Goal: Task Accomplishment & Management: Manage account settings

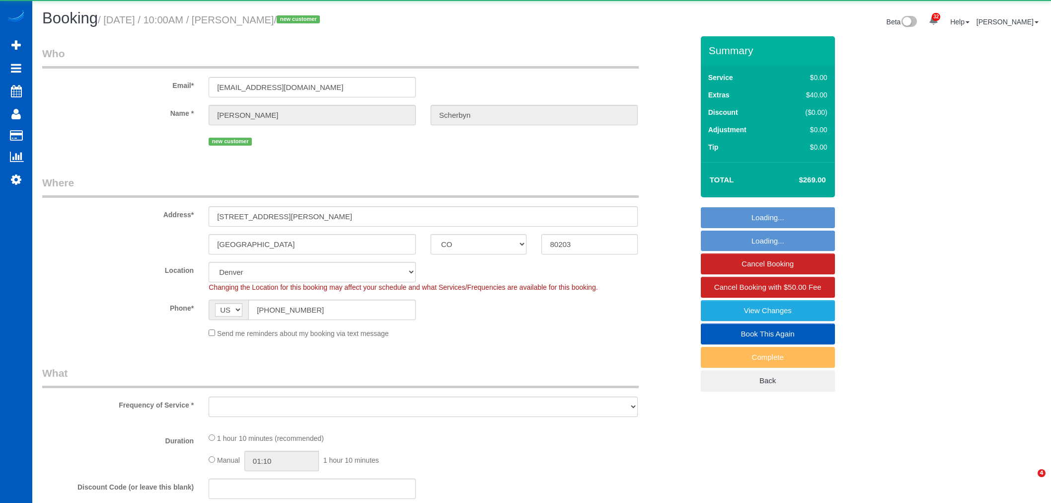
select select "CO"
select select "object:10965"
select select "199"
select select "spot51"
select select "number:8"
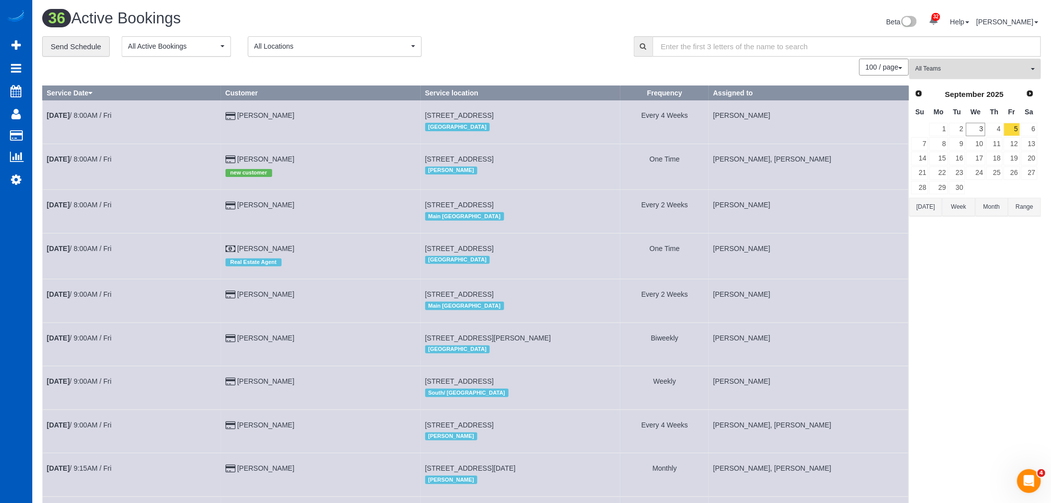
click at [970, 66] on span "All Teams" at bounding box center [972, 69] width 113 height 8
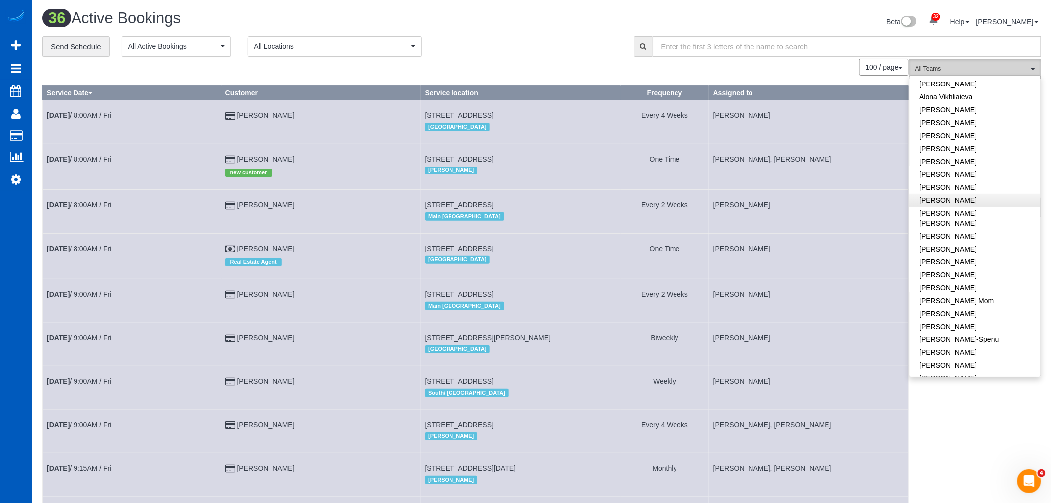
scroll to position [55, 0]
click at [325, 43] on span "All Locations" at bounding box center [331, 46] width 155 height 10
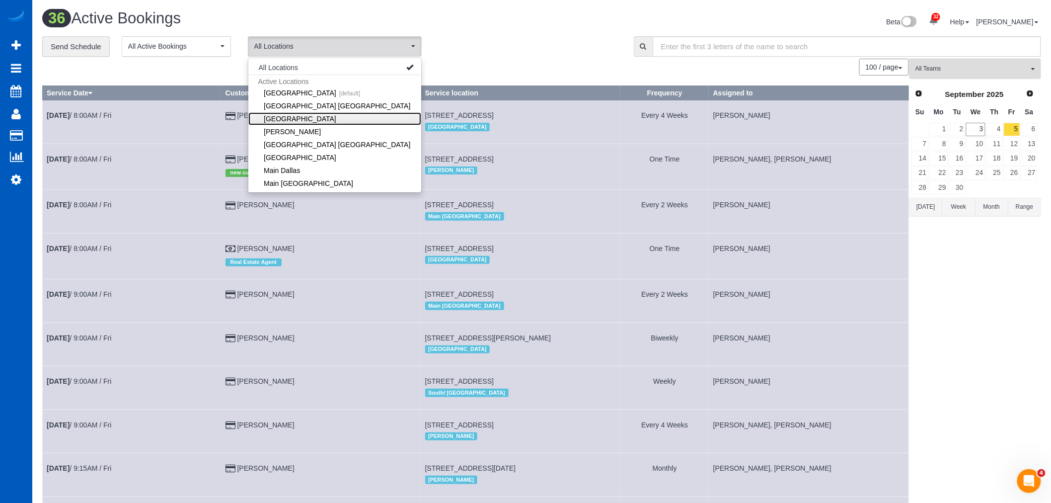
click at [294, 122] on link "[GEOGRAPHIC_DATA]" at bounding box center [334, 118] width 173 height 13
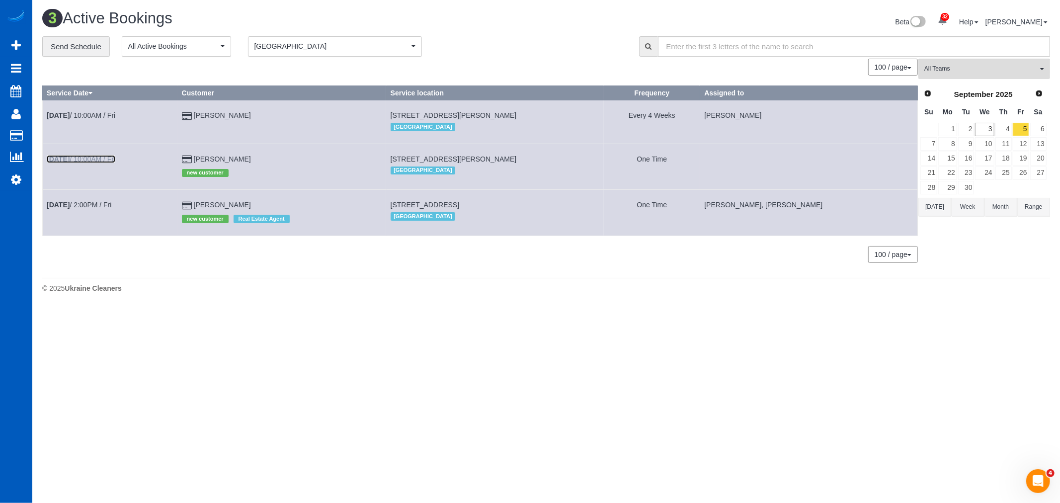
click at [66, 159] on b "Sep 5th" at bounding box center [58, 159] width 23 height 8
select select "CO"
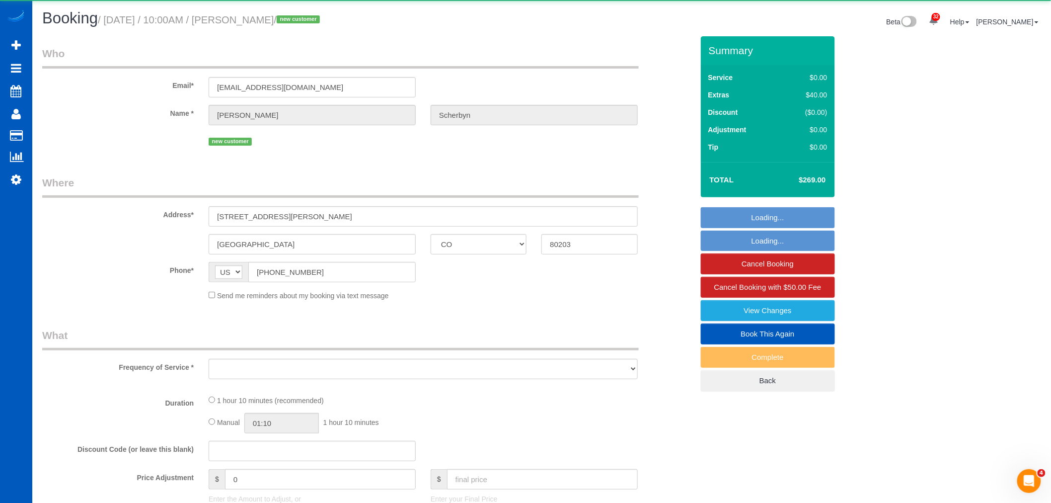
select select "object:12220"
select select "string:fspay-76b5ec40-f852-43e3-8ec1-a69f963e6cd2"
select select "199"
select select "spot59"
select select "number:8"
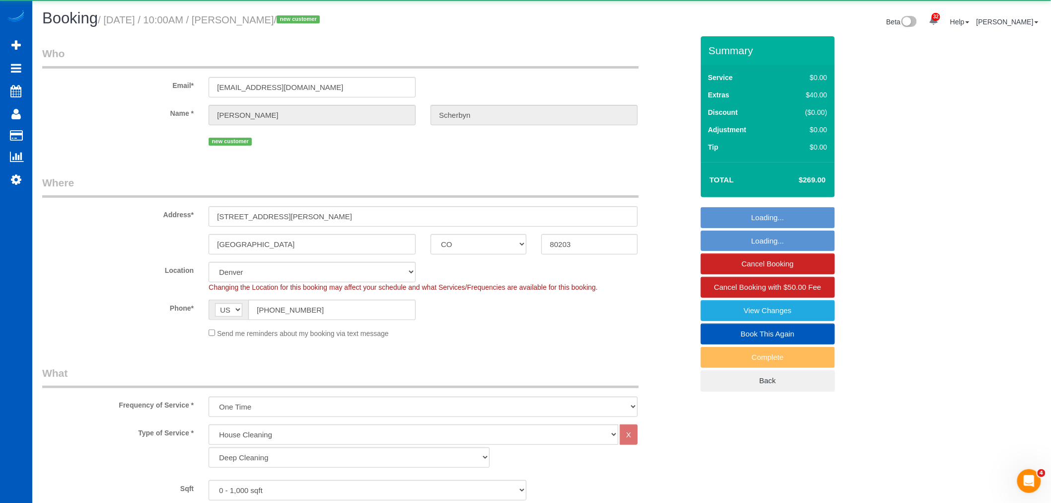
select select "object:12484"
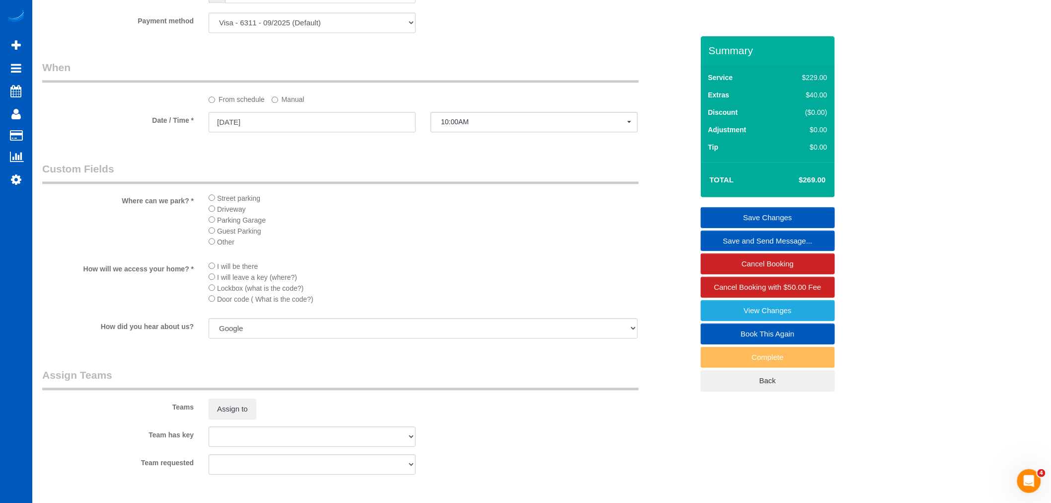
scroll to position [1049, 0]
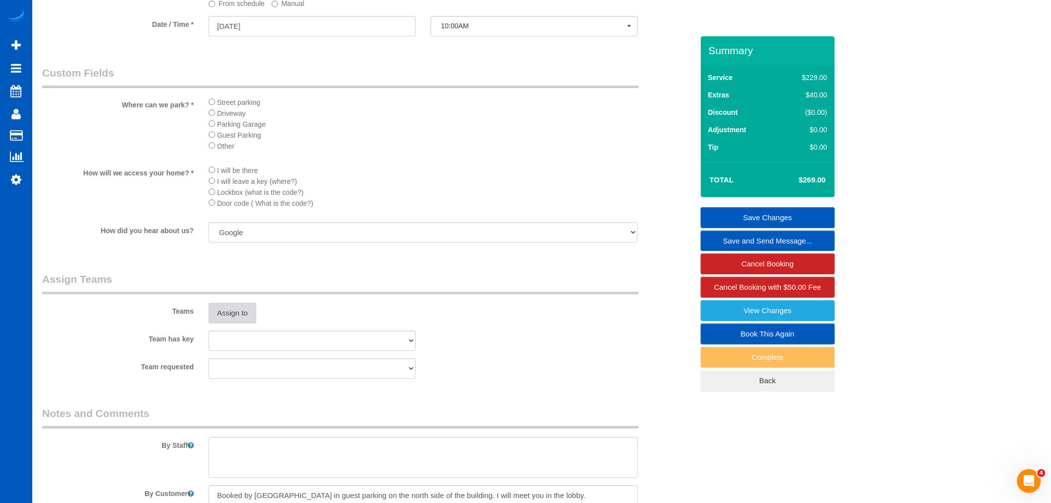
click at [252, 320] on button "Assign to" at bounding box center [233, 313] width 48 height 21
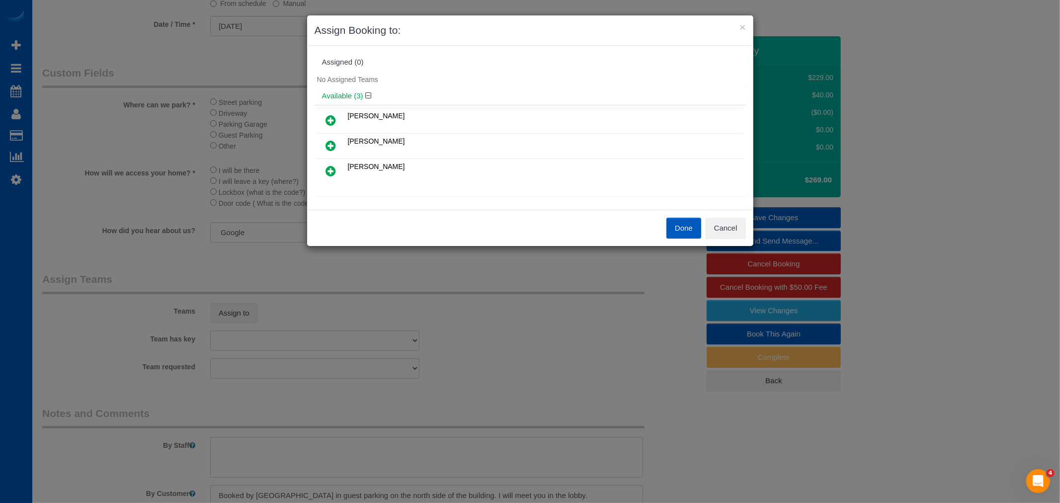
click at [328, 146] on icon at bounding box center [331, 146] width 10 height 12
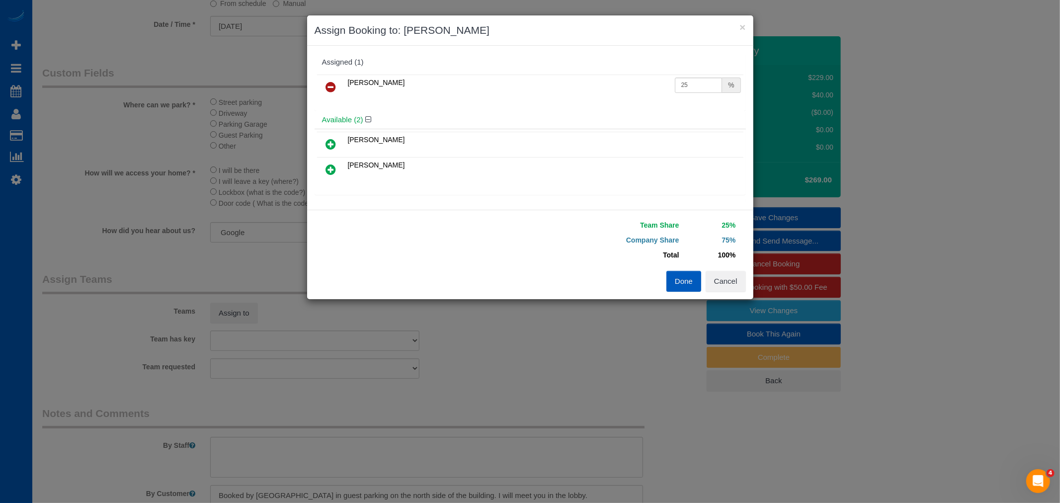
click at [333, 165] on icon at bounding box center [331, 169] width 10 height 12
click at [683, 277] on button "Done" at bounding box center [683, 281] width 35 height 21
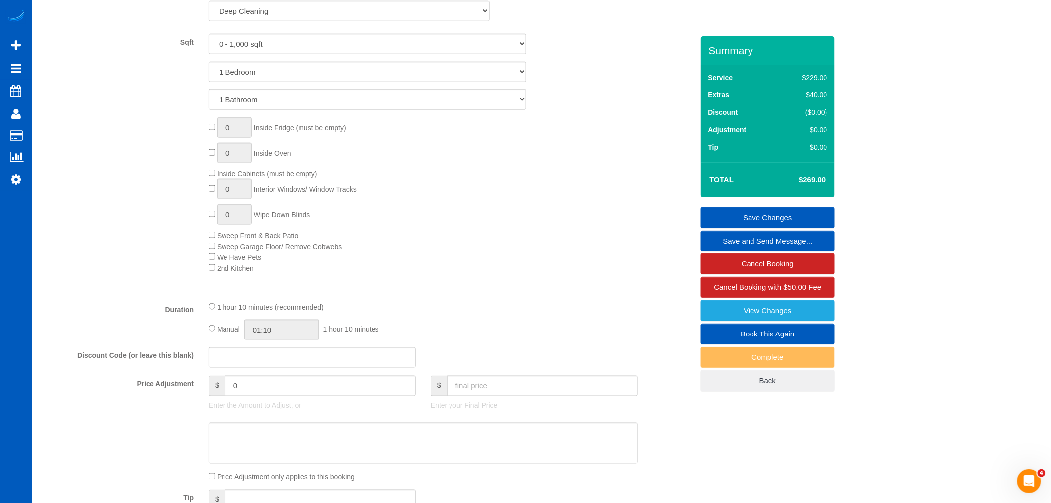
scroll to position [441, 0]
click at [265, 339] on input "01:10" at bounding box center [281, 334] width 75 height 20
type input "02:30"
click at [270, 366] on li "02:30" at bounding box center [271, 367] width 44 height 13
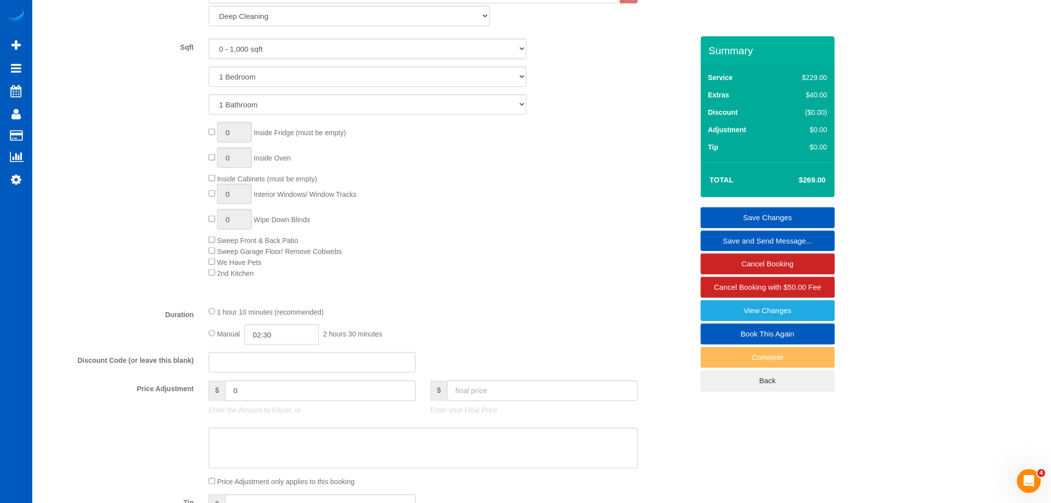
select select "spot67"
click at [447, 275] on div "0 Inside Fridge (must be empty) 0 Inside Oven Inside Cabinets (must be empty) 0…" at bounding box center [450, 200] width 499 height 156
click at [763, 217] on link "Save Changes" at bounding box center [768, 217] width 134 height 21
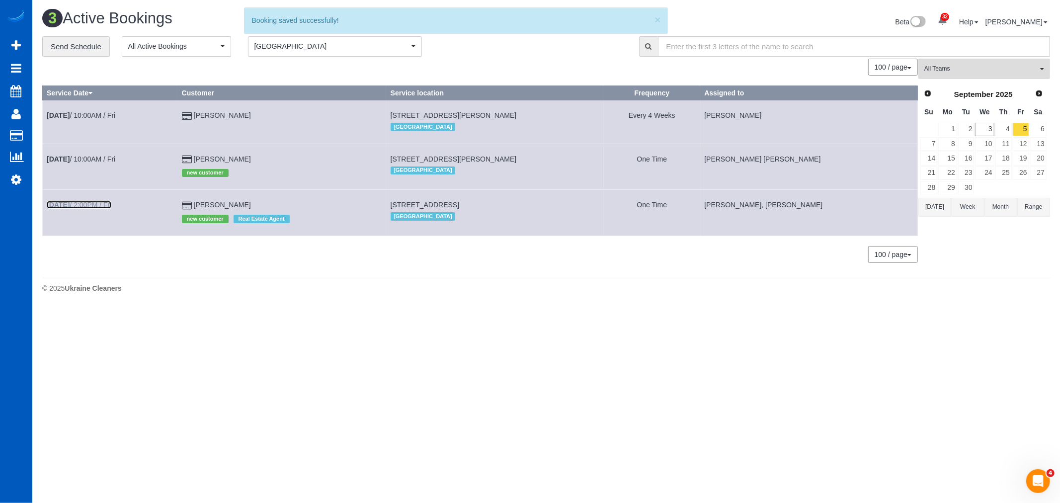
click at [69, 207] on b "Sep 5th" at bounding box center [58, 205] width 23 height 8
select select "CO"
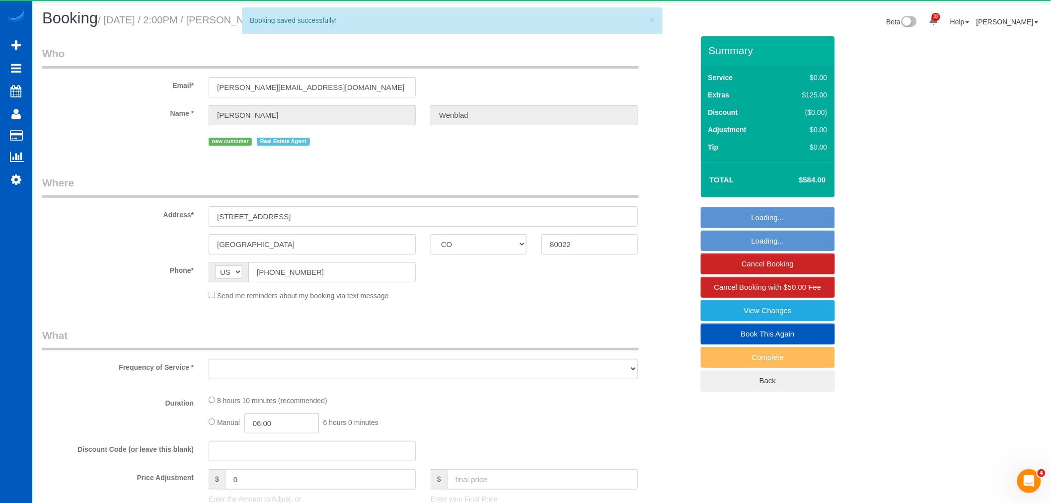
select select "object:13382"
select select "string:fspay-a3309155-2777-4f0c-a44a-7bb032cc4e80"
select select "199"
select select "1501"
select select "3"
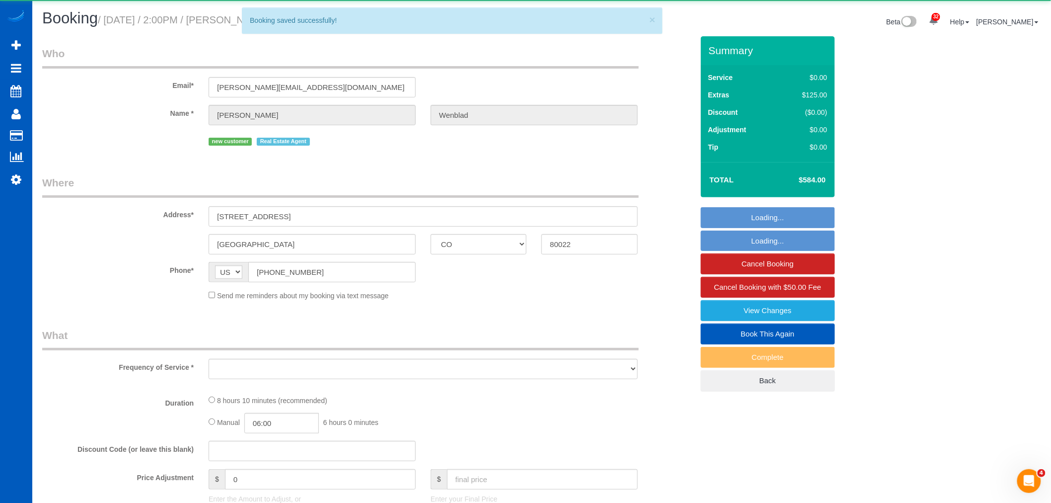
select select "3"
select select "spot76"
select select "number:8"
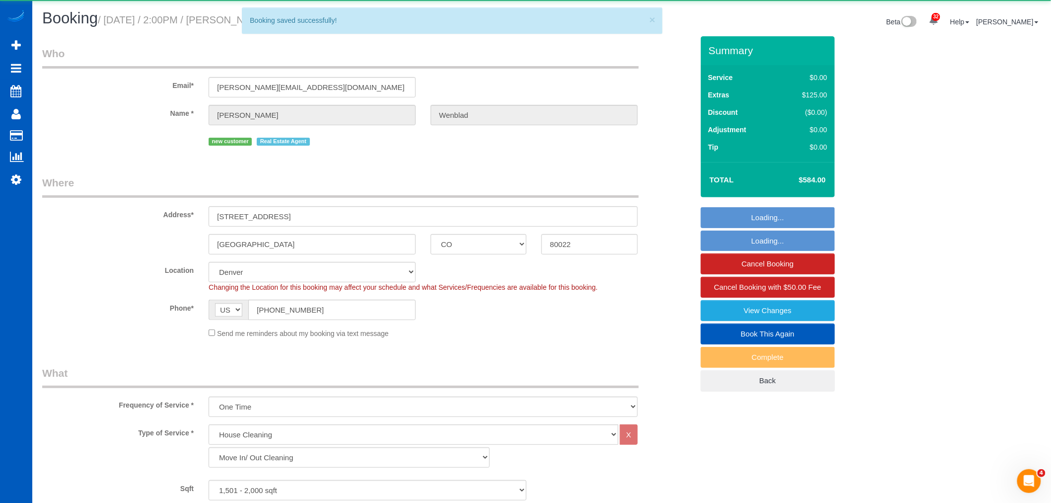
select select "object:13558"
select select "1501"
select select "3"
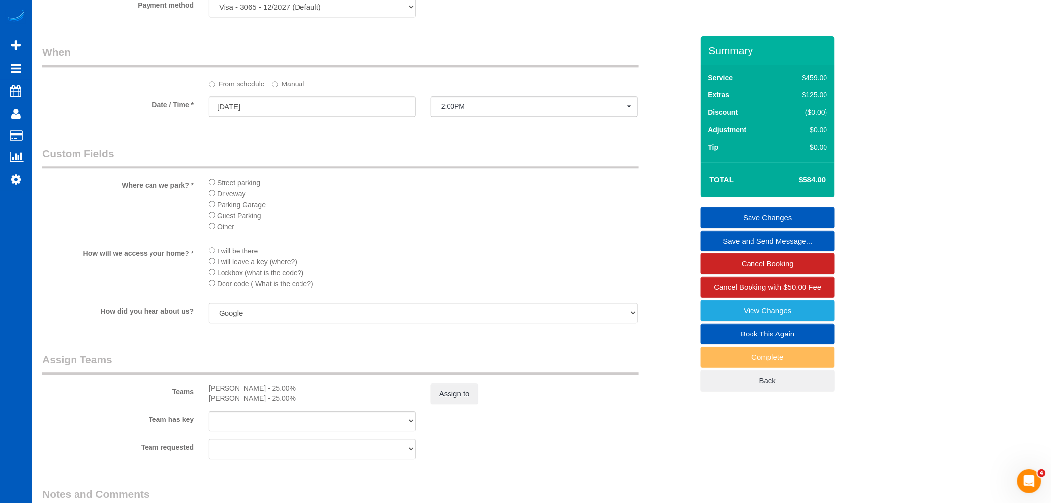
scroll to position [1049, 0]
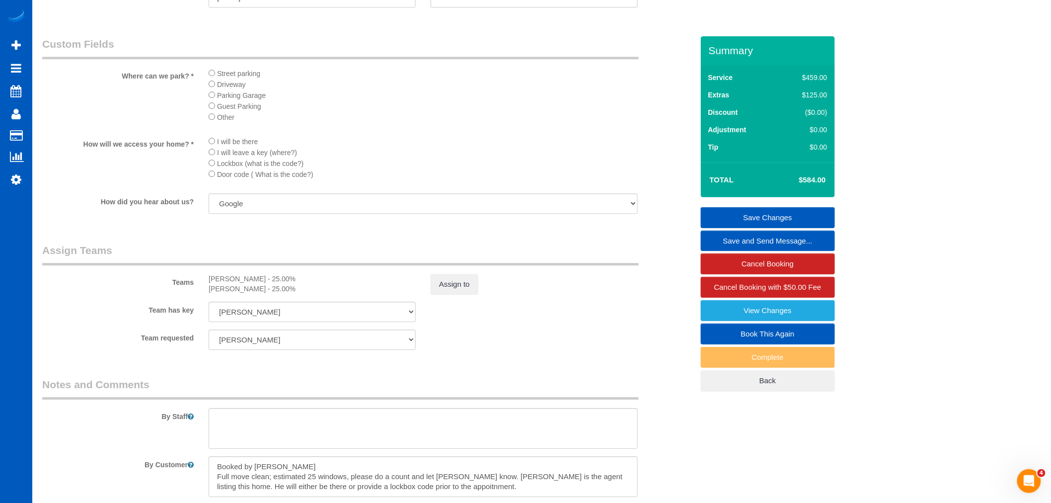
click at [429, 295] on div "Assign to" at bounding box center [534, 284] width 222 height 21
click at [455, 295] on button "Assign to" at bounding box center [455, 284] width 48 height 21
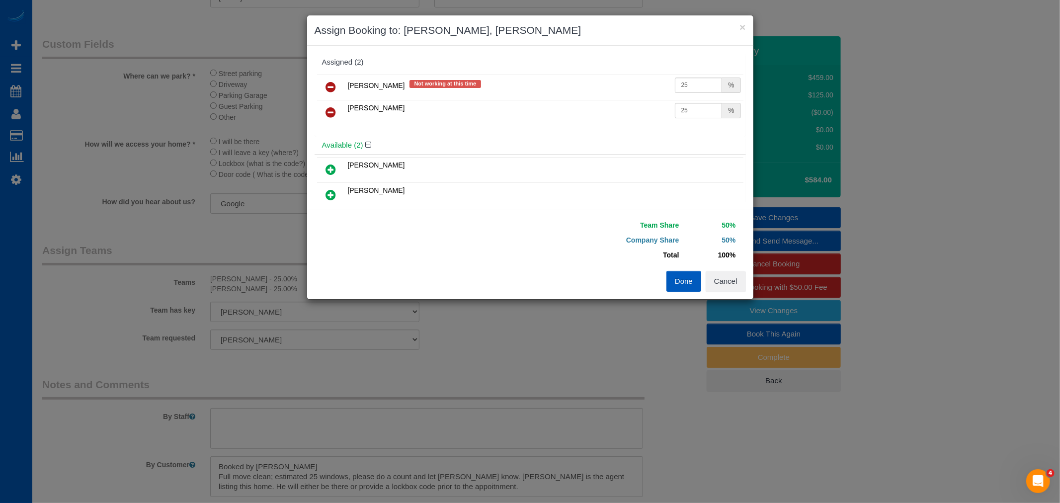
click at [331, 81] on icon at bounding box center [331, 87] width 10 height 12
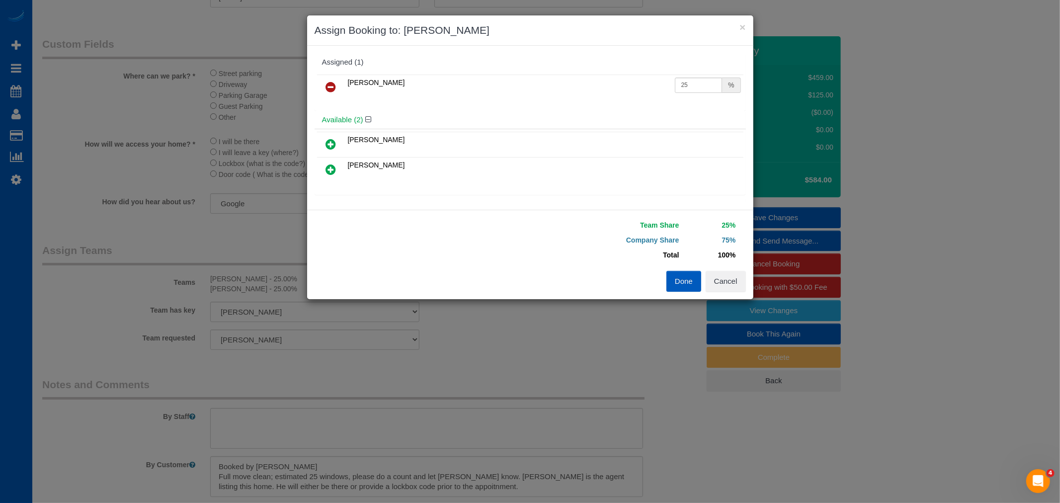
click at [328, 167] on icon at bounding box center [331, 169] width 10 height 12
click at [674, 281] on button "Done" at bounding box center [683, 281] width 35 height 21
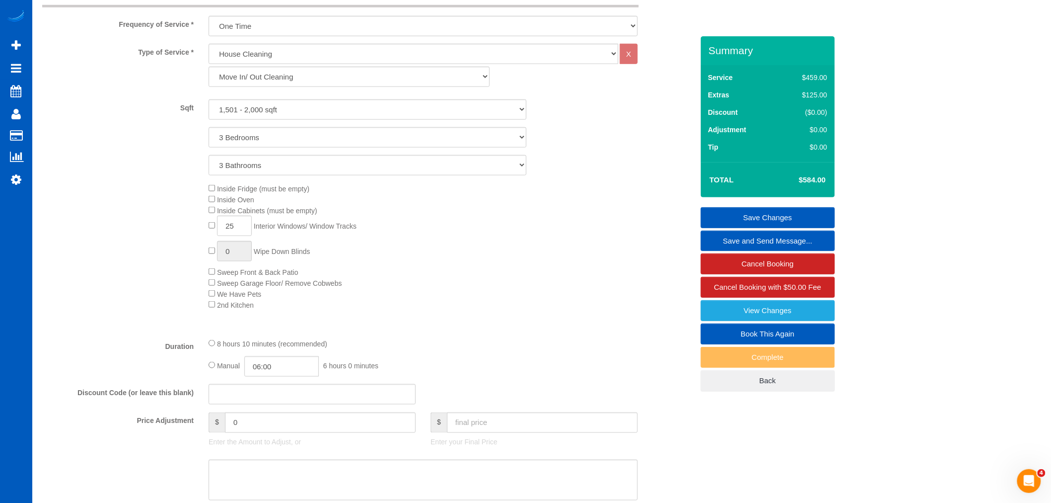
scroll to position [267, 0]
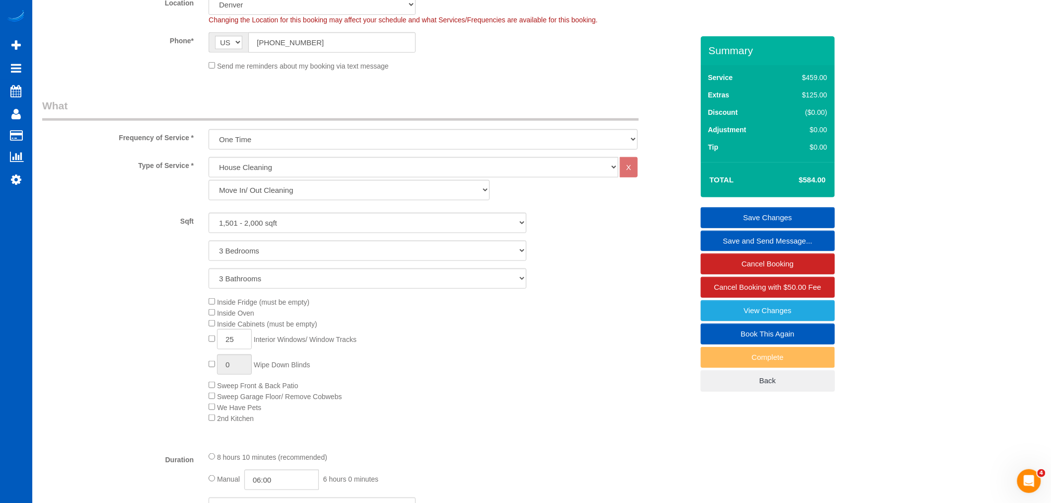
click at [767, 210] on link "Save Changes" at bounding box center [768, 217] width 134 height 21
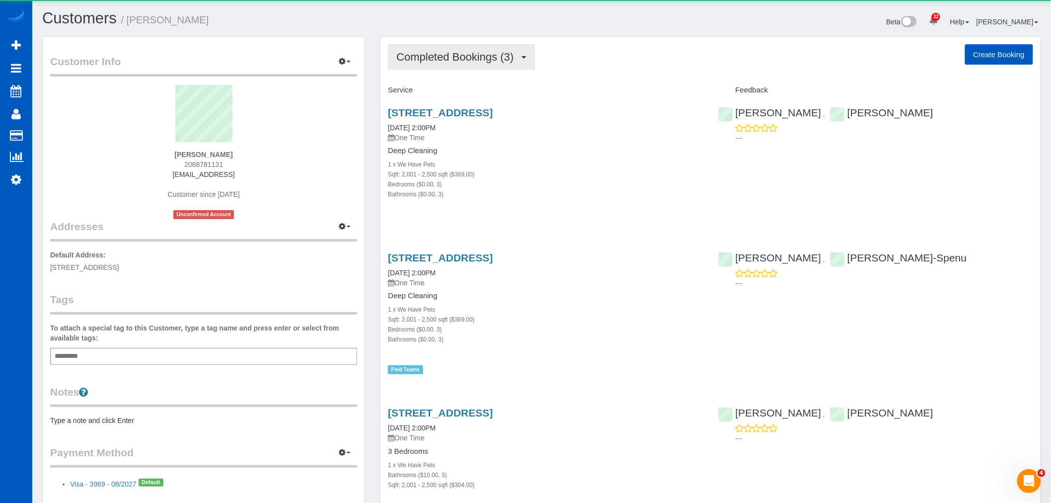
click at [463, 58] on span "Completed Bookings (3)" at bounding box center [457, 57] width 122 height 12
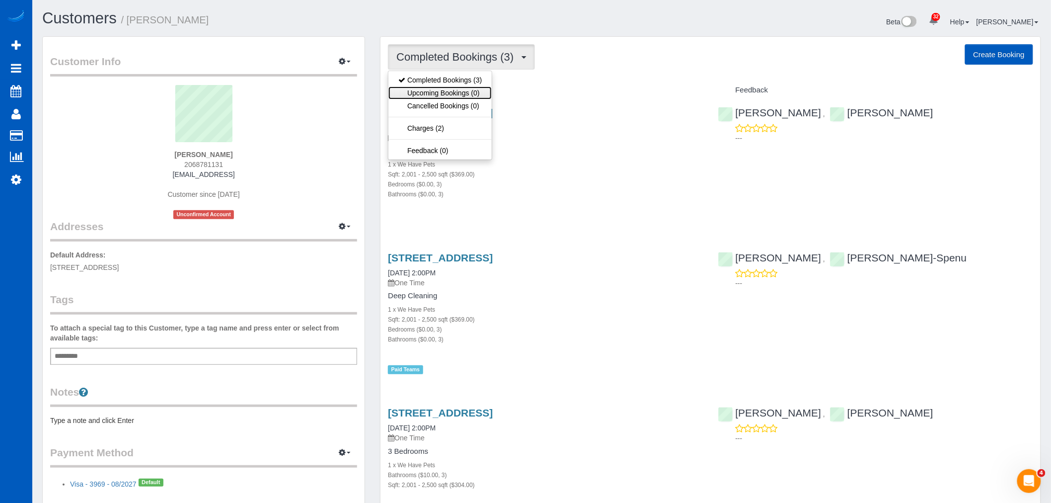
click at [441, 97] on link "Upcoming Bookings (0)" at bounding box center [440, 92] width 103 height 13
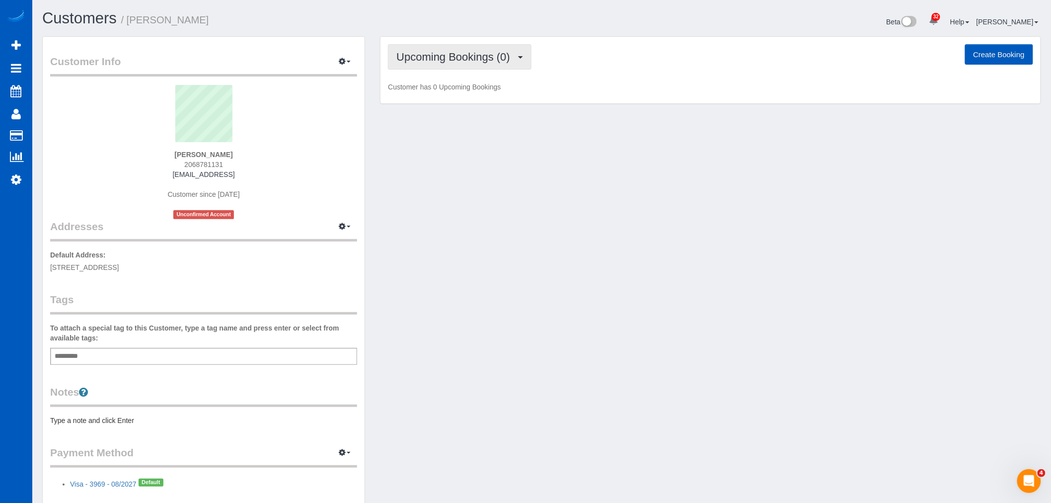
click at [453, 57] on span "Upcoming Bookings (0)" at bounding box center [455, 57] width 119 height 12
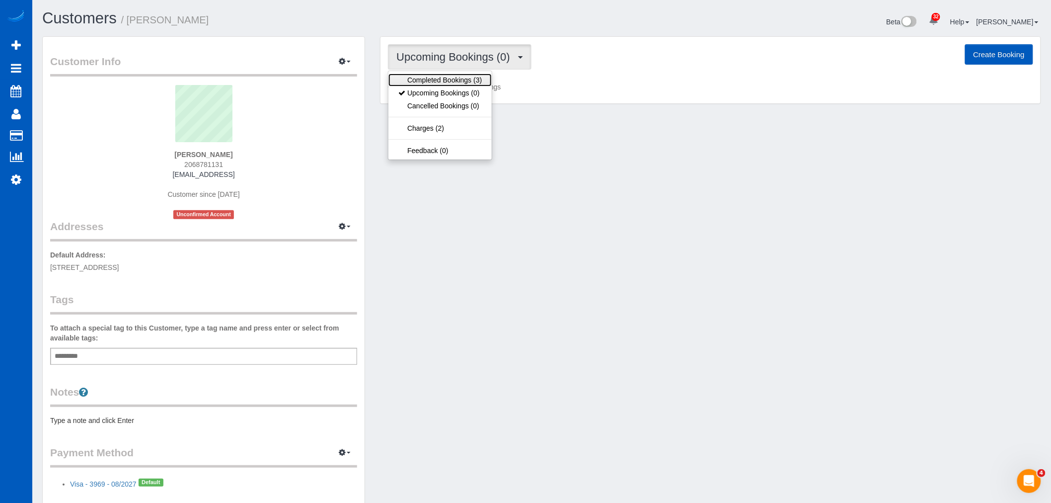
click at [444, 78] on link "Completed Bookings (3)" at bounding box center [440, 80] width 103 height 13
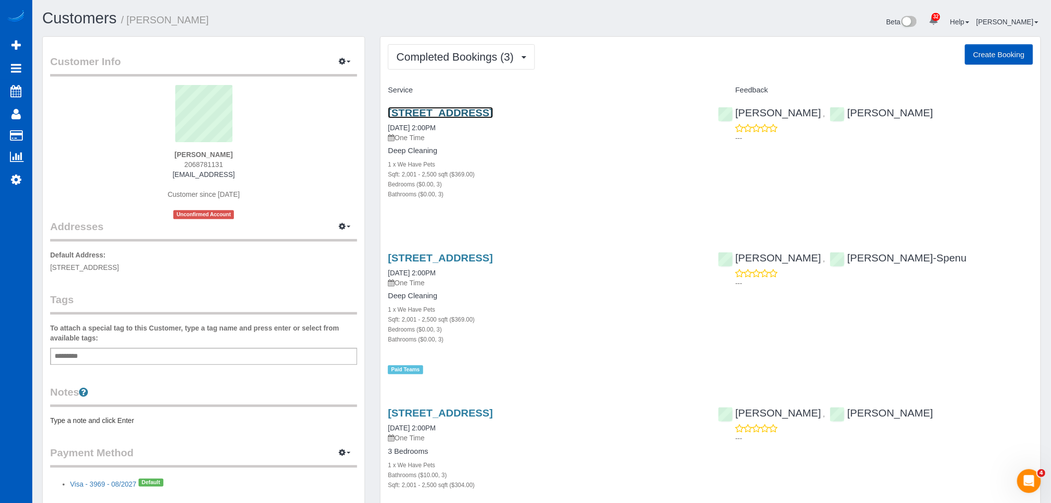
click at [469, 111] on link "19246 34th Ave S, Seatac, WA 98188" at bounding box center [440, 112] width 105 height 11
click at [13, 174] on link "Settings" at bounding box center [16, 179] width 32 height 23
select select "1"
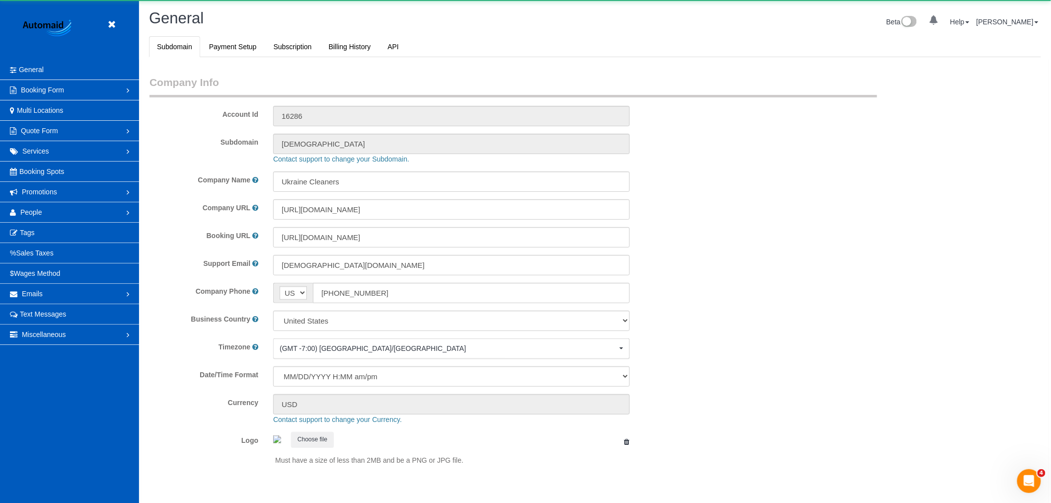
scroll to position [2172, 1051]
click at [42, 209] on link "People" at bounding box center [69, 212] width 139 height 20
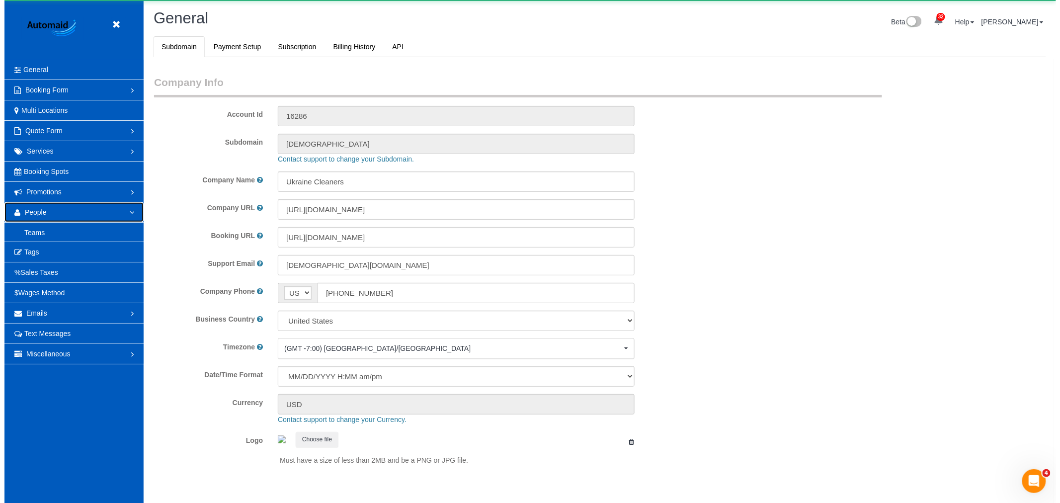
scroll to position [0, 0]
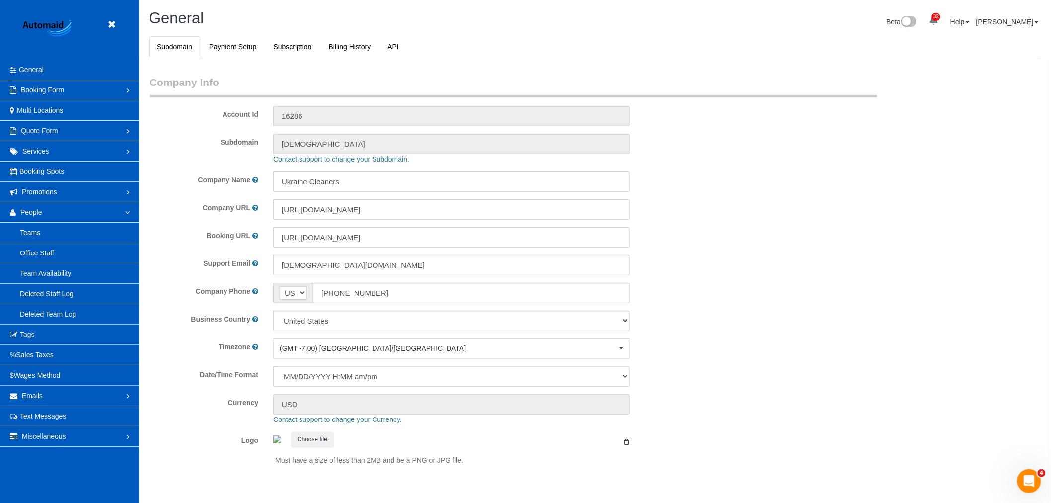
click at [123, 23] on header "Beta" at bounding box center [69, 30] width 139 height 60
click at [113, 24] on icon at bounding box center [111, 24] width 12 height 12
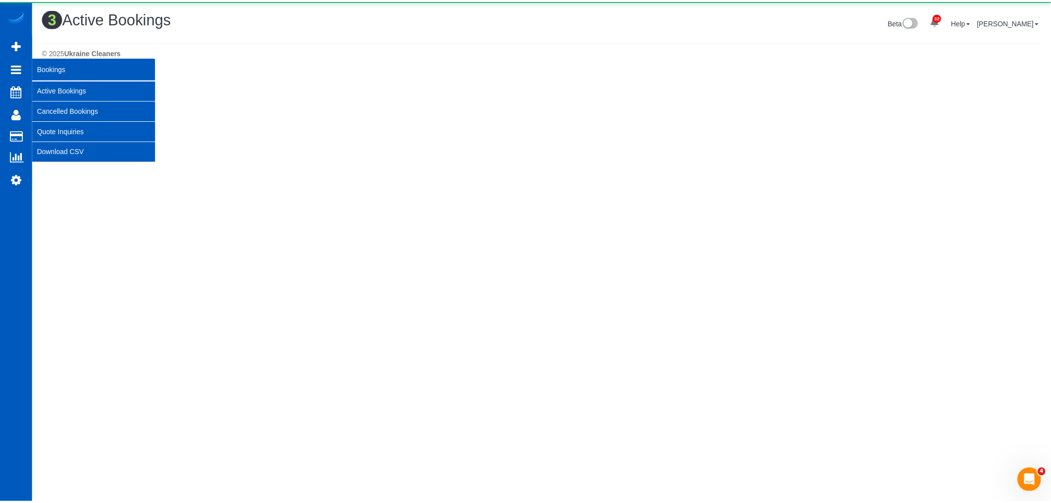
scroll to position [311, 1060]
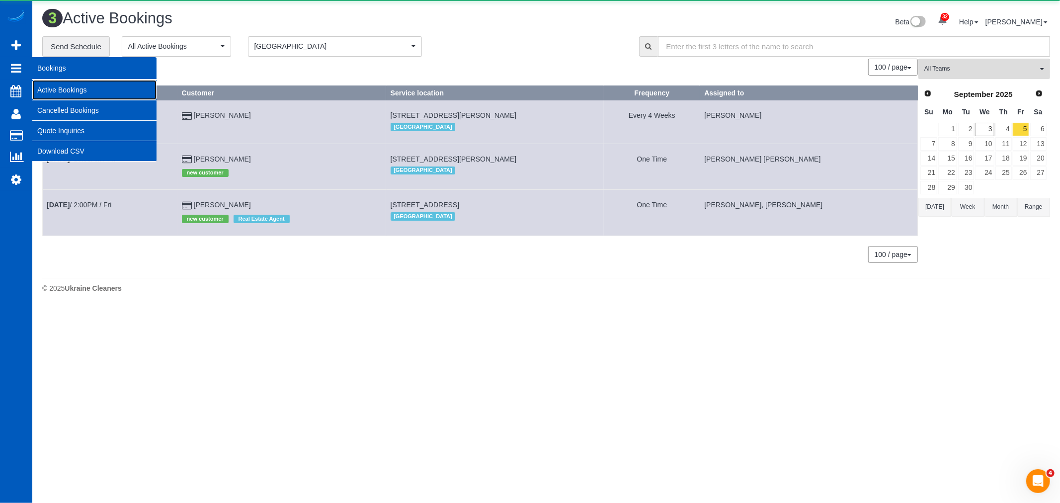
click at [62, 83] on link "Active Bookings" at bounding box center [94, 90] width 124 height 20
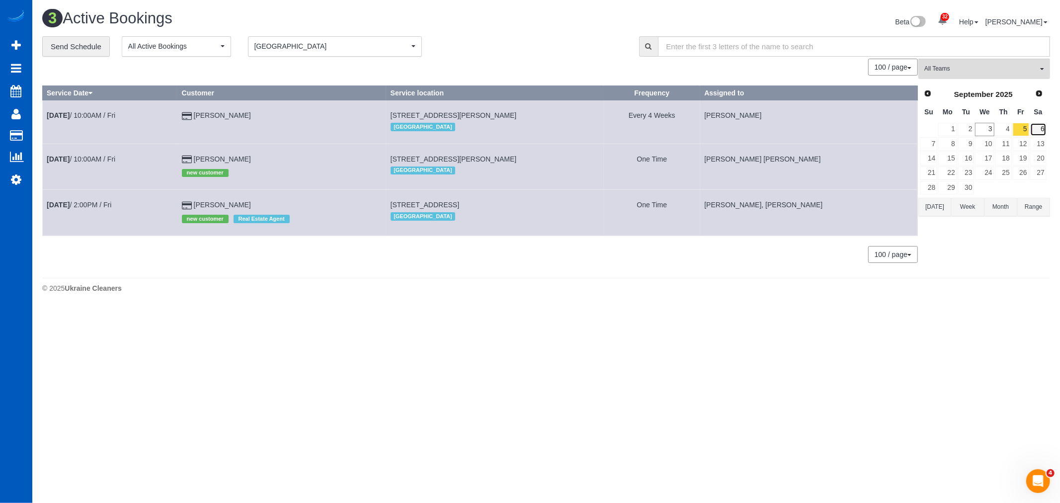
click at [1036, 127] on link "6" at bounding box center [1038, 129] width 16 height 13
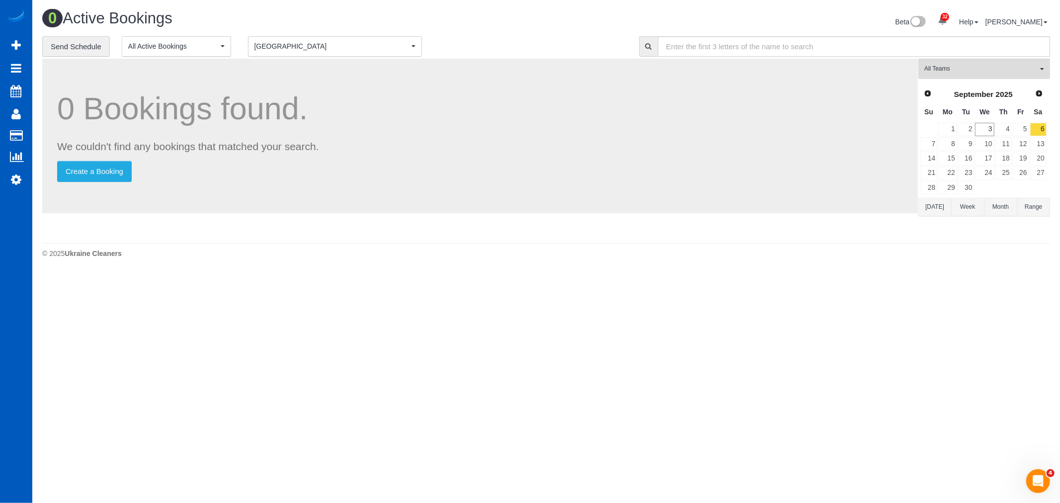
click at [276, 43] on span "[GEOGRAPHIC_DATA]" at bounding box center [331, 46] width 155 height 10
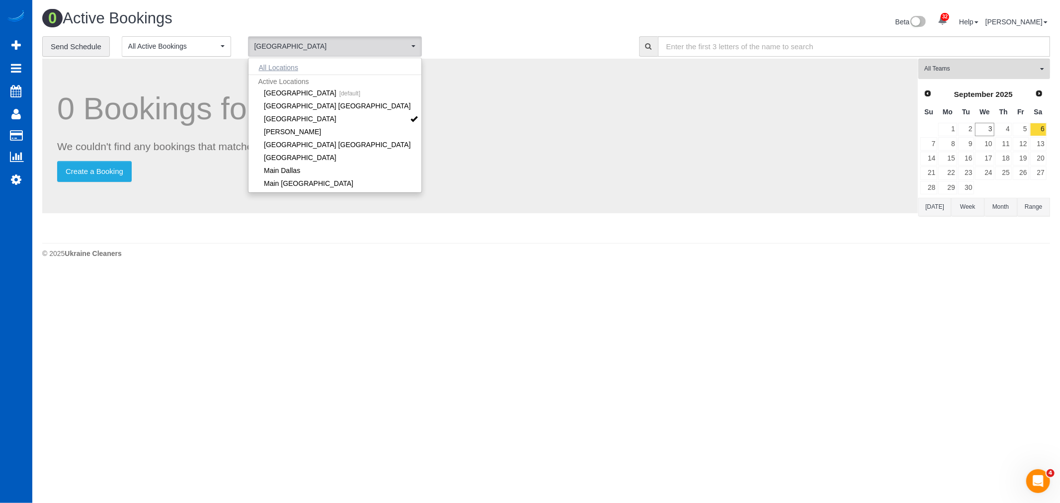
click at [281, 72] on button "All Locations" at bounding box center [278, 68] width 60 height 14
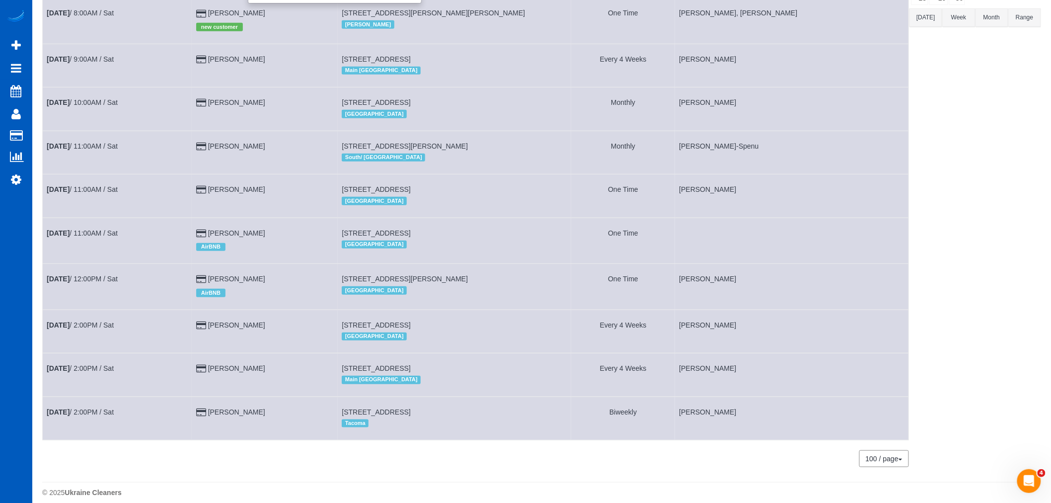
scroll to position [210, 0]
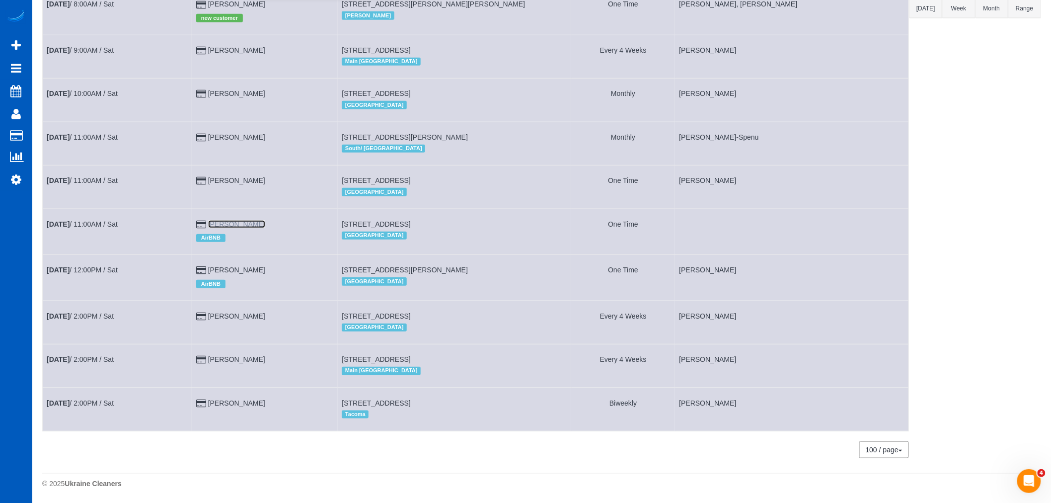
click at [219, 221] on link "[PERSON_NAME]" at bounding box center [236, 224] width 57 height 8
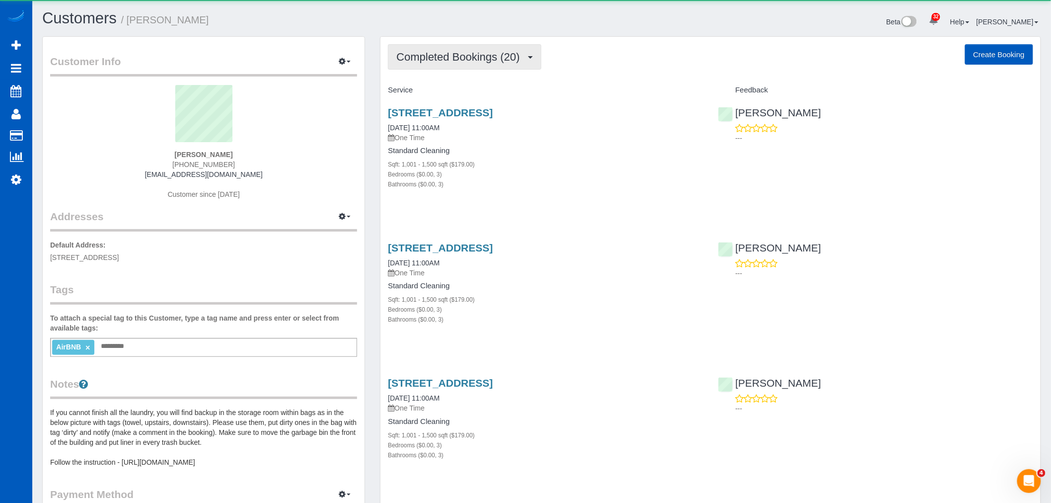
click at [495, 56] on span "Completed Bookings (20)" at bounding box center [460, 57] width 128 height 12
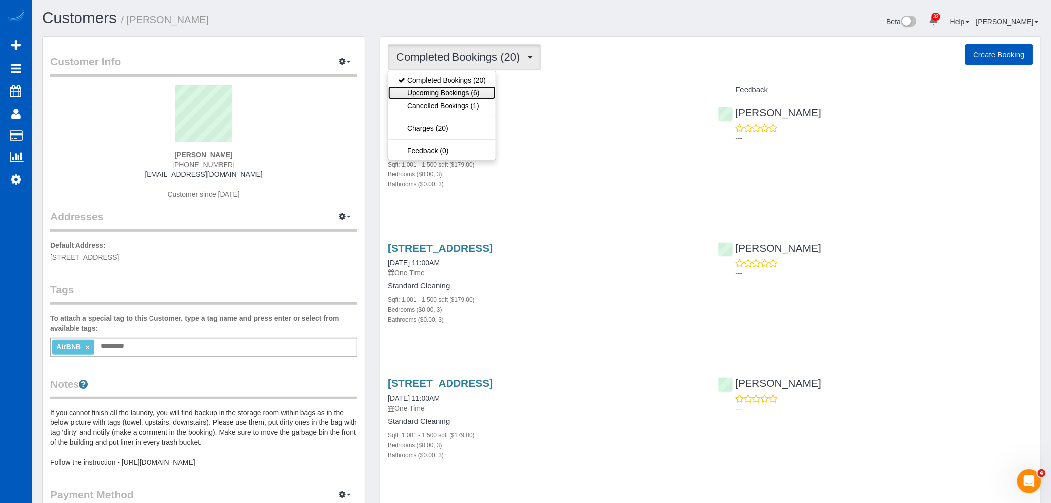
click at [454, 92] on link "Upcoming Bookings (6)" at bounding box center [442, 92] width 107 height 13
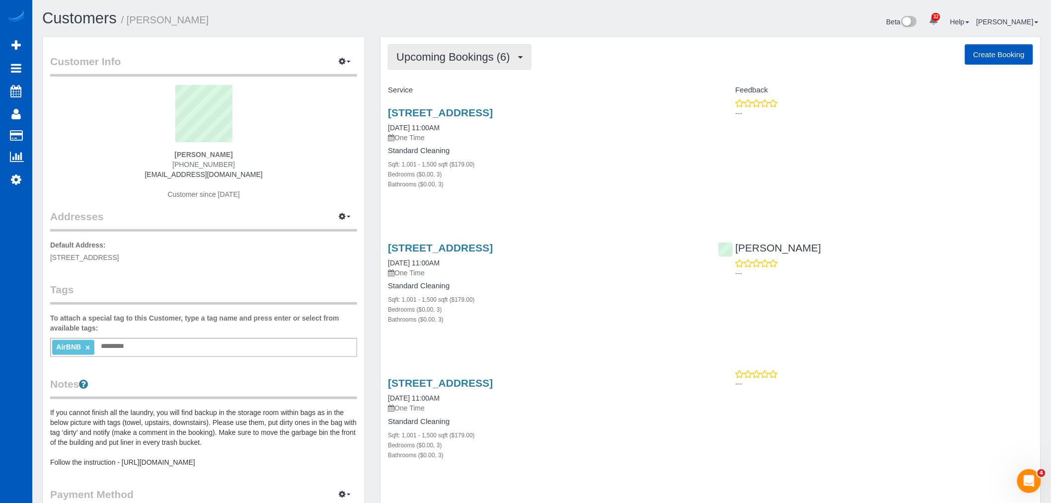
click at [430, 55] on span "Upcoming Bookings (6)" at bounding box center [455, 57] width 119 height 12
click at [430, 75] on link "Completed Bookings (20)" at bounding box center [442, 80] width 107 height 13
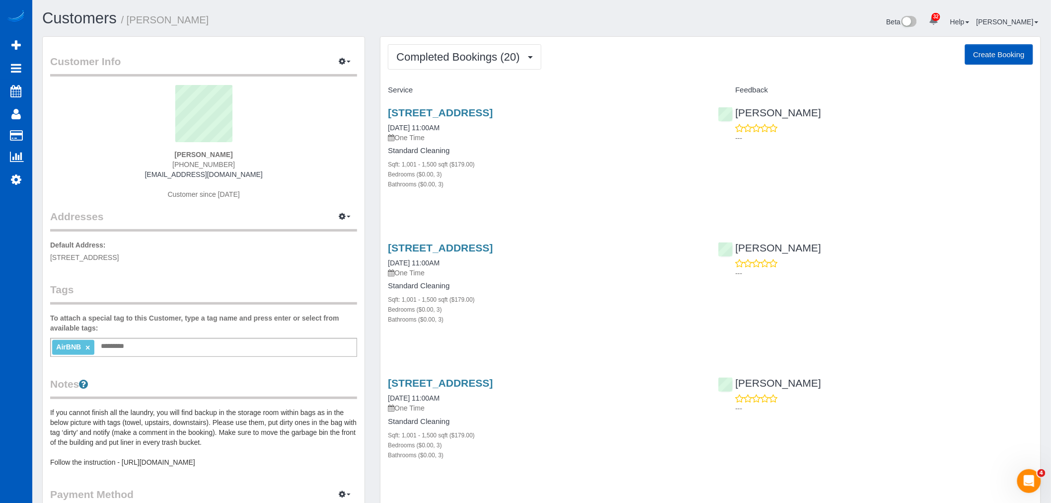
click at [459, 51] on span "Completed Bookings (20)" at bounding box center [460, 57] width 128 height 12
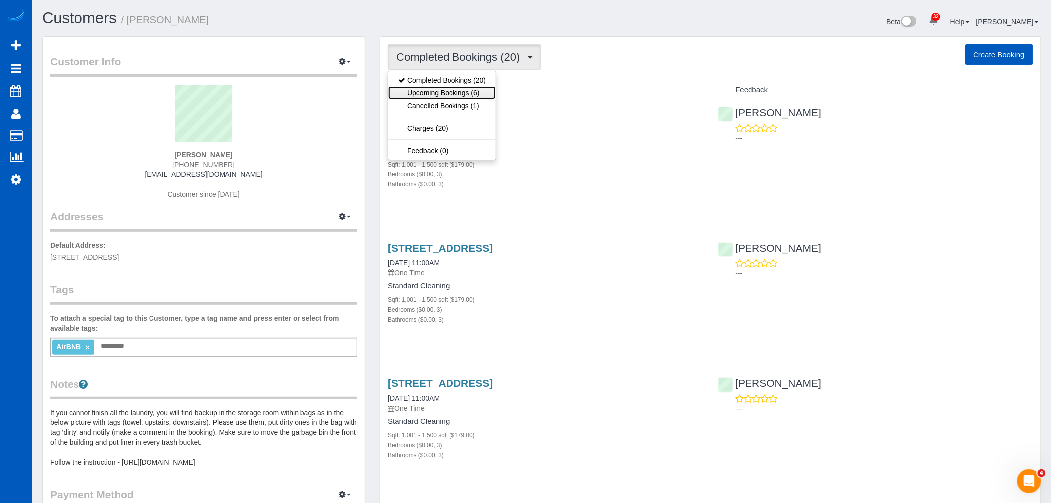
click at [455, 88] on link "Upcoming Bookings (6)" at bounding box center [442, 92] width 107 height 13
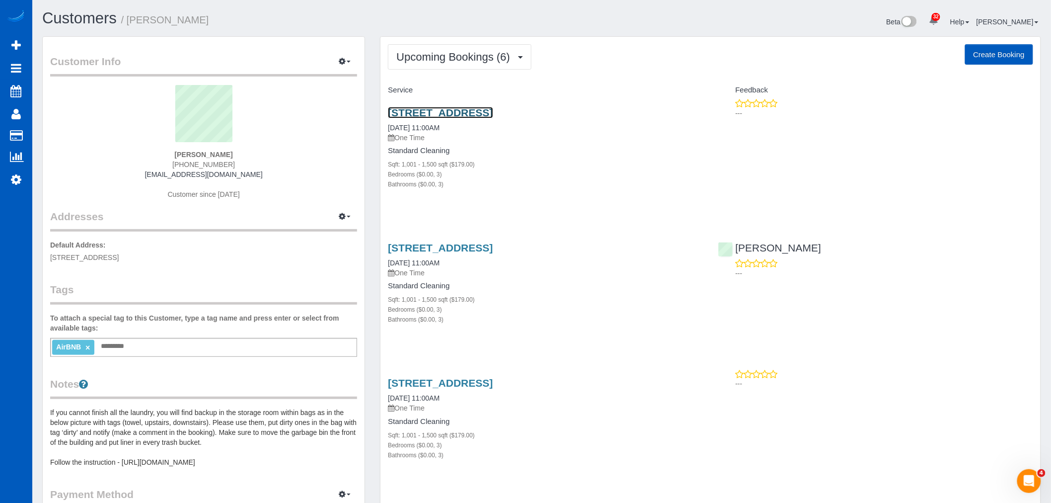
click at [480, 111] on link "[STREET_ADDRESS]" at bounding box center [440, 112] width 105 height 11
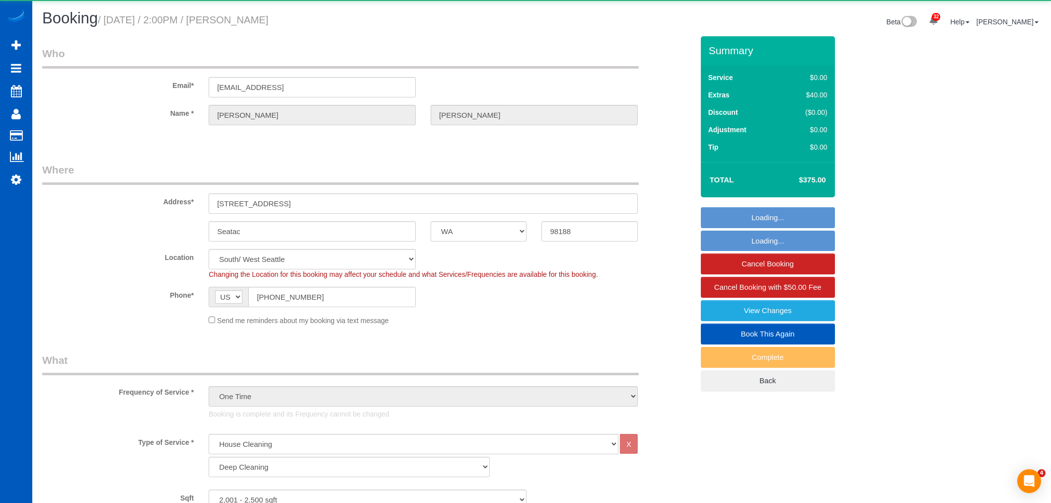
select select "WA"
select select "199"
select select "object:1126"
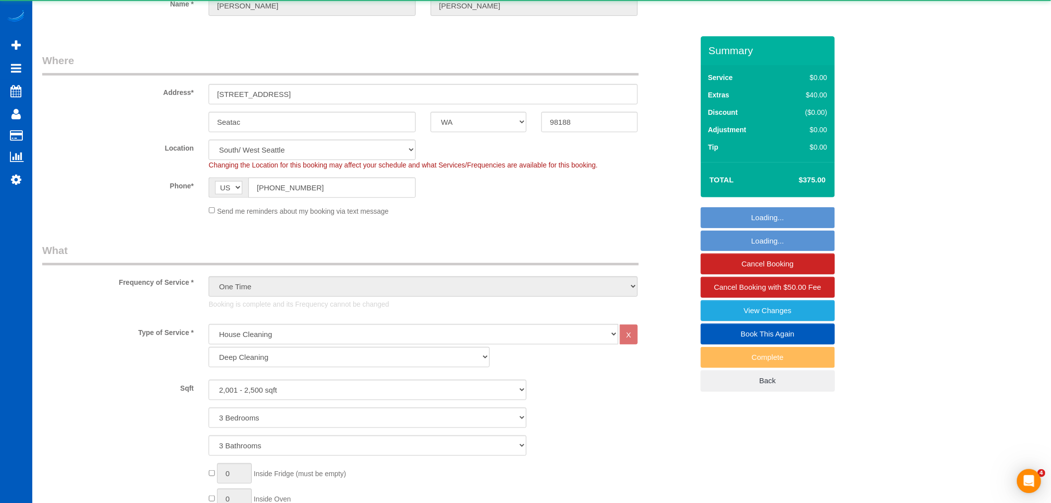
select select "spot1"
select select "2001"
select select "3"
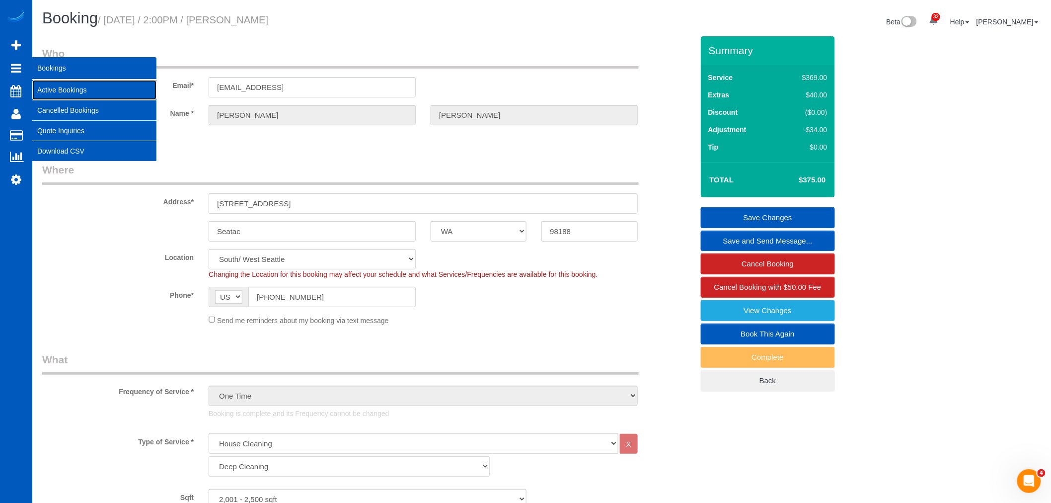
click at [58, 88] on link "Active Bookings" at bounding box center [94, 90] width 124 height 20
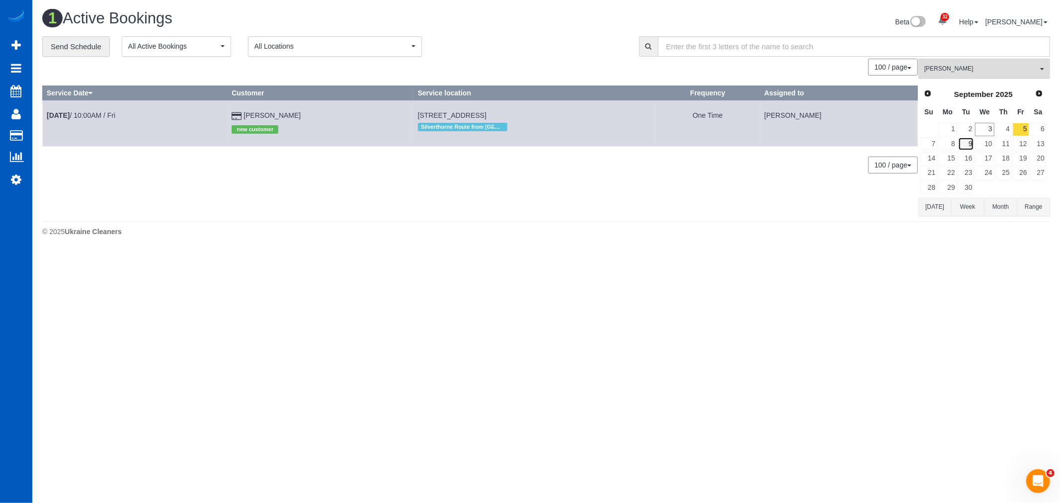
click at [965, 148] on link "9" at bounding box center [966, 143] width 16 height 13
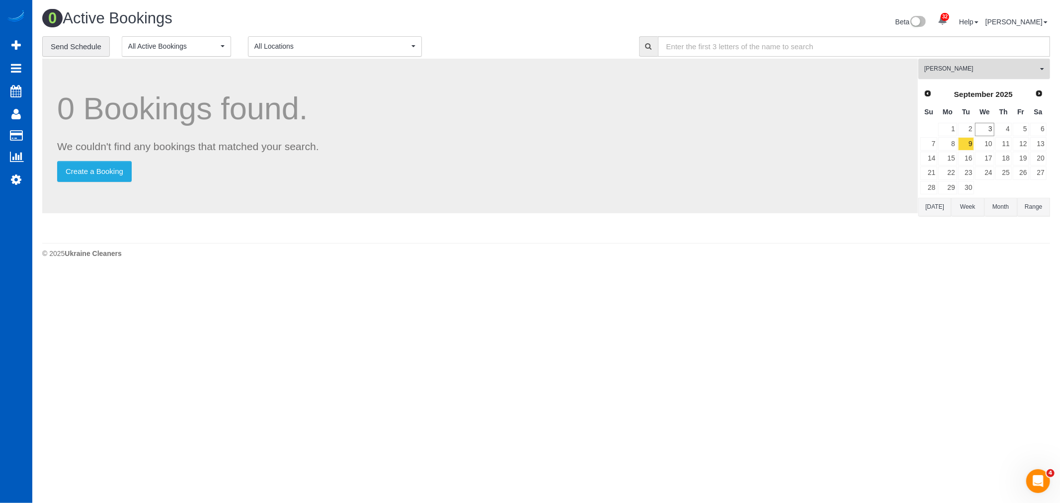
click at [956, 75] on button "Ivanna Atamaniuk All Teams" at bounding box center [984, 69] width 132 height 20
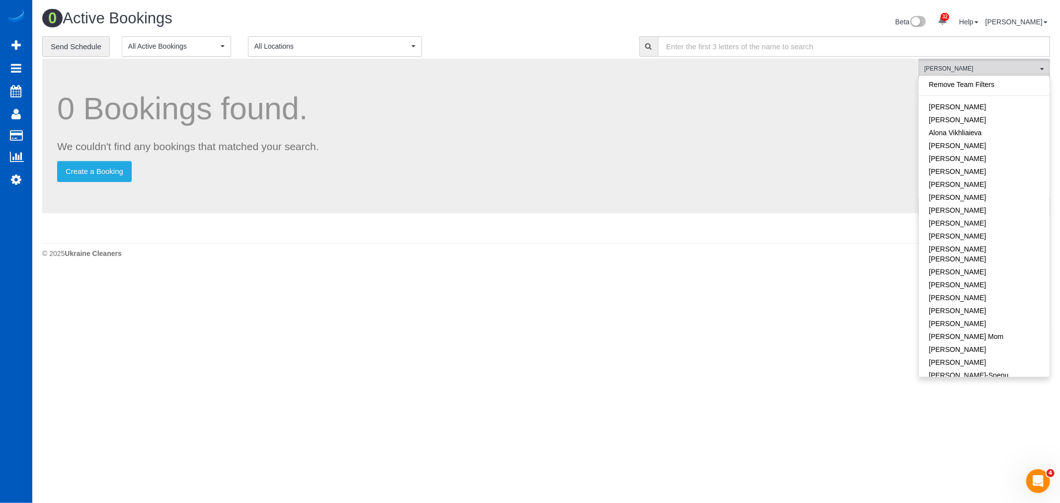
click at [964, 86] on link "Remove Team Filters" at bounding box center [984, 84] width 131 height 13
click at [951, 78] on div "Remove Team Filters Alina Kruchok Alona Tarasiuk Alona Vikhliaieva Anastasiia D…" at bounding box center [984, 226] width 132 height 302
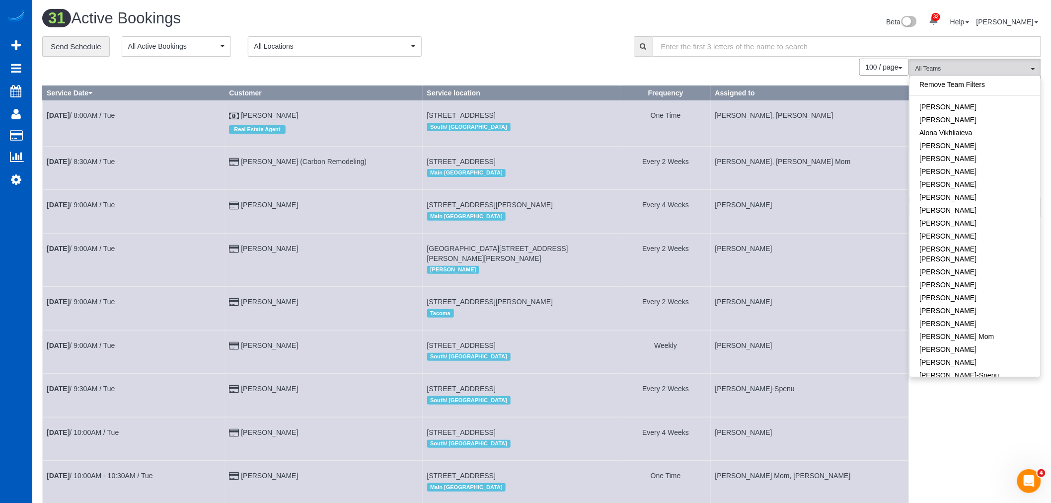
click at [284, 61] on div "100 / page 10 / page 20 / page 30 / page 40 / page 50 / page 100 / page" at bounding box center [475, 67] width 867 height 17
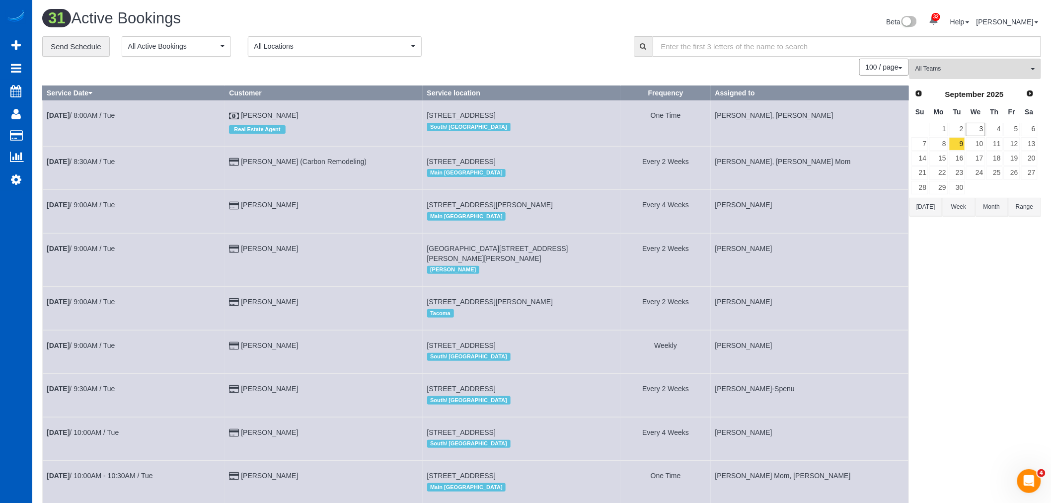
drag, startPoint x: 292, startPoint y: 53, endPoint x: 284, endPoint y: 56, distance: 8.2
click at [286, 53] on button "All Locations" at bounding box center [335, 46] width 174 height 20
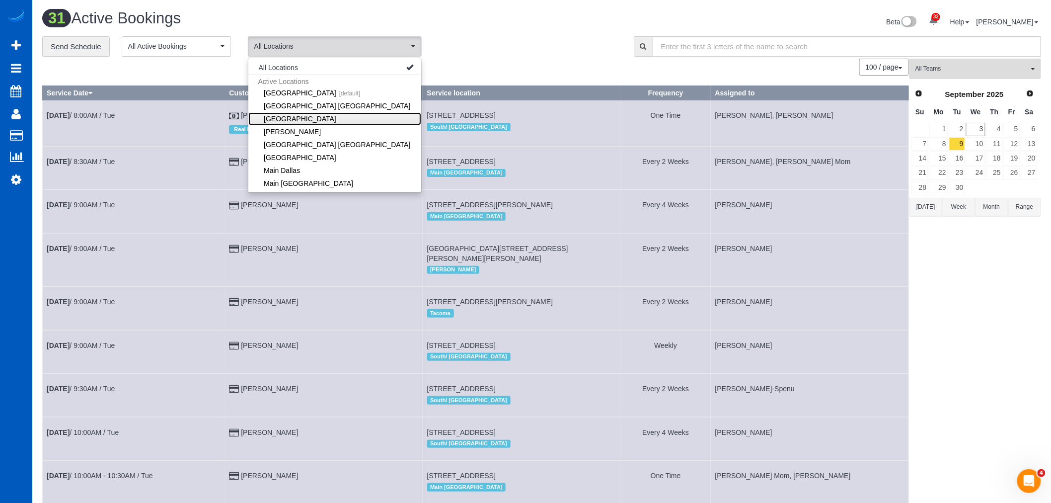
click at [296, 114] on link "[GEOGRAPHIC_DATA]" at bounding box center [334, 118] width 173 height 13
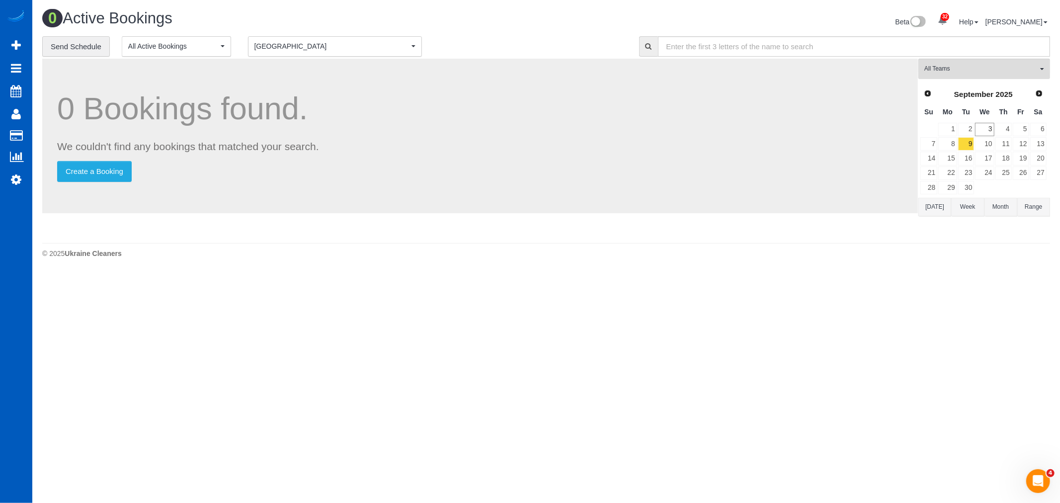
click at [299, 50] on span "[GEOGRAPHIC_DATA]" at bounding box center [331, 46] width 155 height 10
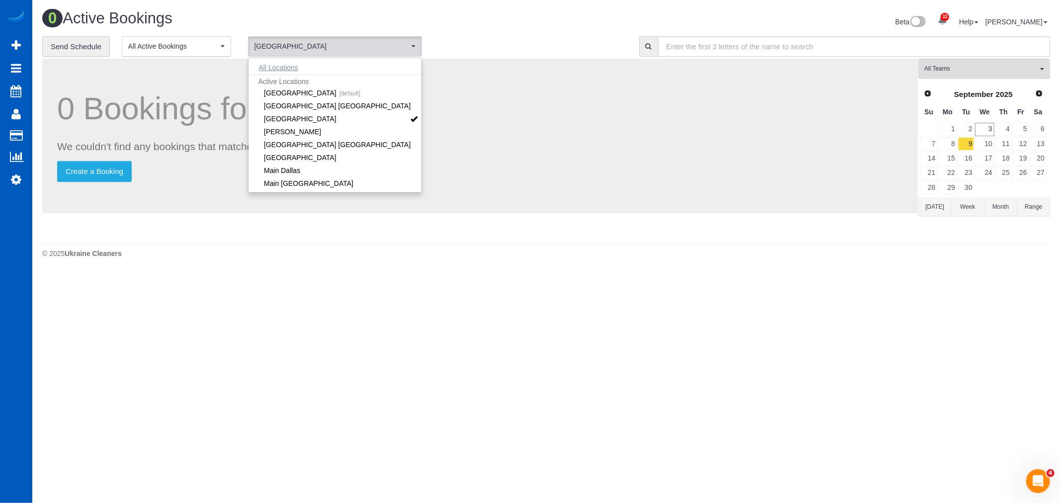
click at [291, 68] on button "All Locations" at bounding box center [278, 68] width 60 height 14
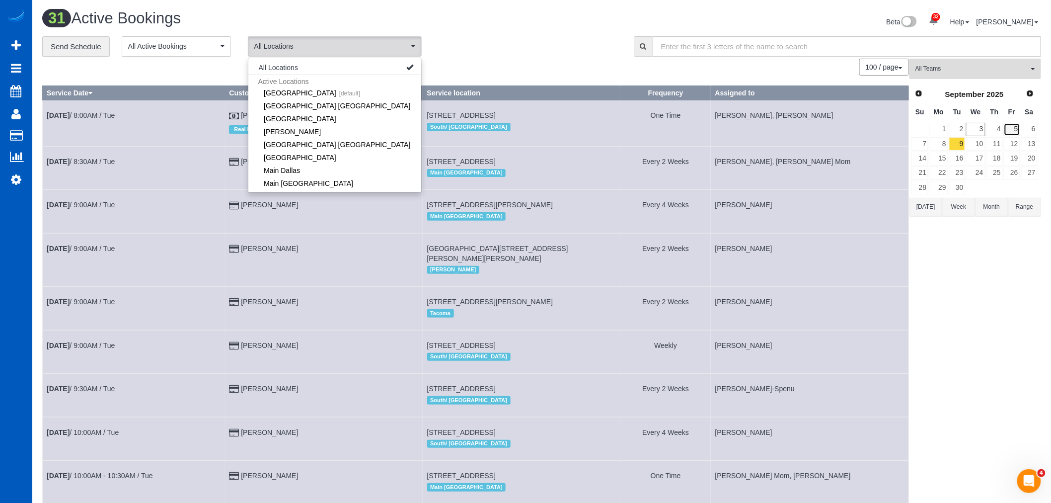
click at [1019, 125] on link "5" at bounding box center [1012, 129] width 16 height 13
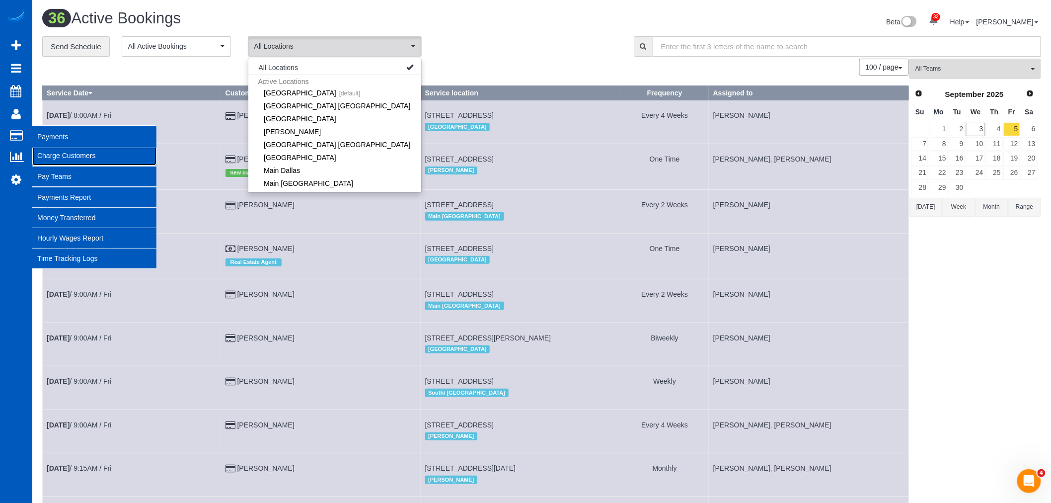
click at [63, 153] on link "Charge Customers" at bounding box center [94, 156] width 124 height 20
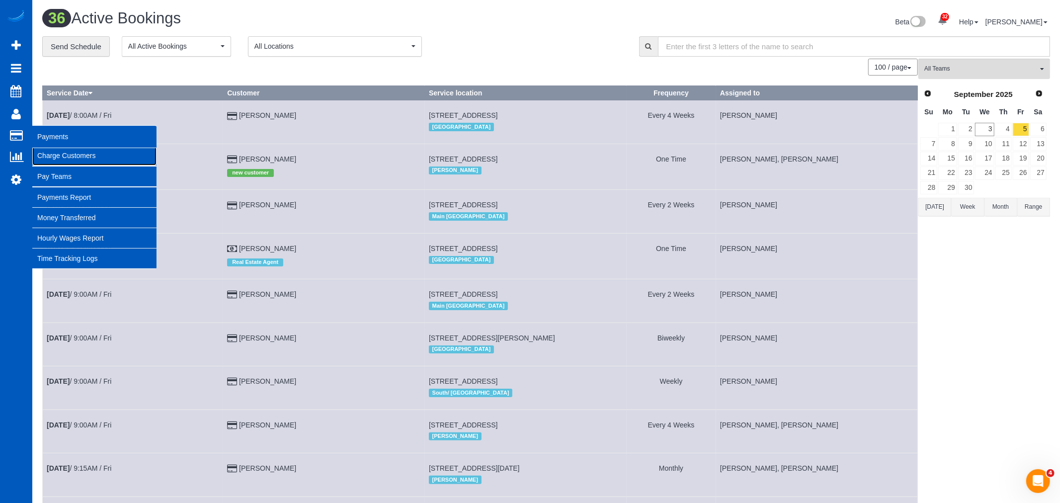
select select
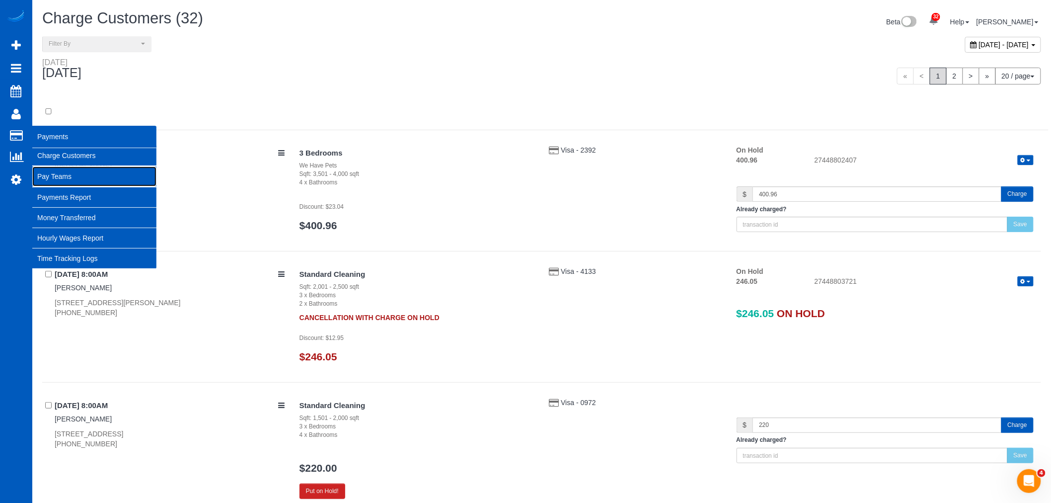
click at [61, 175] on link "Pay Teams" at bounding box center [94, 176] width 124 height 20
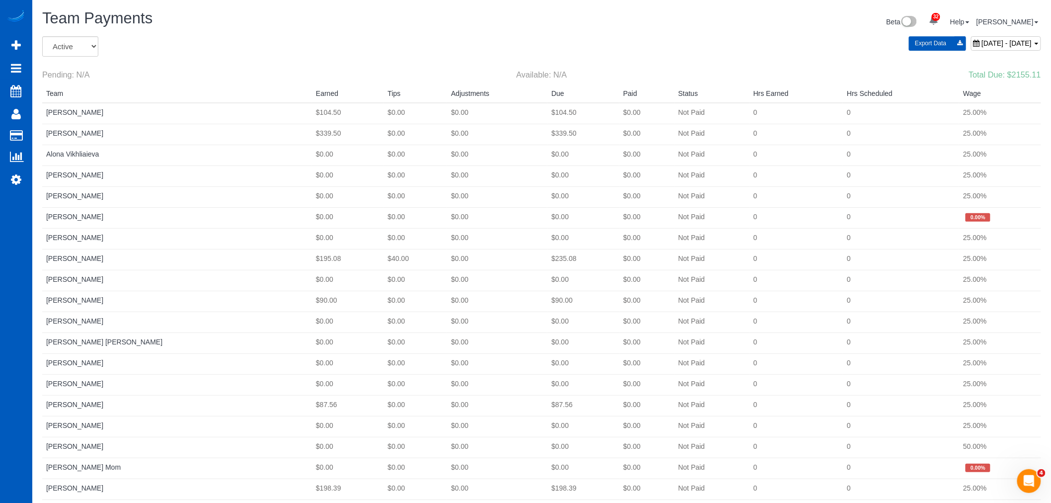
click at [972, 34] on div "Beta 32 Your Notifications You have 0 alerts × You have 1 to charge for 09/01/2…" at bounding box center [795, 23] width 507 height 26
click at [982, 41] on span "August 31, 2025 - September 06, 2025" at bounding box center [1007, 43] width 50 height 8
type input "**********"
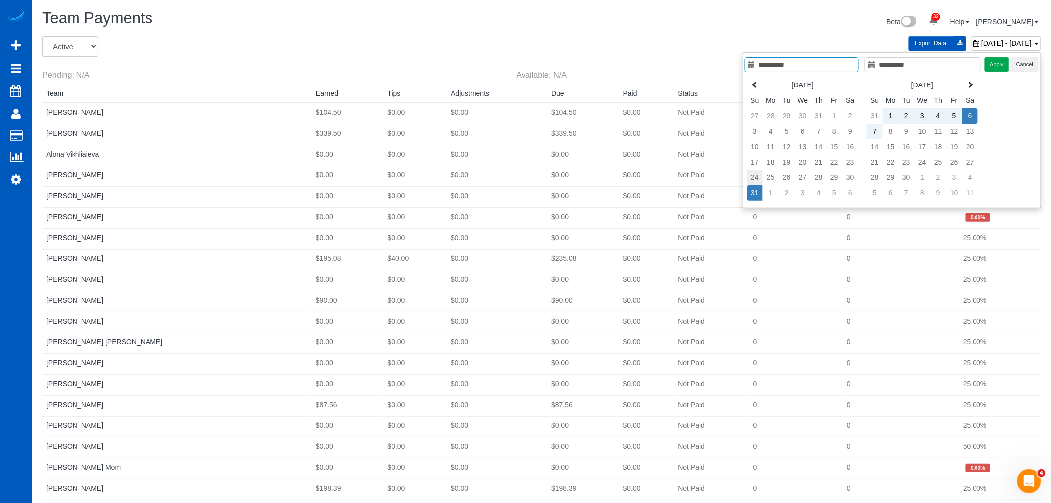
type input "**********"
click at [755, 172] on td "24" at bounding box center [755, 177] width 16 height 15
type input "**********"
click at [856, 180] on td "30" at bounding box center [851, 177] width 16 height 15
type input "**********"
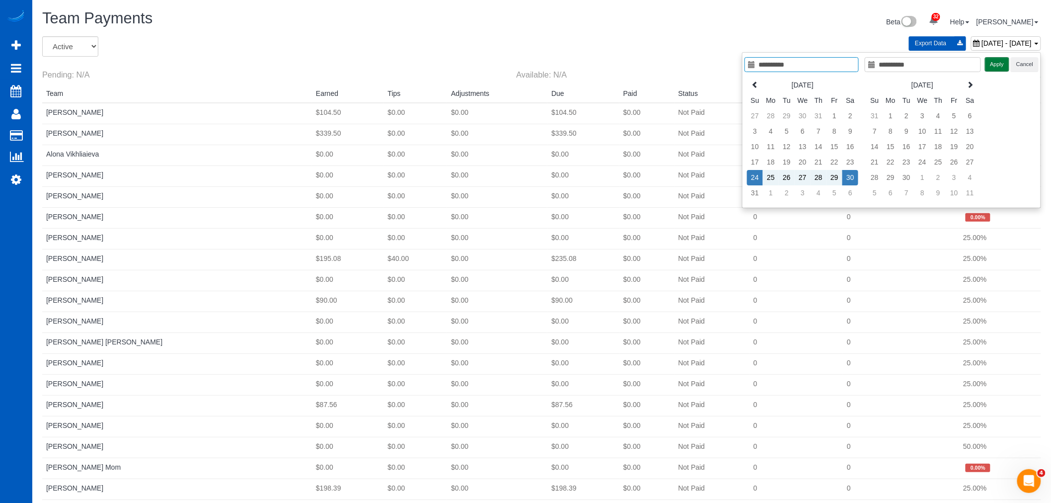
click at [994, 66] on button "Apply" at bounding box center [997, 64] width 25 height 14
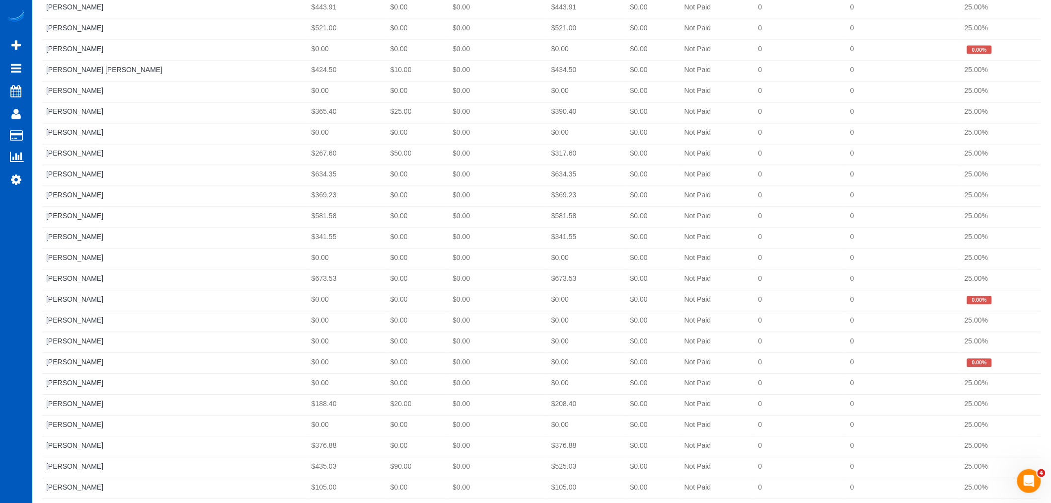
scroll to position [798, 0]
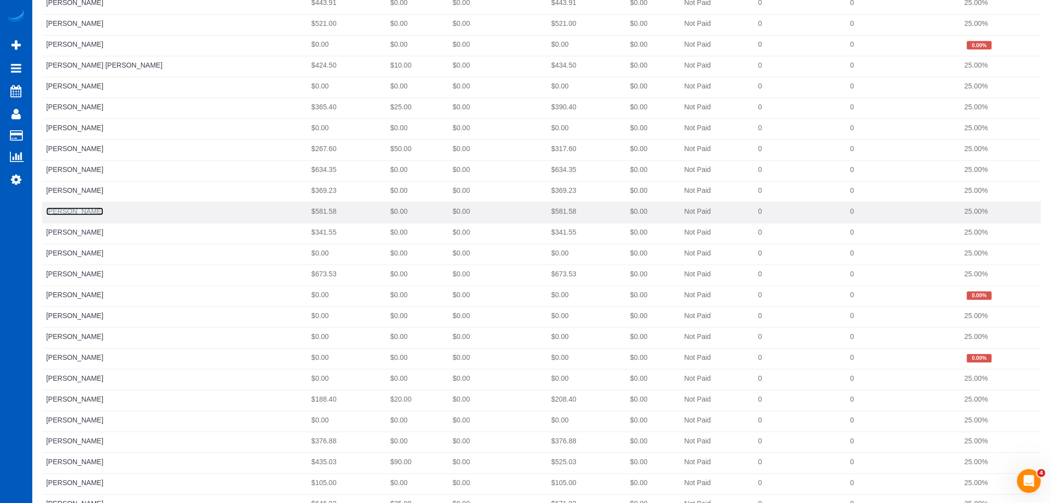
click at [87, 210] on link "[PERSON_NAME]" at bounding box center [74, 211] width 57 height 8
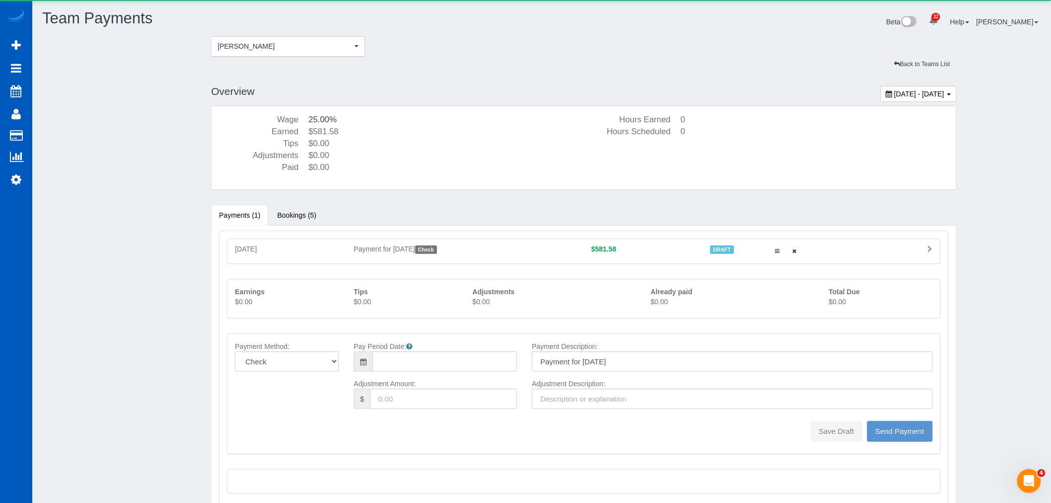
type input "08/24/2025"
type input "0"
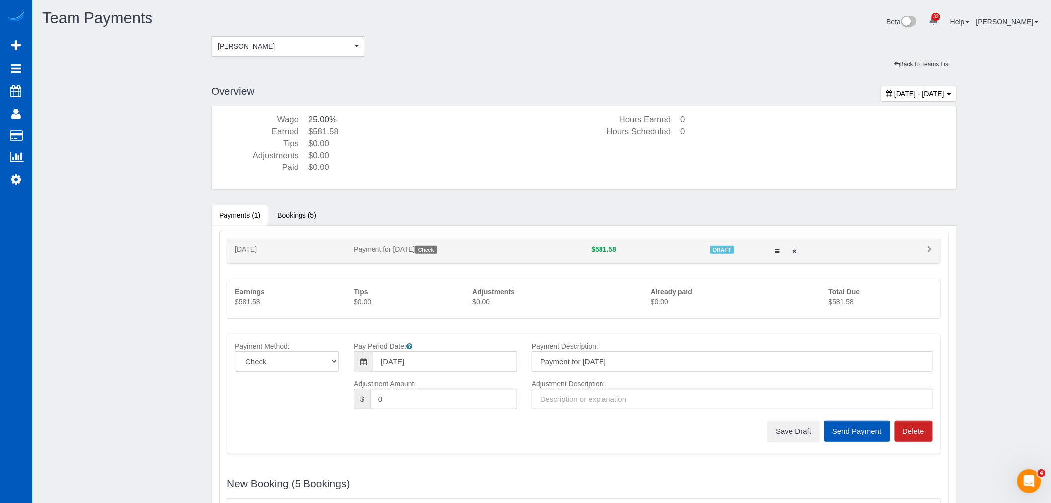
click at [292, 204] on section "August 24, 2025 - August 30, 2025 Overview Wage 25.00% Earned $581.58 Tips $0.0…" at bounding box center [584, 145] width 746 height 120
click at [295, 215] on link "Bookings (5)" at bounding box center [296, 215] width 55 height 21
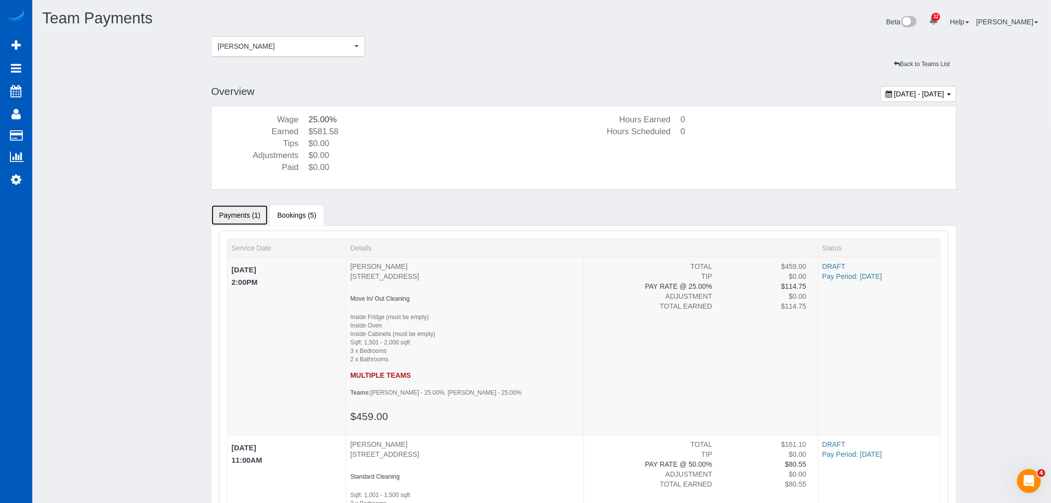
click at [251, 214] on link "Payments (1)" at bounding box center [239, 215] width 57 height 21
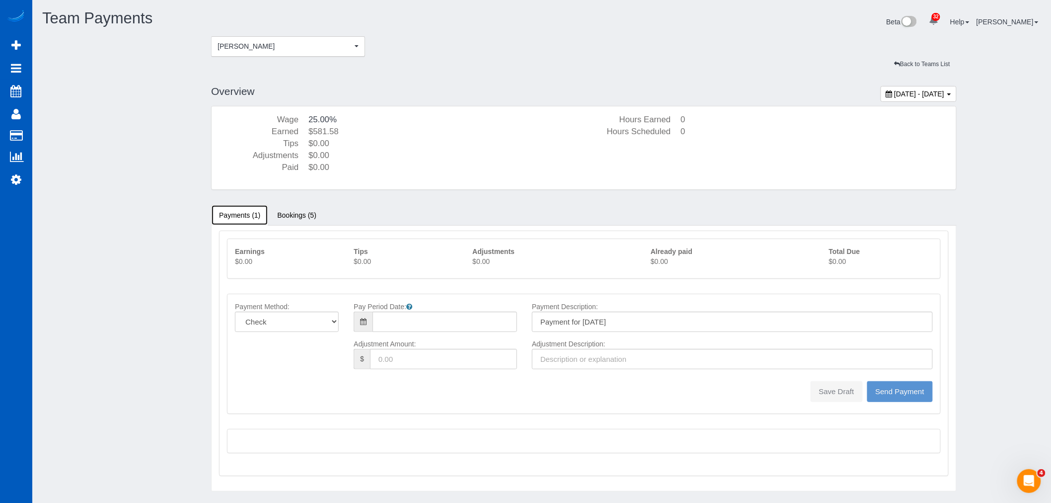
type input "08/24/2025"
type input "0"
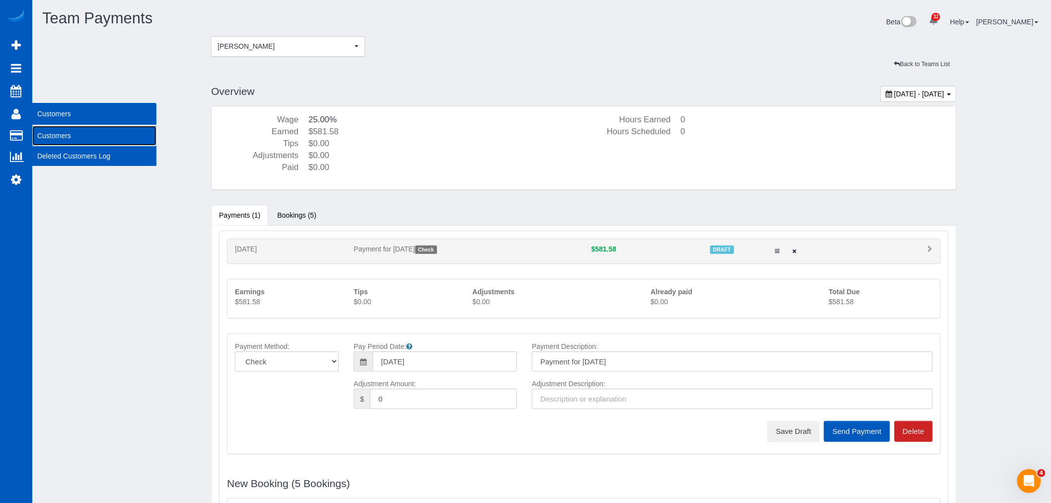
click at [90, 143] on link "Customers" at bounding box center [94, 136] width 124 height 20
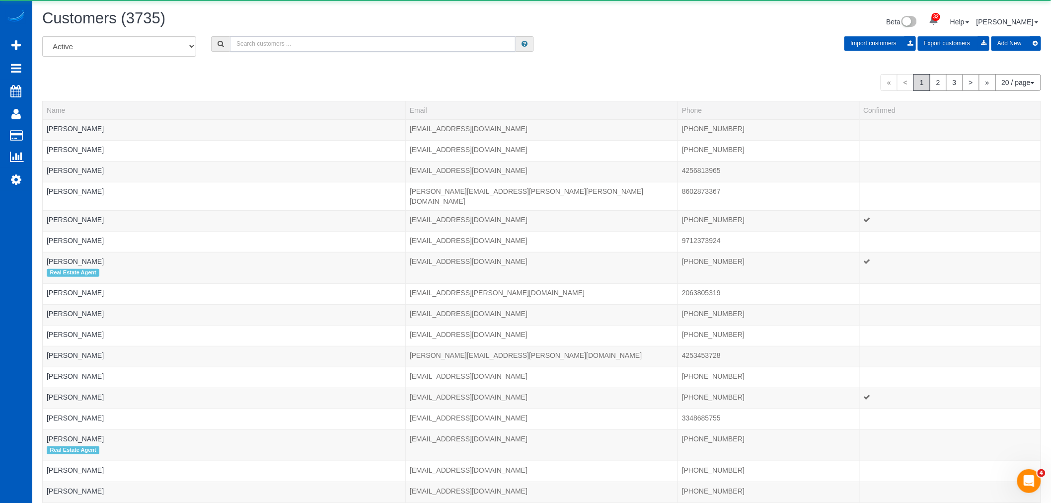
click at [276, 50] on input "text" at bounding box center [373, 43] width 286 height 15
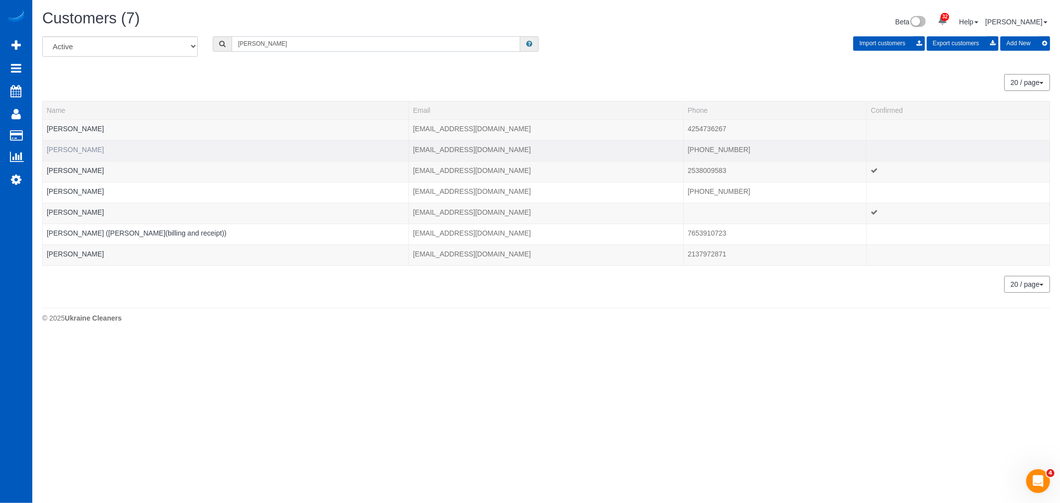
type input "jin"
click at [60, 148] on link "Jin Lee" at bounding box center [75, 150] width 57 height 8
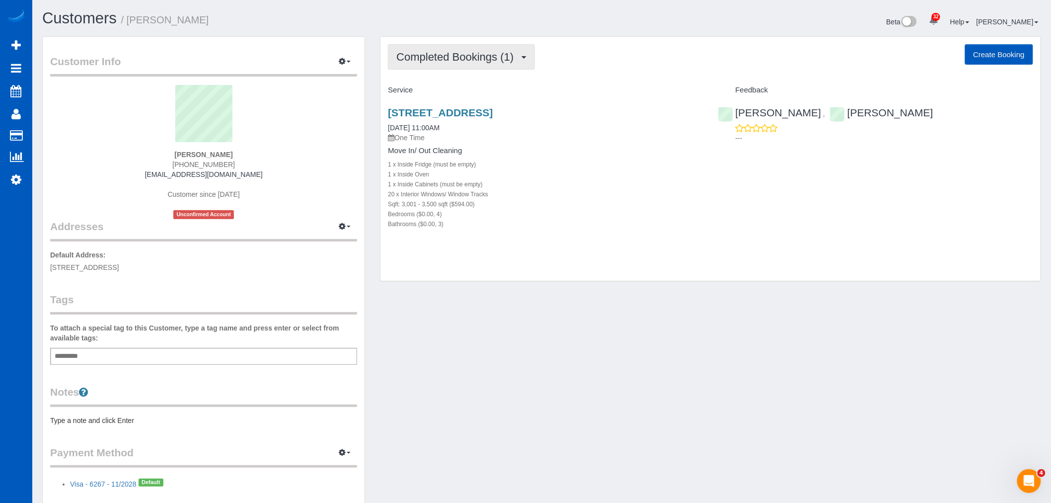
click at [448, 65] on button "Completed Bookings (1)" at bounding box center [461, 56] width 147 height 25
click at [446, 96] on link "Upcoming Bookings (1)" at bounding box center [440, 92] width 103 height 13
click at [469, 60] on span "Upcoming Bookings (1)" at bounding box center [455, 57] width 119 height 12
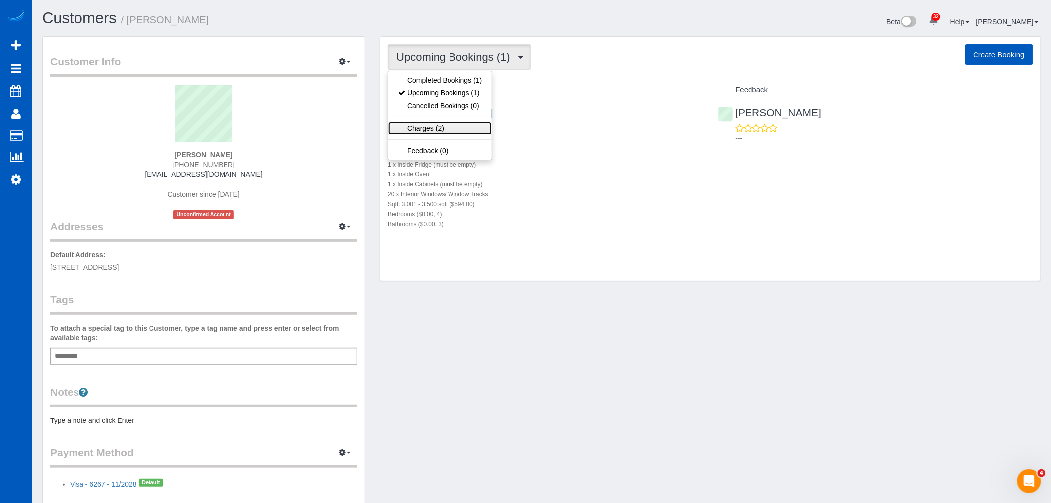
click at [468, 124] on link "Charges (2)" at bounding box center [440, 128] width 103 height 13
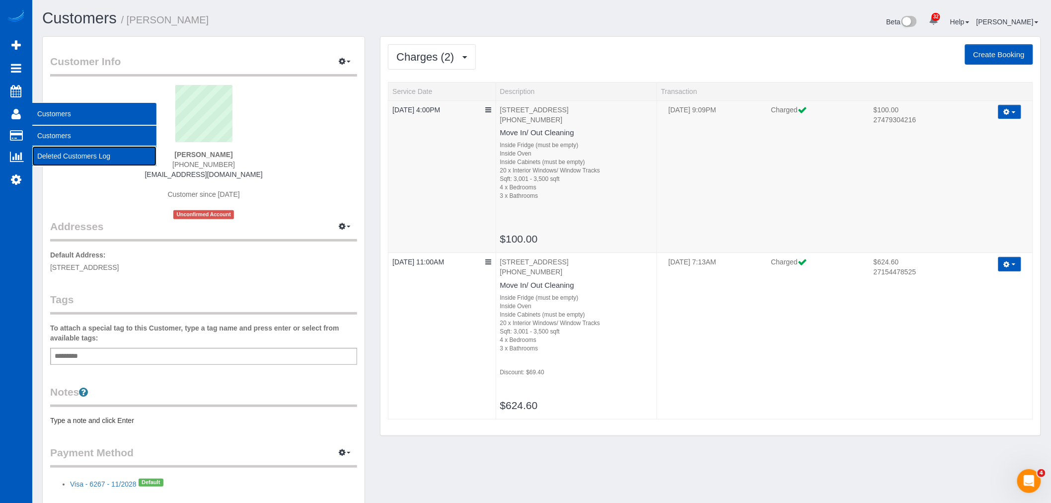
click at [88, 148] on link "Deleted Customers Log" at bounding box center [94, 156] width 124 height 20
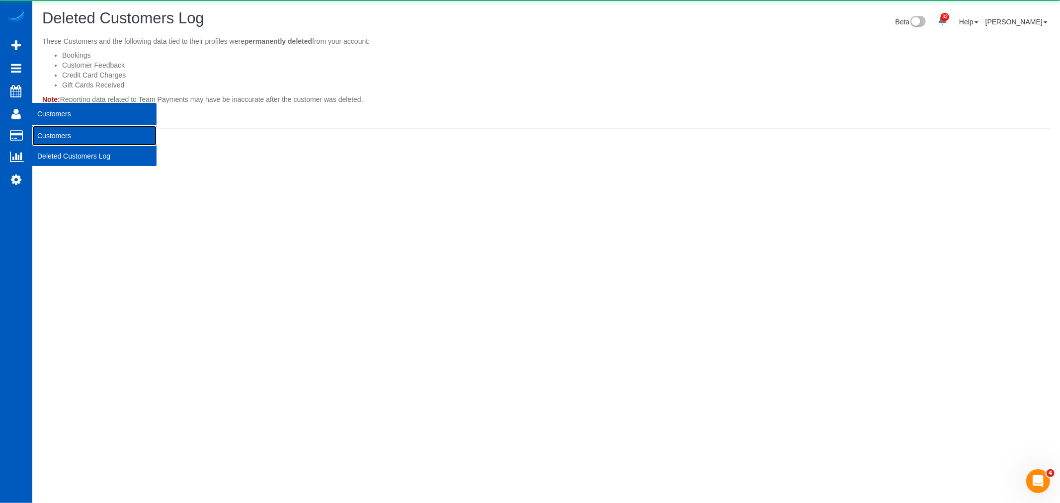
click at [78, 138] on link "Customers" at bounding box center [94, 136] width 124 height 20
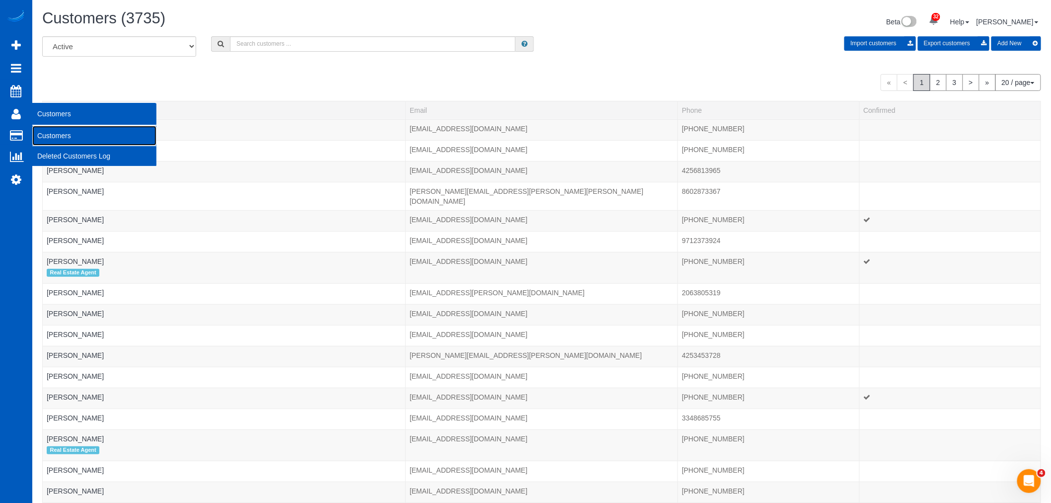
click at [97, 140] on link "Customers" at bounding box center [94, 136] width 124 height 20
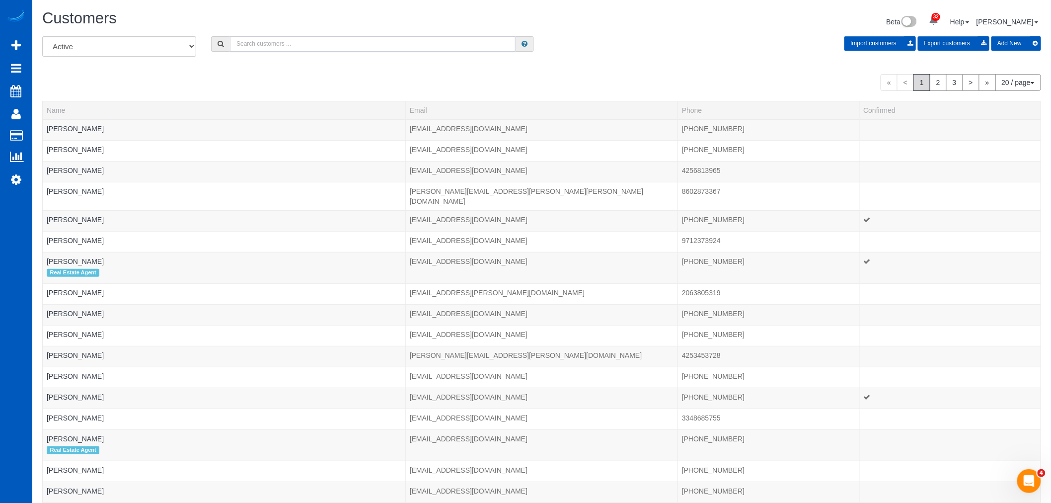
click at [279, 48] on input "text" at bounding box center [373, 43] width 286 height 15
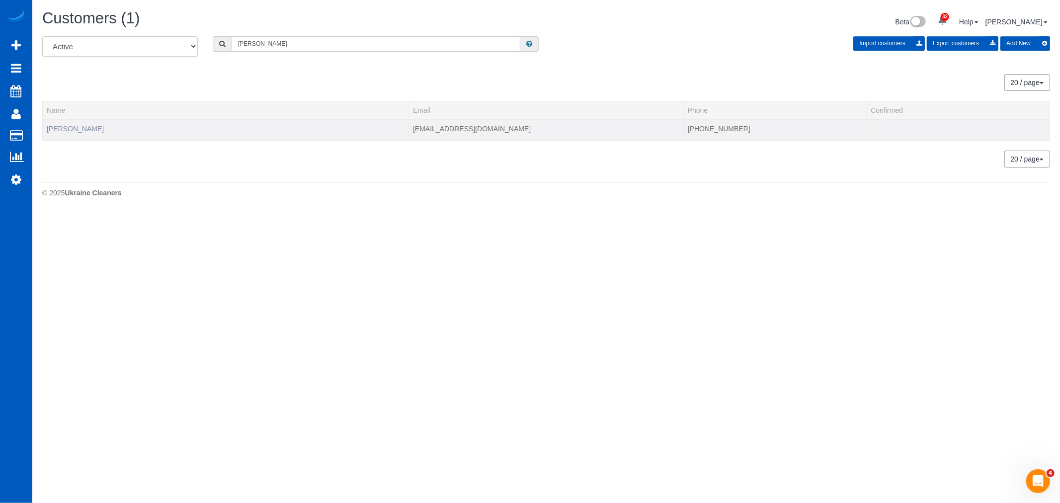
type input "Cody Caskey"
click at [73, 126] on link "Cody Caskey" at bounding box center [75, 129] width 57 height 8
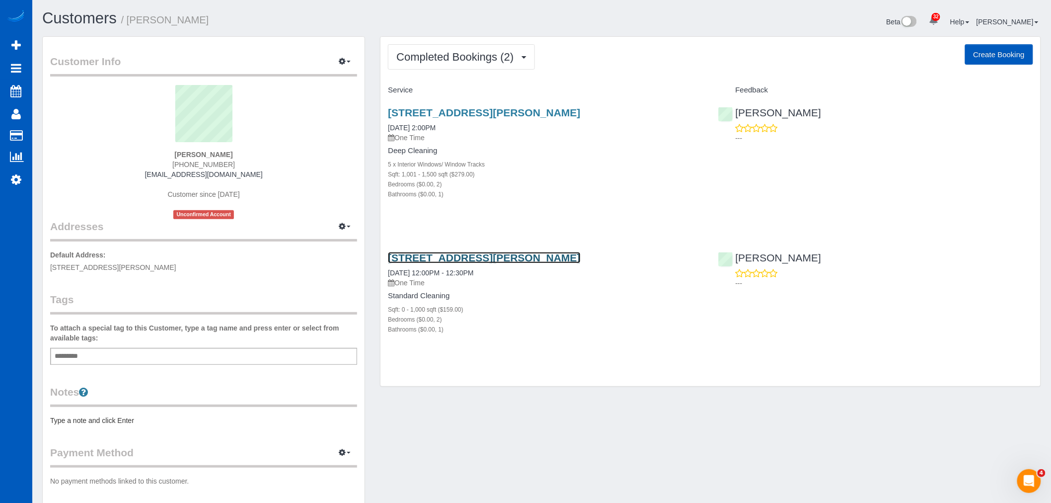
click at [454, 255] on link "8483 Everett Way Unit E, Arvada, CO 80005" at bounding box center [484, 257] width 192 height 11
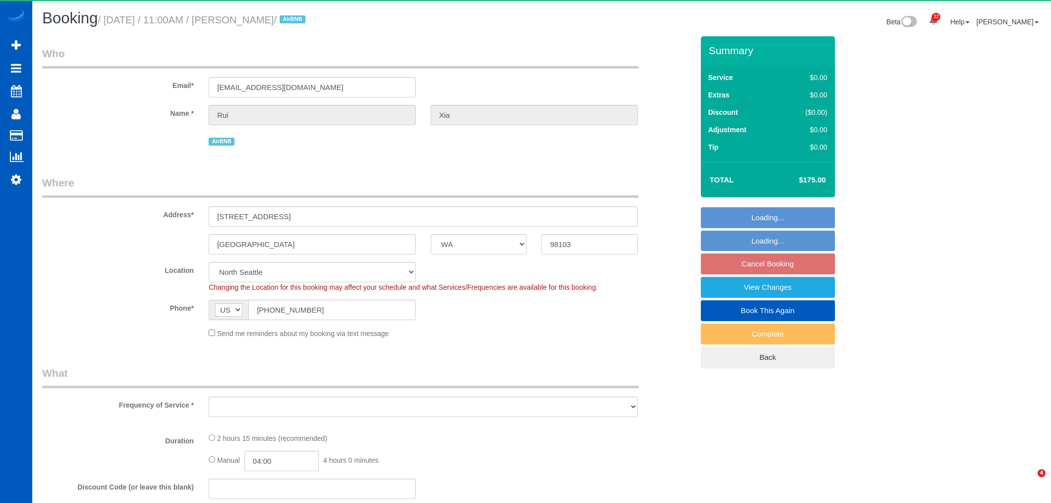
select select "WA"
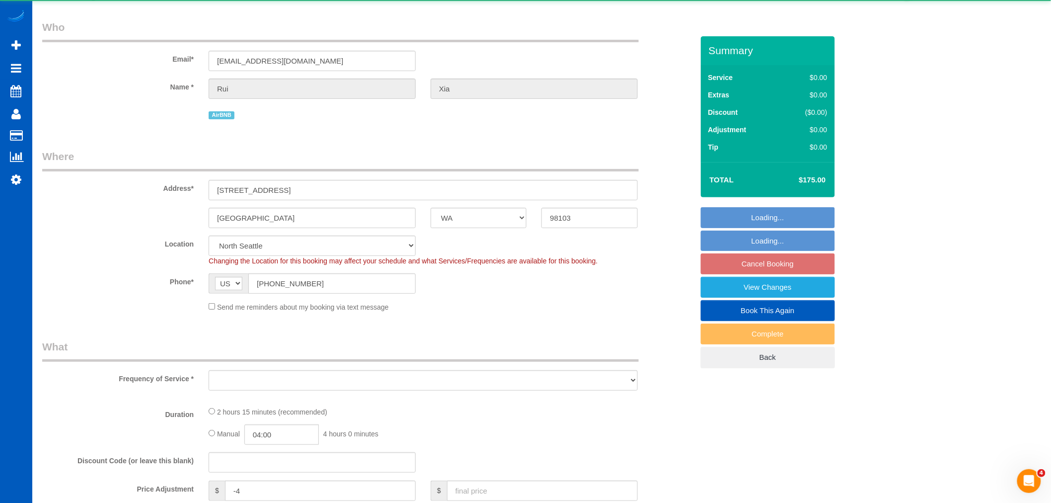
select select "object:1172"
select select "199"
select select "1001"
select select "3"
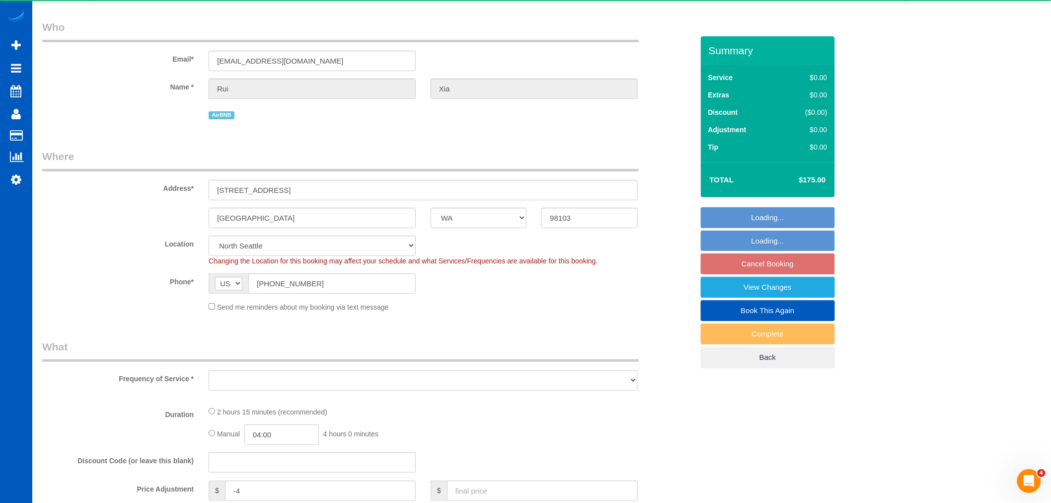
select select "spot1"
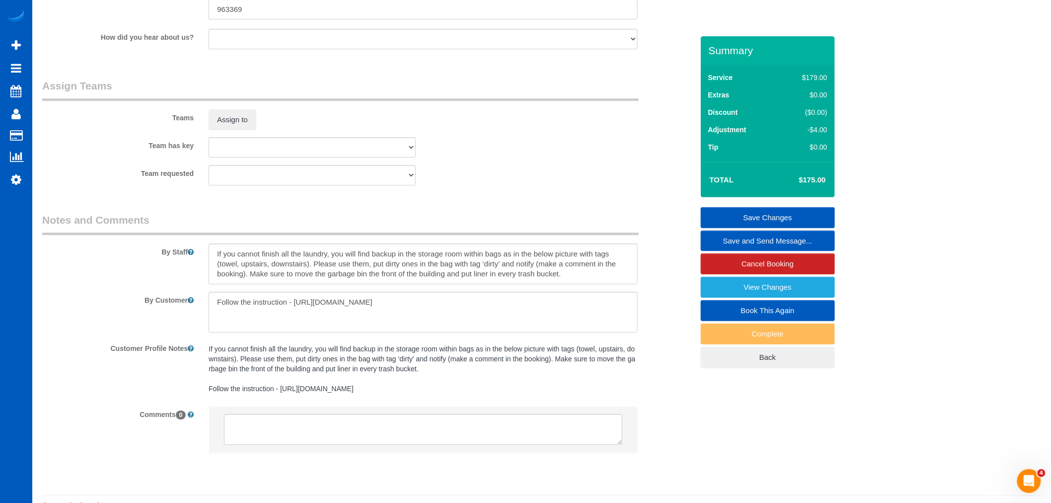
scroll to position [1300, 0]
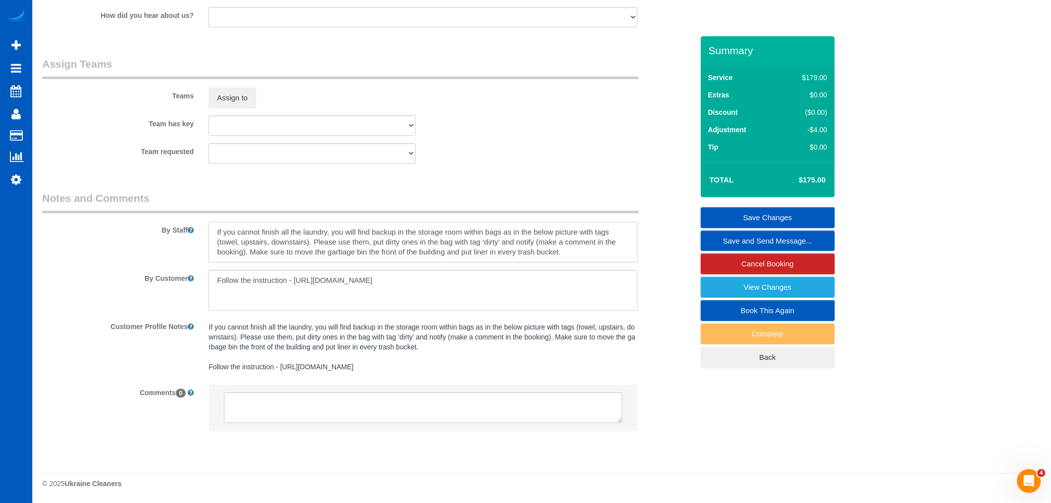
click at [211, 227] on textarea at bounding box center [423, 242] width 429 height 41
click at [246, 226] on textarea at bounding box center [423, 242] width 429 height 41
click at [222, 227] on textarea at bounding box center [423, 242] width 429 height 41
click at [214, 228] on textarea at bounding box center [423, 242] width 429 height 41
click at [225, 231] on textarea at bounding box center [423, 242] width 429 height 41
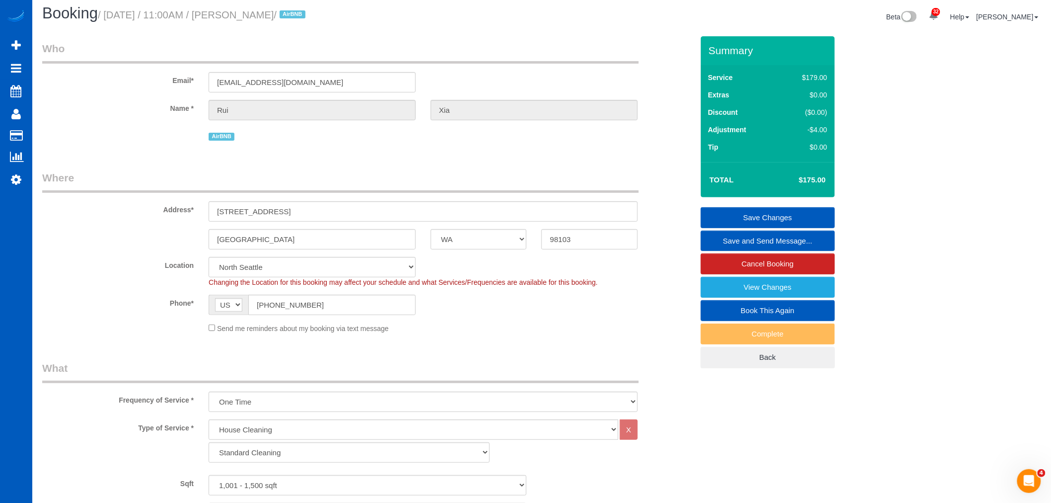
scroll to position [0, 0]
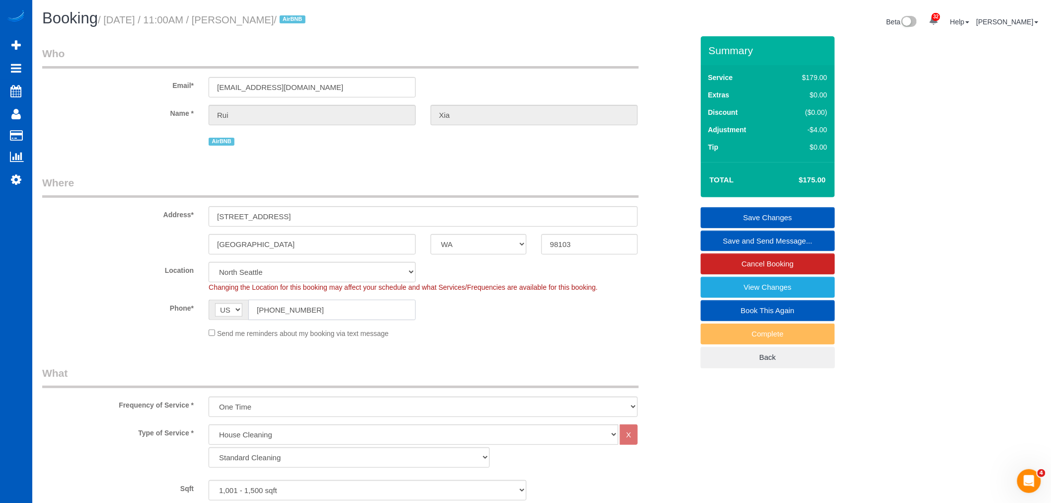
drag, startPoint x: 326, startPoint y: 316, endPoint x: 164, endPoint y: 309, distance: 161.7
click at [164, 309] on div "Phone* AF AL DZ AD AO AI AQ AG AR AM AW AU AT AZ BS BH BD BB BY BE BZ BJ BM BT …" at bounding box center [368, 310] width 666 height 20
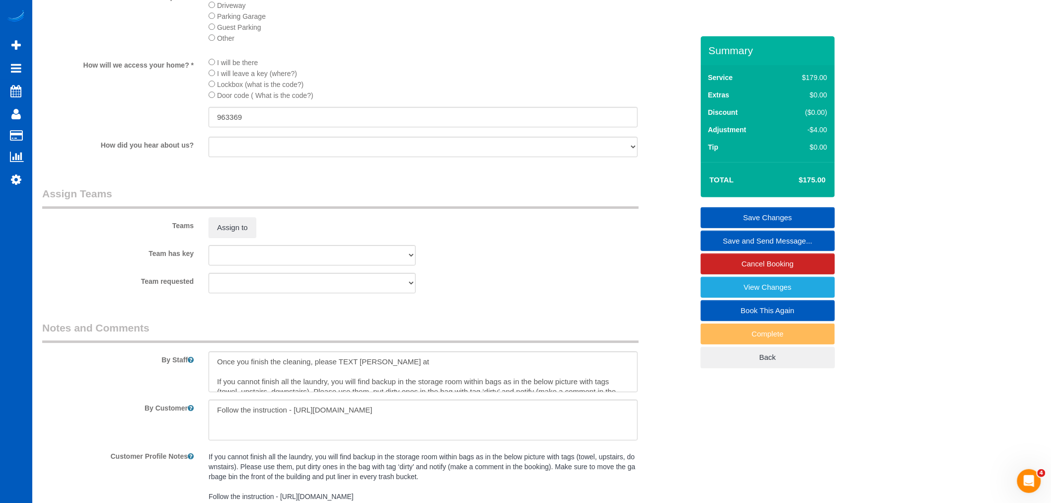
scroll to position [1159, 0]
click at [418, 378] on textarea at bounding box center [423, 369] width 429 height 41
click at [394, 363] on textarea at bounding box center [423, 369] width 429 height 41
paste textarea "[PHONE_NUMBER]"
click at [382, 377] on textarea at bounding box center [423, 369] width 429 height 41
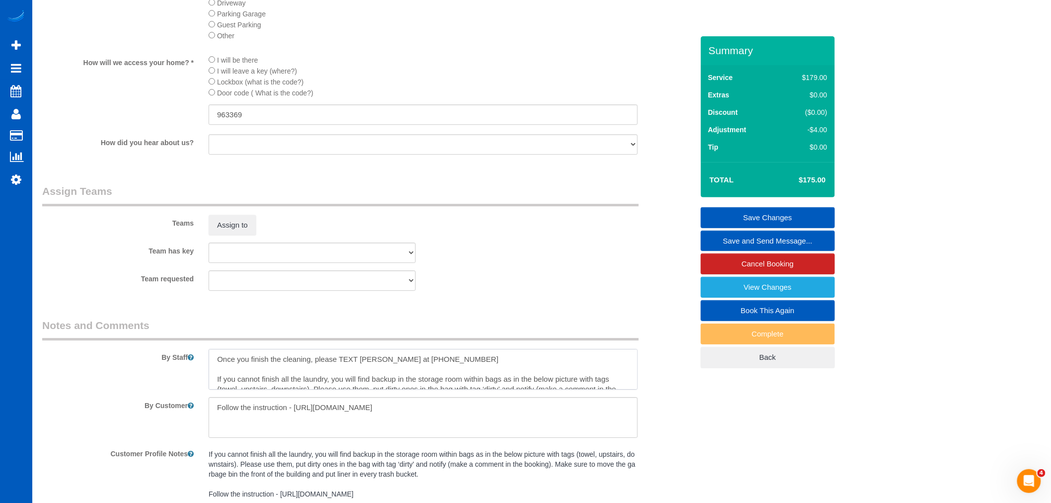
click at [449, 376] on textarea at bounding box center [423, 369] width 429 height 41
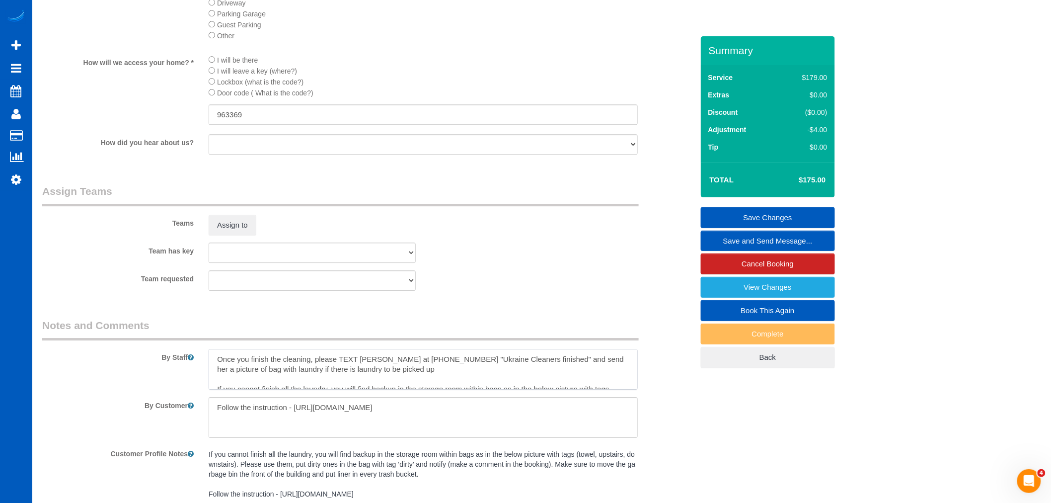
click at [266, 372] on textarea at bounding box center [423, 369] width 429 height 41
click at [266, 389] on textarea at bounding box center [423, 369] width 429 height 41
click at [408, 387] on textarea at bounding box center [423, 369] width 429 height 41
drag, startPoint x: 222, startPoint y: 374, endPoint x: 582, endPoint y: 398, distance: 361.1
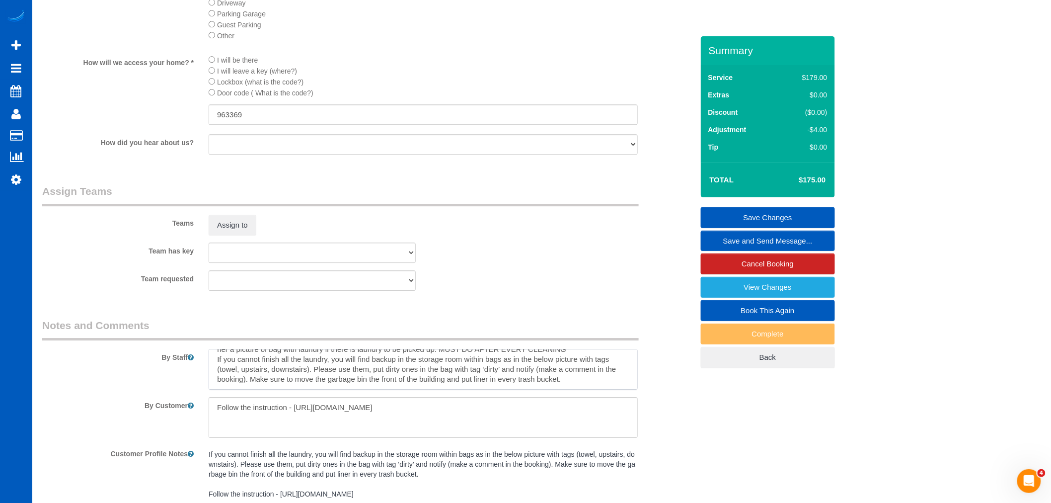
click at [582, 390] on textarea at bounding box center [423, 369] width 429 height 41
type textarea "Once you finish the cleaning, please TEXT [PERSON_NAME] at [PHONE_NUMBER] "Ukra…"
click at [214, 419] on textarea at bounding box center [423, 417] width 429 height 41
click at [229, 419] on textarea at bounding box center [423, 417] width 429 height 41
paste textarea "you cannot finish all the laundry, you will find backup in the storage room wit…"
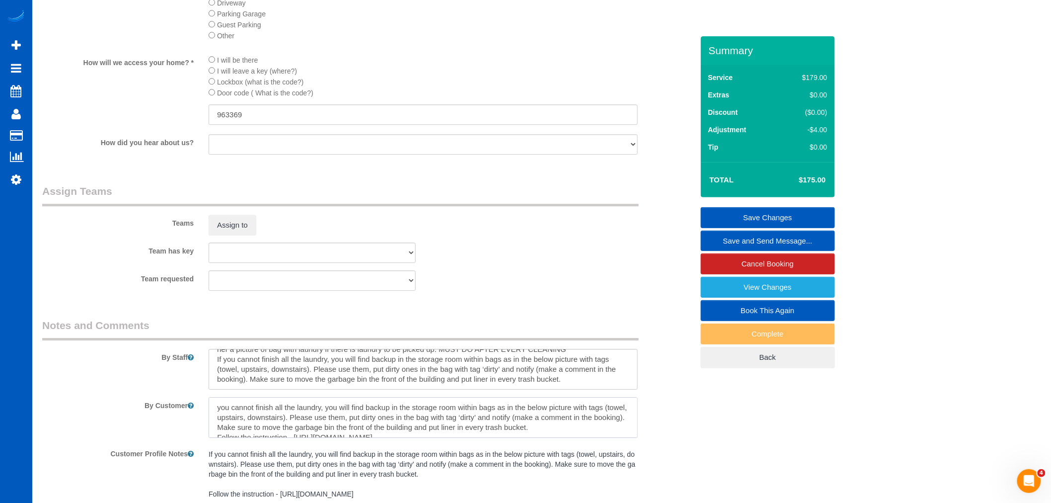
type textarea "you cannot finish all the laundry, you will find backup in the storage room wit…"
drag, startPoint x: 577, startPoint y: 394, endPoint x: 201, endPoint y: 391, distance: 376.6
click at [201, 390] on div at bounding box center [423, 369] width 444 height 41
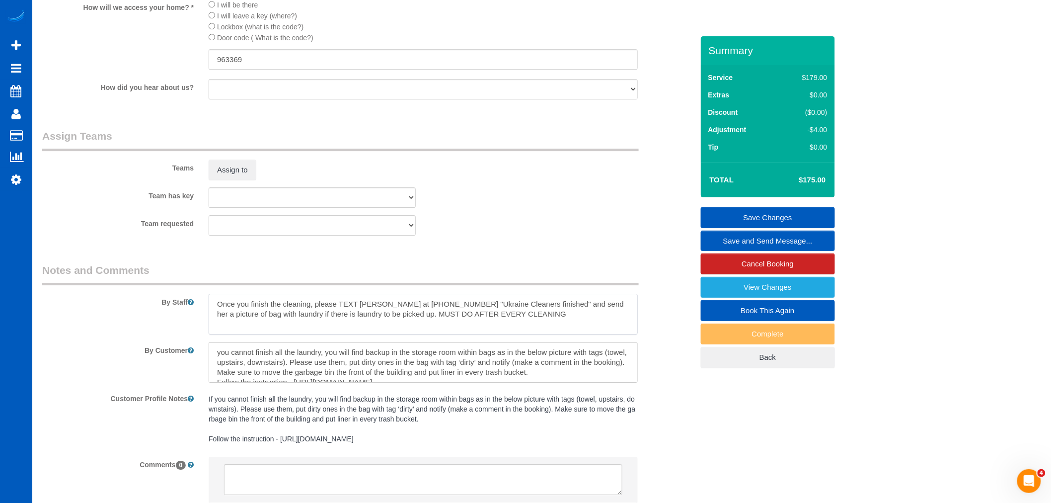
scroll to position [20, 0]
type textarea "Once you finish the cleaning, please TEXT [PERSON_NAME] at [PHONE_NUMBER] "Ukra…"
drag, startPoint x: 220, startPoint y: 379, endPoint x: 287, endPoint y: 383, distance: 66.7
click at [308, 383] on textarea at bounding box center [423, 362] width 429 height 41
click at [210, 369] on textarea at bounding box center [423, 362] width 429 height 41
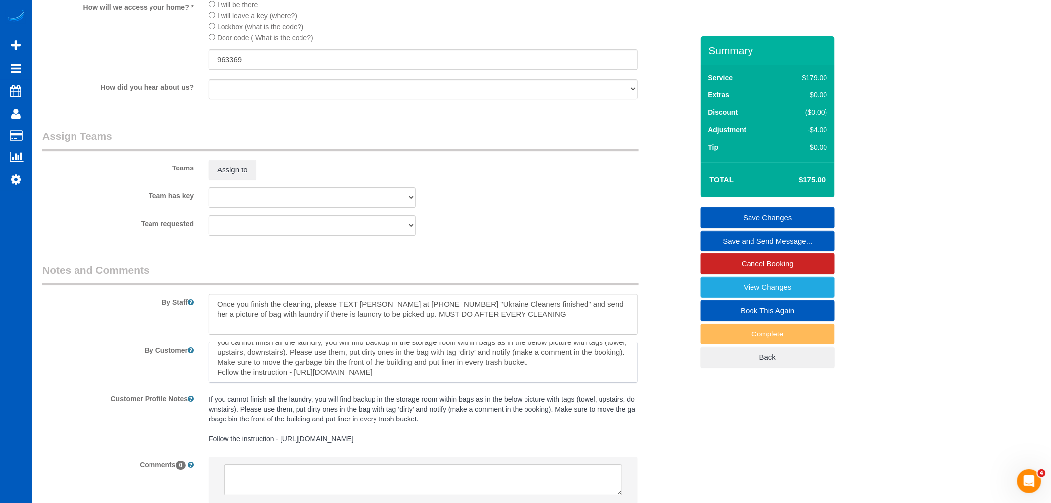
drag, startPoint x: 217, startPoint y: 380, endPoint x: 331, endPoint y: 396, distance: 114.9
click at [331, 383] on textarea at bounding box center [423, 362] width 429 height 41
type textarea "you cannot finish all the laundry, you will find backup in the storage room wit…"
click at [509, 334] on textarea at bounding box center [423, 314] width 429 height 41
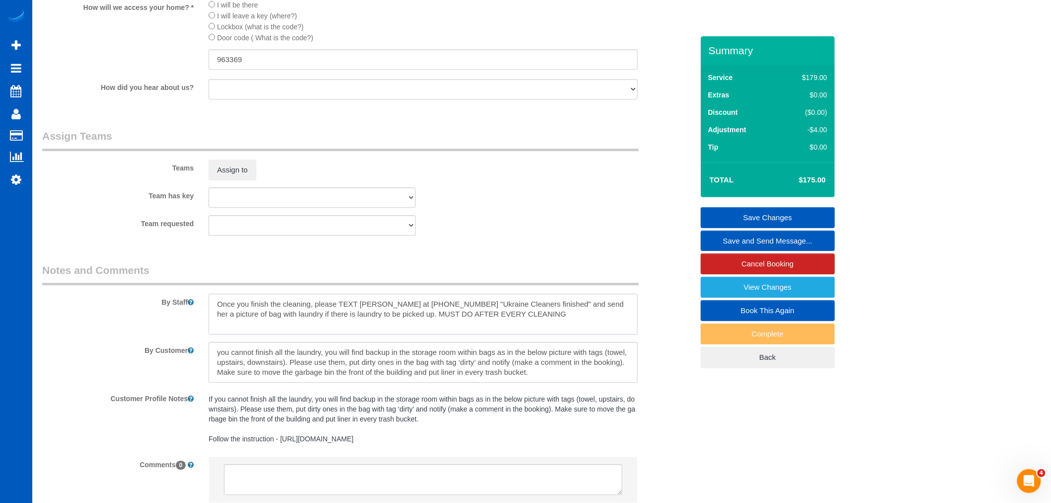
click at [513, 328] on textarea at bounding box center [423, 314] width 429 height 41
paste textarea "Follow the instruction - https://docs.google.com/presentation/d/1BdaL1imqutcCRx…"
click at [217, 331] on textarea at bounding box center [423, 314] width 429 height 41
click at [543, 325] on textarea at bounding box center [423, 314] width 429 height 41
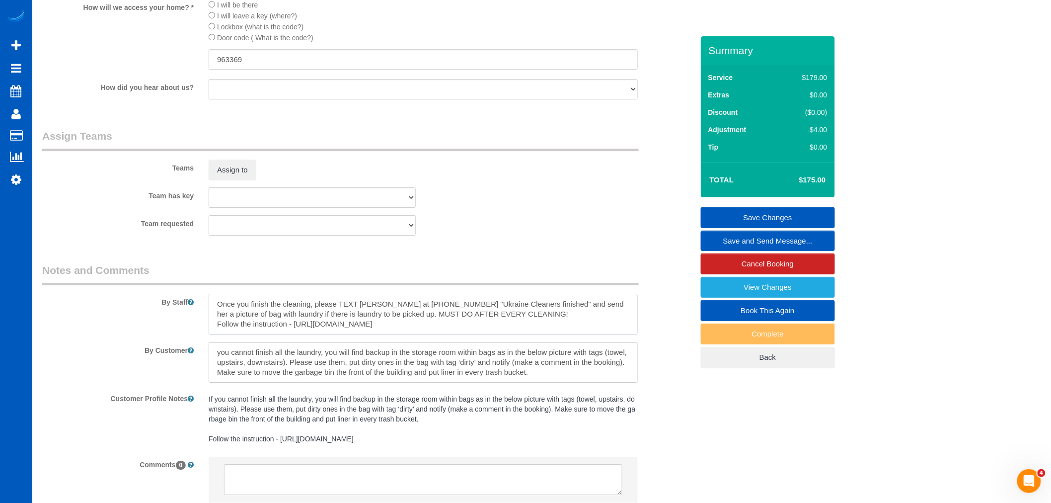
click at [376, 334] on textarea at bounding box center [423, 314] width 429 height 41
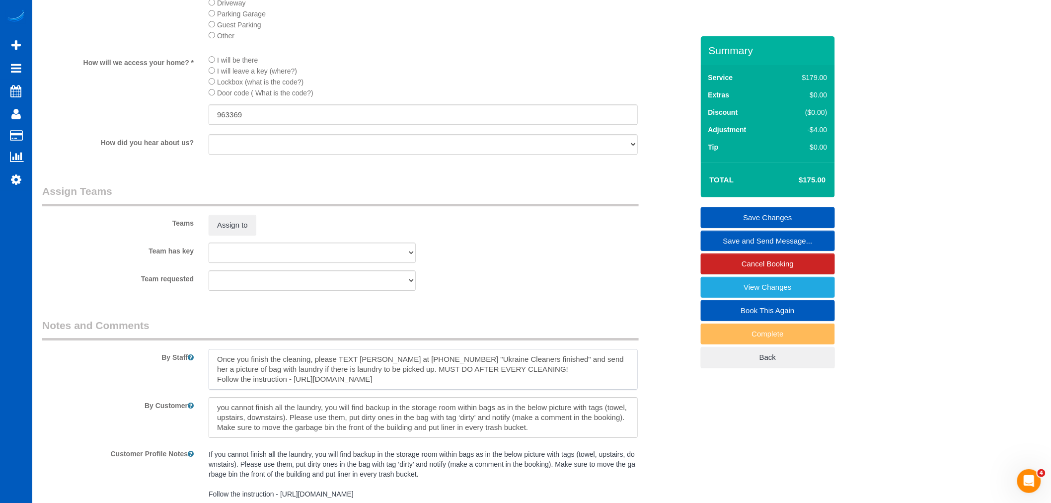
scroll to position [0, 0]
type textarea "Once you finish the cleaning, please TEXT Rui at (217) 904-3307 "Ukraine Cleane…"
click at [212, 422] on textarea at bounding box center [423, 417] width 429 height 41
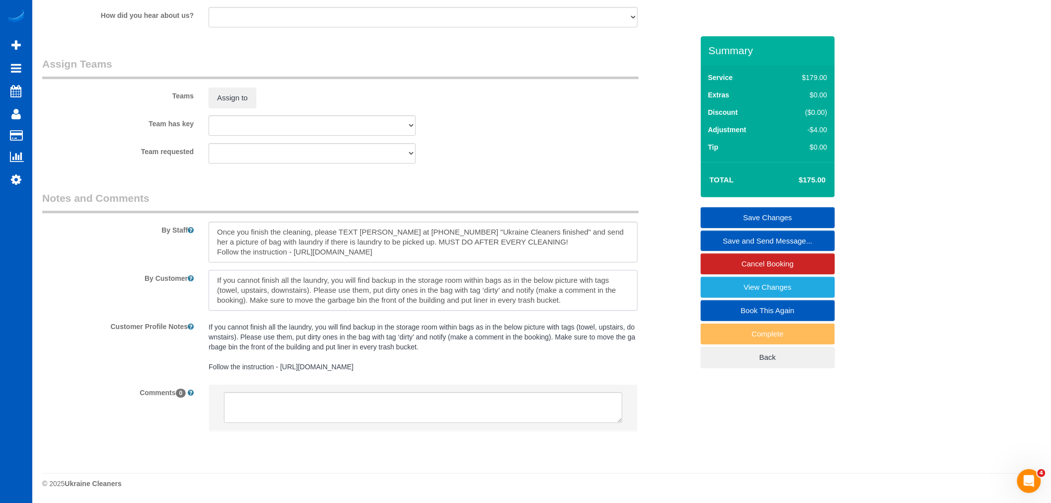
scroll to position [20, 0]
type textarea "If you cannot finish all the laundry, you will find backup in the storage room …"
click at [320, 239] on textarea at bounding box center [423, 242] width 429 height 41
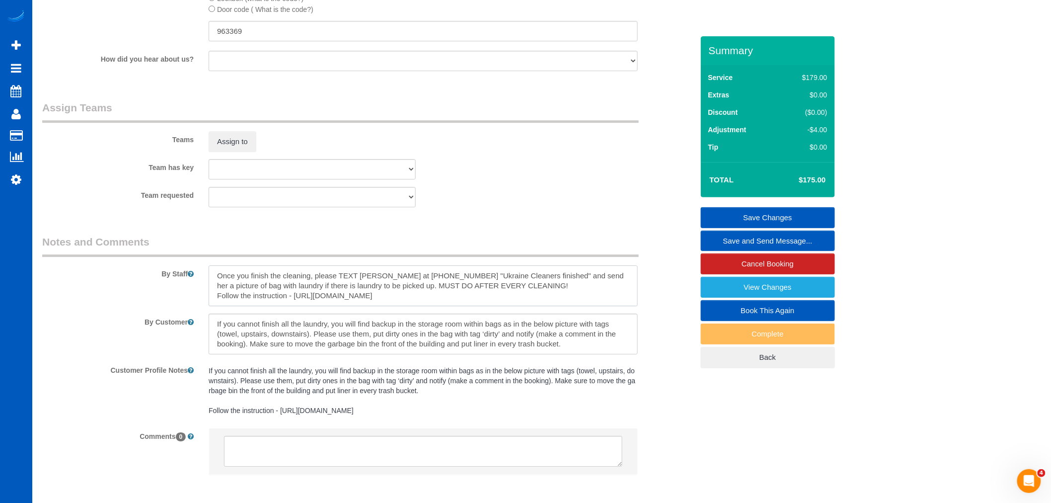
scroll to position [1245, 0]
click at [602, 304] on textarea at bounding box center [423, 283] width 429 height 41
click at [737, 222] on link "Save Changes" at bounding box center [768, 217] width 134 height 21
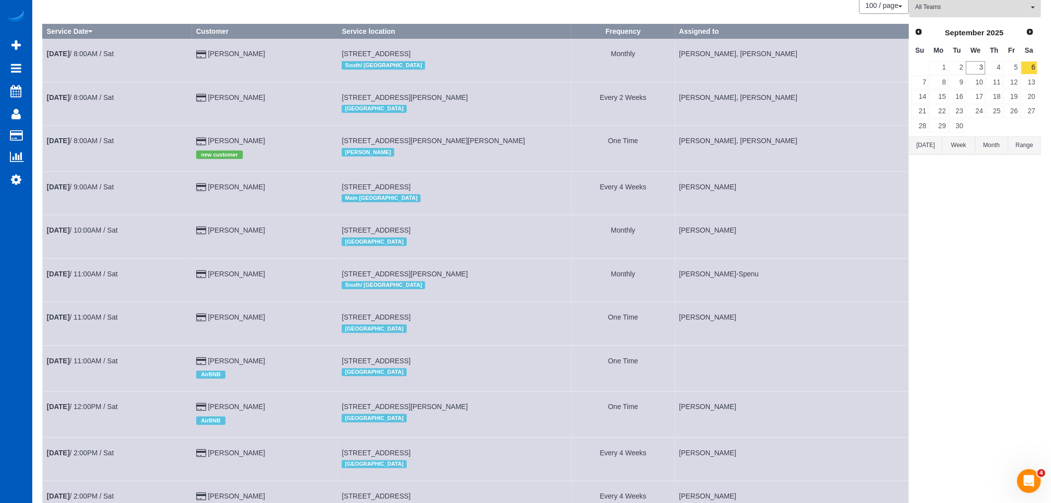
scroll to position [210, 0]
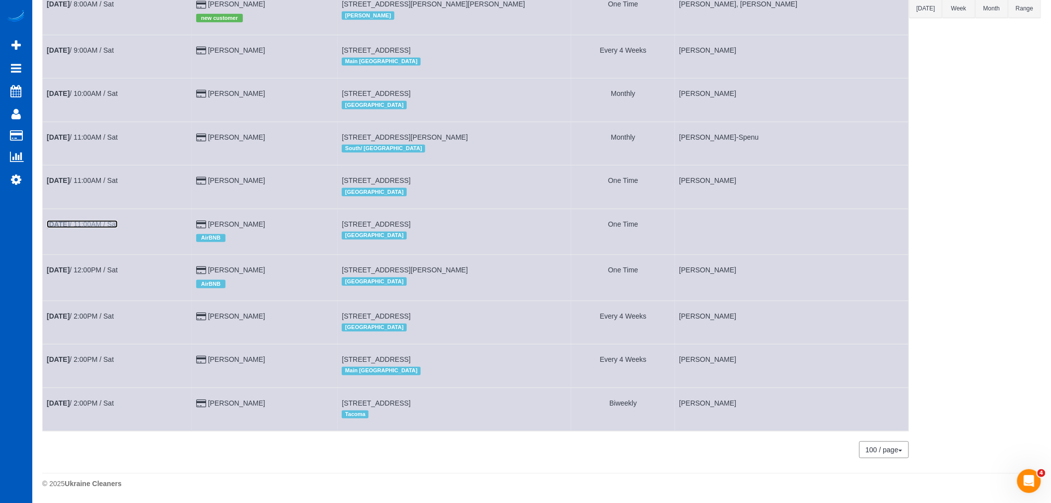
click at [97, 220] on link "Sep 6th / 11:00AM / Sat" at bounding box center [82, 224] width 71 height 8
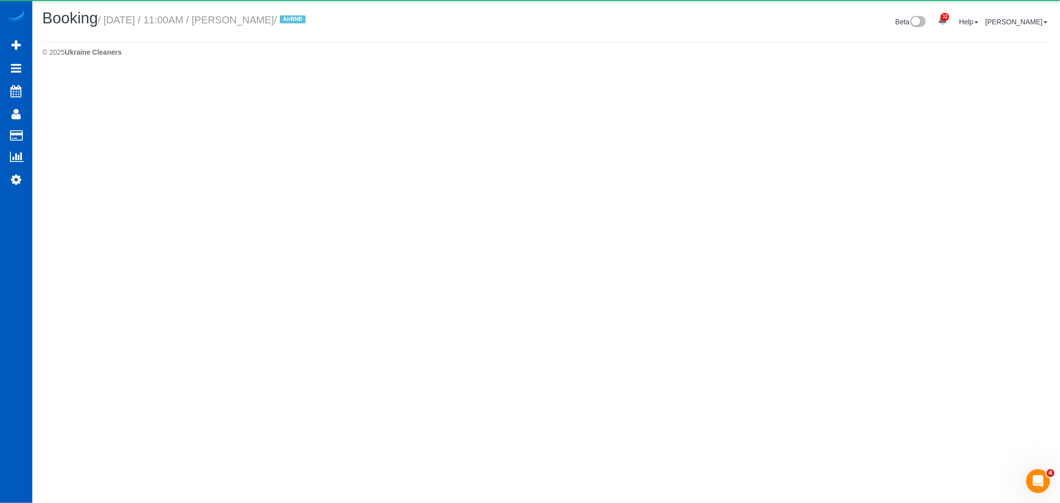
select select "WA"
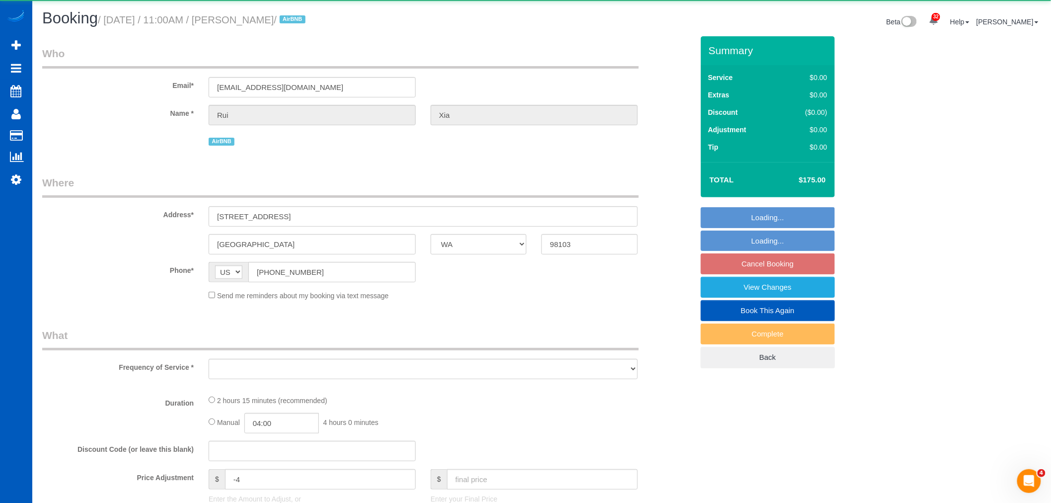
select select "object:2288"
select select "string:fspay-581ee3a3-ef50-4f7b-abd9-92cea8b7e377"
select select "199"
select select "1001"
select select "3"
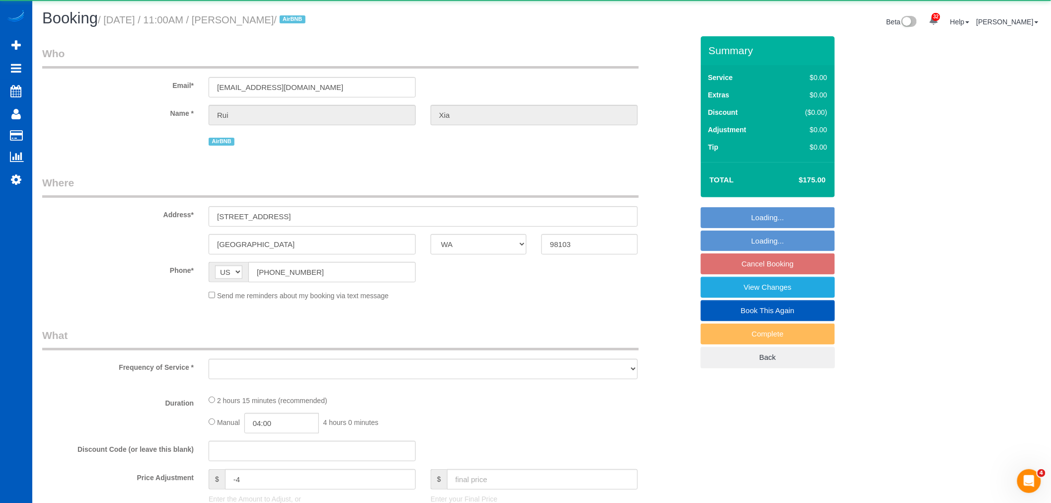
select select "3"
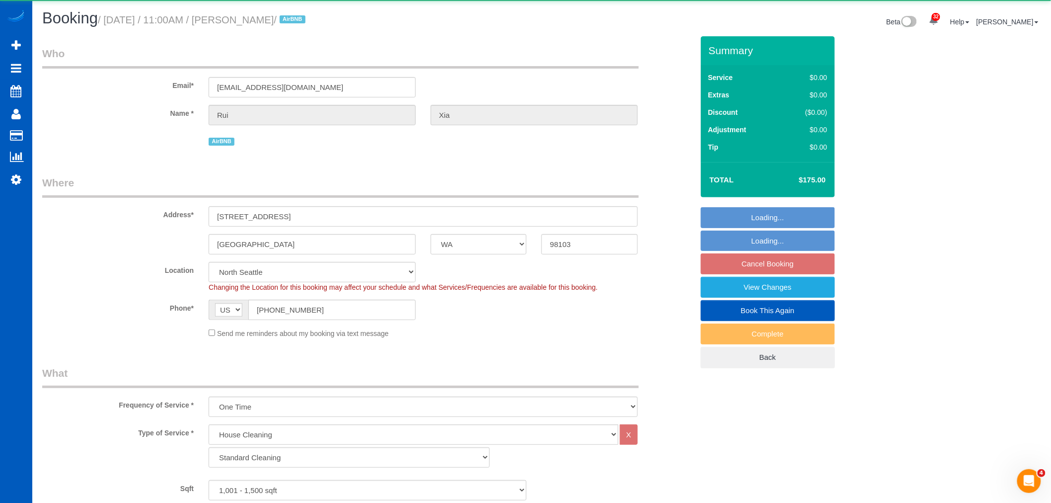
select select "object:2498"
select select "spot15"
select select "1001"
select select "3"
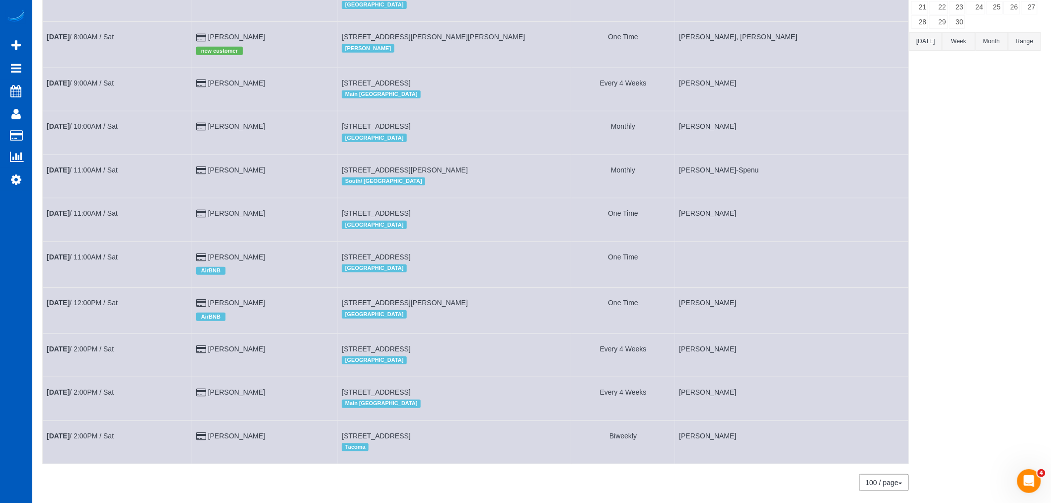
scroll to position [210, 0]
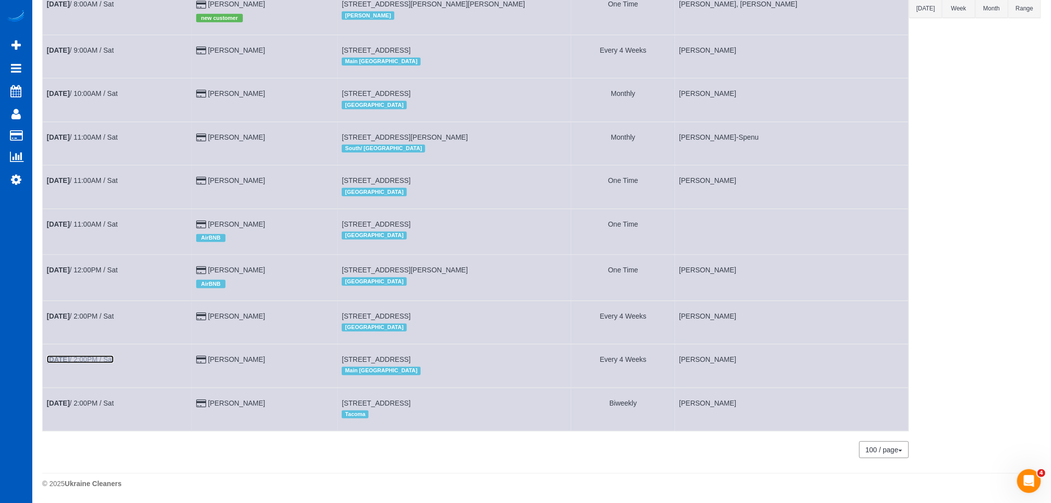
click at [105, 355] on link "Sep 6th / 2:00PM / Sat" at bounding box center [80, 359] width 67 height 8
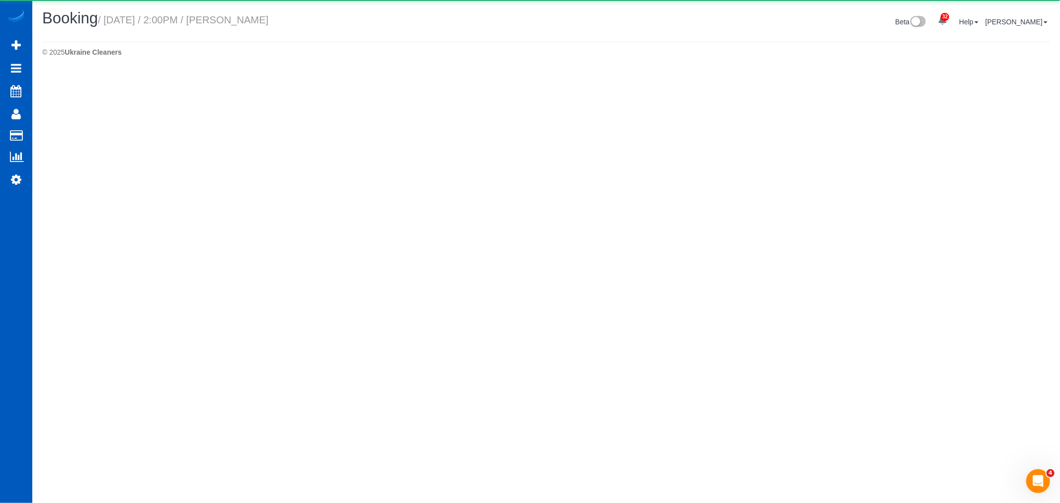
select select "WA"
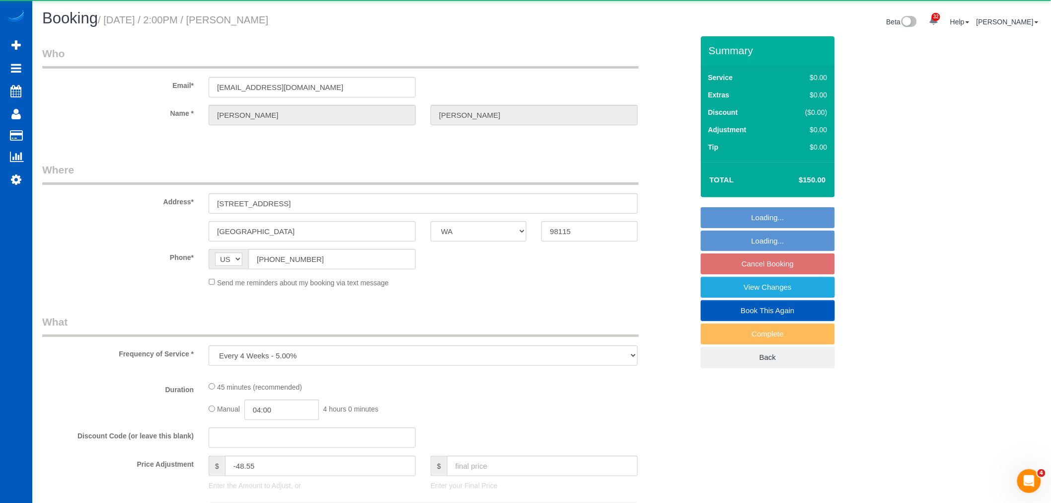
select select "object:3612"
select select "199"
select select "1501"
select select "spot29"
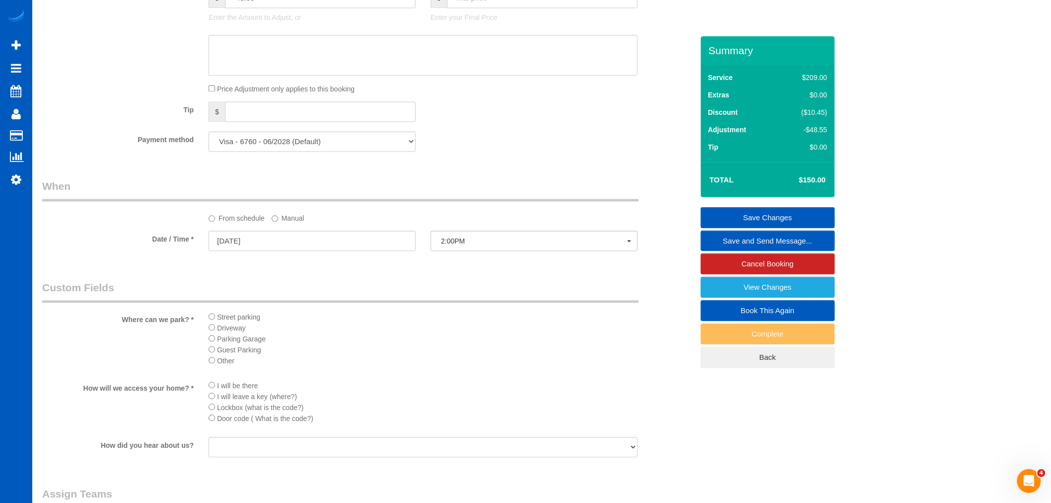
scroll to position [883, 0]
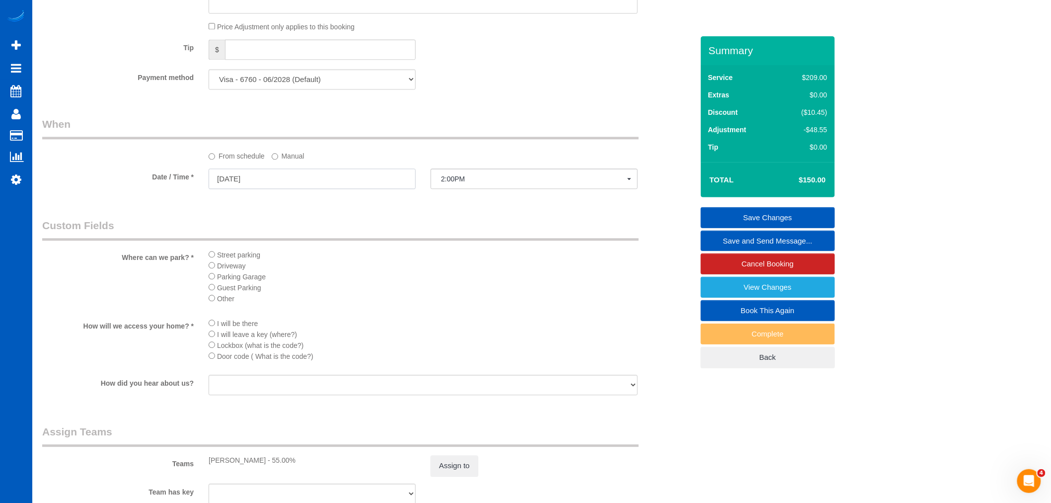
click at [265, 179] on input "09/06/2025" at bounding box center [312, 178] width 207 height 20
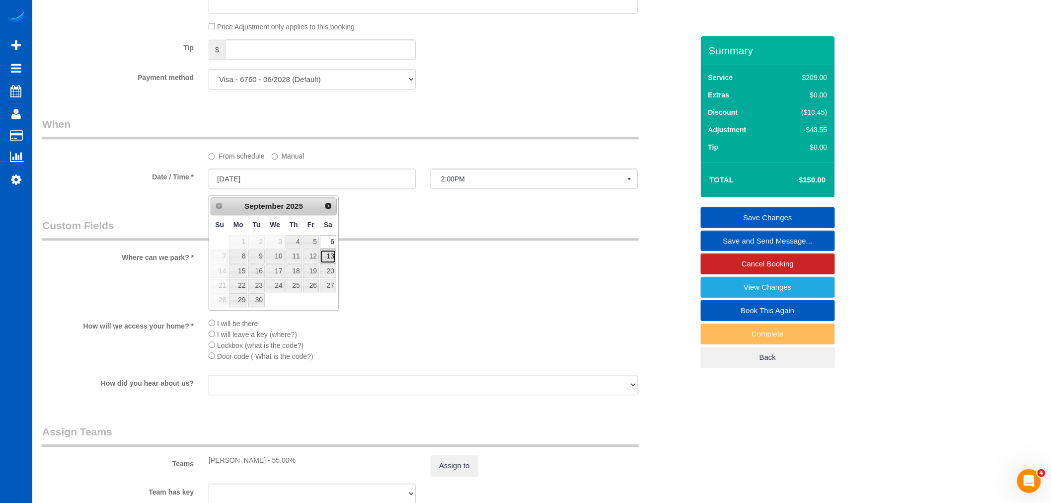
click at [331, 256] on link "13" at bounding box center [328, 255] width 16 height 13
type input "09/13/2025"
select select "spot42"
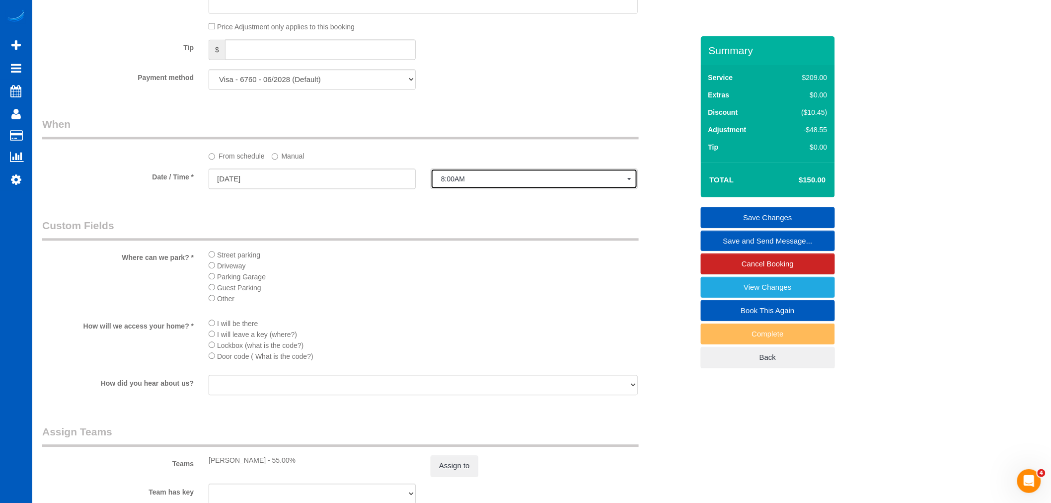
click at [458, 183] on span "8:00AM" at bounding box center [534, 179] width 186 height 8
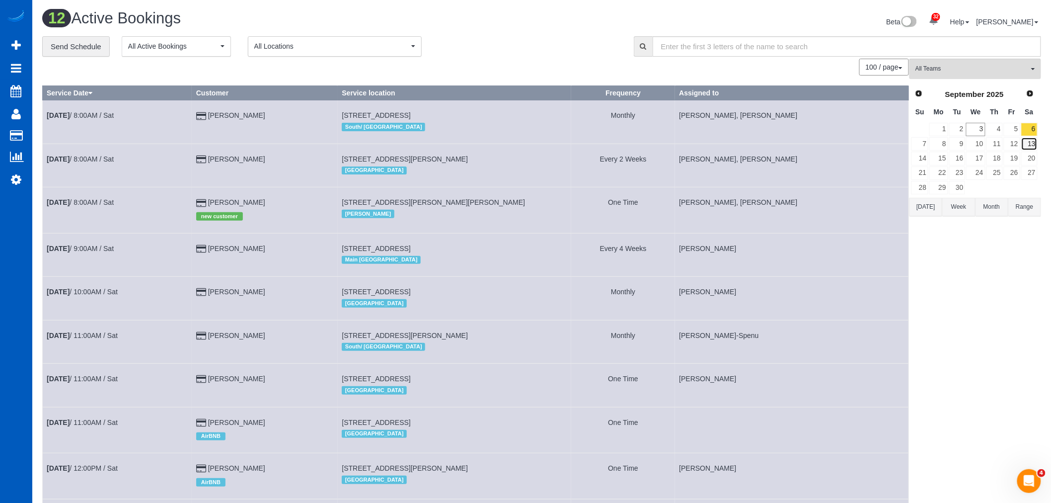
click at [1036, 150] on link "13" at bounding box center [1029, 143] width 16 height 13
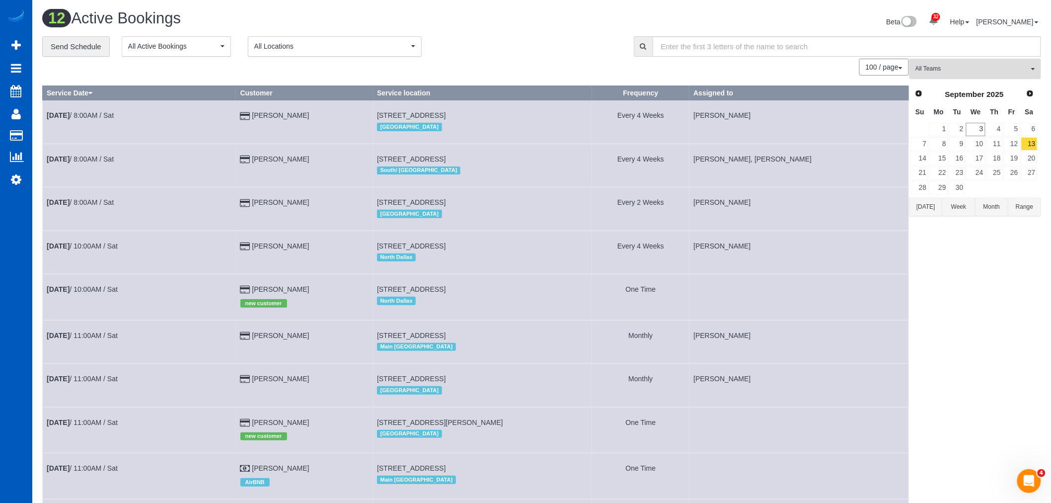
click at [976, 72] on span "All Teams" at bounding box center [972, 69] width 113 height 8
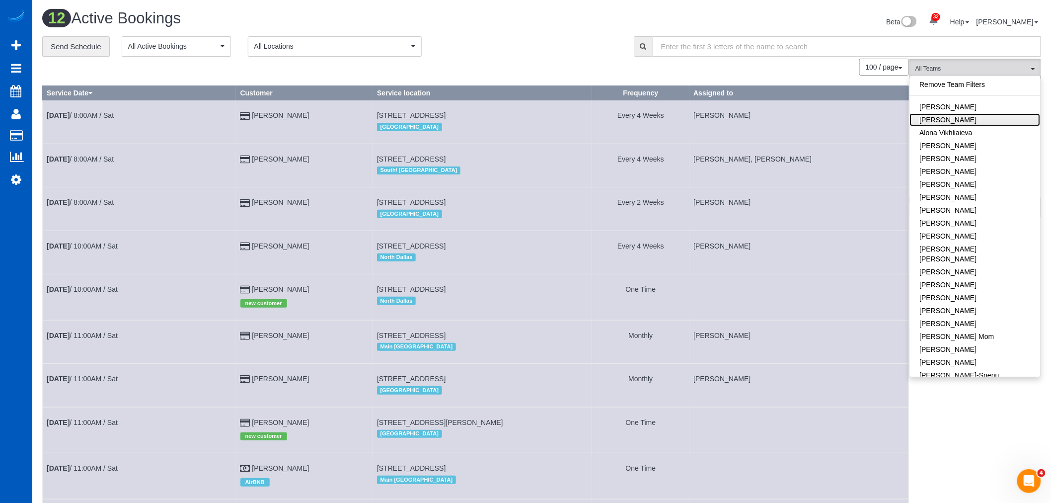
click at [954, 119] on link "Alona Tarasiuk" at bounding box center [975, 119] width 131 height 13
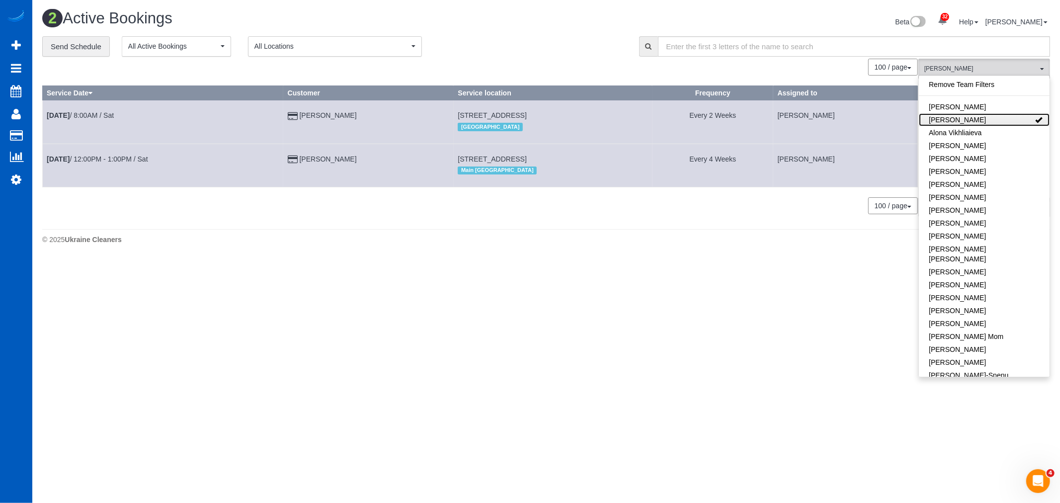
click at [954, 119] on link "Alona Tarasiuk" at bounding box center [984, 119] width 131 height 13
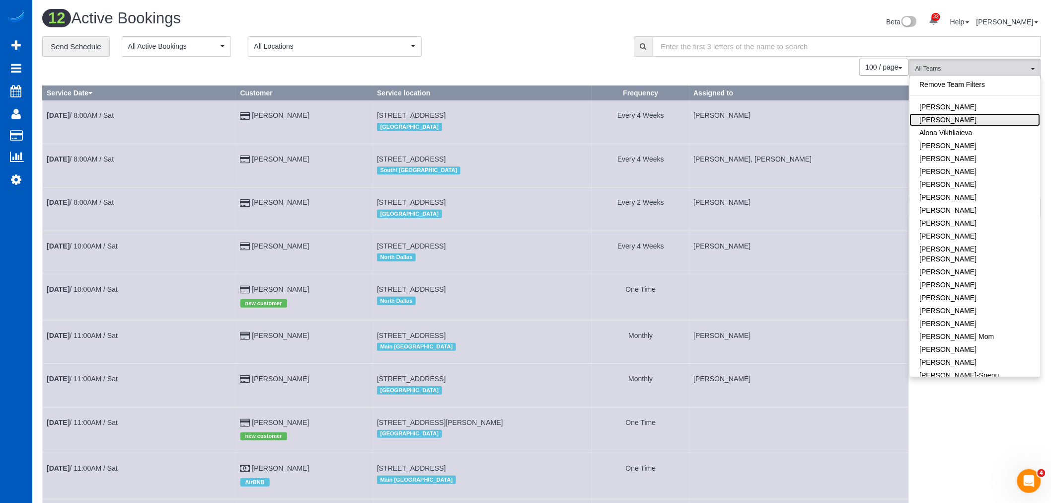
click at [954, 119] on link "Alona Tarasiuk" at bounding box center [975, 119] width 131 height 13
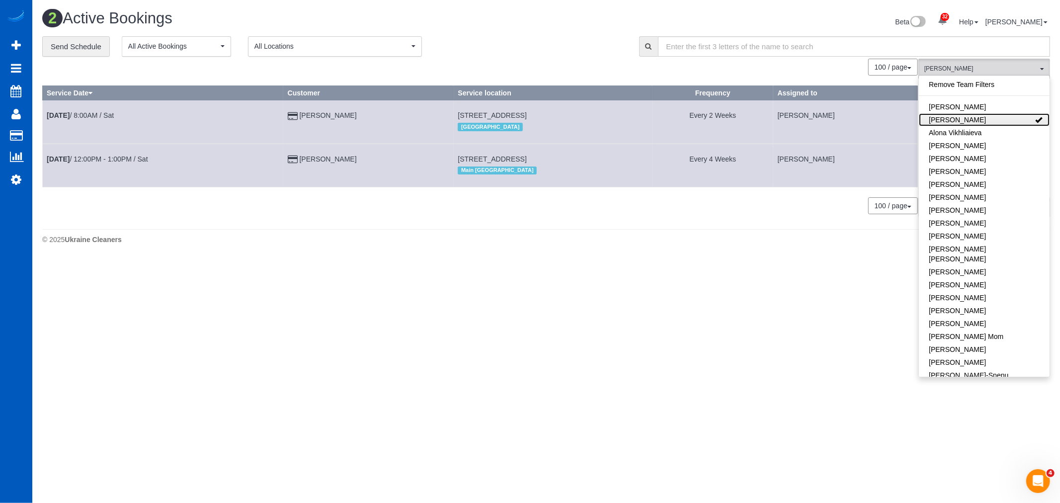
click at [960, 119] on link "Alona Tarasiuk" at bounding box center [984, 119] width 131 height 13
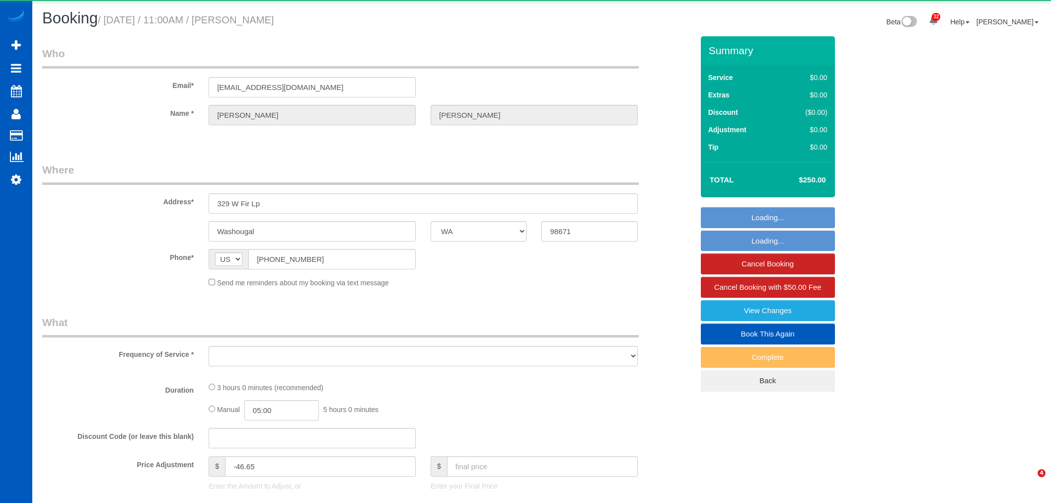
select select "WA"
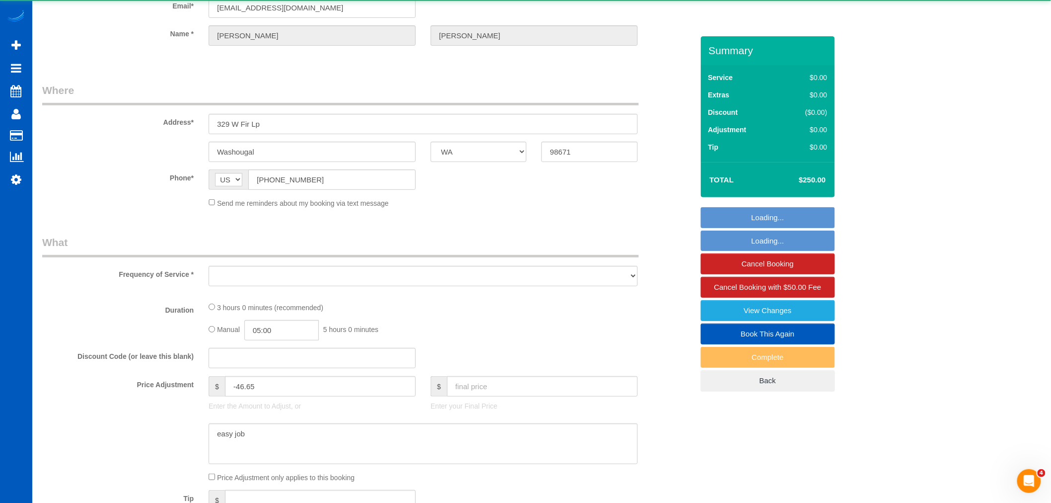
select select "object:88473"
select select "string:fspay-17bb4116-775e-4bc9-8645-58e2d50b7da2"
select select "199"
select select "3001"
select select "4"
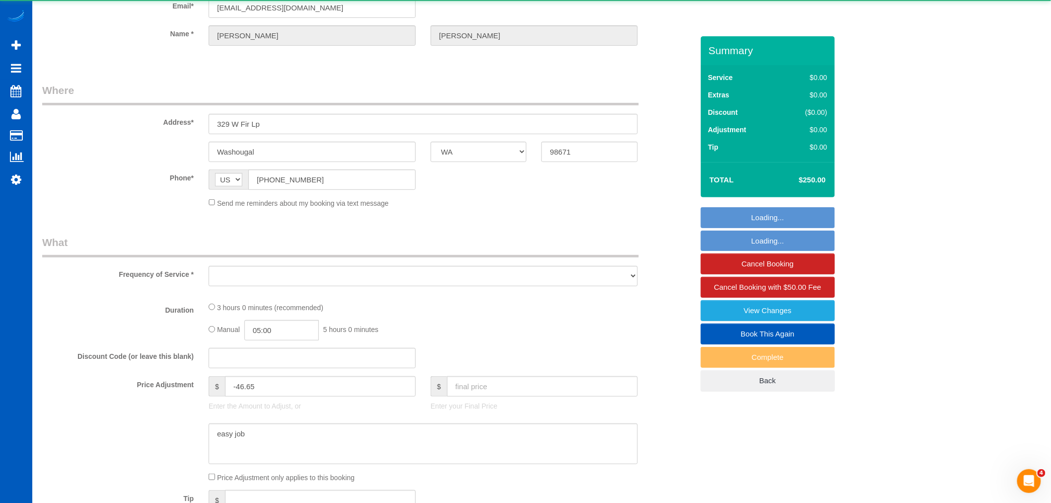
select select "4"
select select "spot349"
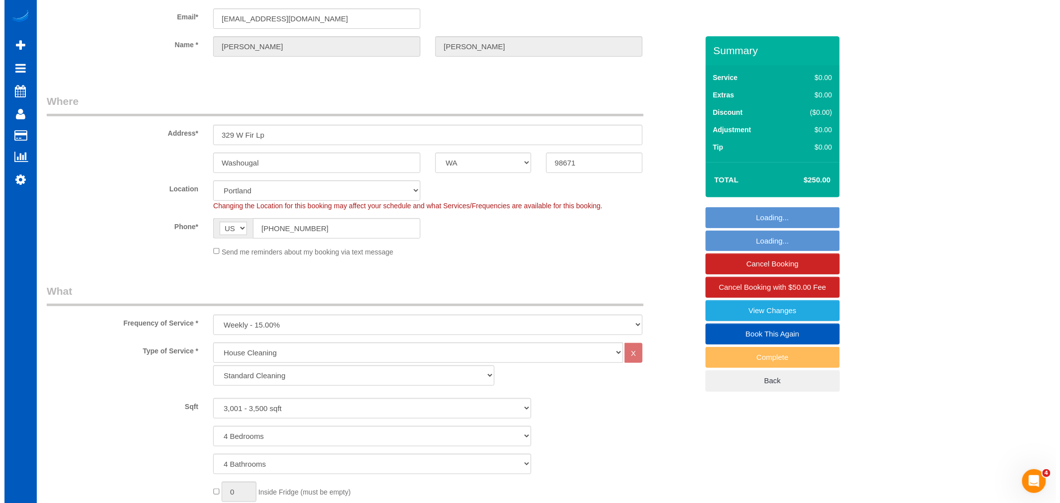
scroll to position [0, 0]
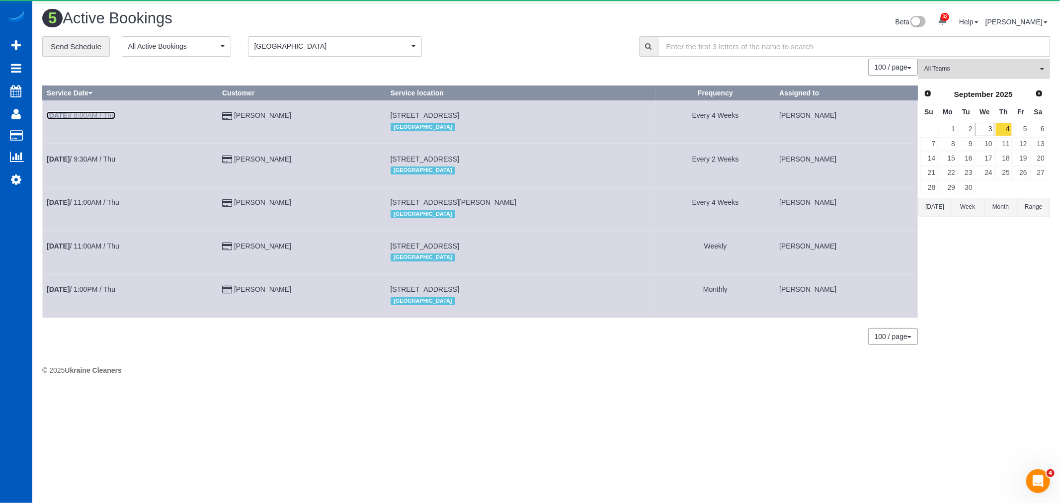
click at [91, 114] on link "Sep 4th / 8:00AM / Thu" at bounding box center [81, 115] width 69 height 8
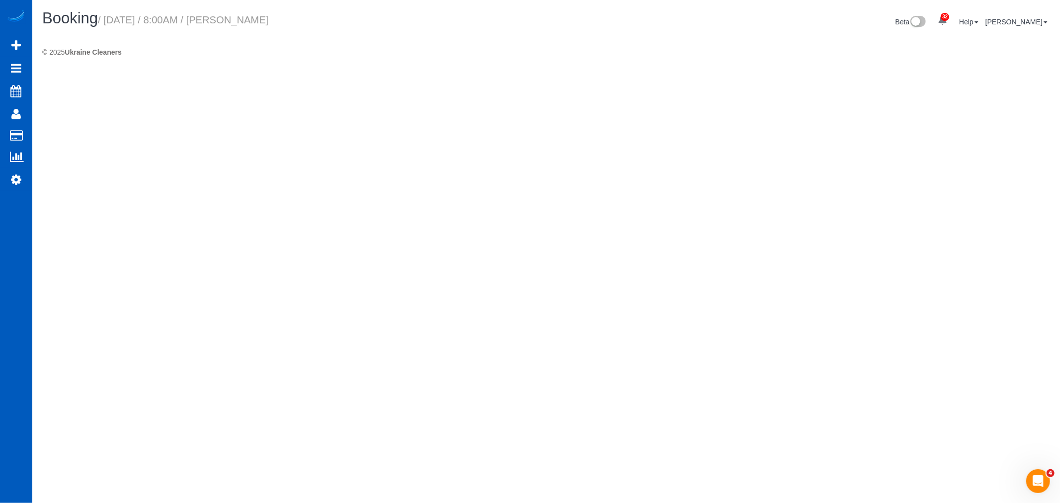
select select "WA"
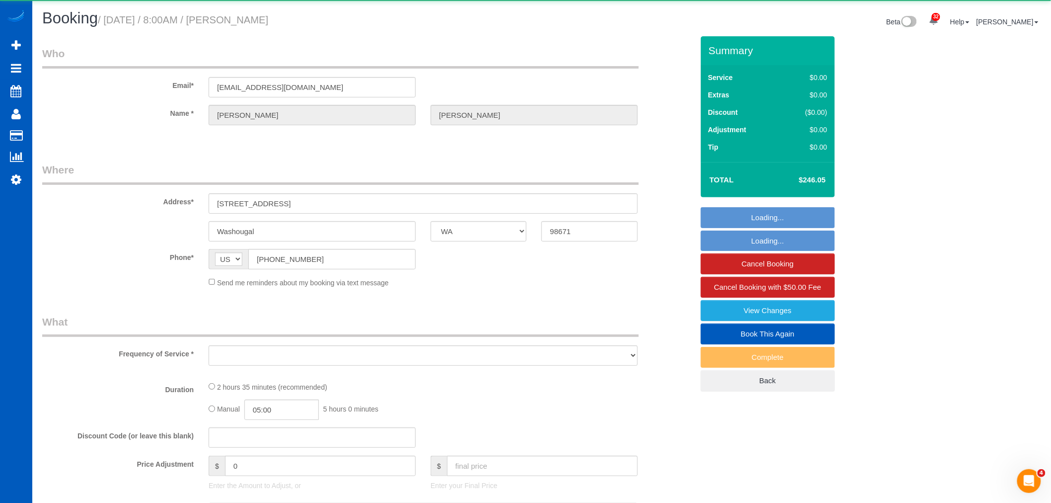
select select "object:89482"
select select "string:fspay-2bbefbac-db7f-4c64-bc61-0938f8f5be85"
select select "199"
select select "spot364"
select select "number:8"
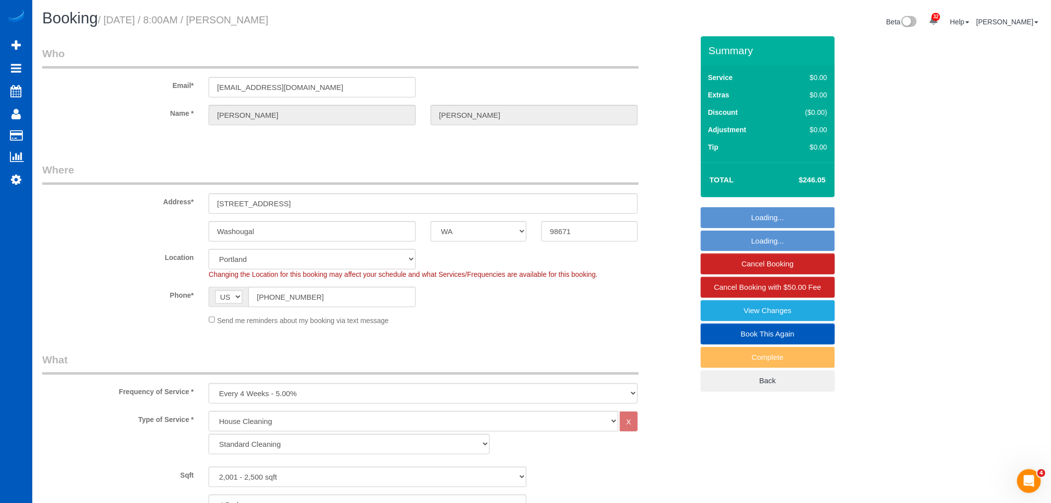
select select "2001"
select select "4"
select select "3"
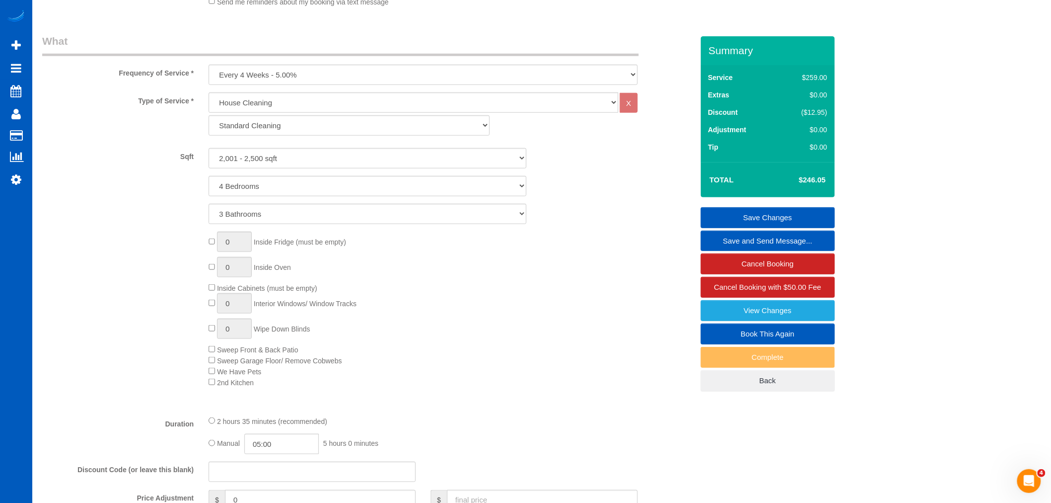
scroll to position [331, 0]
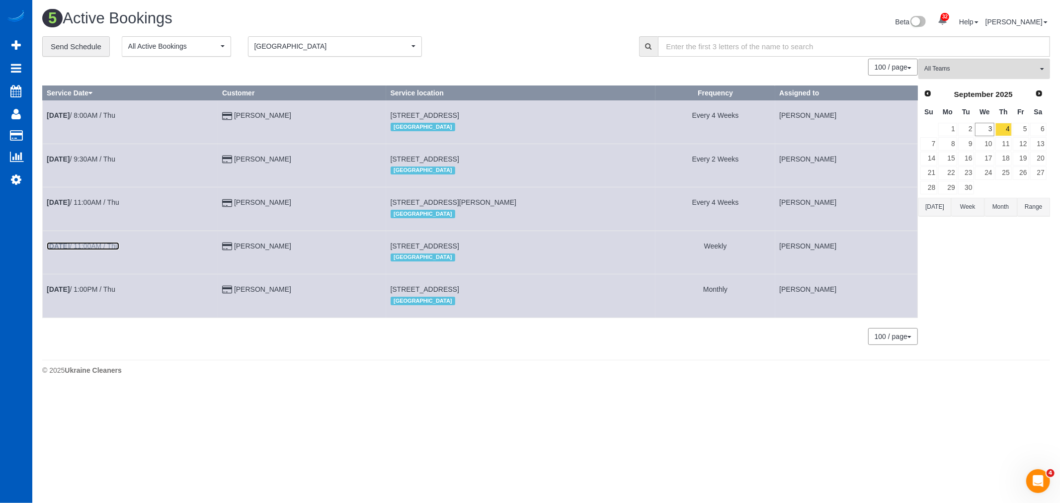
click at [78, 247] on link "Sep 4th / 11:00AM / Thu" at bounding box center [83, 246] width 73 height 8
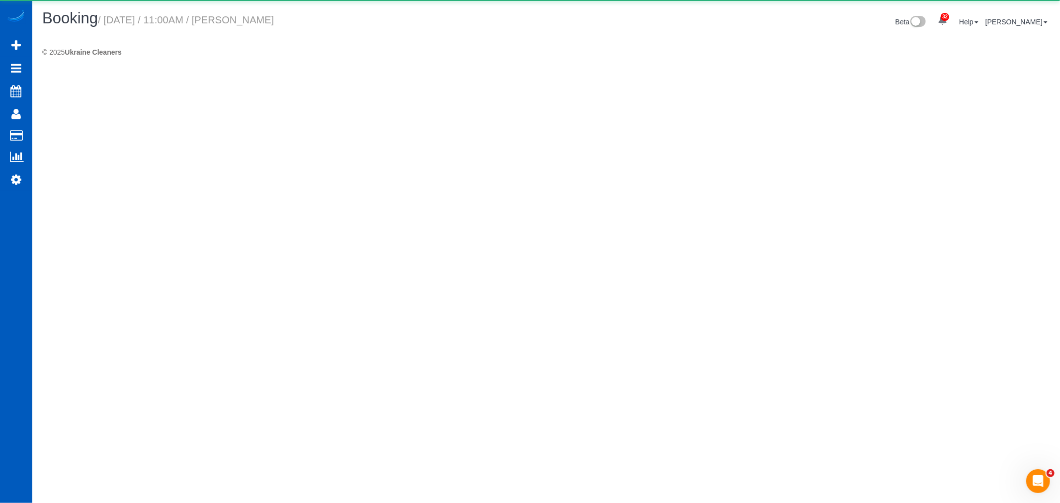
select select "WA"
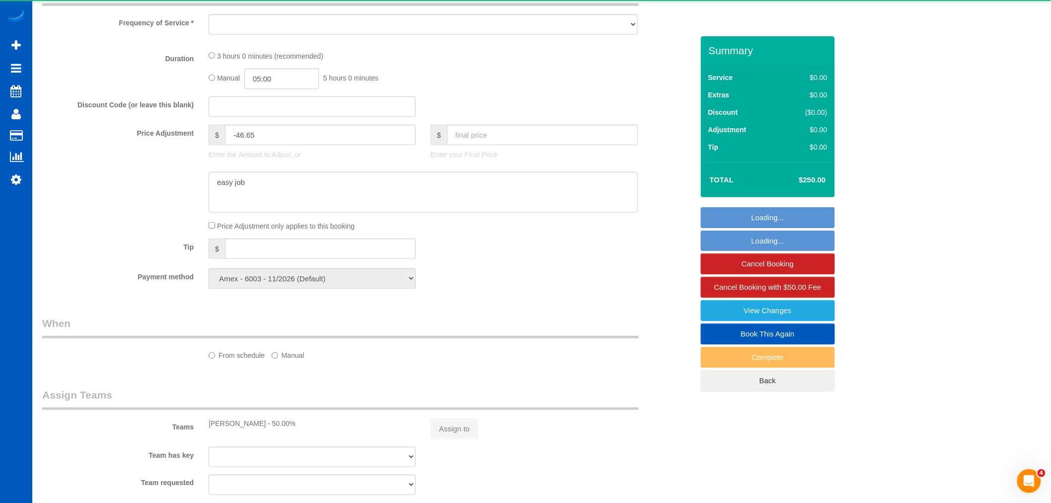
select select "object:90496"
select select "199"
select select "3001"
select select "4"
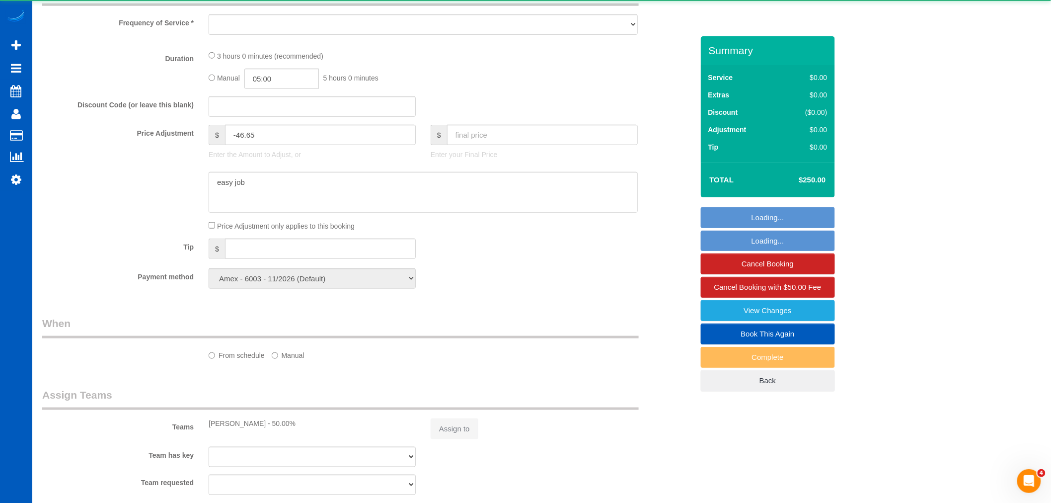
select select "spot379"
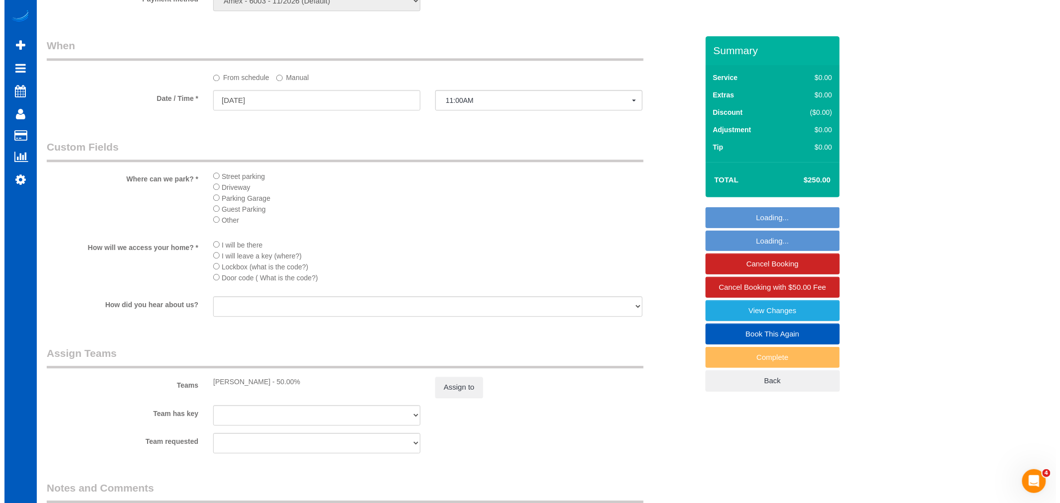
scroll to position [1104, 0]
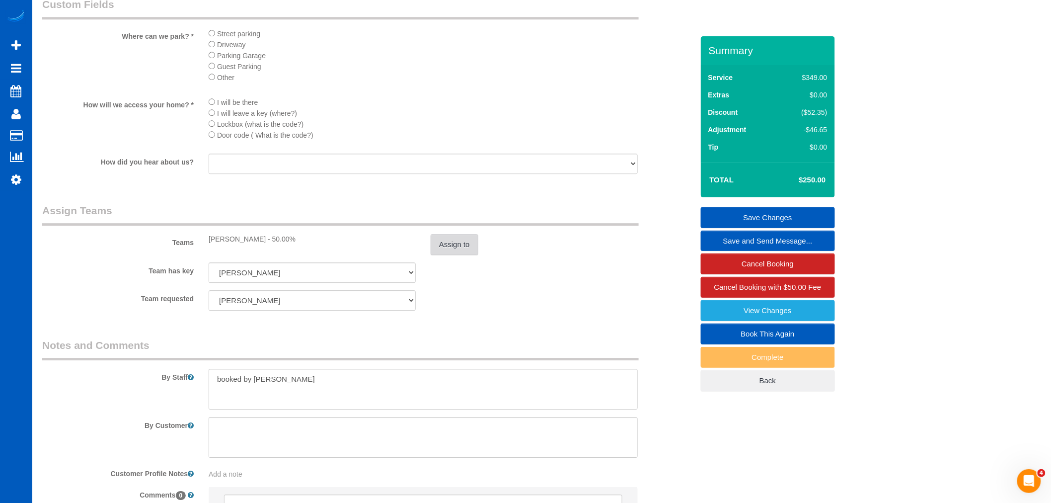
click at [436, 255] on button "Assign to" at bounding box center [455, 244] width 48 height 21
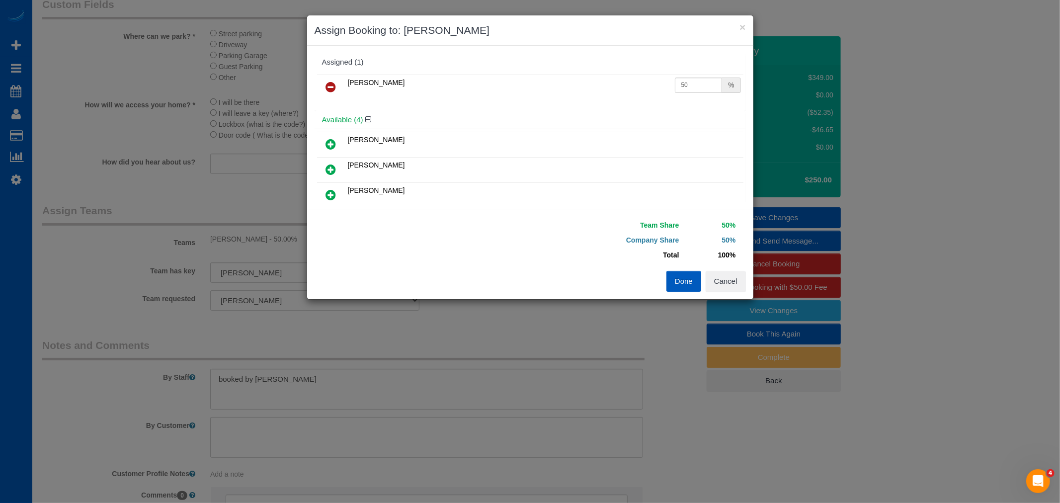
click at [329, 81] on icon at bounding box center [331, 87] width 10 height 12
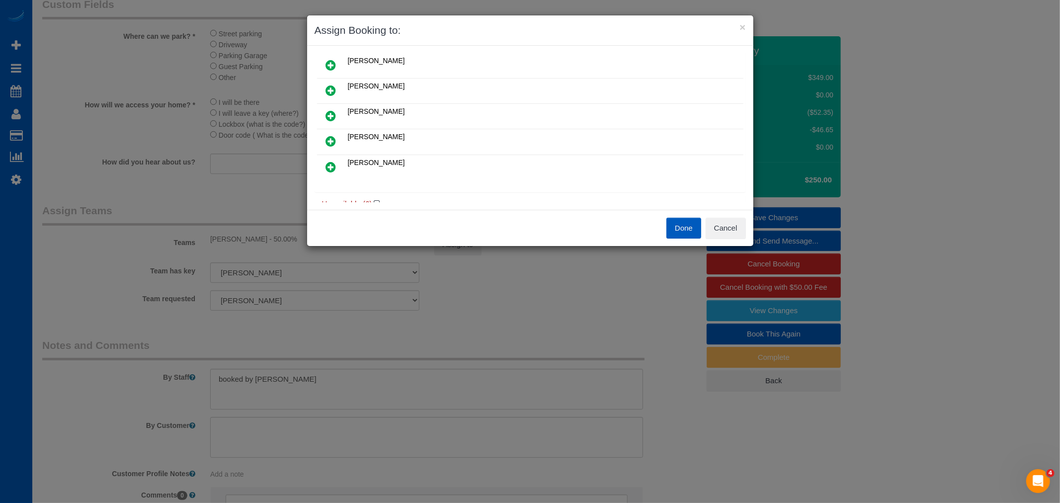
scroll to position [0, 0]
click at [340, 165] on link at bounding box center [330, 167] width 23 height 20
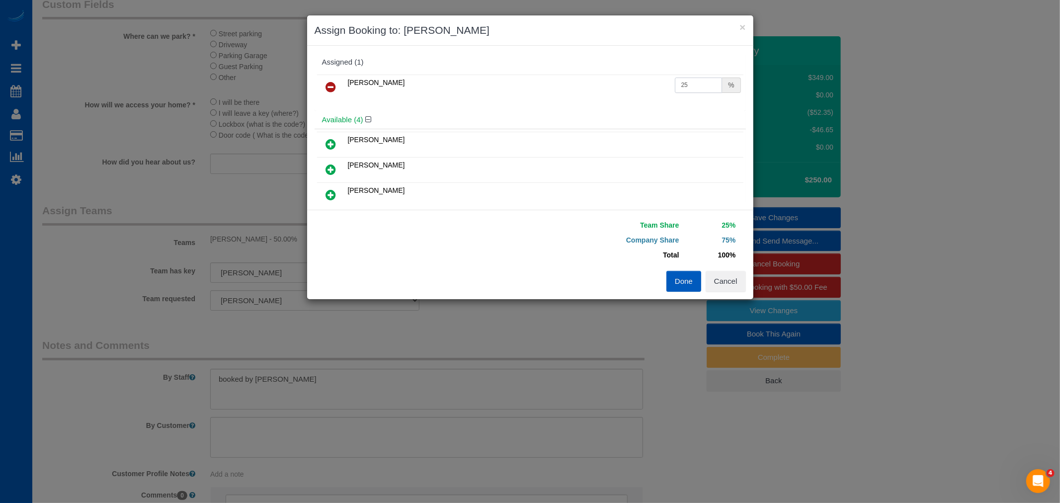
drag, startPoint x: 692, startPoint y: 90, endPoint x: 584, endPoint y: 85, distance: 108.4
click at [584, 85] on tr "Yekaterina Klochan 25 %" at bounding box center [530, 87] width 426 height 25
type input "50"
click at [681, 285] on button "Done" at bounding box center [683, 281] width 35 height 21
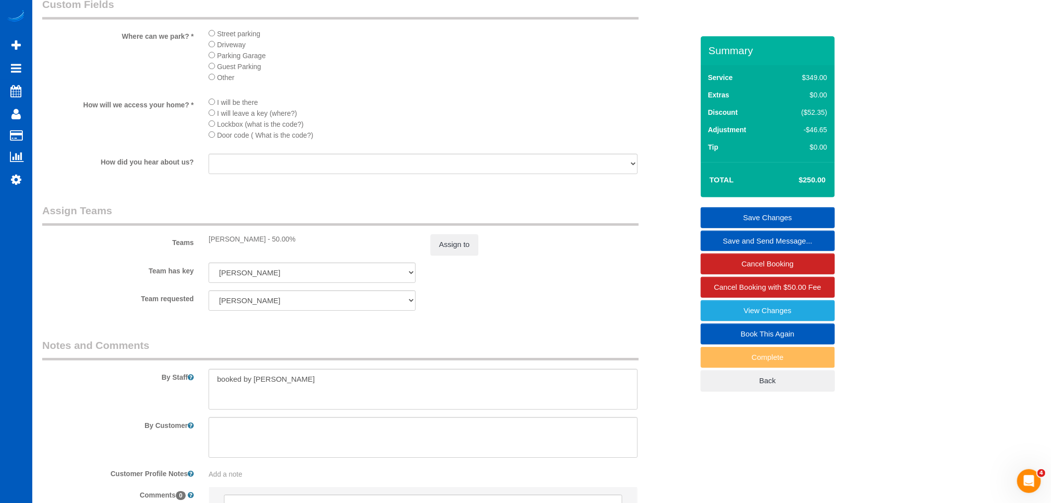
click at [764, 213] on link "Save Changes" at bounding box center [768, 217] width 134 height 21
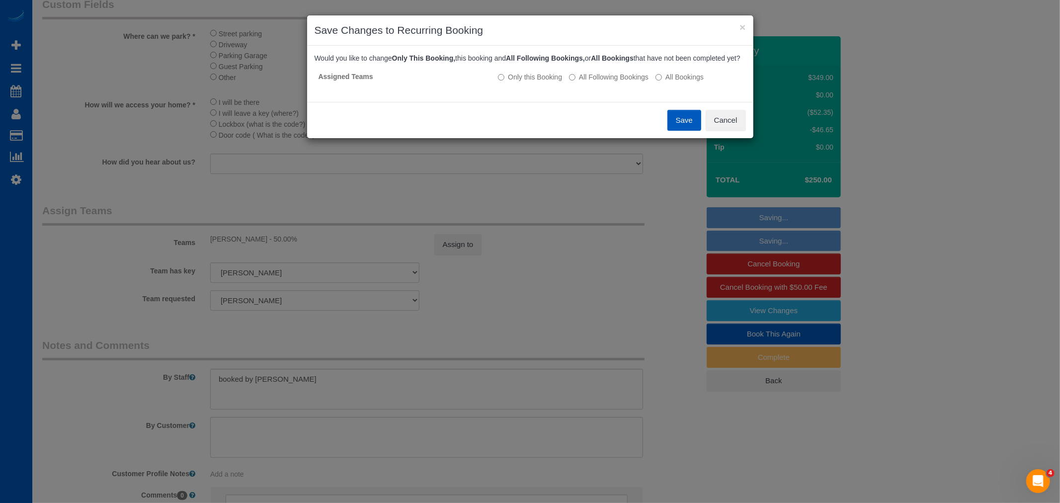
click at [678, 128] on button "Save" at bounding box center [684, 120] width 34 height 21
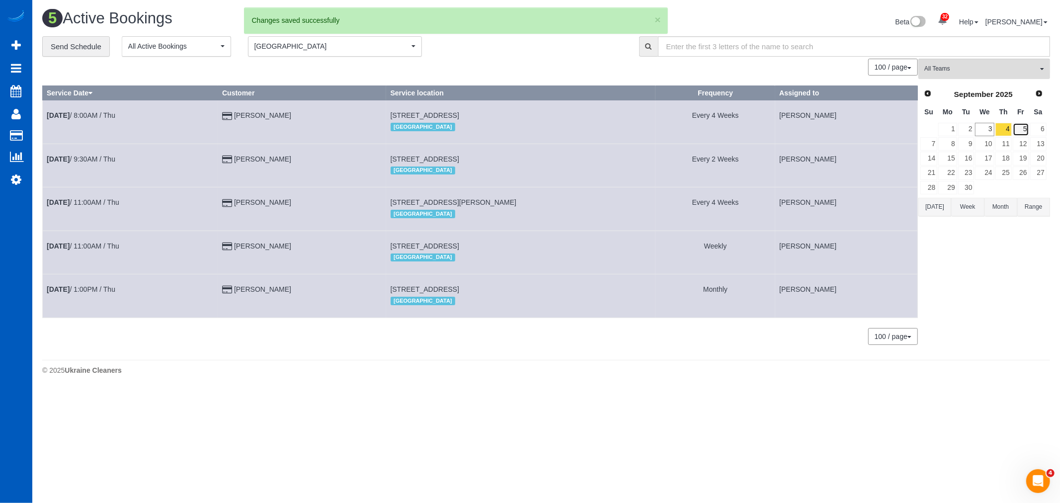
click at [1021, 130] on link "5" at bounding box center [1021, 129] width 16 height 13
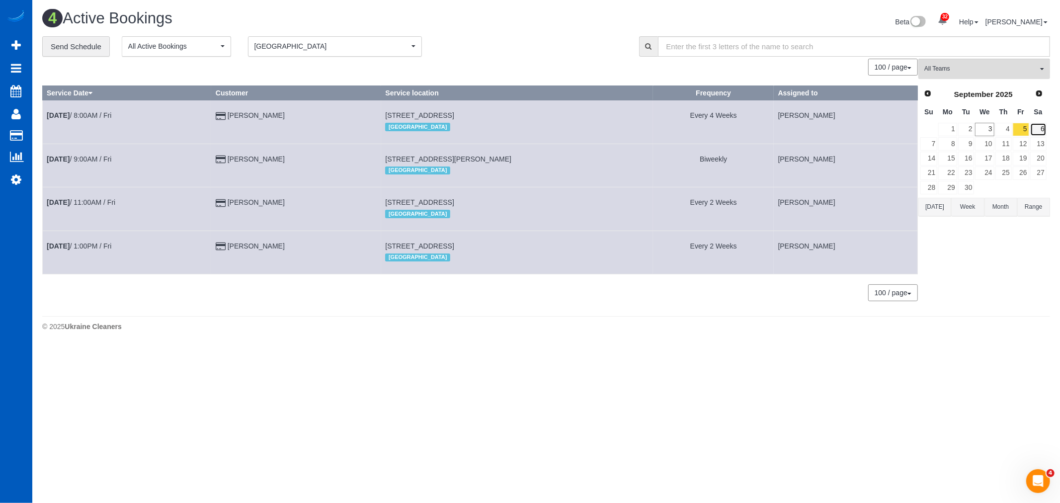
click at [1043, 131] on link "6" at bounding box center [1038, 129] width 16 height 13
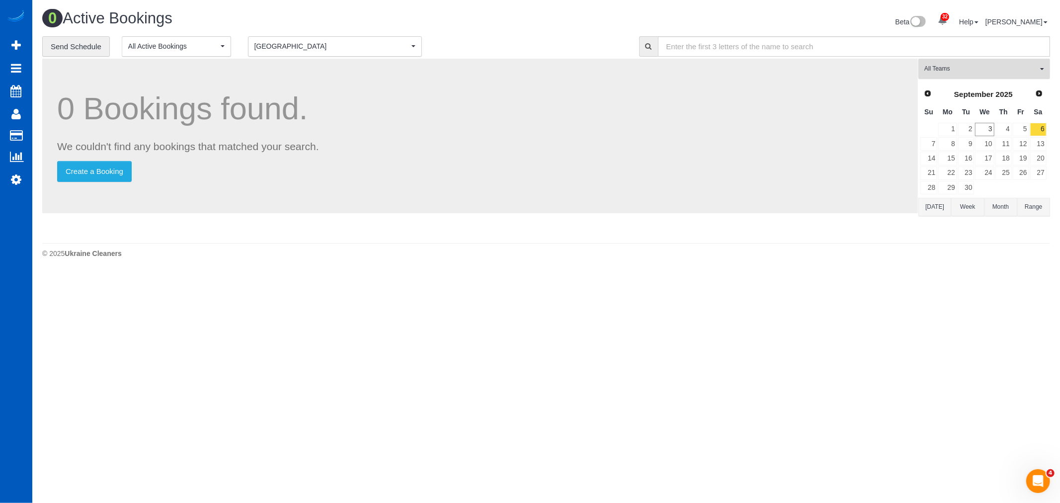
click at [942, 68] on span "All Teams" at bounding box center [980, 69] width 113 height 8
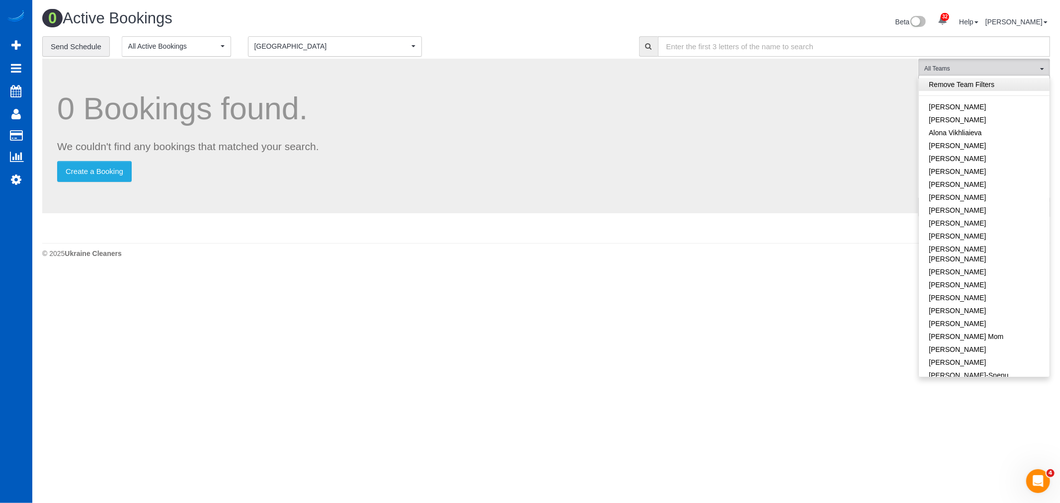
click at [955, 83] on link "Remove Team Filters" at bounding box center [984, 84] width 131 height 13
click at [308, 39] on button "Portland Portland" at bounding box center [335, 46] width 174 height 20
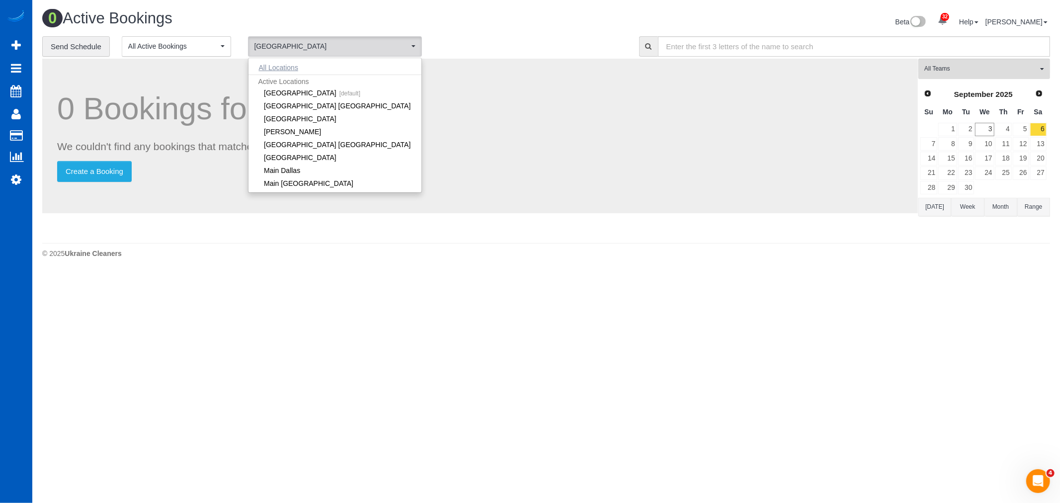
click at [294, 70] on button "All Locations" at bounding box center [278, 68] width 60 height 14
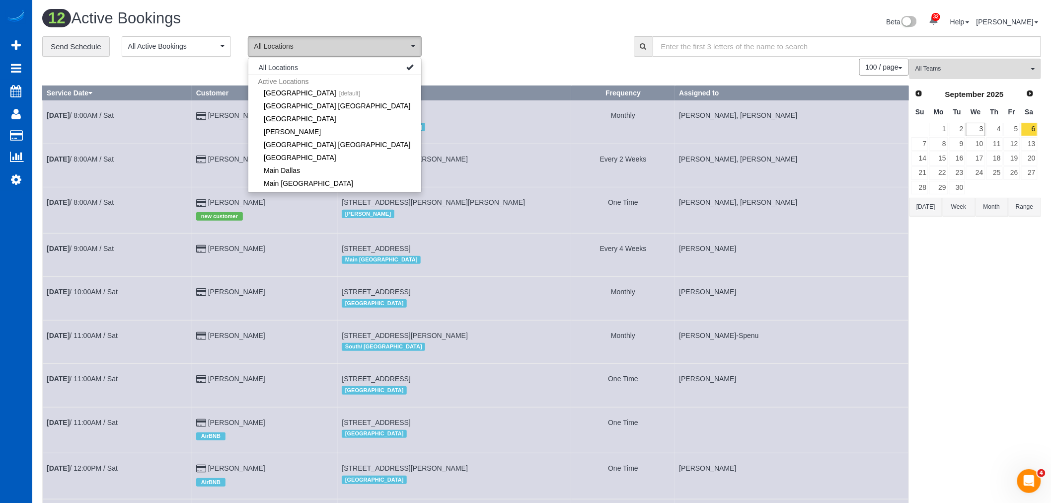
click at [304, 49] on span "All Locations" at bounding box center [331, 46] width 155 height 10
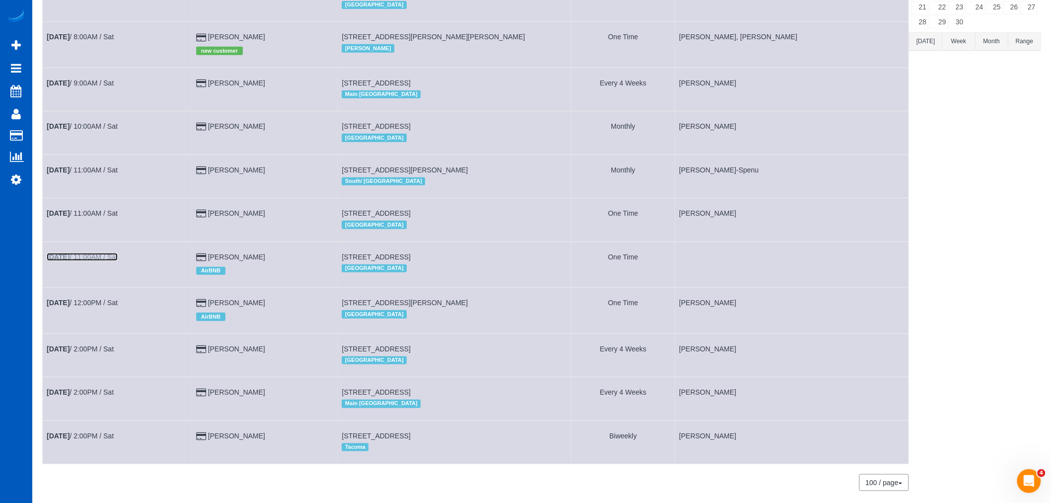
click at [87, 261] on link "Sep 6th / 11:00AM / Sat" at bounding box center [82, 257] width 71 height 8
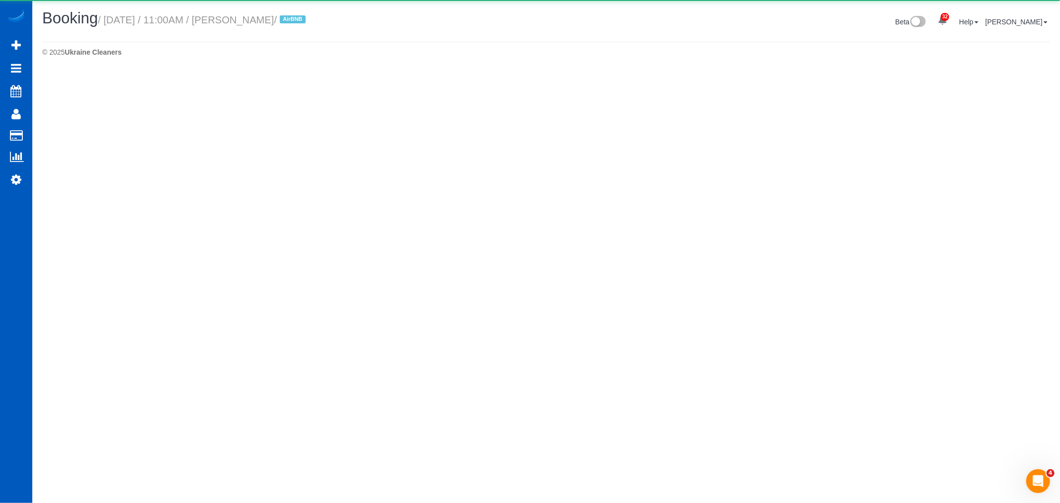
select select "WA"
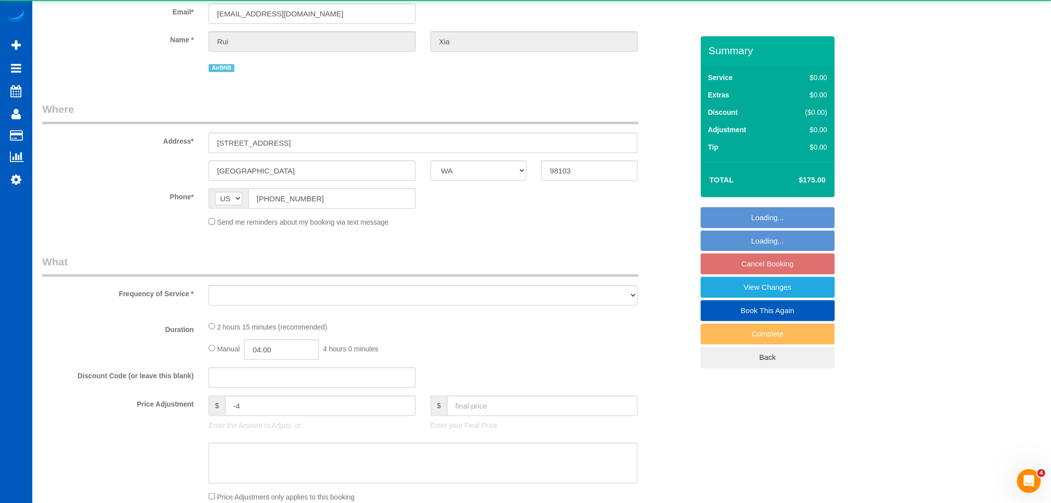
select select "object:91848"
select select "string:fspay-581ee3a3-ef50-4f7b-abd9-92cea8b7e377"
select select "199"
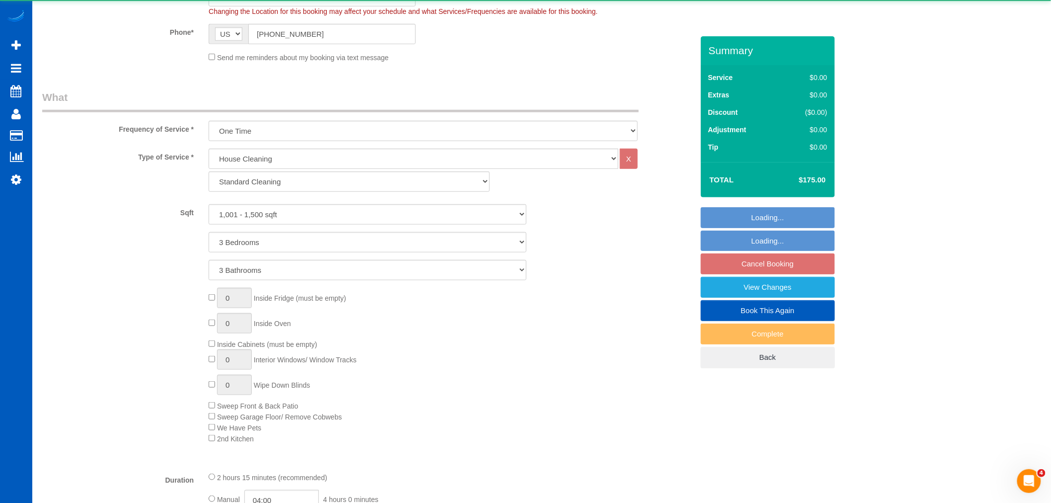
select select "spot394"
select select "1001"
select select "3"
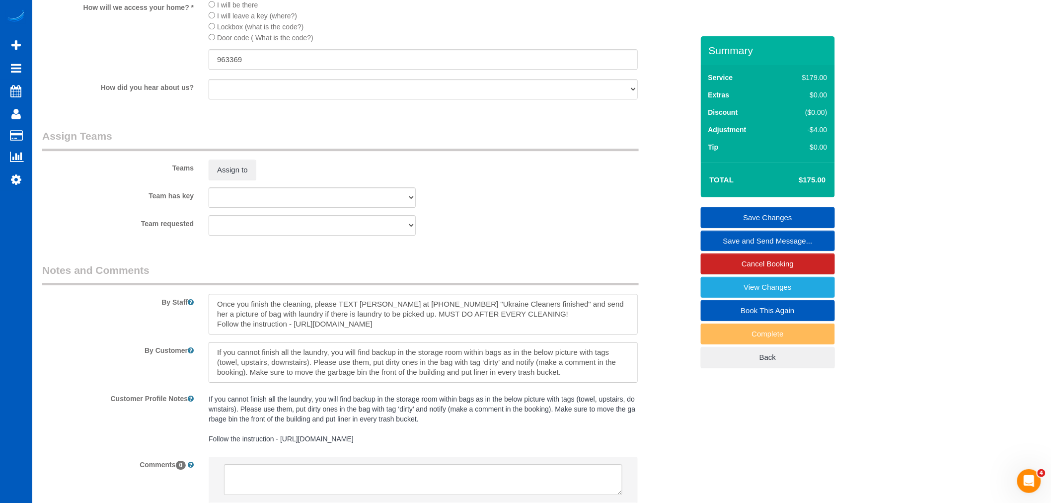
click at [222, 151] on legend "Assign Teams" at bounding box center [340, 140] width 597 height 22
click at [223, 175] on button "Assign to" at bounding box center [233, 169] width 48 height 21
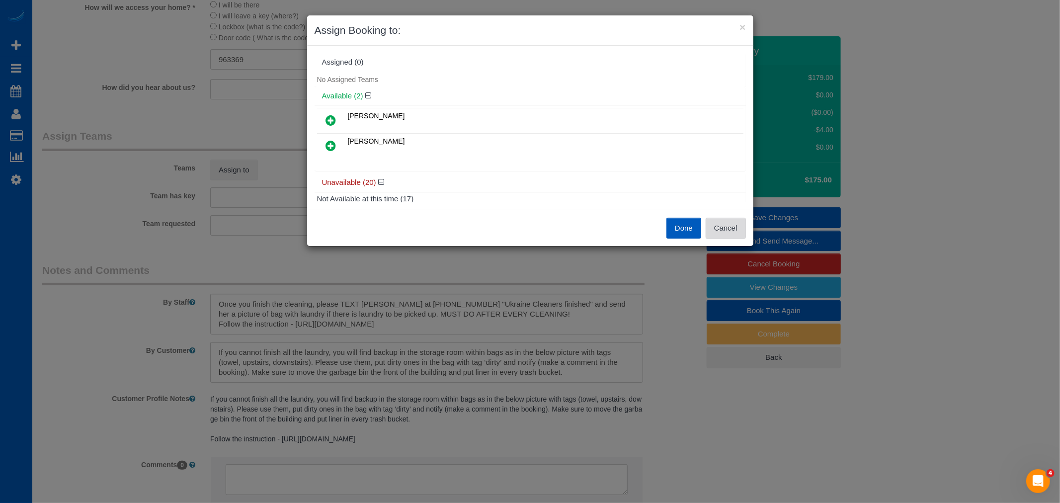
click at [721, 232] on button "Cancel" at bounding box center [725, 228] width 40 height 21
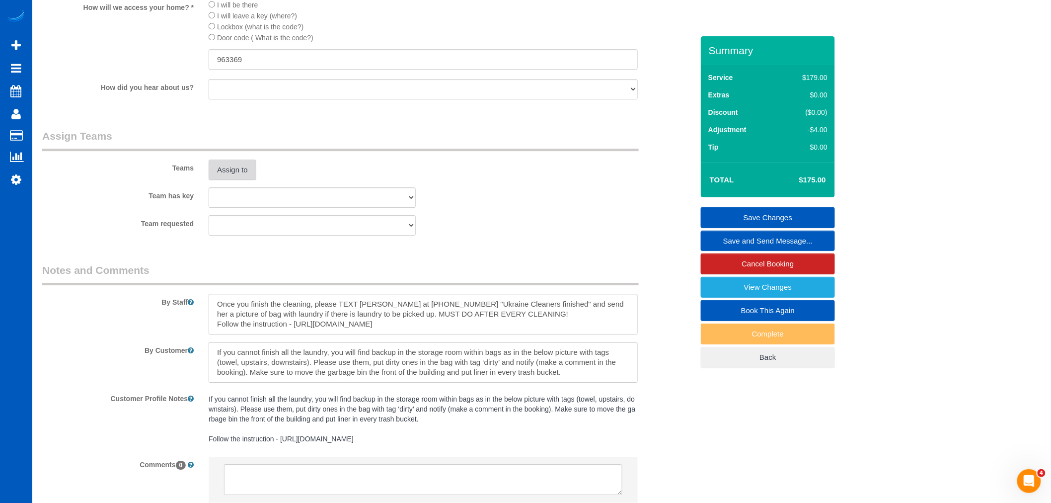
click at [241, 176] on button "Assign to" at bounding box center [233, 169] width 48 height 21
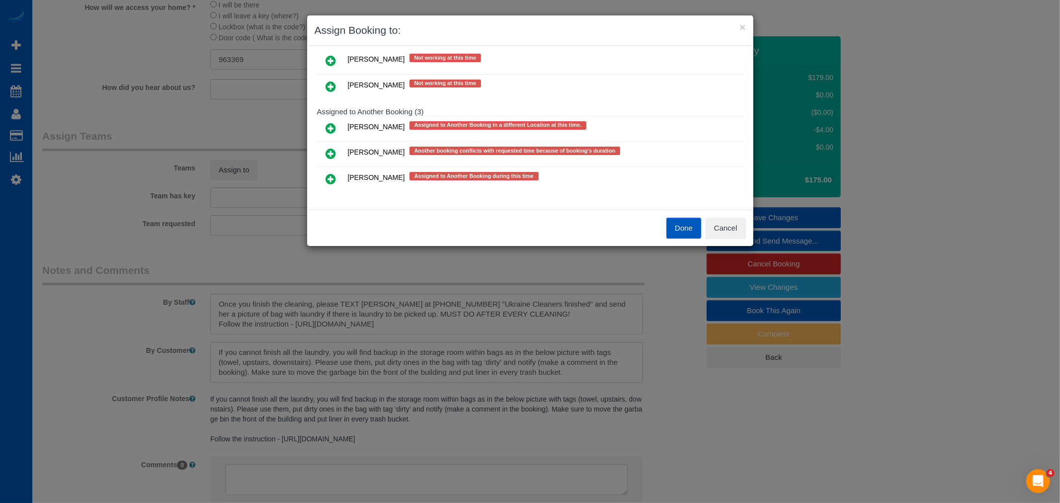
click at [332, 122] on icon at bounding box center [331, 128] width 10 height 12
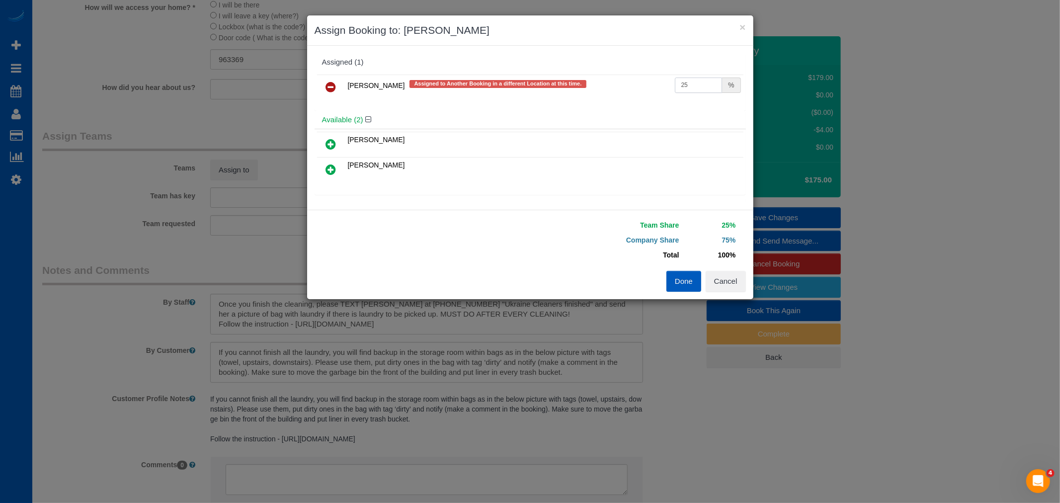
drag, startPoint x: 680, startPoint y: 86, endPoint x: 516, endPoint y: 96, distance: 164.3
click at [516, 96] on tr "Alona Tarasiuk Assigned to Another Booking in a different Location at this time…" at bounding box center [530, 87] width 426 height 25
type input "55"
click at [688, 281] on button "Done" at bounding box center [683, 281] width 35 height 21
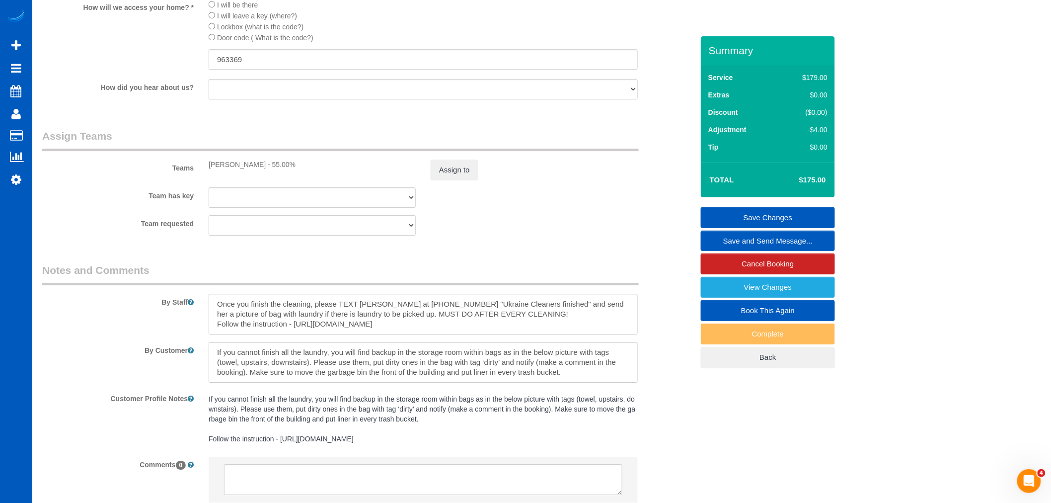
click at [772, 215] on link "Save Changes" at bounding box center [768, 217] width 134 height 21
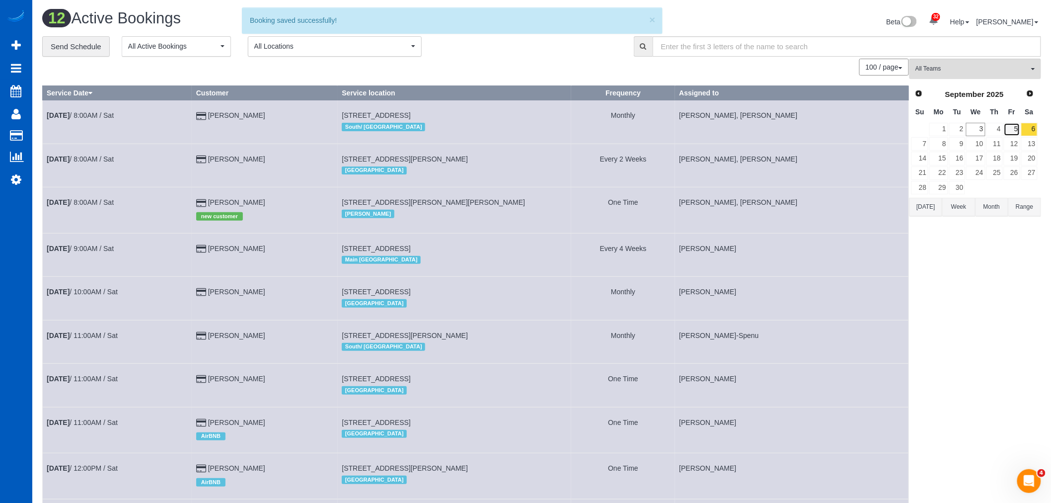
click at [1019, 130] on link "5" at bounding box center [1012, 129] width 16 height 13
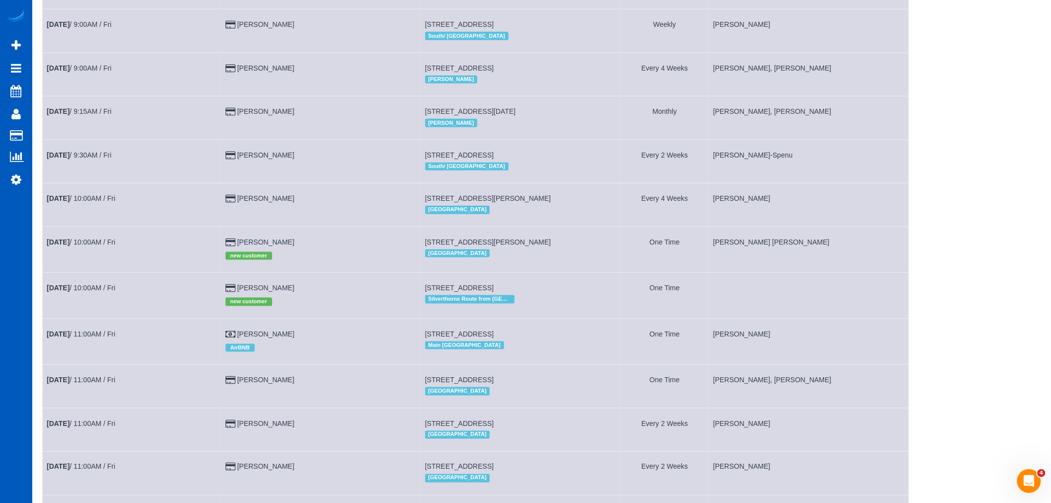
scroll to position [441, 0]
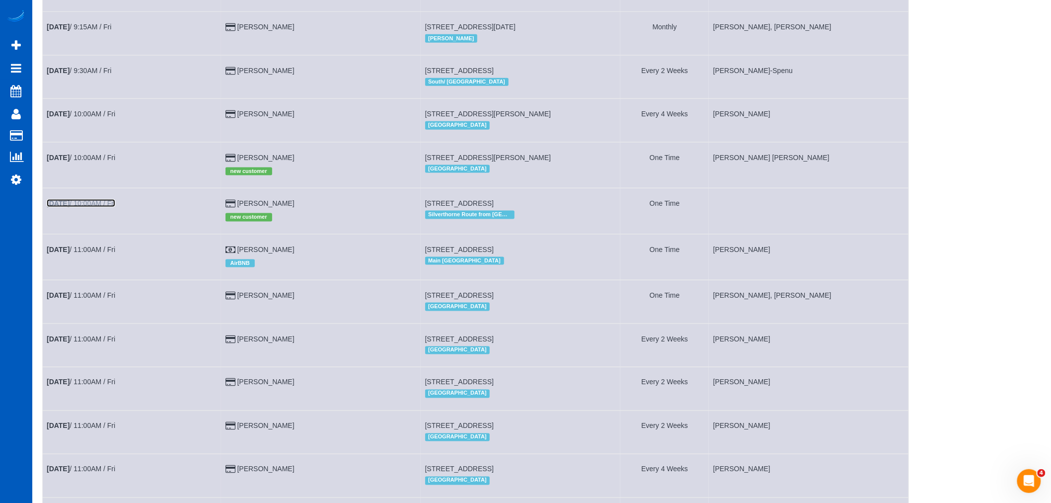
click at [74, 207] on link "Sep 5th / 10:00AM / Fri" at bounding box center [81, 203] width 69 height 8
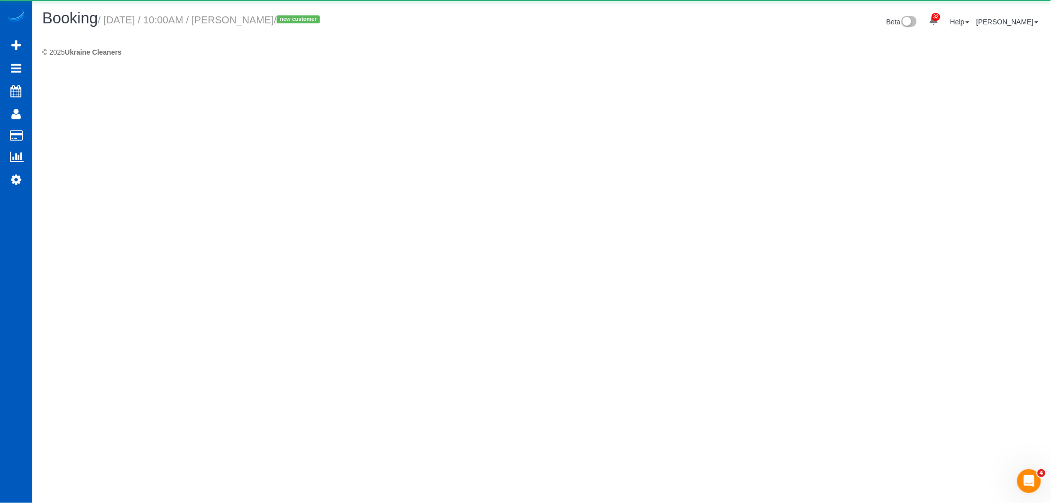
select select "CO"
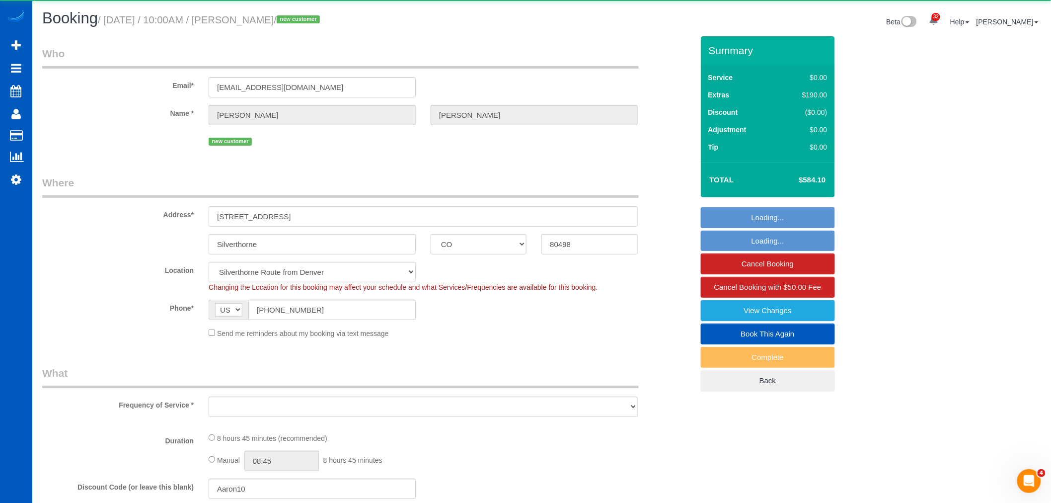
select select "object:94637"
select select "string:fspay-be8578ac-9c7d-48a6-8e81-9aece80d6777"
select select "199"
select select "3001"
select select "5"
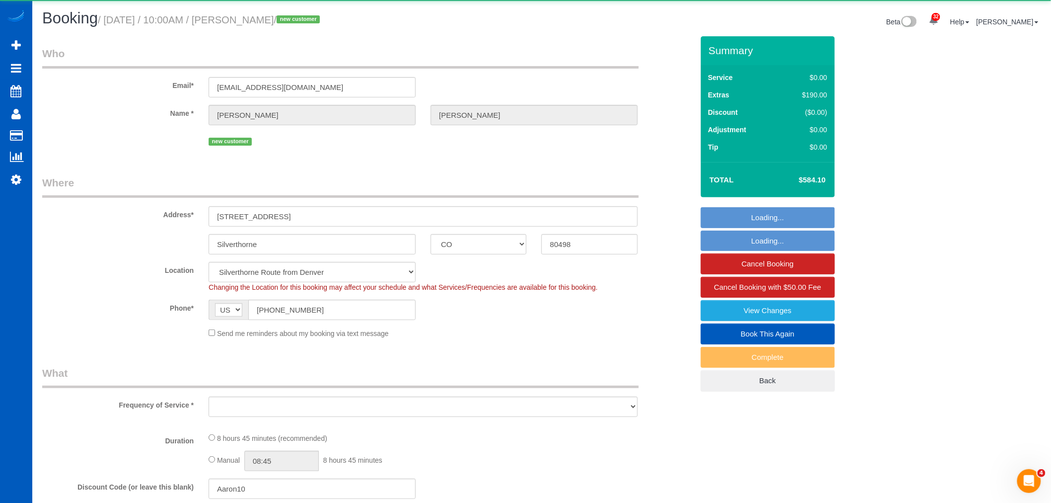
select select "4"
select select "spot408"
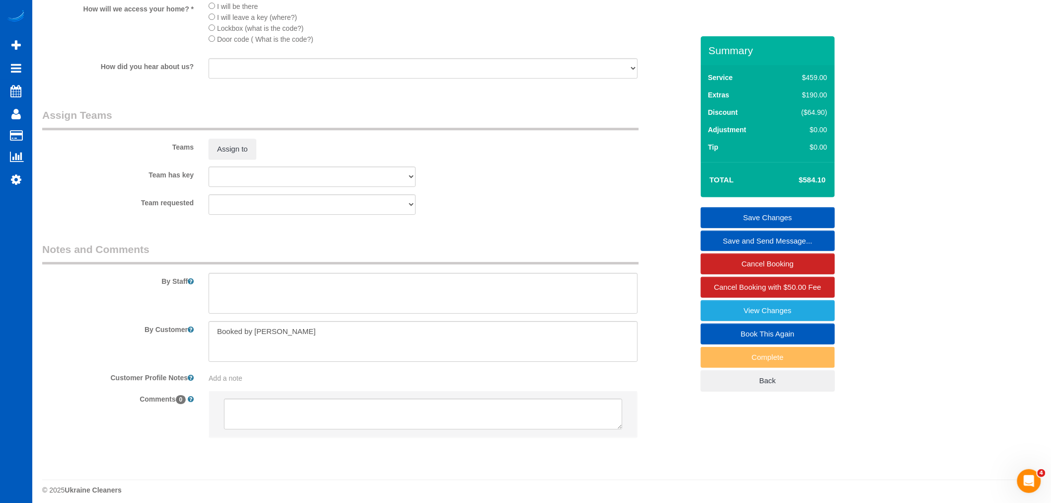
scroll to position [1214, 0]
click at [242, 174] on sui-booking-teams "Teams Assign to Team has key Ivanna Atamaniuk Team requested Ivanna Atamaniuk" at bounding box center [367, 159] width 651 height 107
click at [235, 158] on button "Assign to" at bounding box center [233, 147] width 48 height 21
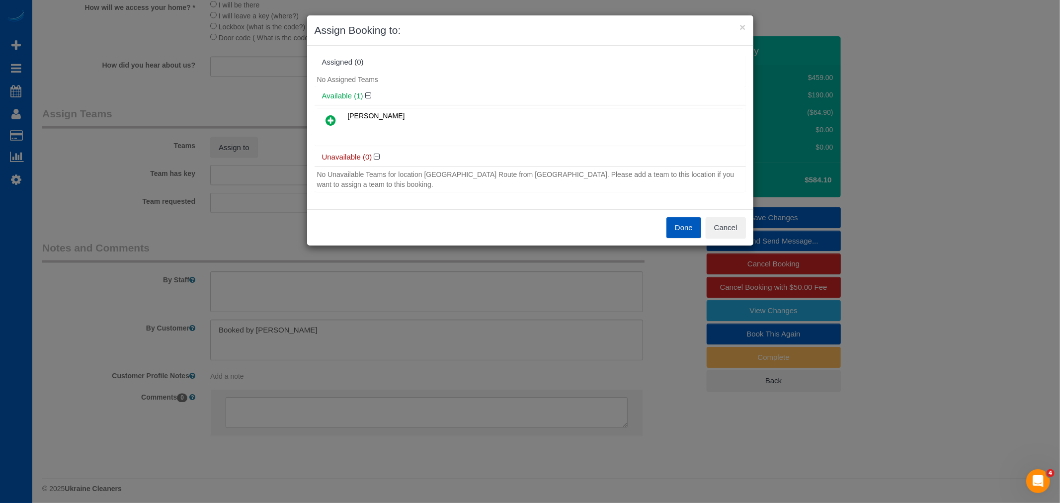
click at [351, 121] on td "Ivanna Atamaniuk" at bounding box center [544, 120] width 398 height 25
click at [326, 121] on icon at bounding box center [331, 120] width 10 height 12
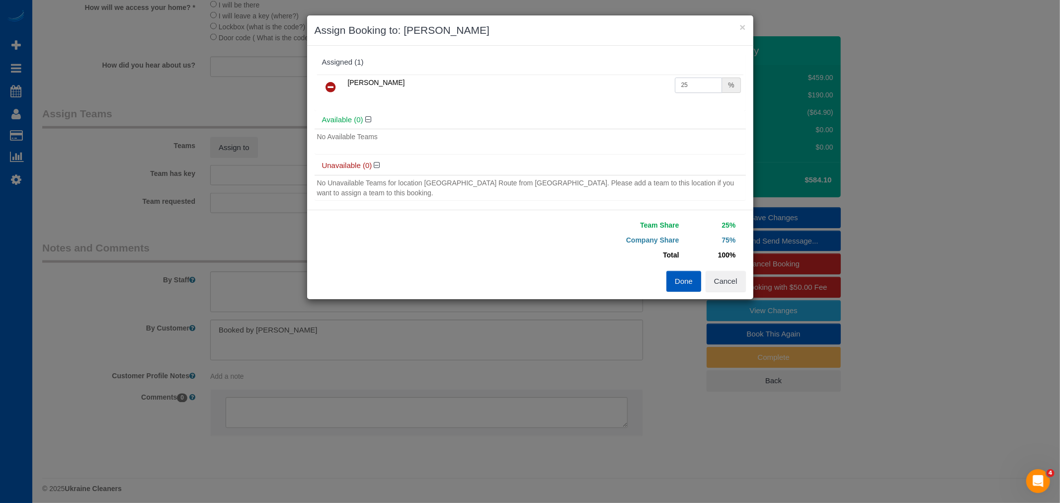
click at [684, 89] on input "25" at bounding box center [699, 85] width 48 height 15
drag, startPoint x: 684, startPoint y: 89, endPoint x: 639, endPoint y: 89, distance: 44.2
click at [639, 89] on tr "Ivanna Atamaniuk 25 %" at bounding box center [530, 87] width 426 height 25
type input "50"
click at [684, 272] on button "Done" at bounding box center [683, 281] width 35 height 21
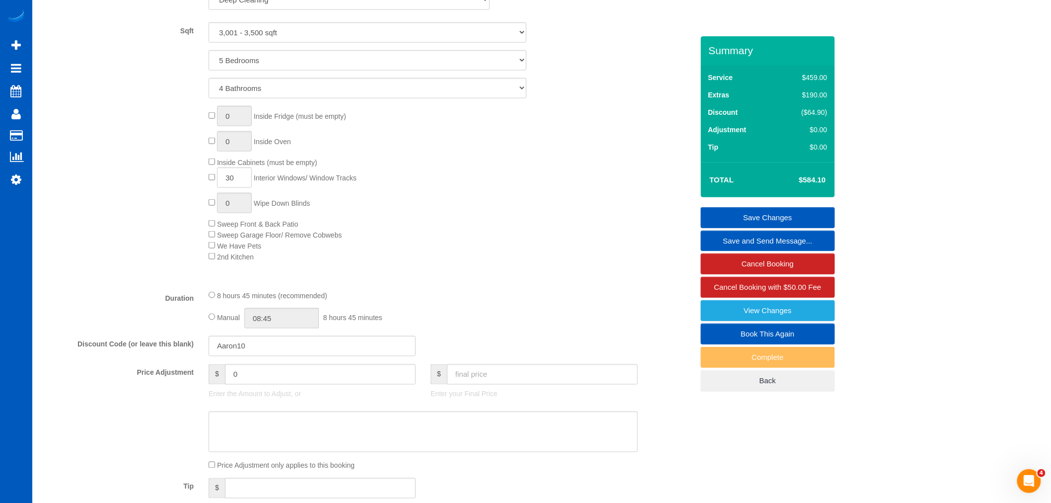
scroll to position [441, 0]
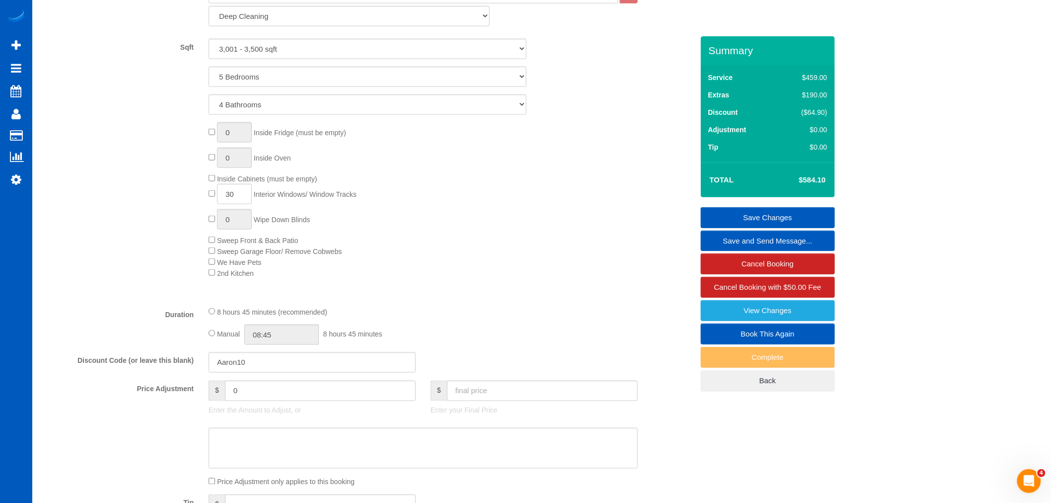
click at [216, 341] on div "Manual 08:45 8 hours 45 minutes" at bounding box center [423, 334] width 429 height 20
click at [258, 335] on input "08:45" at bounding box center [281, 334] width 75 height 20
type input "06:00"
click at [270, 400] on li "06:00" at bounding box center [271, 402] width 44 height 13
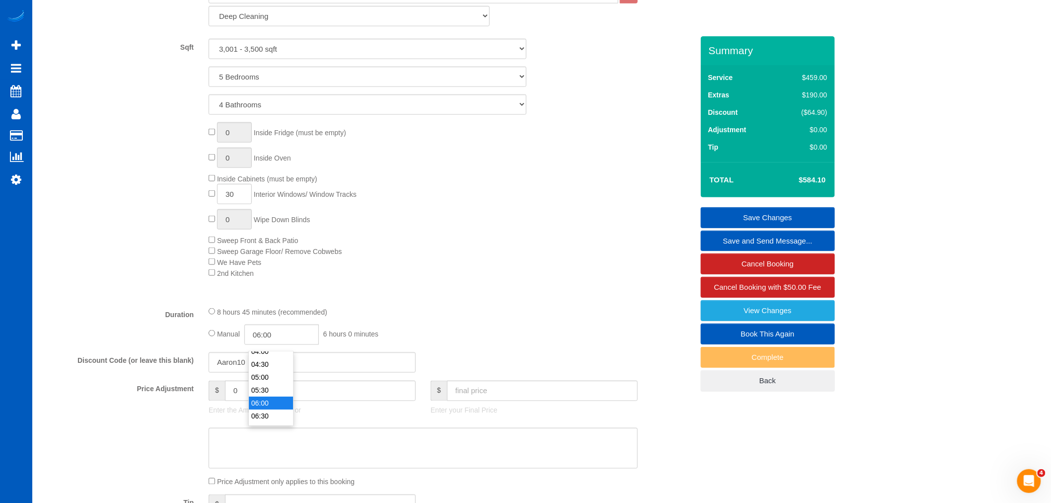
select select "spot415"
click at [573, 269] on div "0 Inside Fridge (must be empty) 0 Inside Oven Inside Cabinets (must be empty) 3…" at bounding box center [450, 200] width 499 height 156
click at [762, 214] on link "Save Changes" at bounding box center [768, 217] width 134 height 21
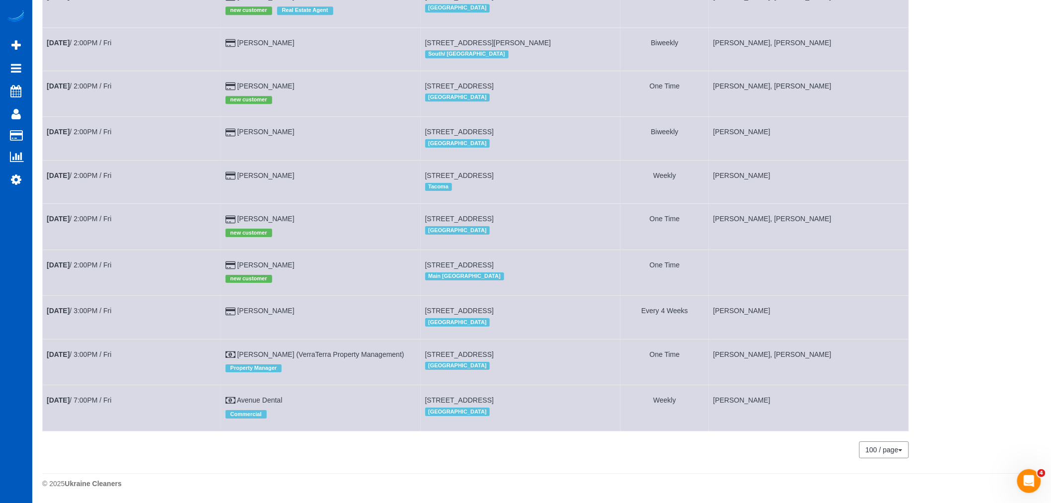
scroll to position [1301, 0]
click at [110, 261] on link "Sep 5th / 2:00PM / Fri" at bounding box center [79, 265] width 65 height 8
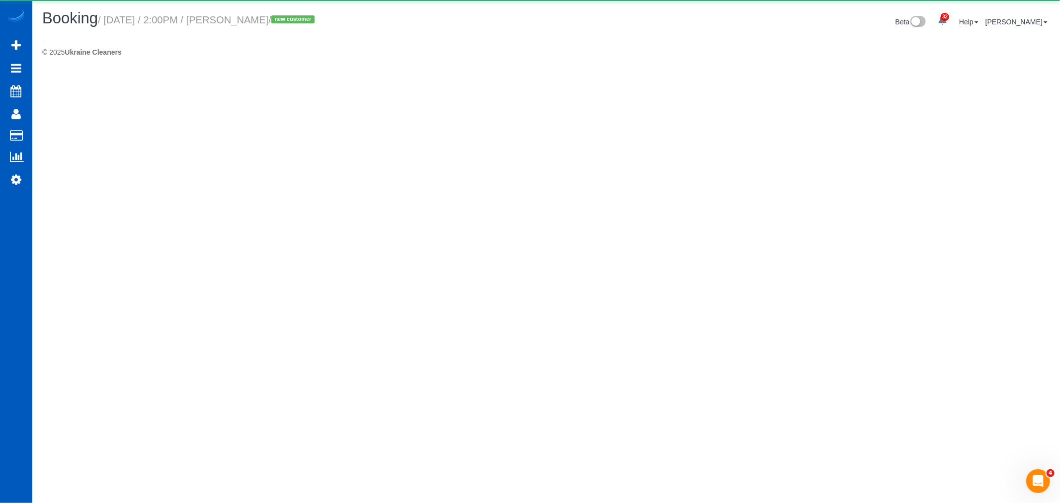
select select "WA"
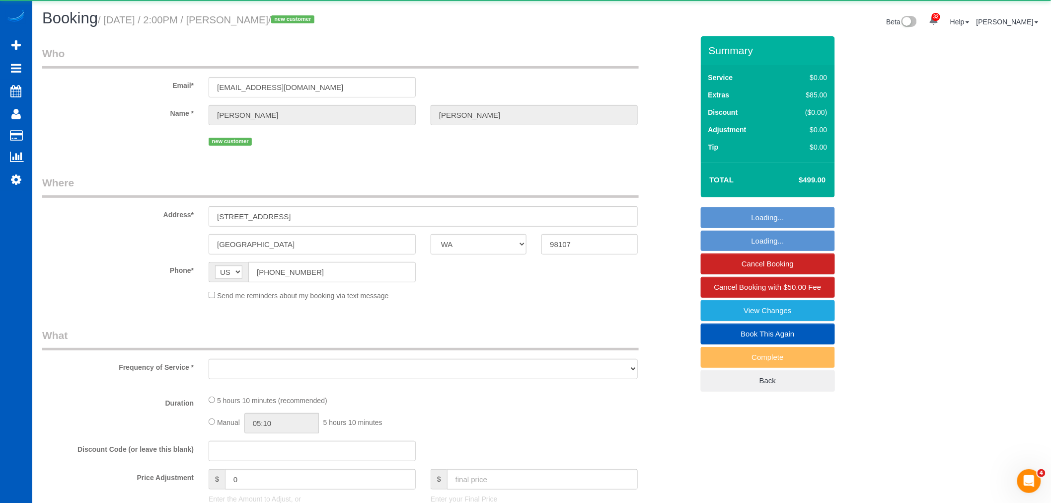
select select "object:96252"
select select "string:fspay-4bf20891-ce47-488c-b6a7-e84d6f6f913f"
select select "199"
select select "1001"
select select "2"
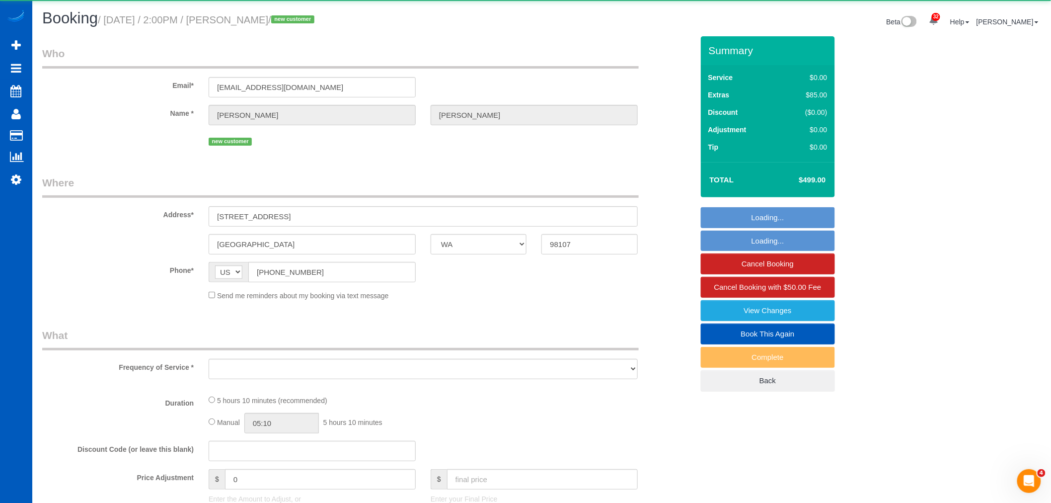
select select "2"
select select "spot422"
select select "number:8"
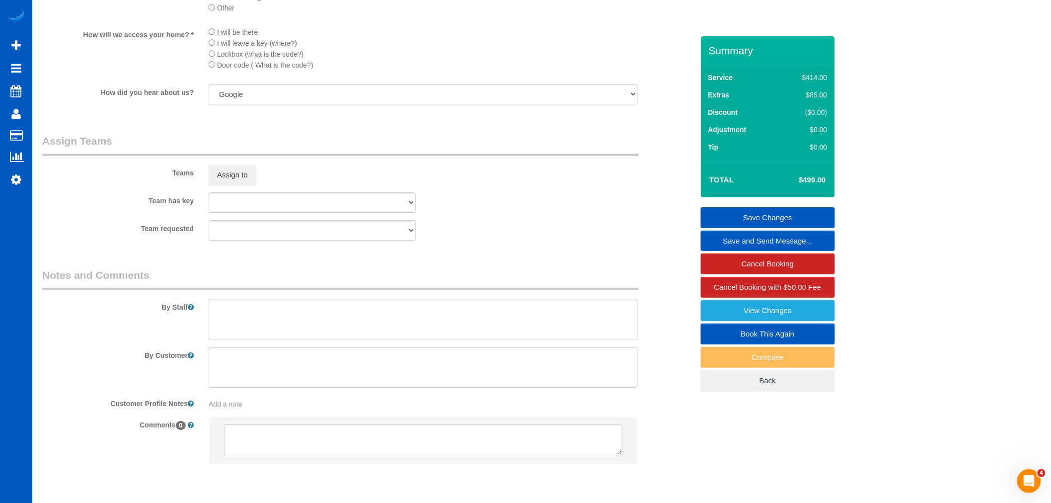
scroll to position [1159, 0]
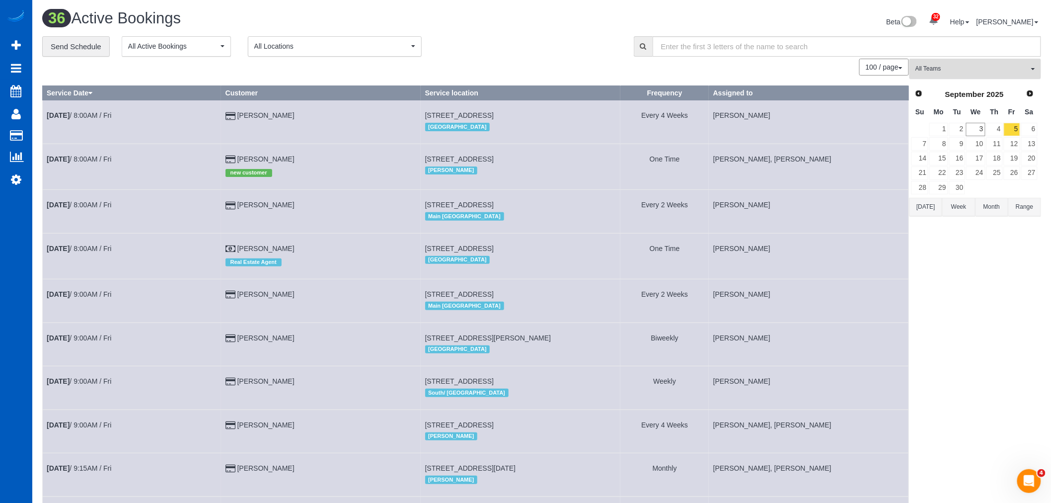
click at [930, 77] on button "All Teams" at bounding box center [976, 69] width 132 height 20
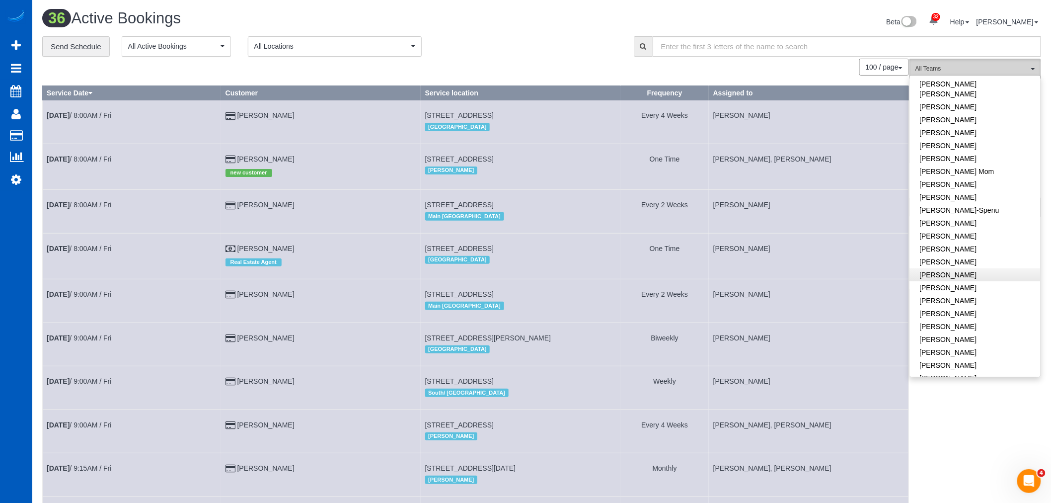
scroll to position [165, 0]
click at [969, 268] on link "Kateryna Maherovska" at bounding box center [975, 274] width 131 height 13
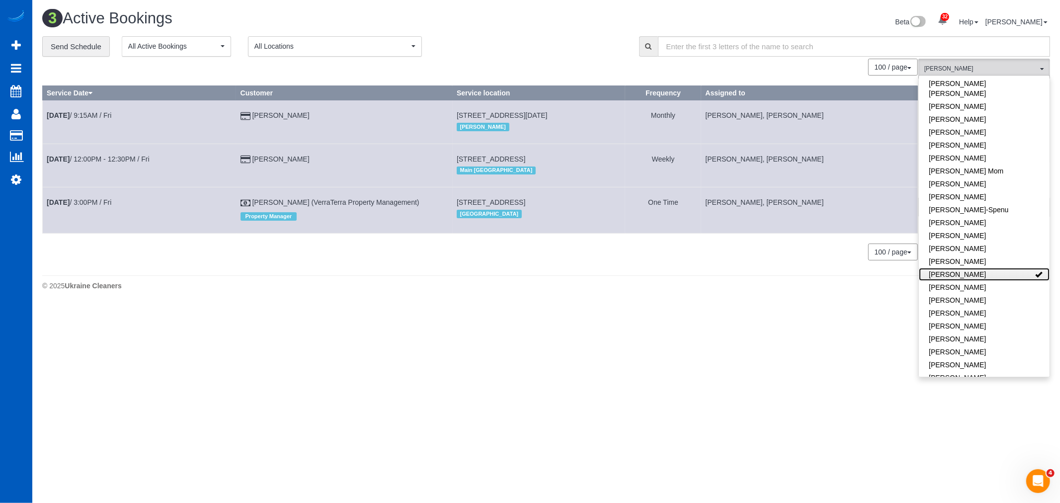
click at [969, 268] on link "Kateryna Maherovska" at bounding box center [984, 274] width 131 height 13
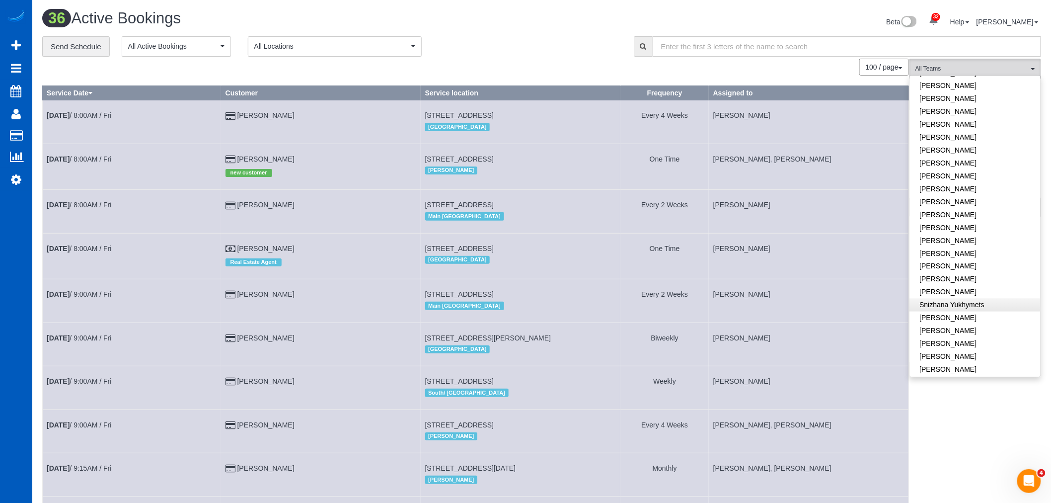
scroll to position [642, 0]
click at [955, 344] on link "Viktoriia Zhukovska" at bounding box center [975, 350] width 131 height 13
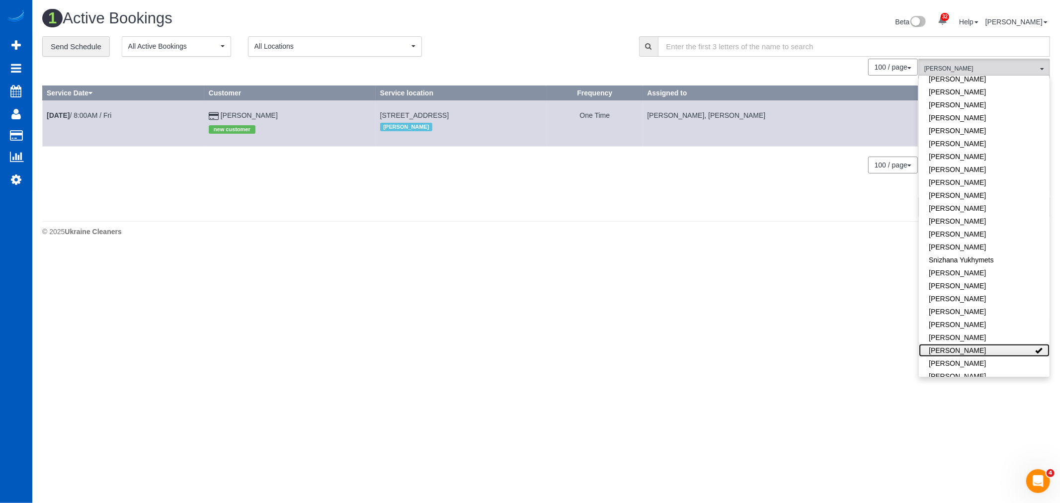
click at [955, 344] on link "Viktoriia Zhukovska" at bounding box center [984, 350] width 131 height 13
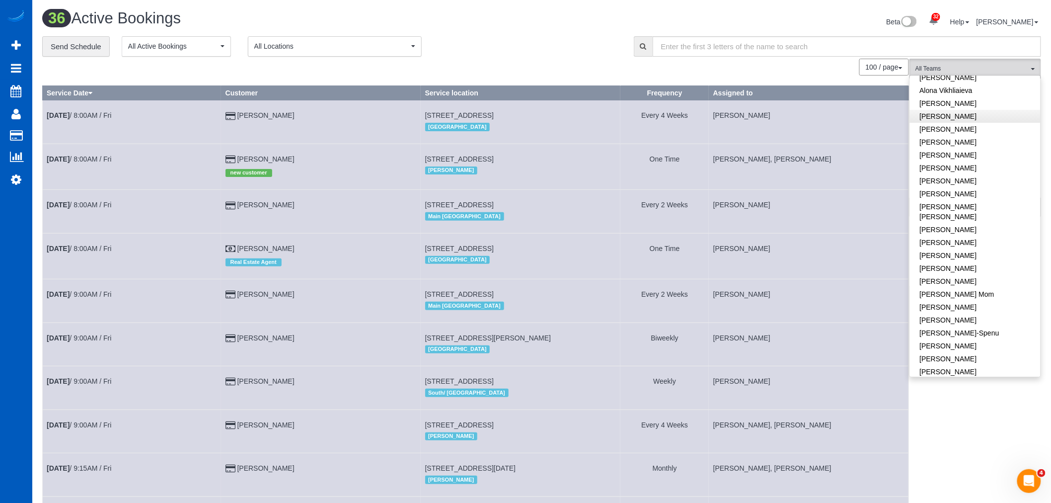
scroll to position [0, 0]
click at [959, 122] on link "Alona Tarasiuk" at bounding box center [975, 119] width 131 height 13
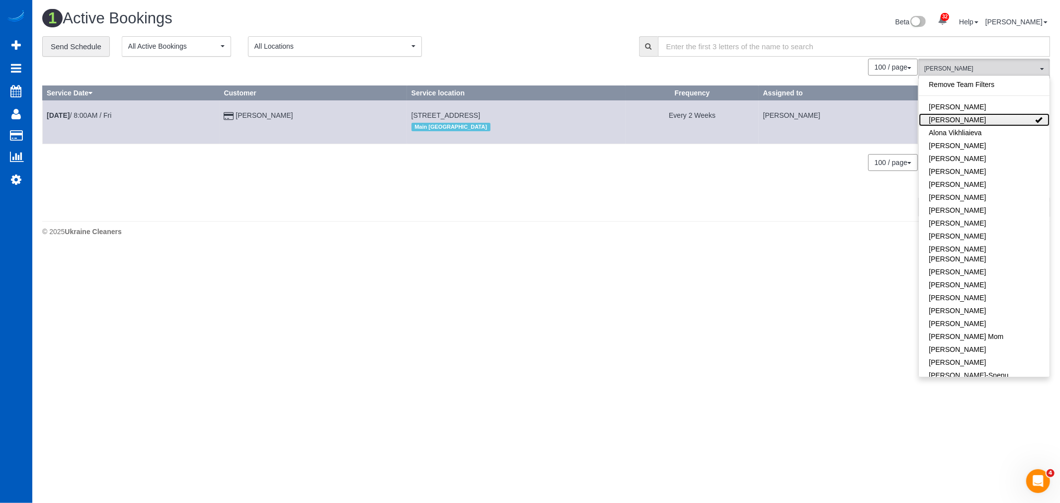
click at [959, 122] on link "Alona Tarasiuk" at bounding box center [984, 119] width 131 height 13
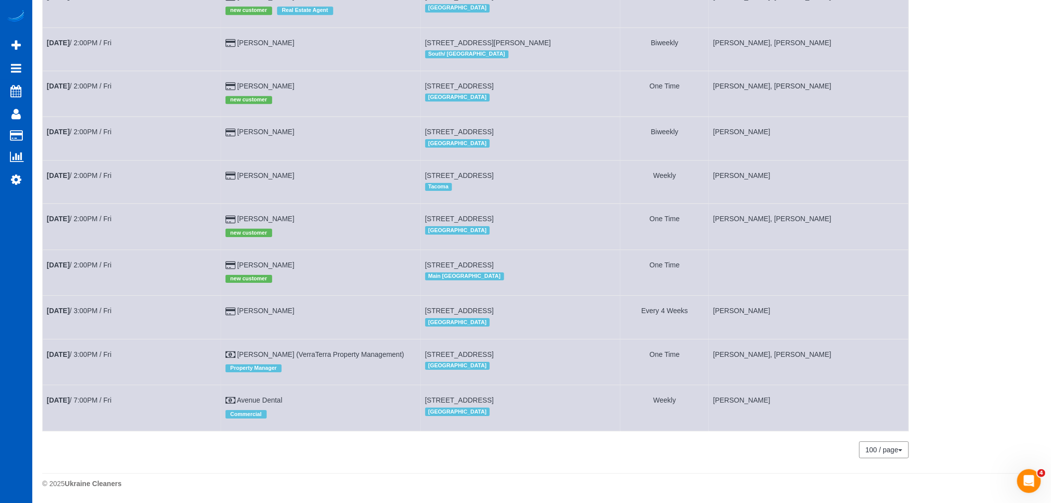
scroll to position [1301, 0]
click at [74, 255] on td "Sep 5th / 2:00PM / Fri" at bounding box center [132, 272] width 179 height 46
click at [70, 269] on td "Sep 5th / 2:00PM / Fri" at bounding box center [132, 272] width 179 height 46
click at [76, 261] on link "Sep 5th / 2:00PM / Fri" at bounding box center [79, 265] width 65 height 8
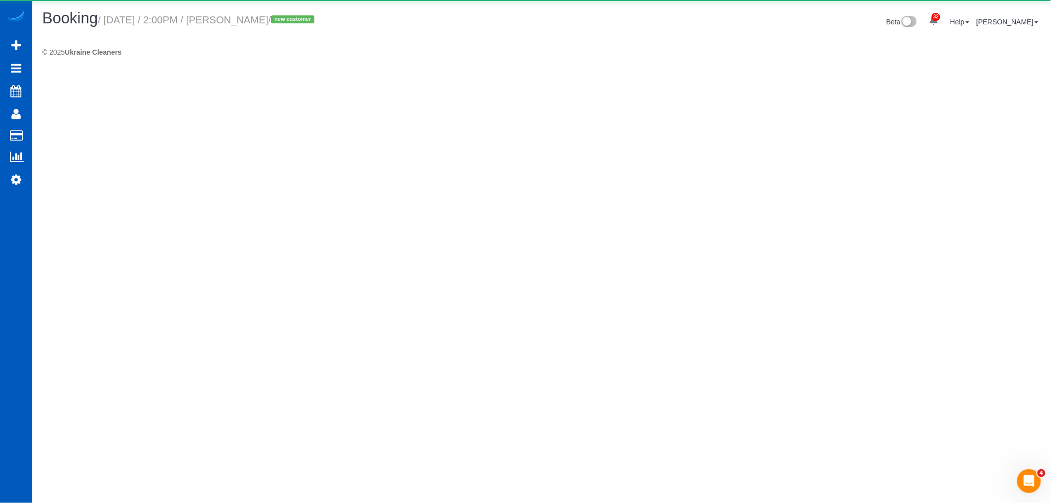
select select "WA"
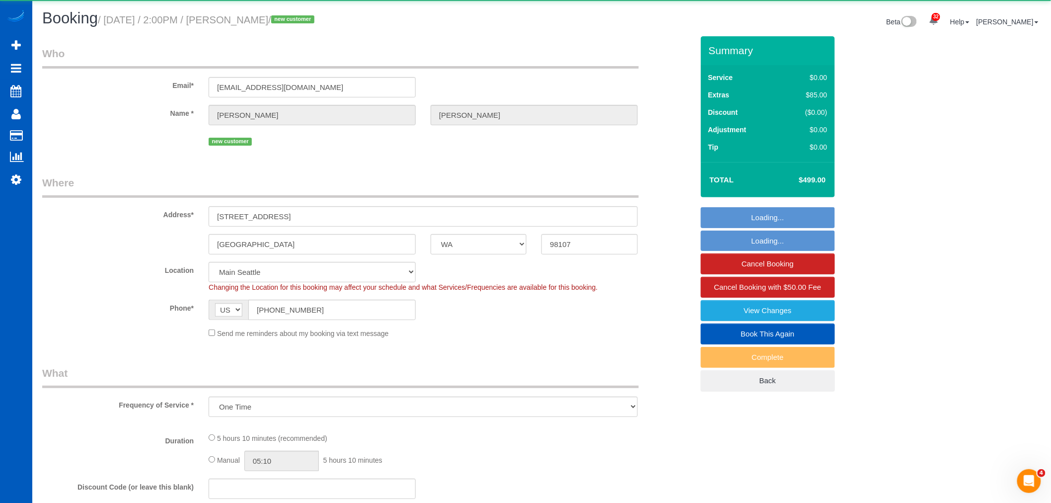
select select "object:99310"
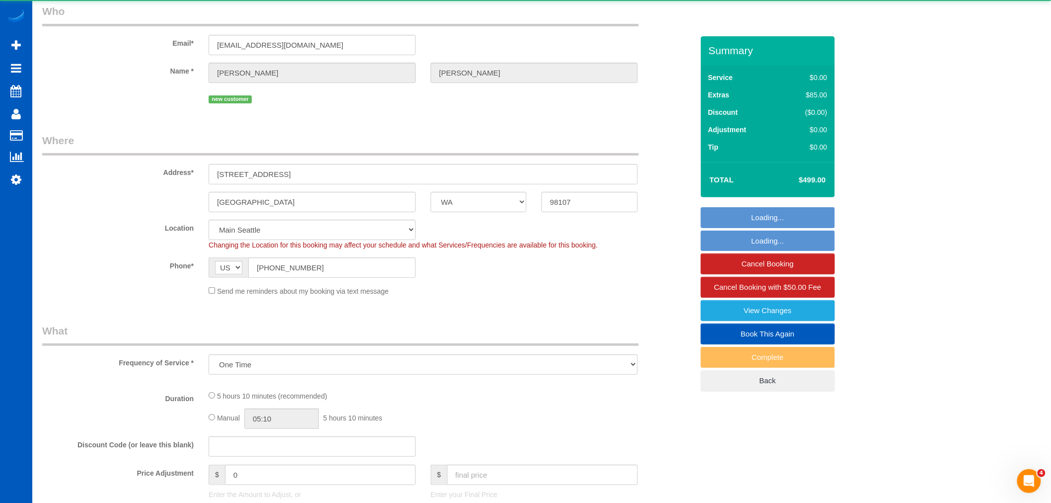
select select "199"
select select "1001"
select select "2"
select select "spot432"
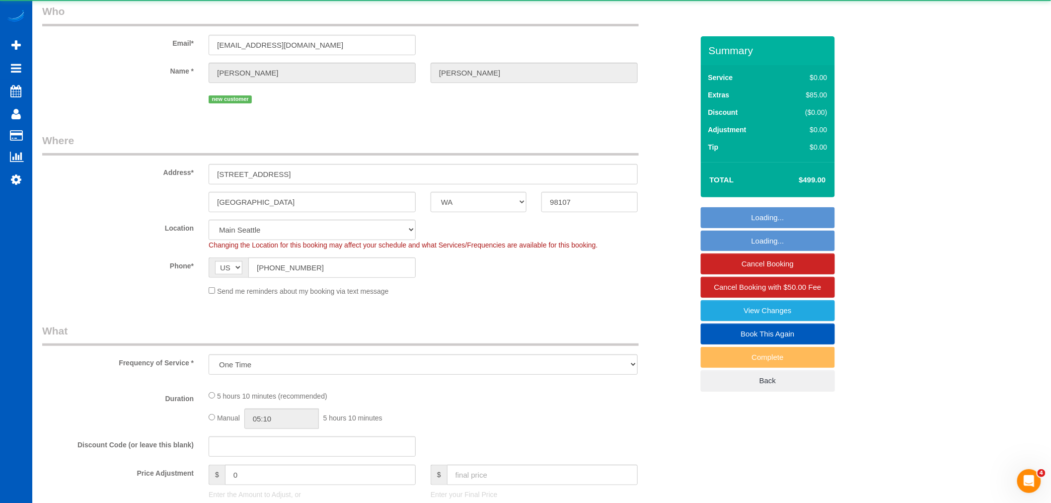
select select "number:8"
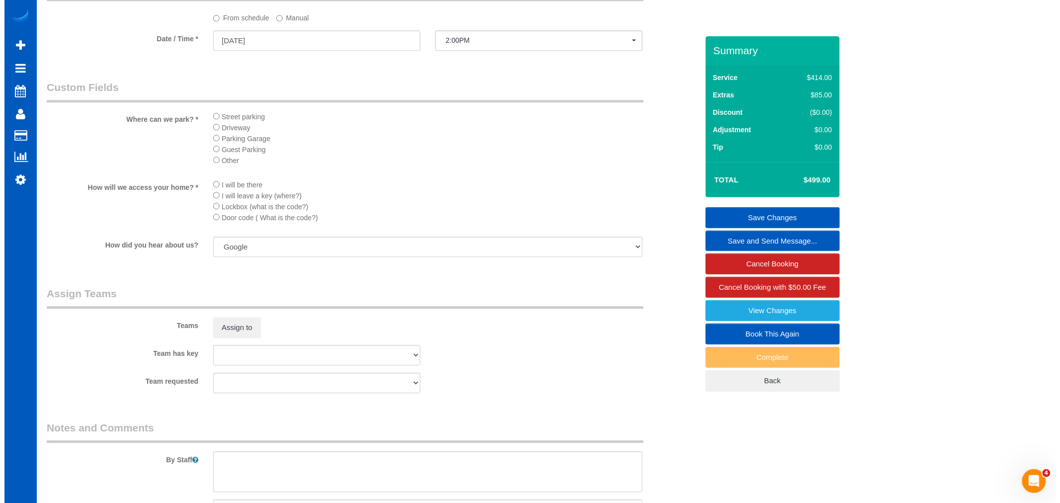
scroll to position [1049, 0]
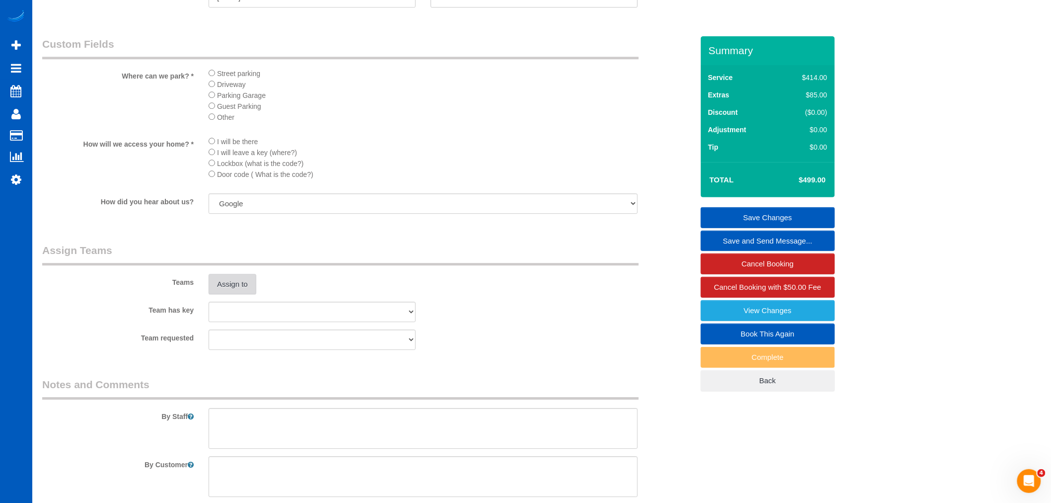
click at [228, 295] on button "Assign to" at bounding box center [233, 284] width 48 height 21
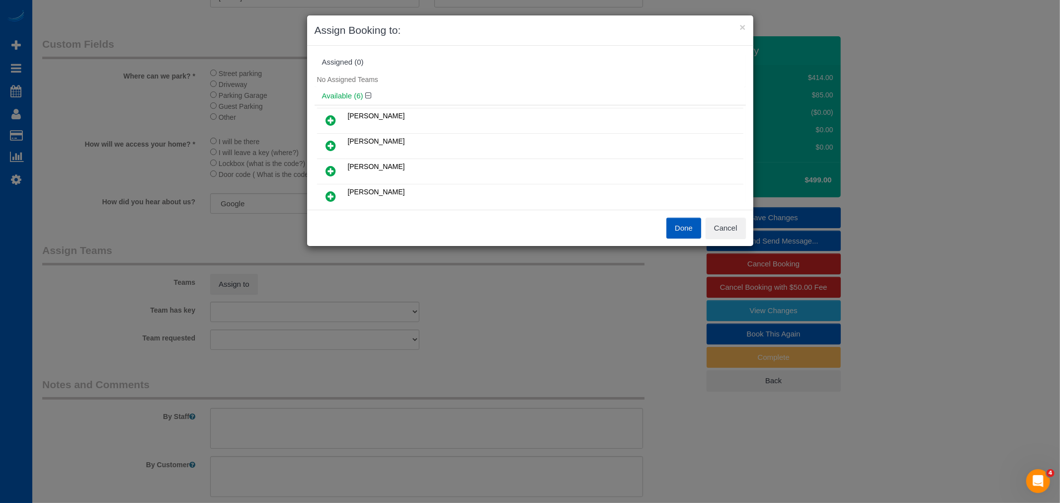
click at [338, 116] on link at bounding box center [330, 121] width 23 height 20
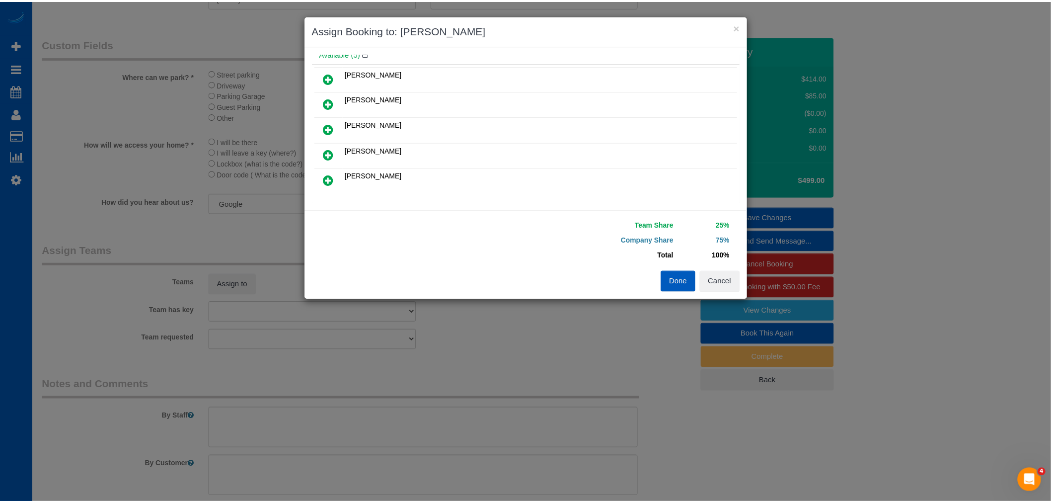
scroll to position [0, 0]
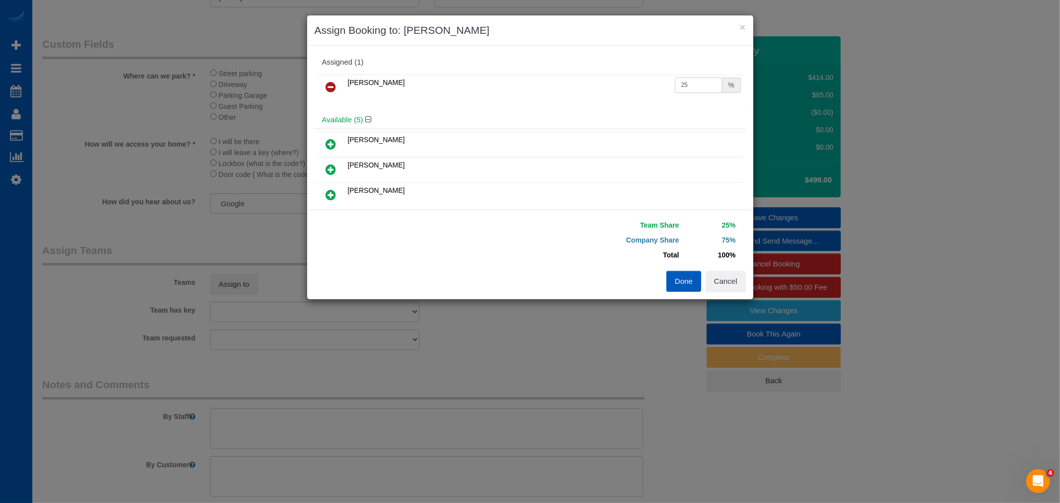
drag, startPoint x: 685, startPoint y: 86, endPoint x: 599, endPoint y: 80, distance: 85.7
click at [599, 80] on tr "Alona Tarasiuk 25 %" at bounding box center [530, 87] width 426 height 25
type input "50"
click at [681, 277] on button "Done" at bounding box center [683, 281] width 35 height 21
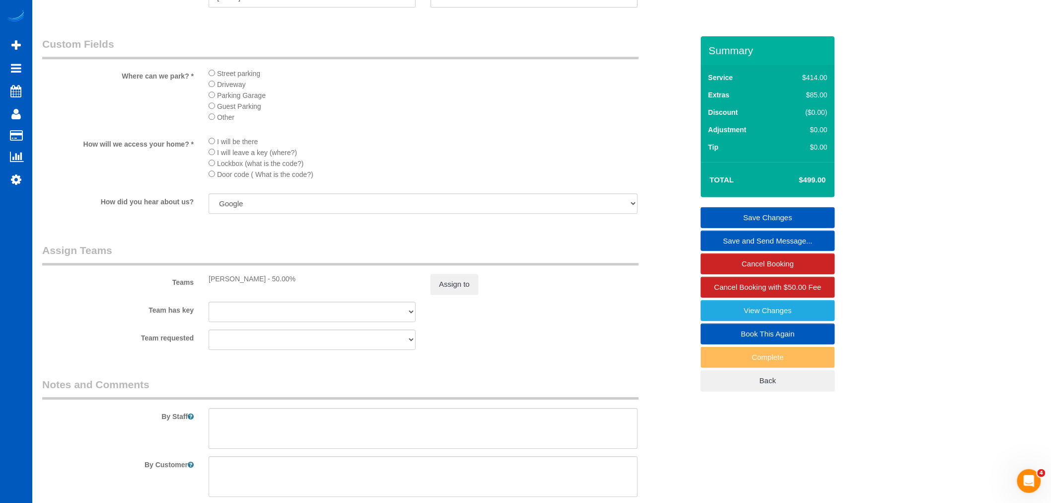
click at [746, 219] on link "Save Changes" at bounding box center [768, 217] width 134 height 21
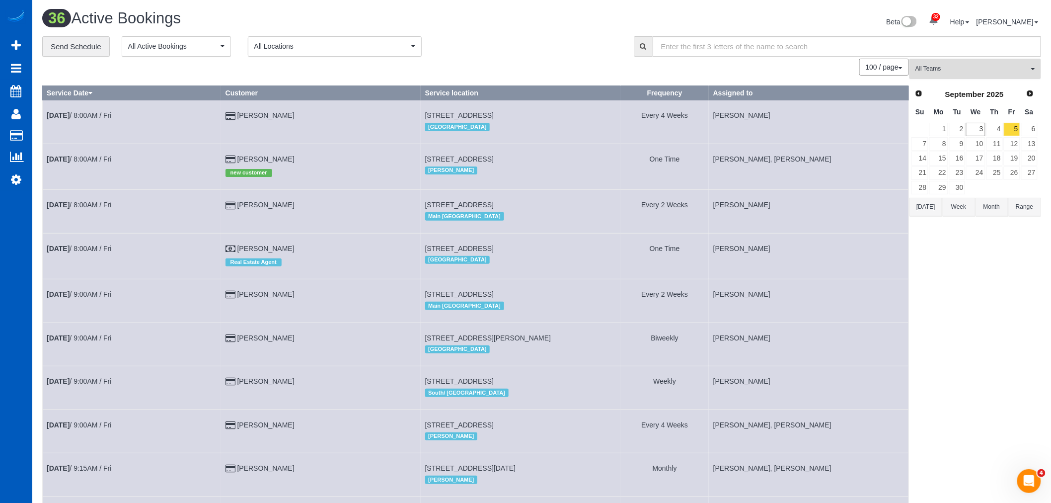
click at [955, 66] on span "All Teams" at bounding box center [972, 69] width 113 height 8
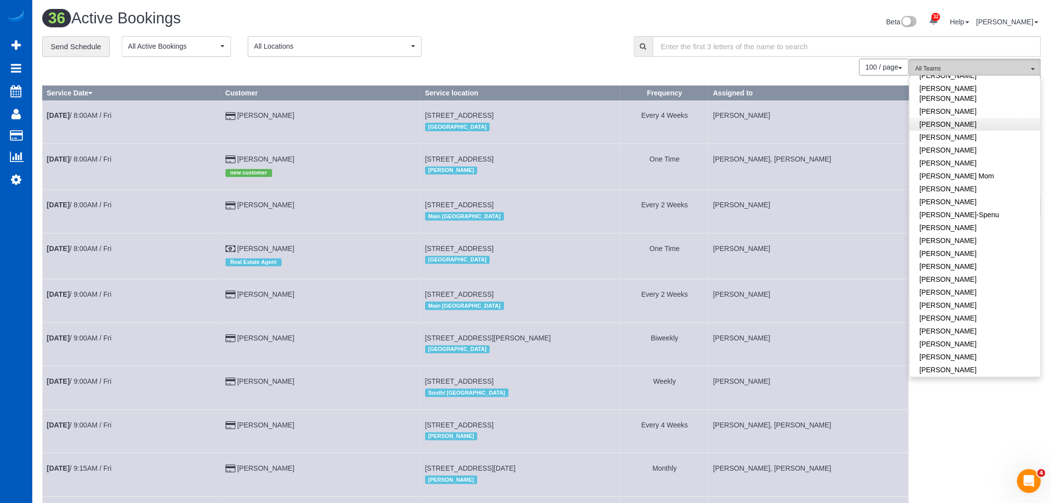
scroll to position [165, 0]
click at [959, 216] on link "Ivanna Atamaniuk" at bounding box center [975, 222] width 131 height 13
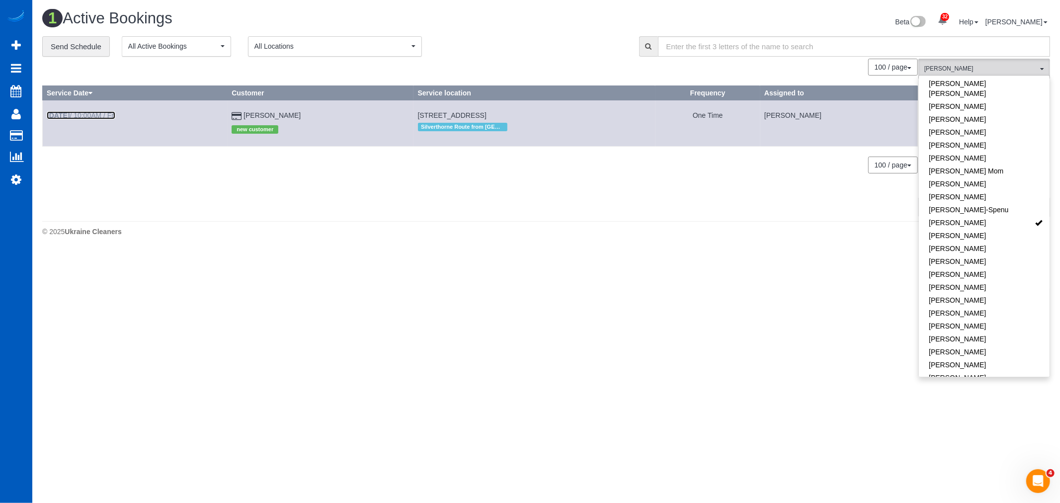
click at [76, 113] on link "Sep 5th / 10:00AM / Fri" at bounding box center [81, 115] width 69 height 8
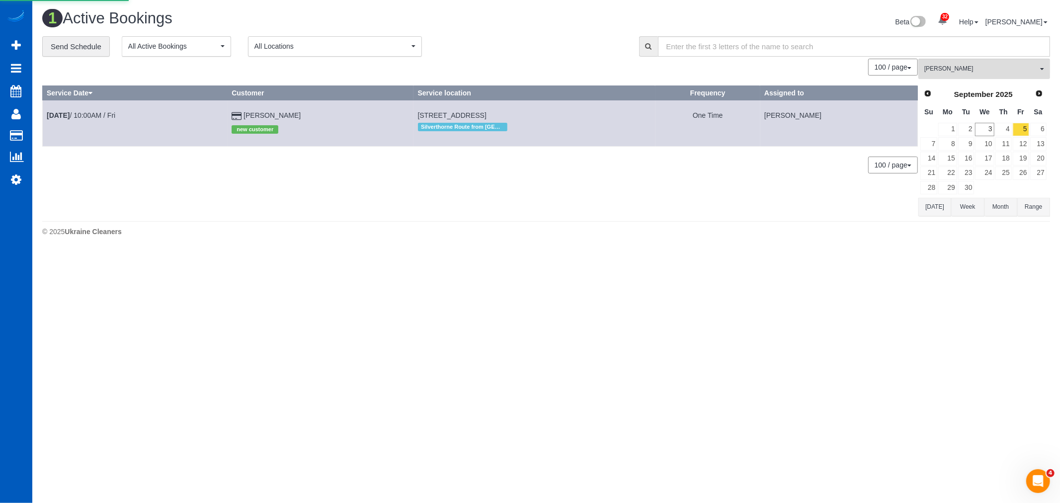
select select "CO"
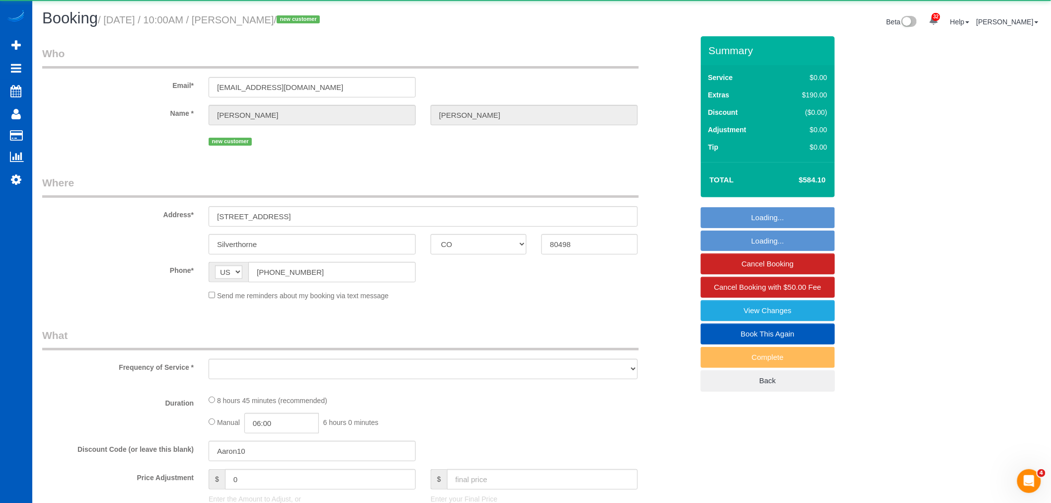
select select "object:101050"
select select "string:fspay-be8578ac-9c7d-48a6-8e81-9aece80d6777"
select select "199"
select select "3001"
select select "5"
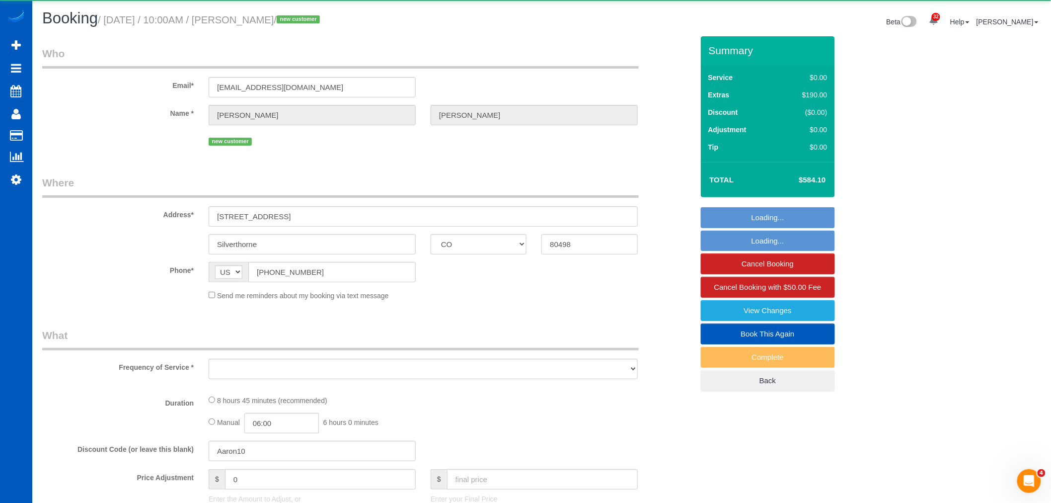
select select "4"
select select "spot442"
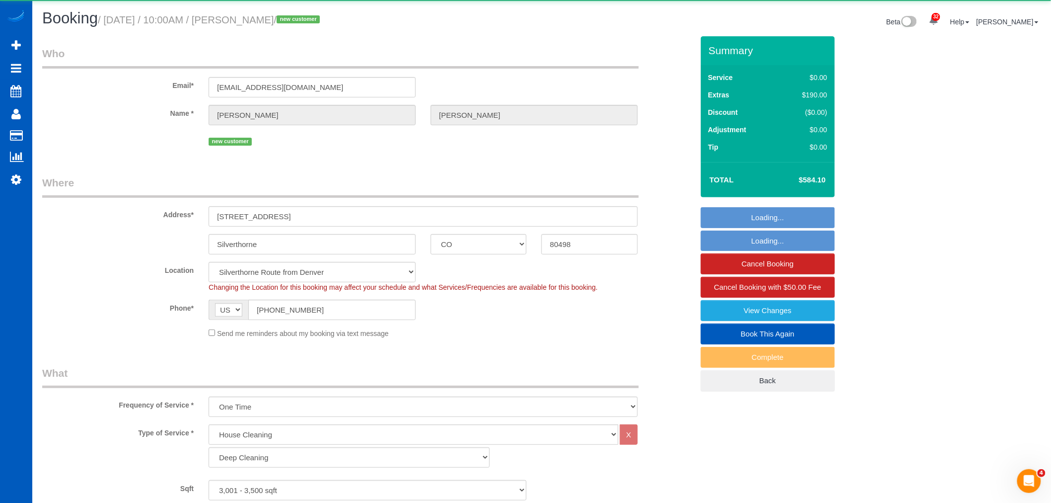
select select "object:101144"
select select "3001"
select select "5"
select select "4"
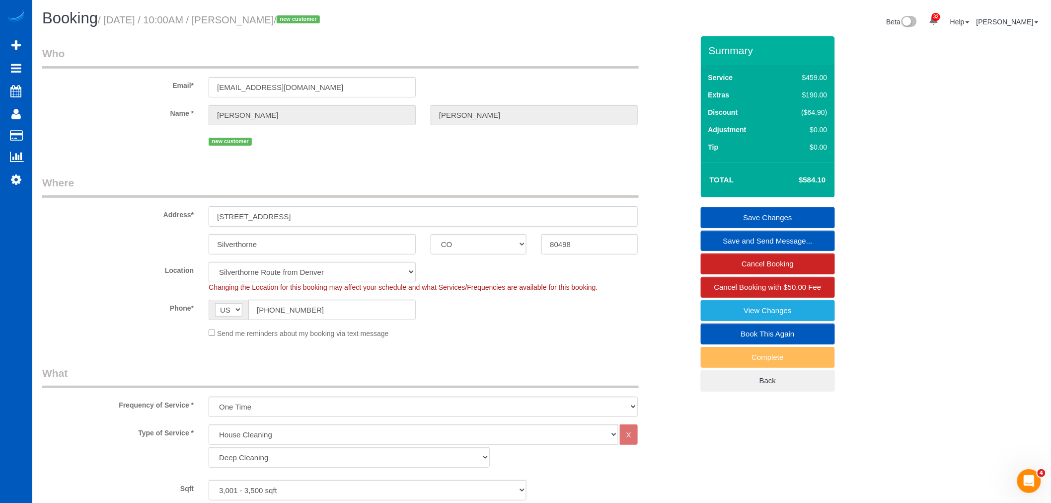
drag, startPoint x: 282, startPoint y: 219, endPoint x: 161, endPoint y: 217, distance: 120.7
click at [161, 217] on div "Address* 235 Poplar Cir" at bounding box center [368, 200] width 666 height 51
click at [312, 246] on input "Silverthorne" at bounding box center [312, 244] width 207 height 20
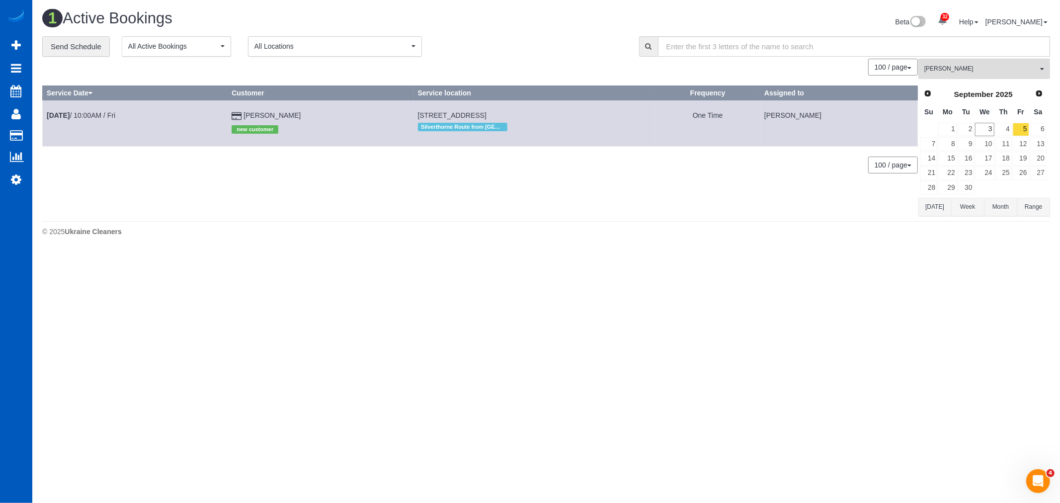
drag, startPoint x: 372, startPoint y: 113, endPoint x: 520, endPoint y: 119, distance: 148.2
click at [520, 119] on td "235 Poplar Cir, Silverthorne, CO 80498 Silverthorne Route from Denver" at bounding box center [534, 123] width 242 height 46
drag, startPoint x: 16, startPoint y: 195, endPoint x: 12, endPoint y: 189, distance: 7.2
click at [16, 195] on div "32 Beta Your Notifications You have 0 alerts × You have 1 to charge for 09/01/2…" at bounding box center [16, 251] width 32 height 503
click at [7, 176] on link "Settings" at bounding box center [16, 179] width 32 height 23
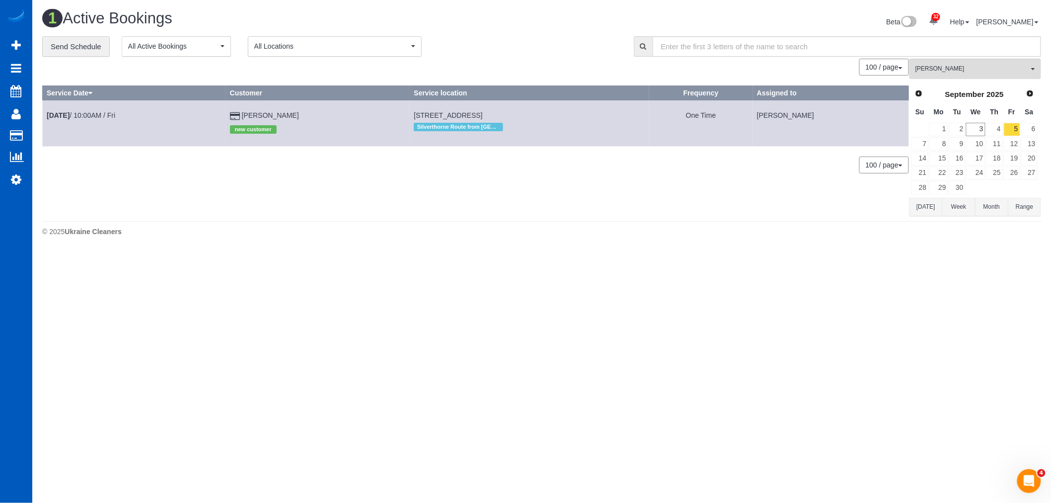
select select "1"
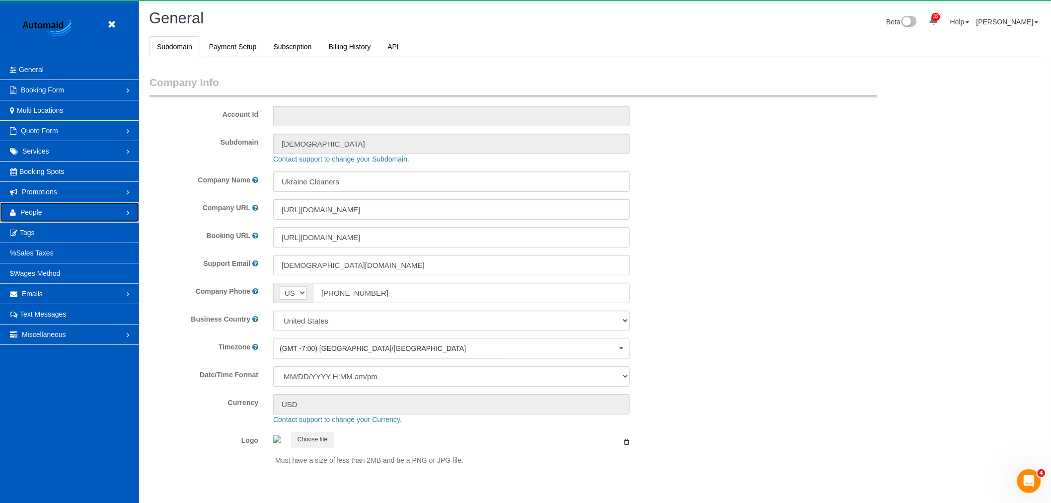
click at [45, 214] on link "People" at bounding box center [69, 212] width 139 height 20
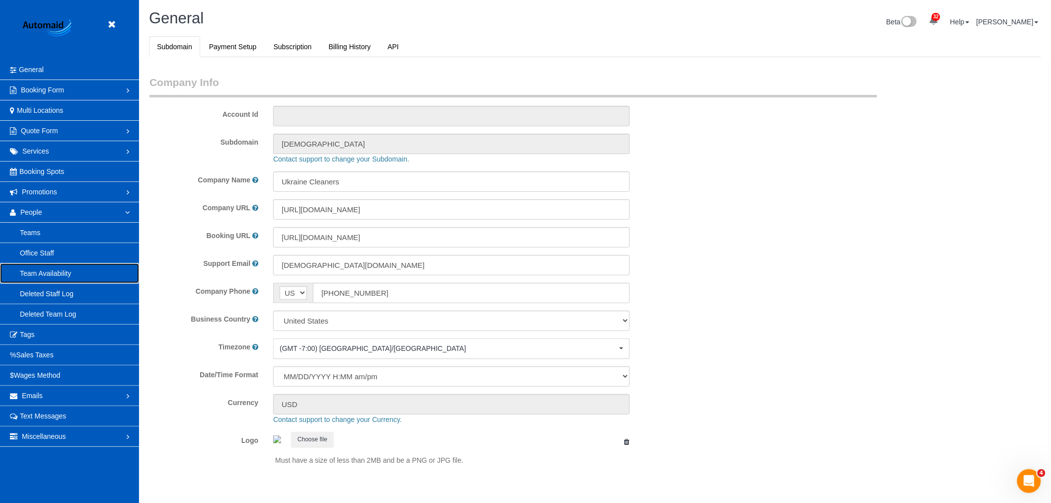
click at [51, 274] on link "Team Availability" at bounding box center [69, 273] width 139 height 20
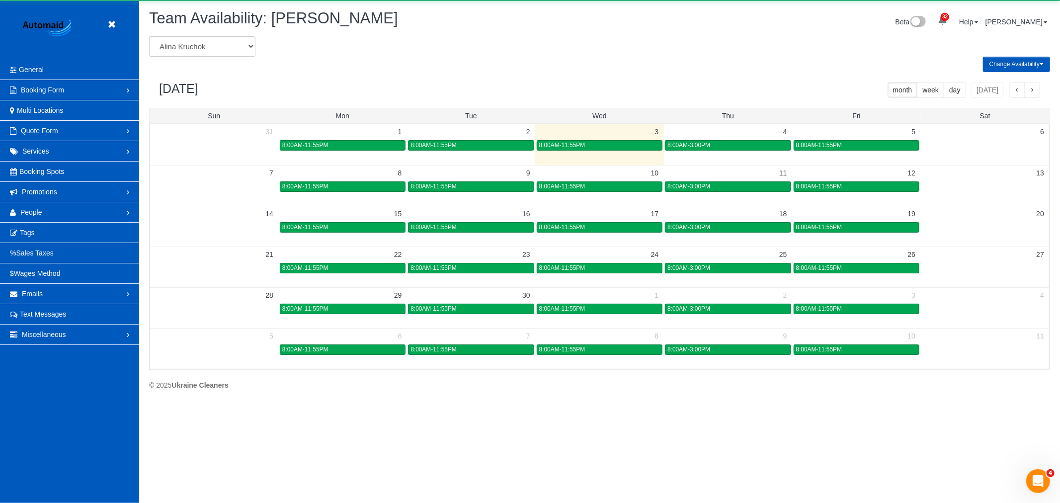
scroll to position [405, 1060]
click at [185, 47] on select "Alina Kruchok Alona Tarasiuk Alona Vikhliaieva Anastasiia Demchenko Anastasiia …" at bounding box center [202, 46] width 106 height 20
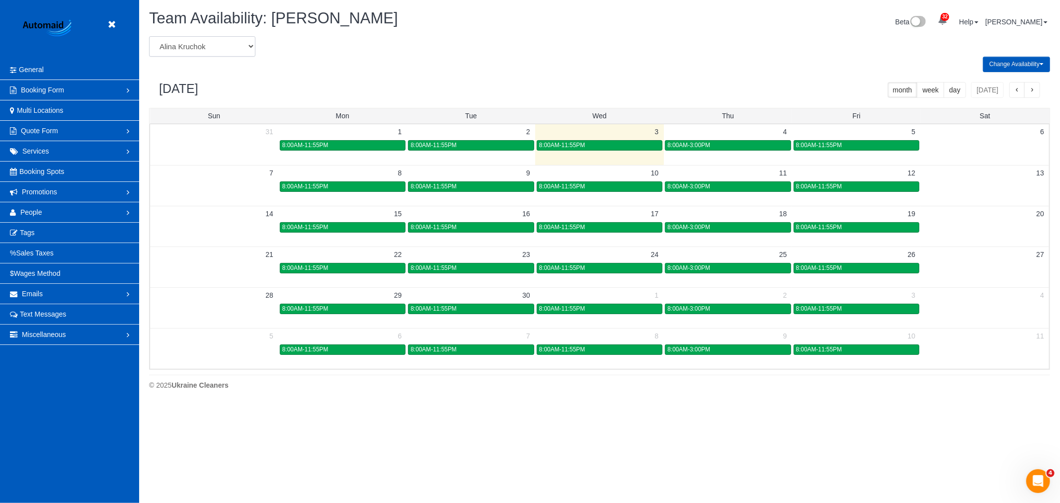
select select "number:30232"
click at [149, 37] on select "Alina Kruchok Alona Tarasiuk Alona Vikhliaieva Anastasiia Demchenko Anastasiia …" at bounding box center [202, 46] width 106 height 20
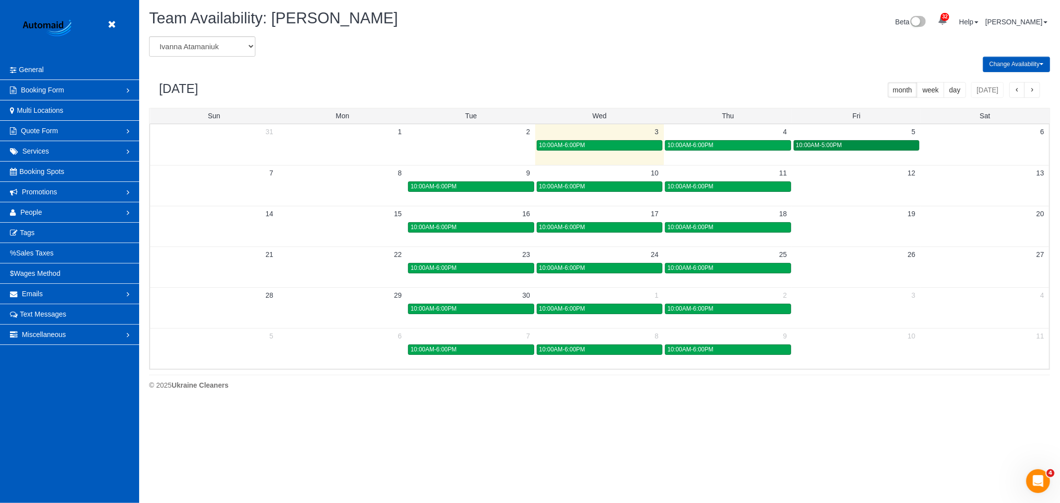
click at [825, 145] on span "10:00AM-5:00PM" at bounding box center [819, 145] width 46 height 7
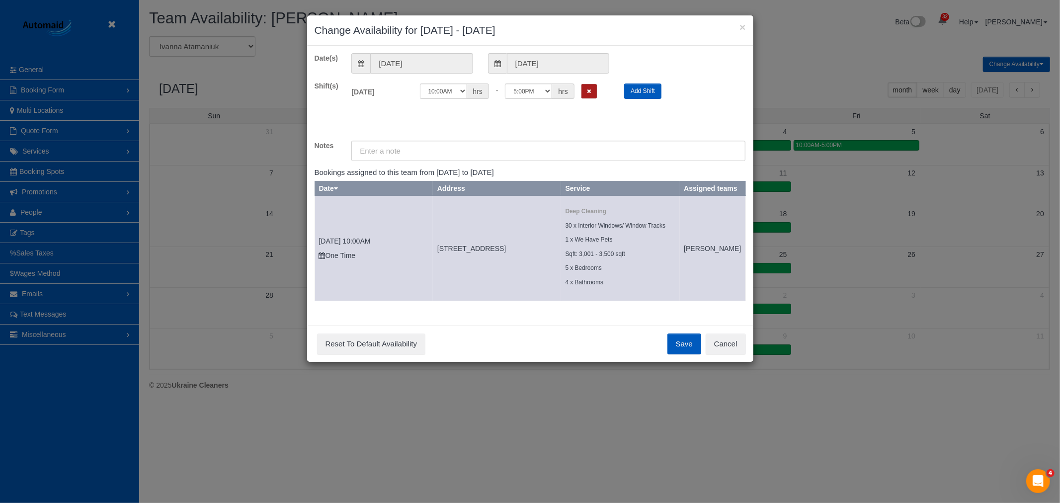
click at [589, 93] on icon "Remove Shift" at bounding box center [589, 90] width 4 height 5
click at [676, 346] on button "Save" at bounding box center [684, 343] width 34 height 21
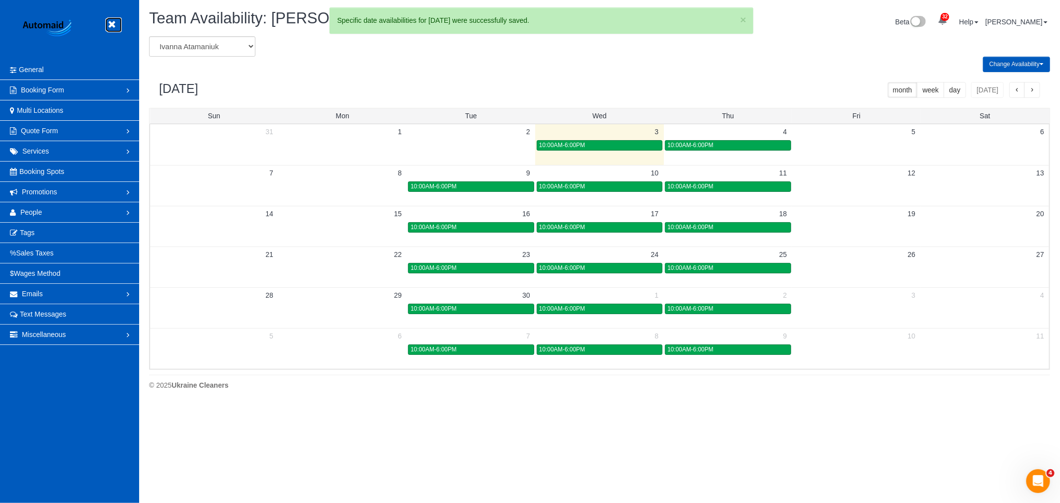
click at [116, 20] on link at bounding box center [114, 24] width 15 height 15
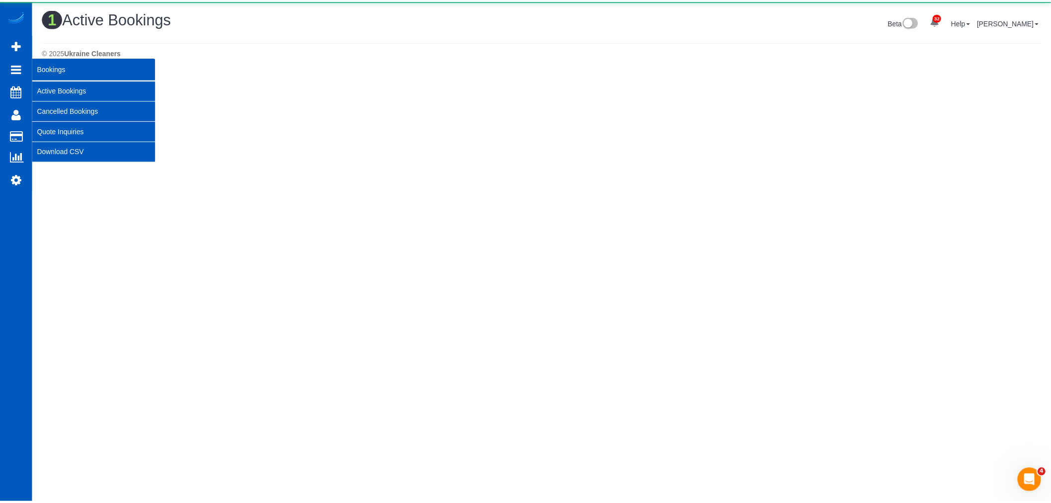
scroll to position [251, 1060]
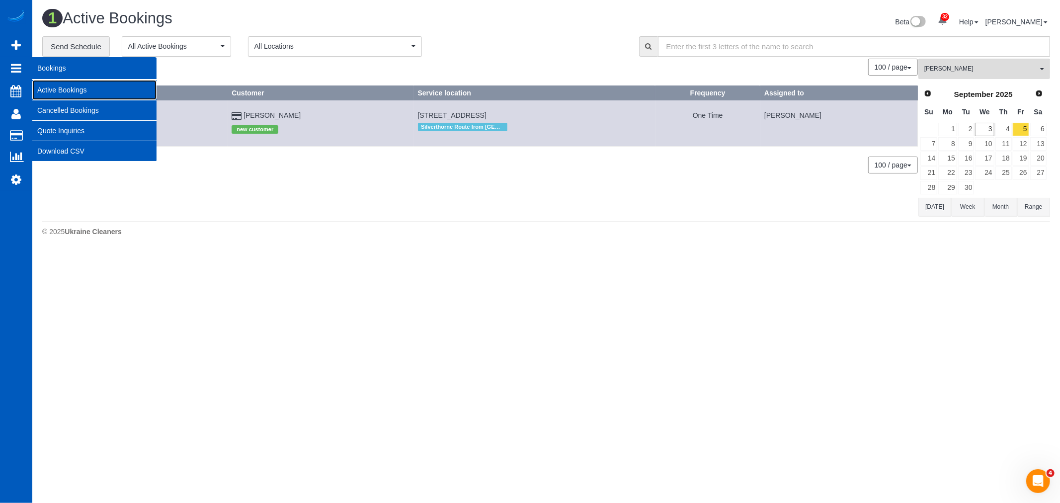
click at [102, 88] on link "Active Bookings" at bounding box center [94, 90] width 124 height 20
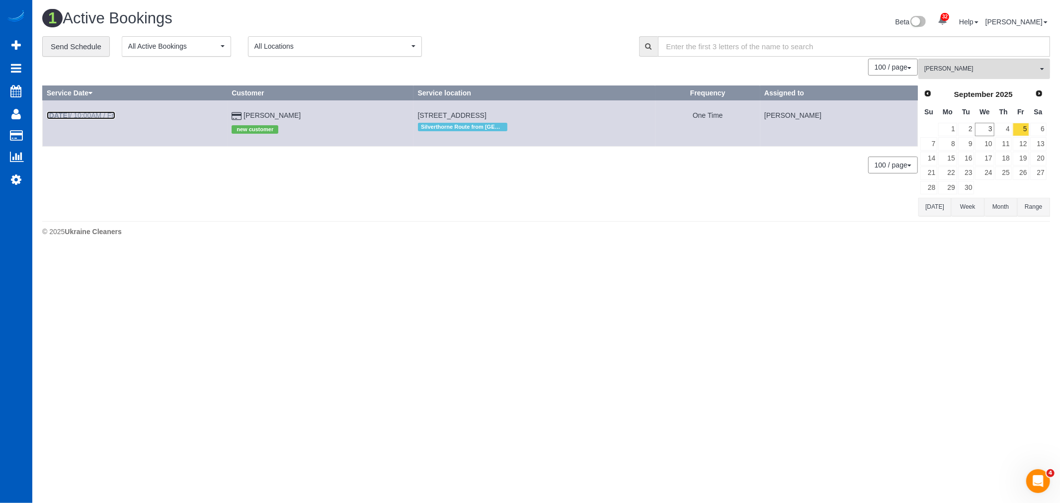
click at [68, 116] on b "Sep 5th" at bounding box center [58, 115] width 23 height 8
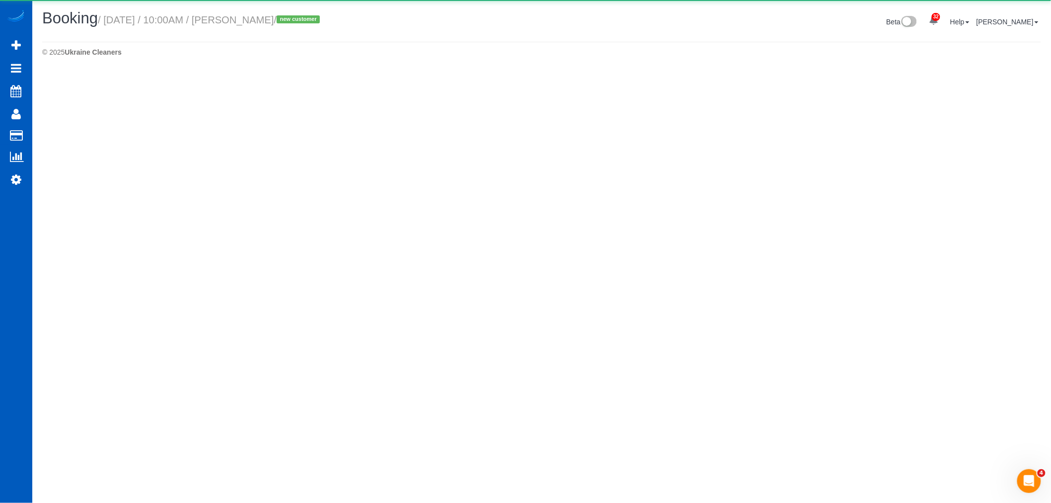
select select "CO"
select select "spot449"
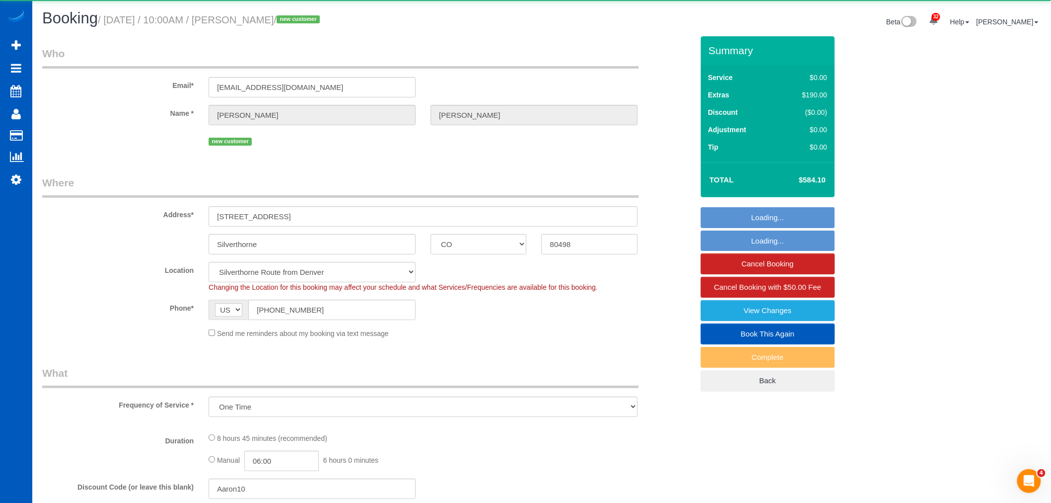
select select "object:104399"
select select "199"
select select "3001"
select select "5"
select select "4"
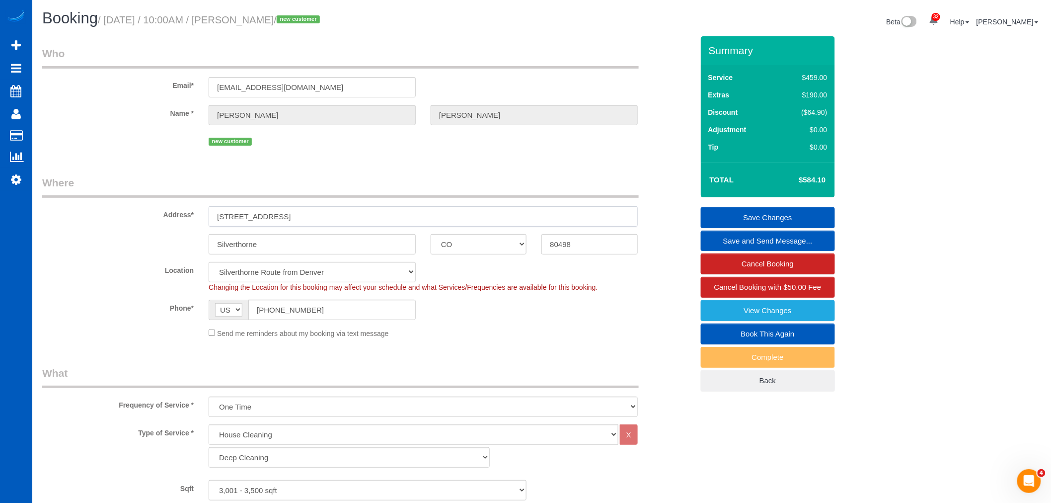
drag, startPoint x: 231, startPoint y: 210, endPoint x: 196, endPoint y: 209, distance: 34.3
click at [196, 209] on div "Address* 235 Poplar Cir" at bounding box center [368, 200] width 666 height 51
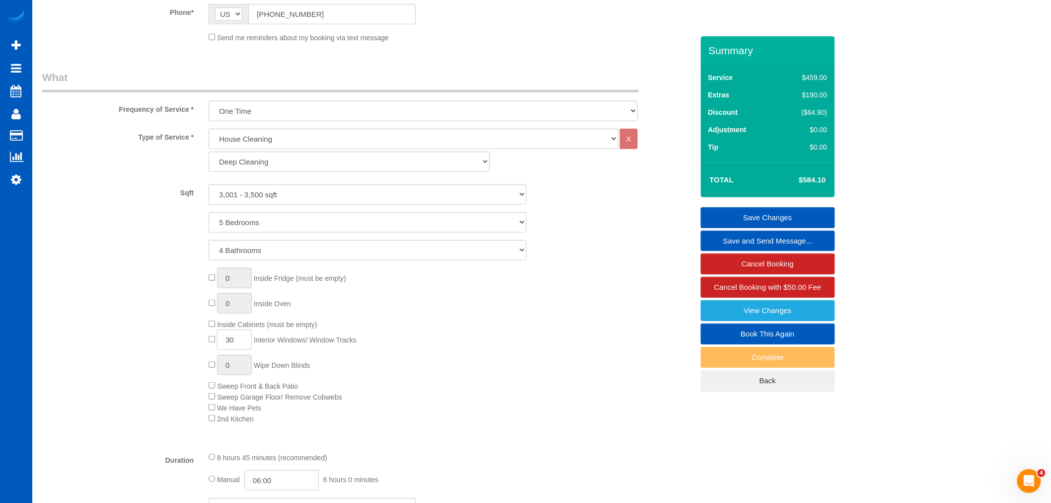
scroll to position [295, 0]
click at [210, 424] on span "2nd Kitchen" at bounding box center [231, 420] width 45 height 8
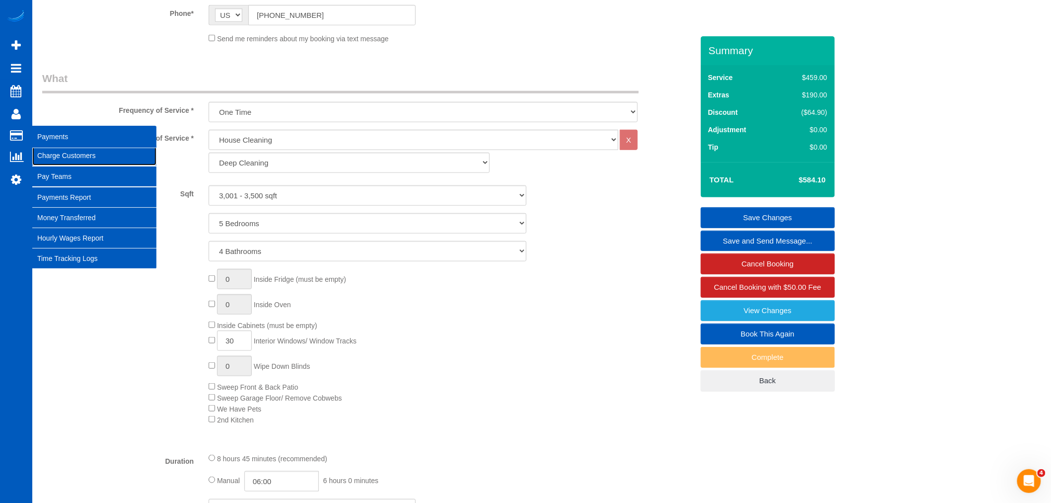
click at [73, 165] on link "Charge Customers" at bounding box center [94, 156] width 124 height 20
select select
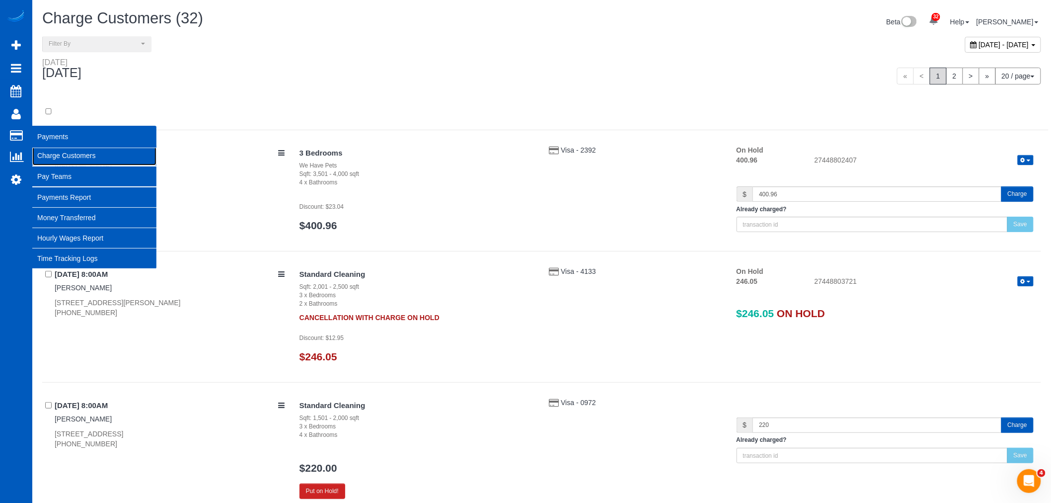
click at [57, 155] on link "Charge Customers" at bounding box center [94, 156] width 124 height 20
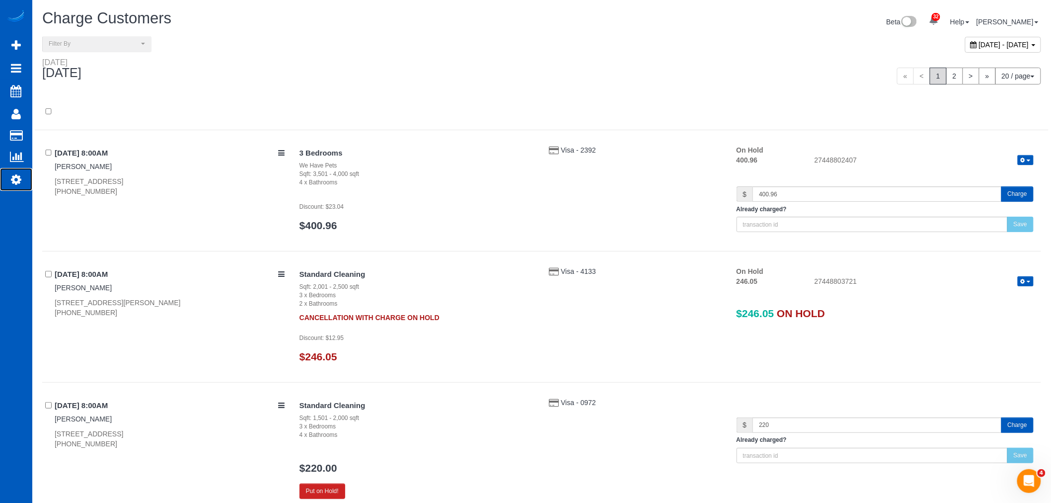
click at [16, 188] on link "Settings" at bounding box center [16, 179] width 32 height 23
select select "1"
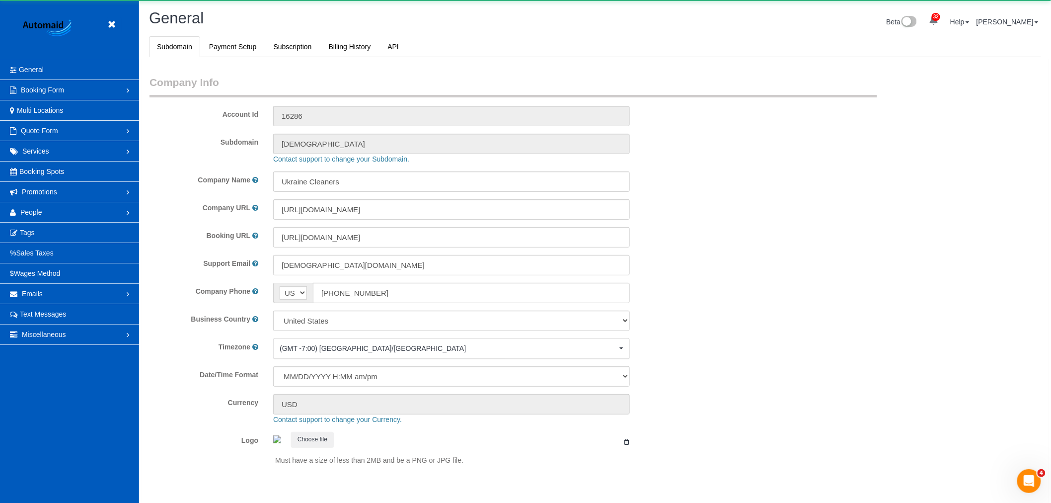
scroll to position [2172, 1051]
click at [51, 211] on link "People" at bounding box center [69, 212] width 139 height 20
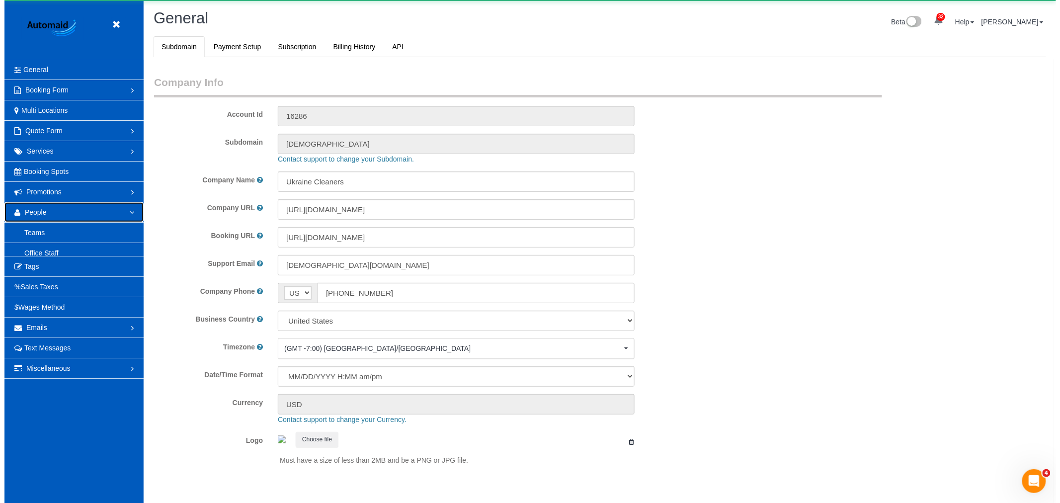
scroll to position [0, 0]
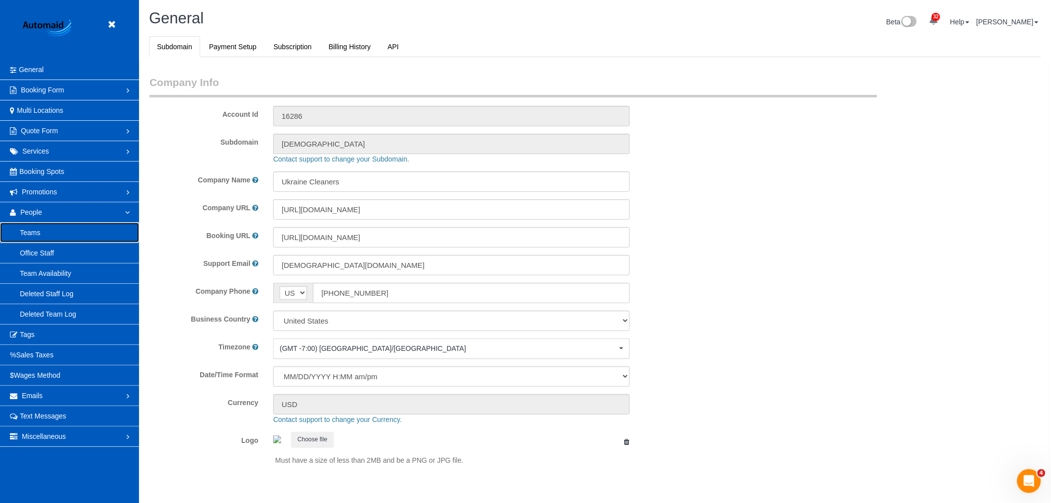
click at [54, 238] on link "Teams" at bounding box center [69, 233] width 139 height 20
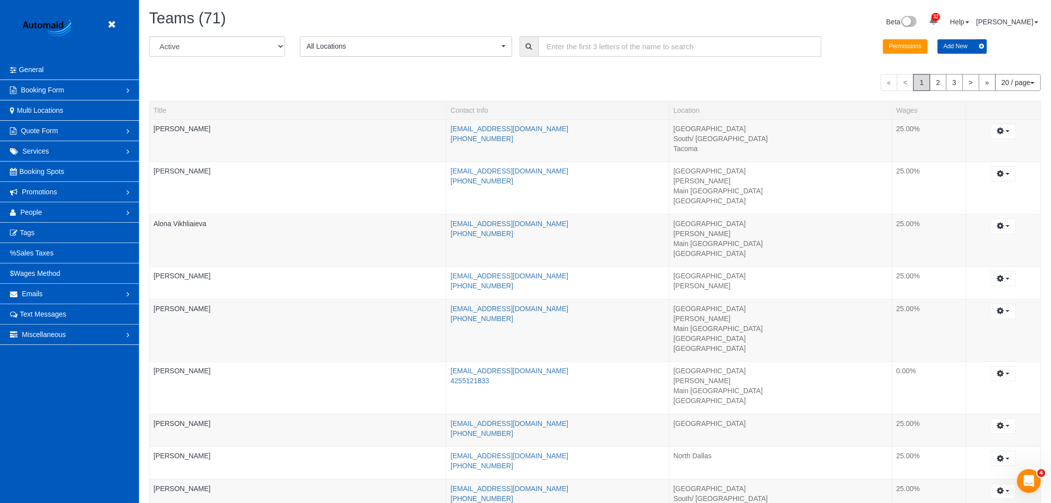
click at [114, 34] on header "Beta" at bounding box center [69, 30] width 139 height 60
click at [113, 21] on icon at bounding box center [111, 24] width 12 height 12
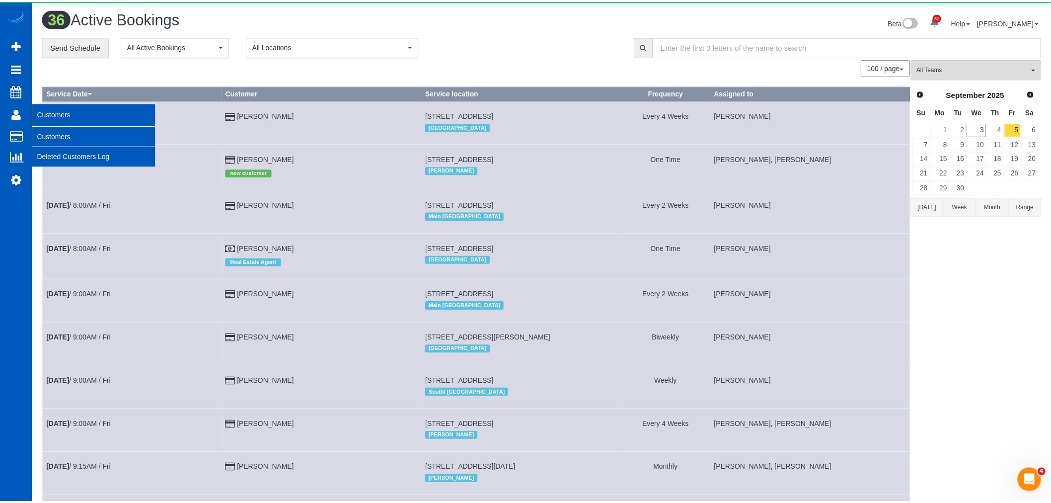
scroll to position [1804, 1051]
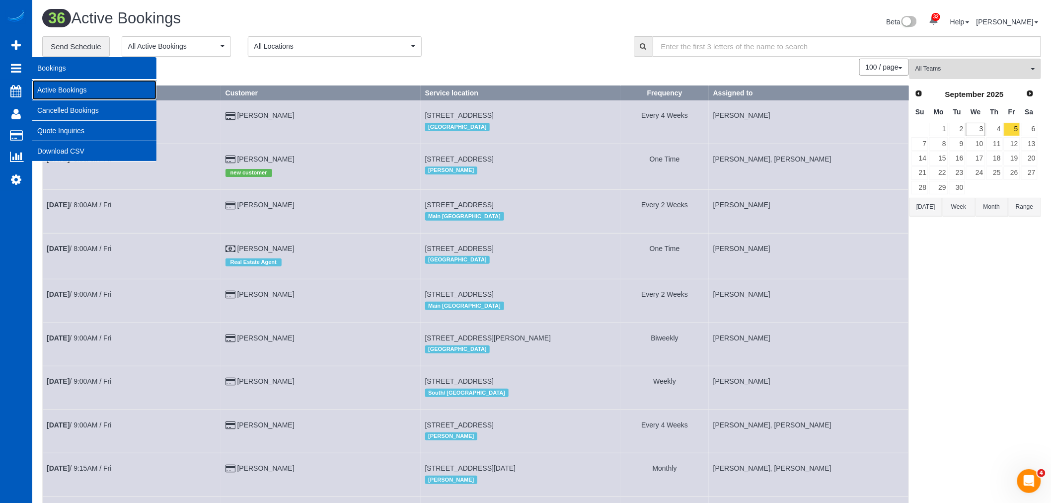
click at [65, 86] on link "Active Bookings" at bounding box center [94, 90] width 124 height 20
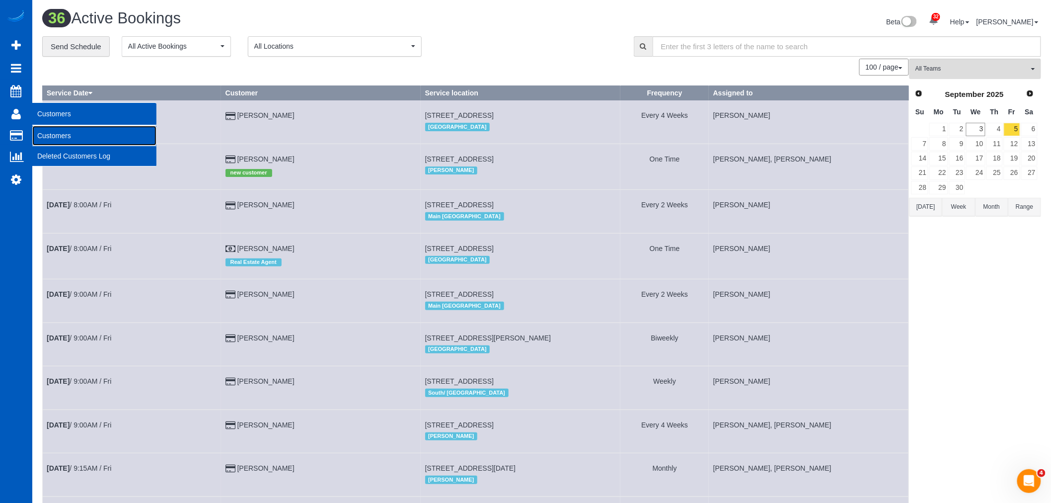
click at [61, 133] on link "Customers" at bounding box center [94, 136] width 124 height 20
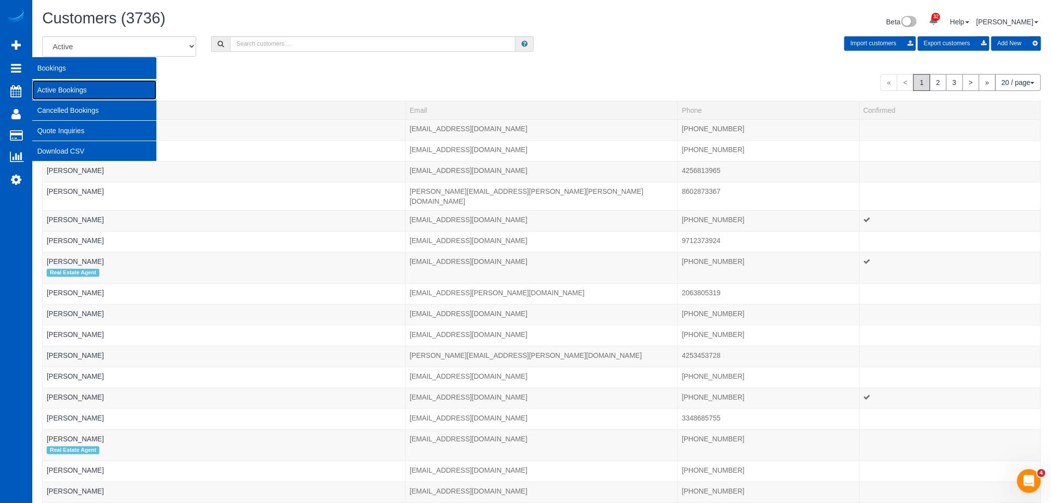
click at [48, 86] on link "Active Bookings" at bounding box center [94, 90] width 124 height 20
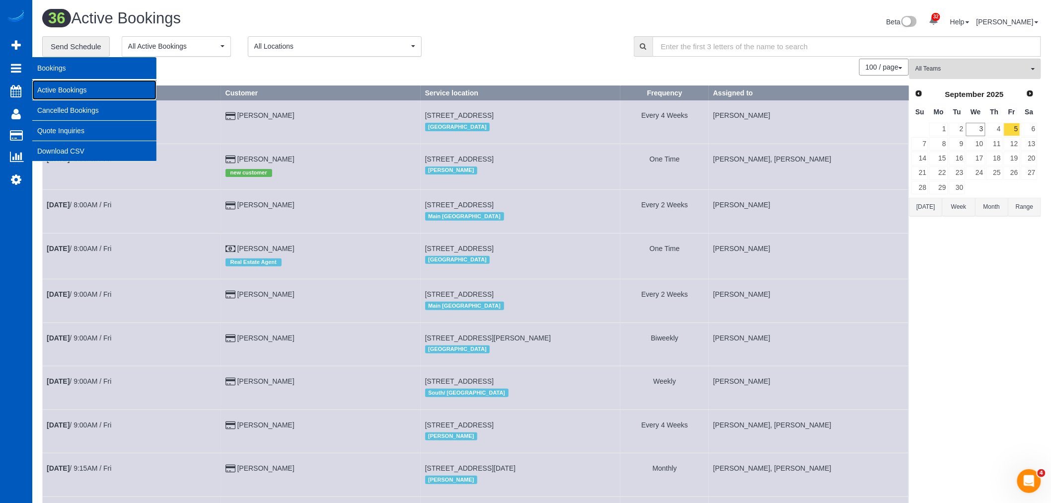
click at [56, 91] on link "Active Bookings" at bounding box center [94, 90] width 124 height 20
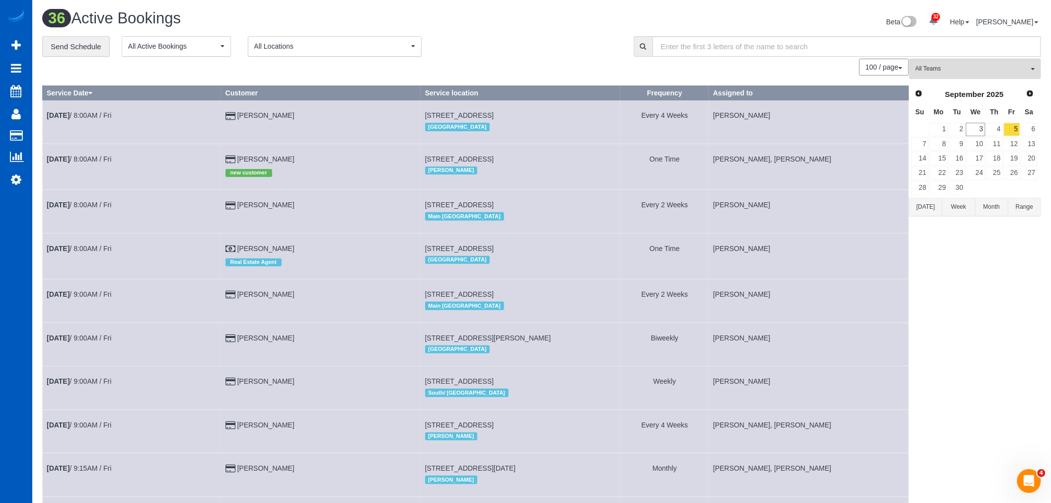
click at [1021, 166] on td "27" at bounding box center [1029, 173] width 17 height 14
click at [1016, 164] on link "19" at bounding box center [1012, 158] width 16 height 13
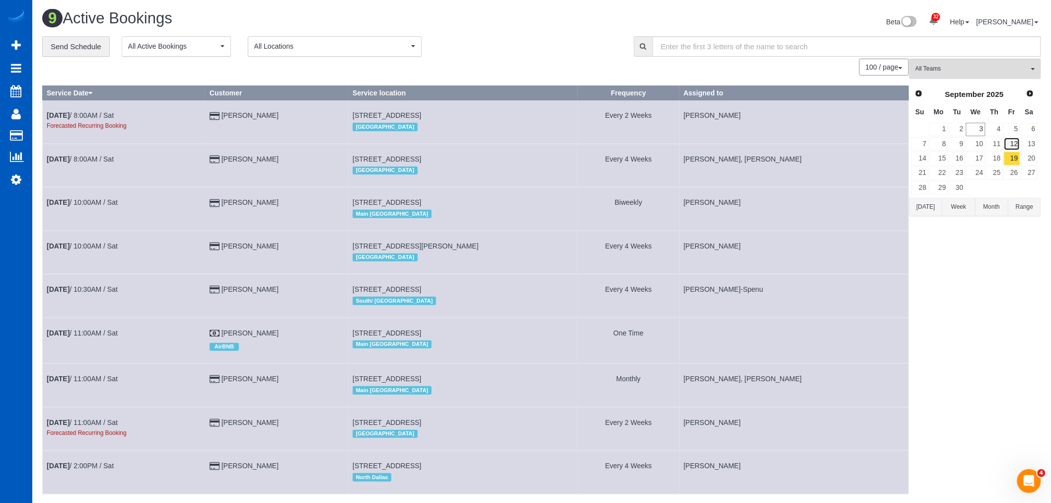
click at [1011, 150] on link "12" at bounding box center [1012, 143] width 16 height 13
click at [1014, 160] on link "19" at bounding box center [1012, 158] width 16 height 13
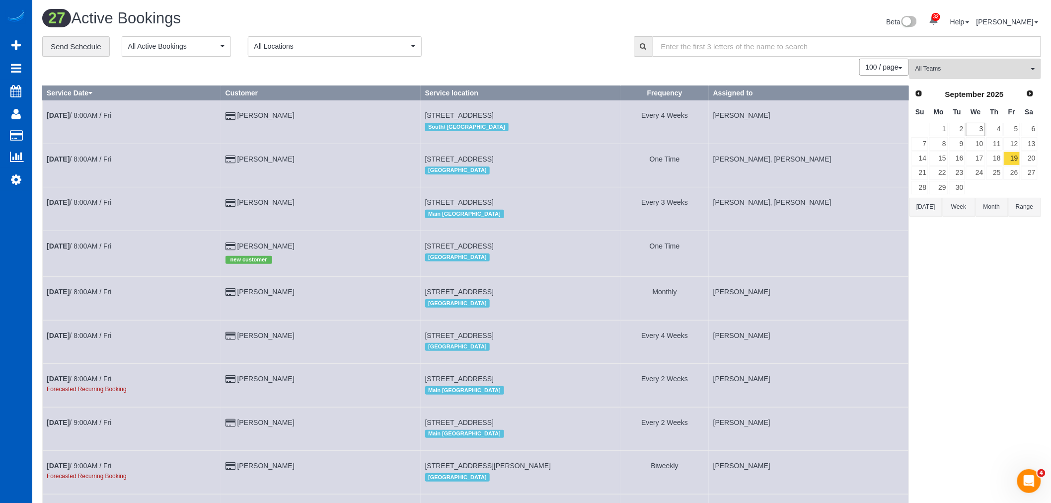
click at [1032, 101] on div "Prev Next September 2025" at bounding box center [974, 94] width 127 height 17
click at [1030, 94] on span "Next" at bounding box center [1031, 93] width 8 height 8
click at [917, 97] on span "Prev" at bounding box center [919, 93] width 8 height 8
click at [1014, 161] on link "19" at bounding box center [1012, 158] width 16 height 13
click at [999, 157] on link "18" at bounding box center [995, 158] width 16 height 13
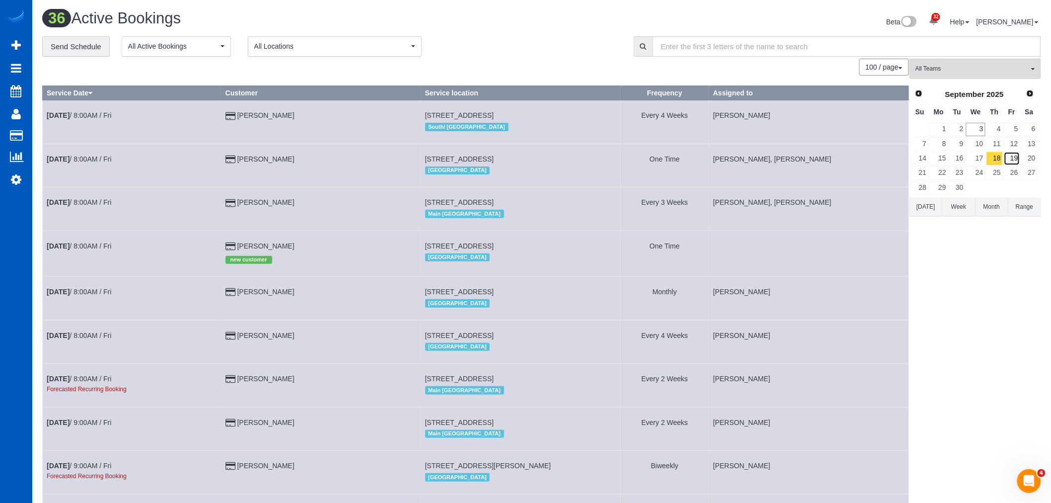
click at [1011, 160] on link "19" at bounding box center [1012, 158] width 16 height 13
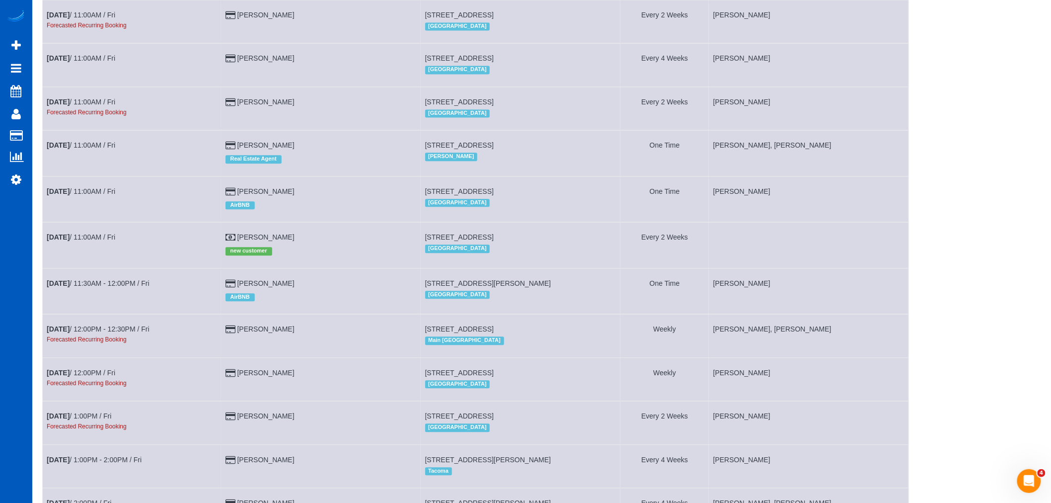
scroll to position [883, 0]
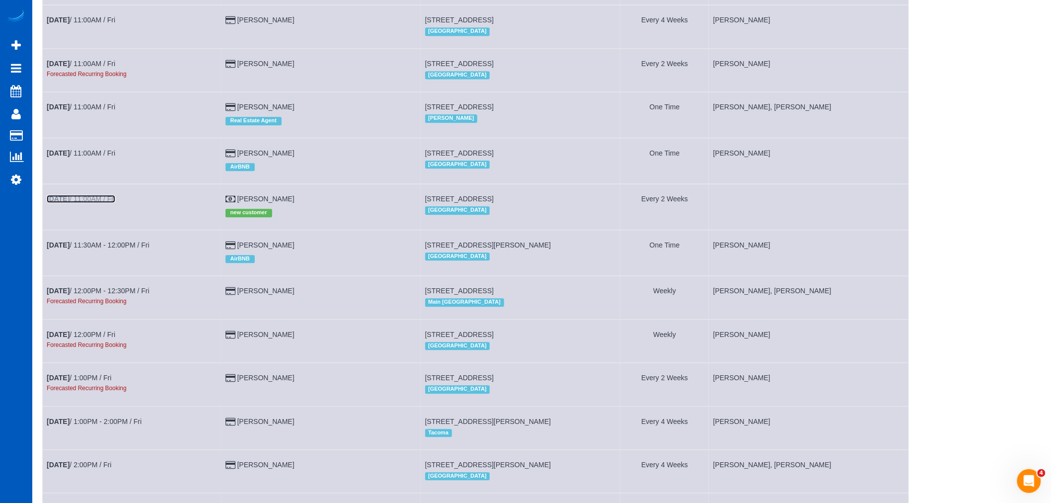
click at [110, 203] on link "Sep 19th / 11:00AM / Fri" at bounding box center [81, 199] width 69 height 8
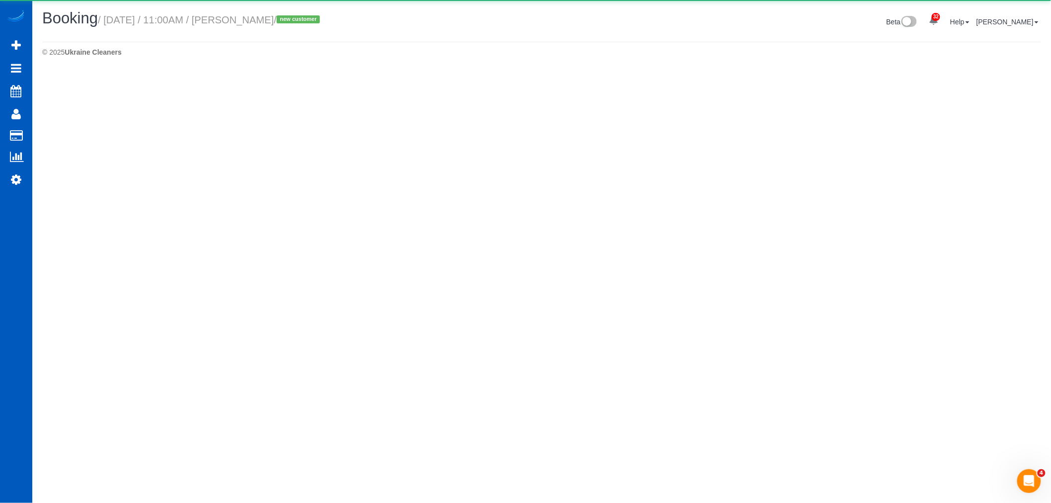
select select "OR"
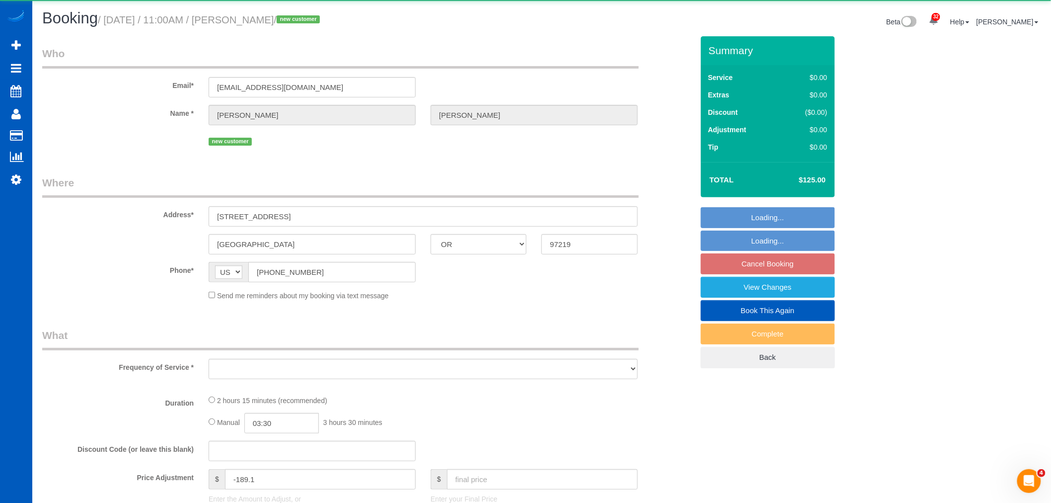
select select "object:114523"
select select "199"
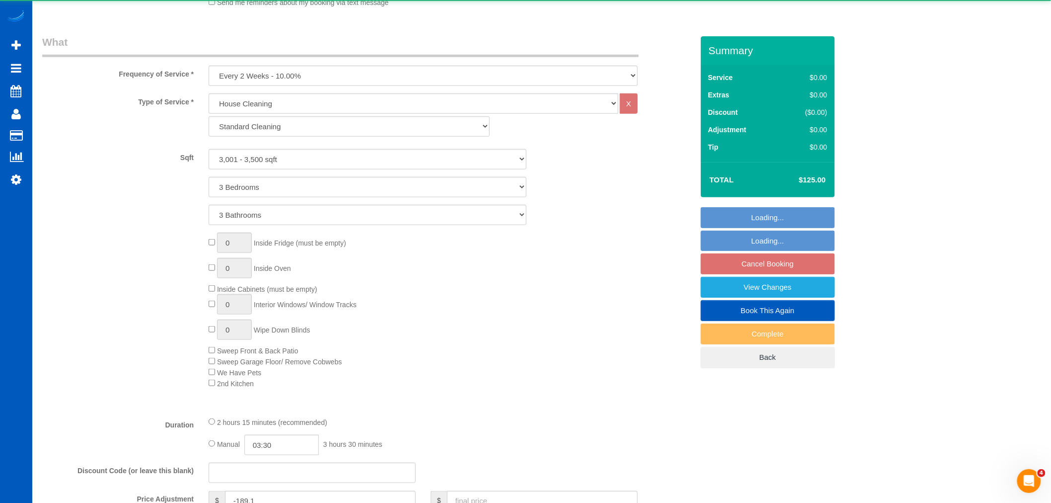
select select "spot457"
select select "3001"
select select "3"
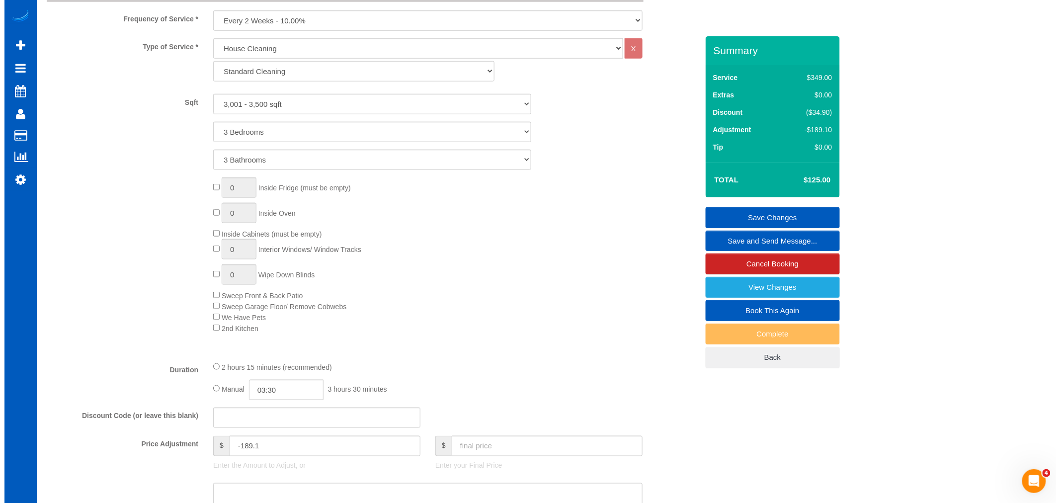
scroll to position [276, 0]
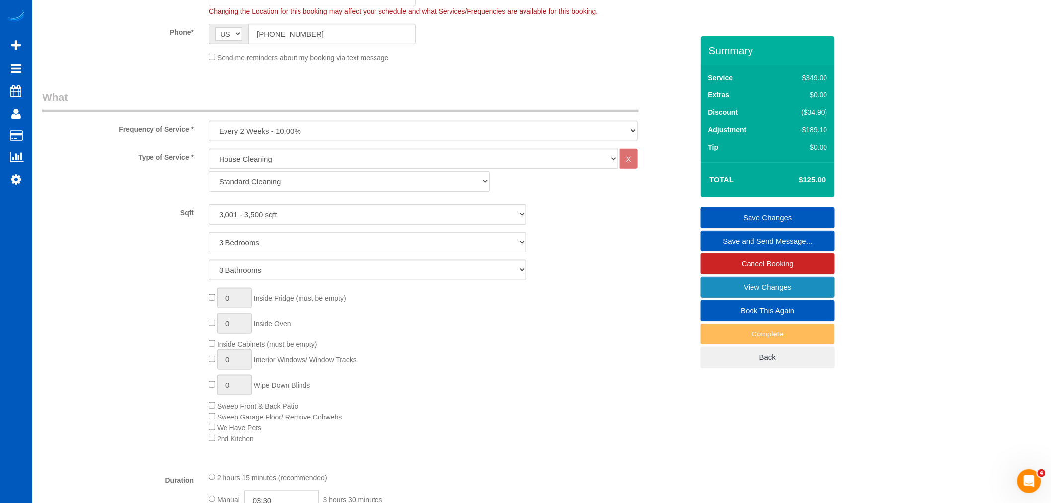
click at [768, 294] on link "View Changes" at bounding box center [768, 287] width 134 height 21
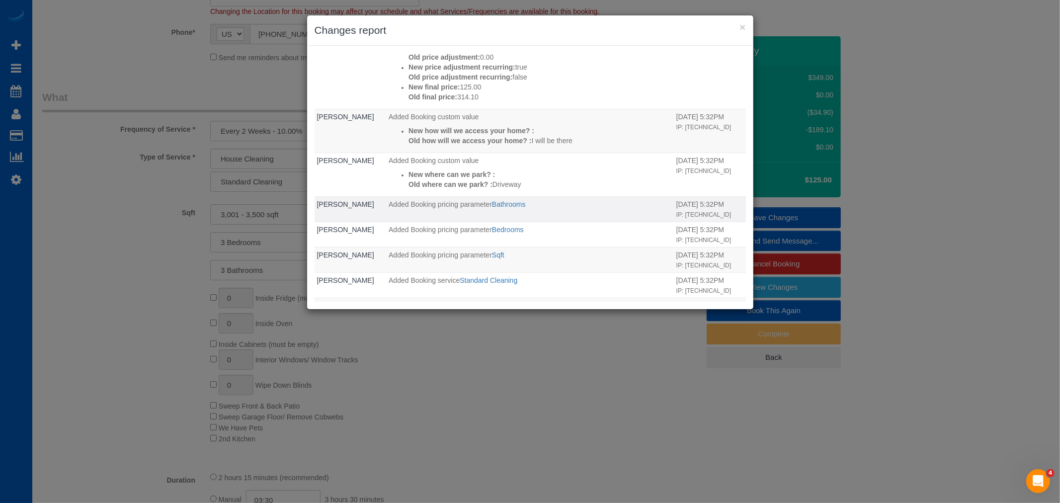
scroll to position [87, 0]
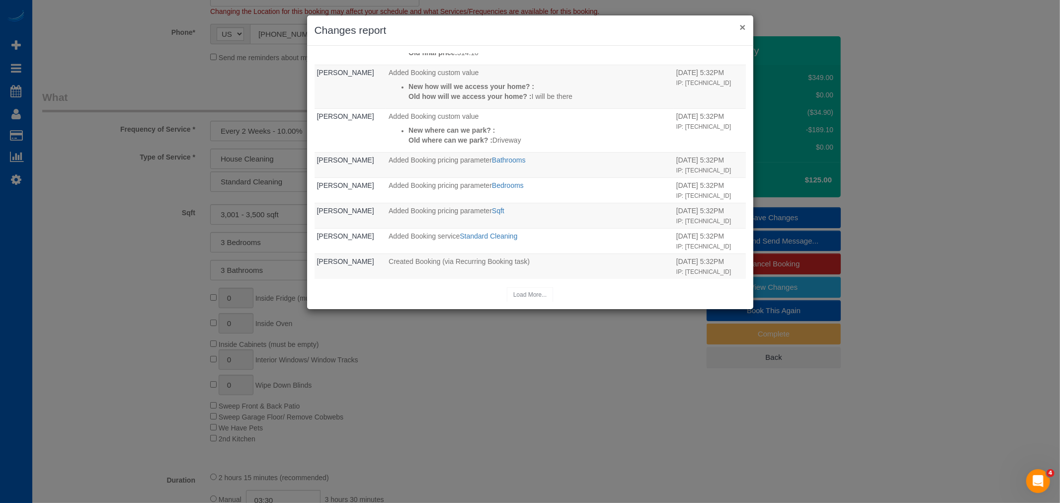
click at [740, 25] on button "×" at bounding box center [742, 27] width 6 height 10
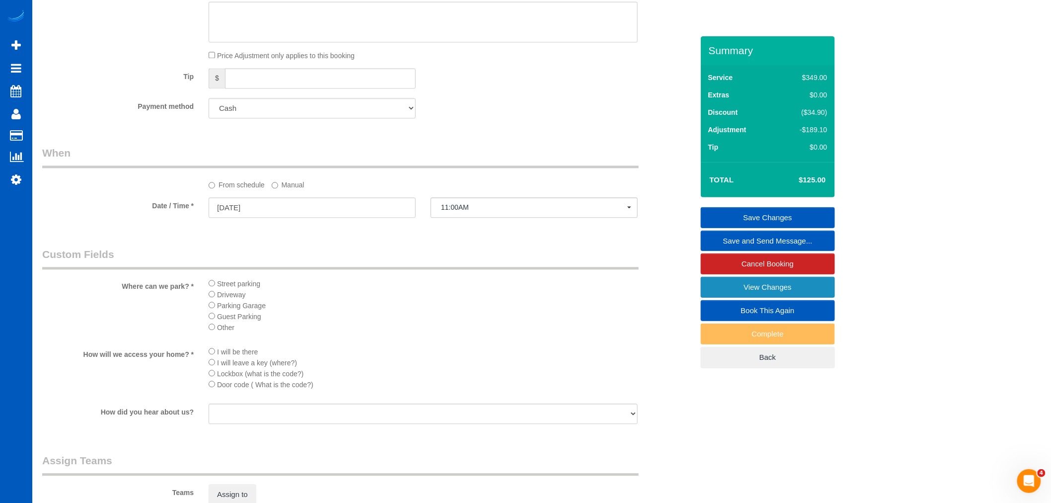
scroll to position [828, 0]
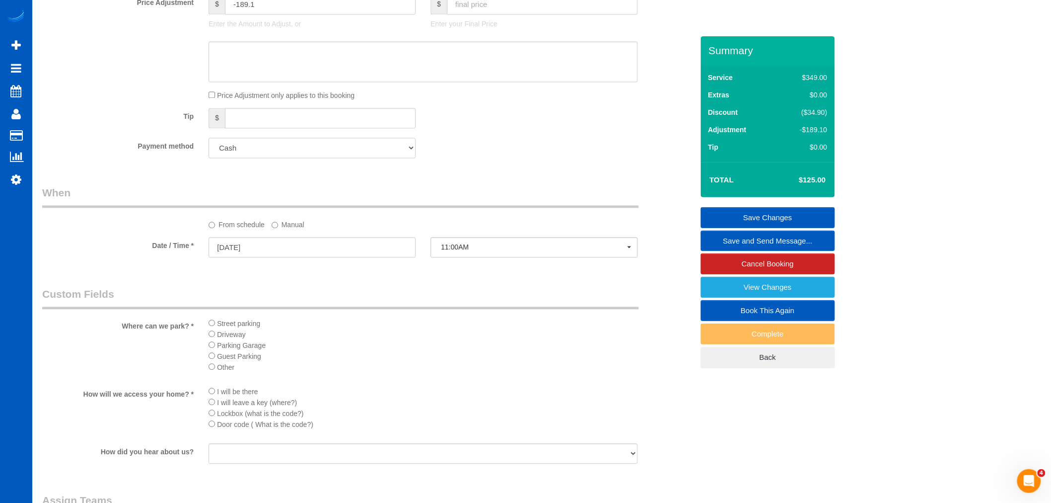
click at [331, 153] on select "Add Credit Card Cash Check Paypal" at bounding box center [312, 148] width 207 height 20
click at [487, 220] on div "From schedule Manual" at bounding box center [368, 207] width 666 height 44
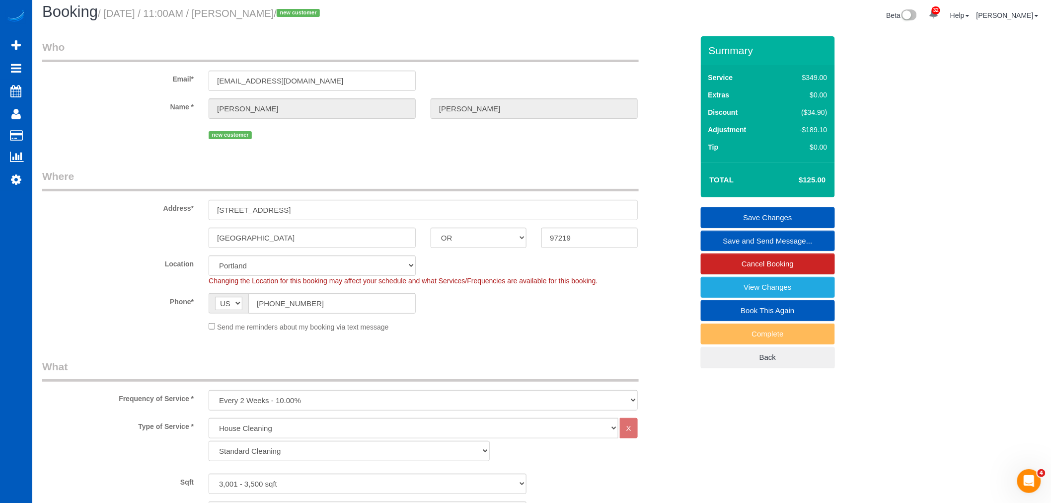
scroll to position [0, 0]
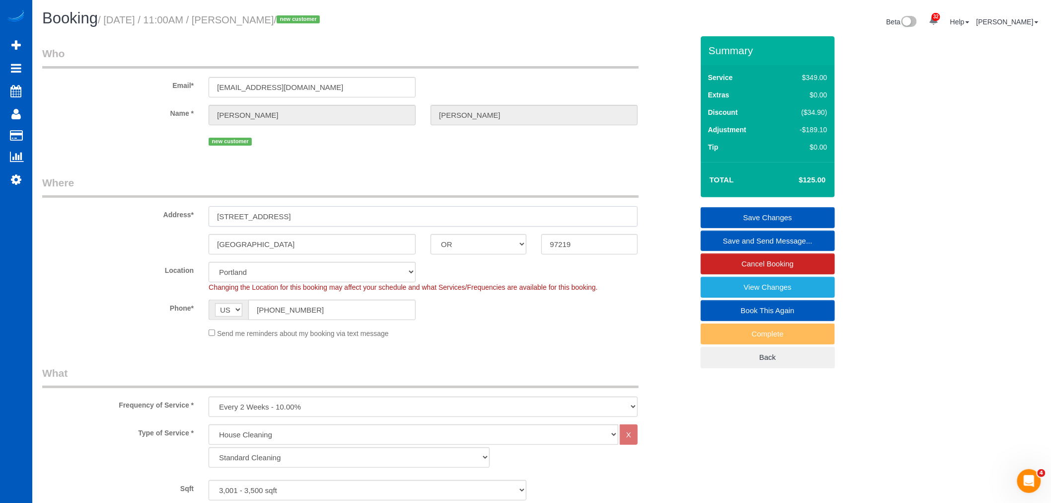
drag, startPoint x: 295, startPoint y: 217, endPoint x: 171, endPoint y: 206, distance: 124.7
click at [171, 206] on div "Address* 3903 SW Marigold St" at bounding box center [368, 200] width 666 height 51
drag, startPoint x: 240, startPoint y: 219, endPoint x: 238, endPoint y: 212, distance: 7.1
paste input "text"
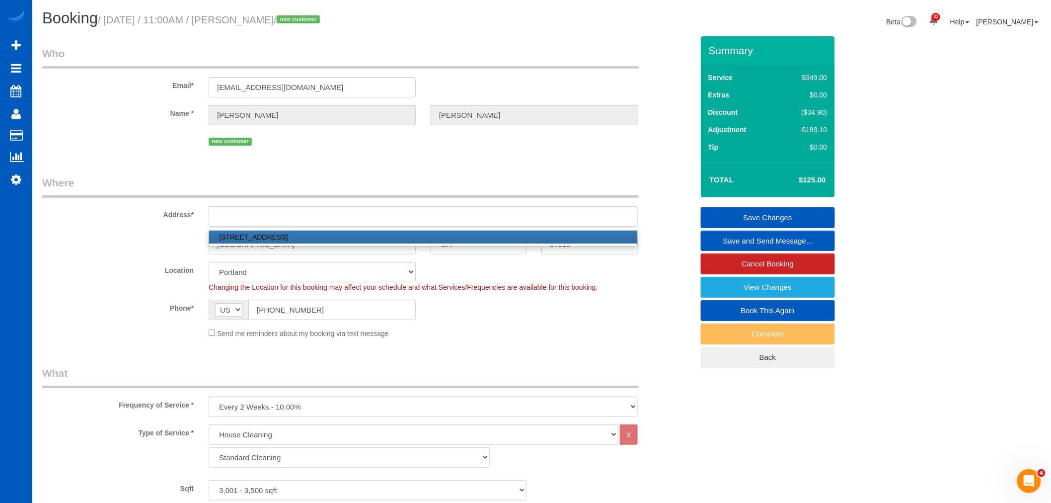
click at [91, 239] on div "Portland AK AL AR AZ CA CO CT DC DE FL GA HI IA ID IL IN KS KY LA MA MD ME MI M…" at bounding box center [368, 244] width 666 height 20
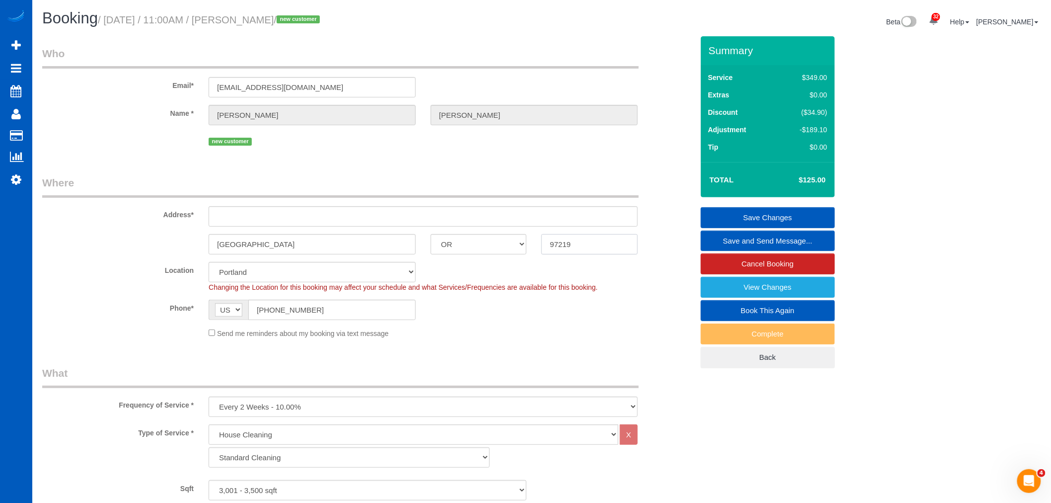
click at [113, 252] on div "Portland AK AL AR AZ CA CO CT DC DE FL GA HI IA ID IL IN KS KY LA MA MD ME MI M…" at bounding box center [368, 244] width 666 height 20
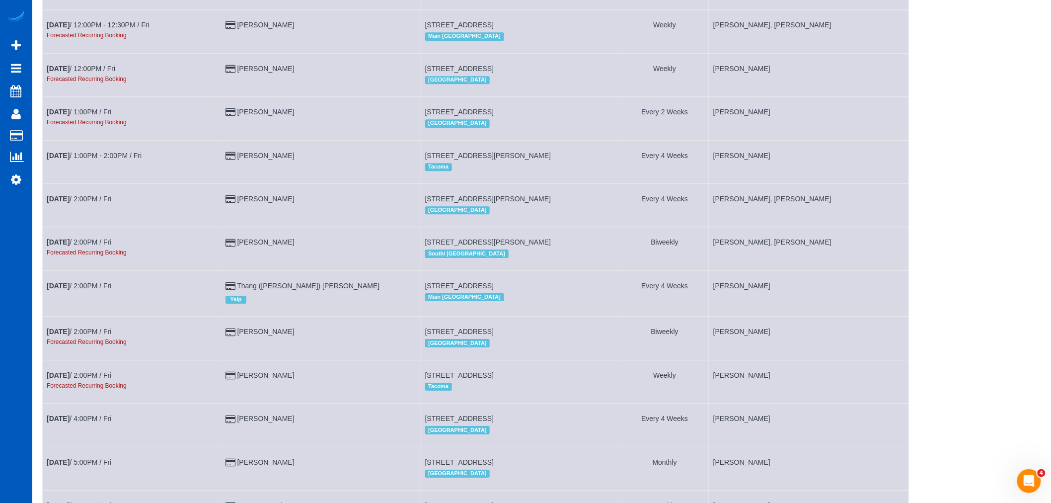
scroll to position [1010, 0]
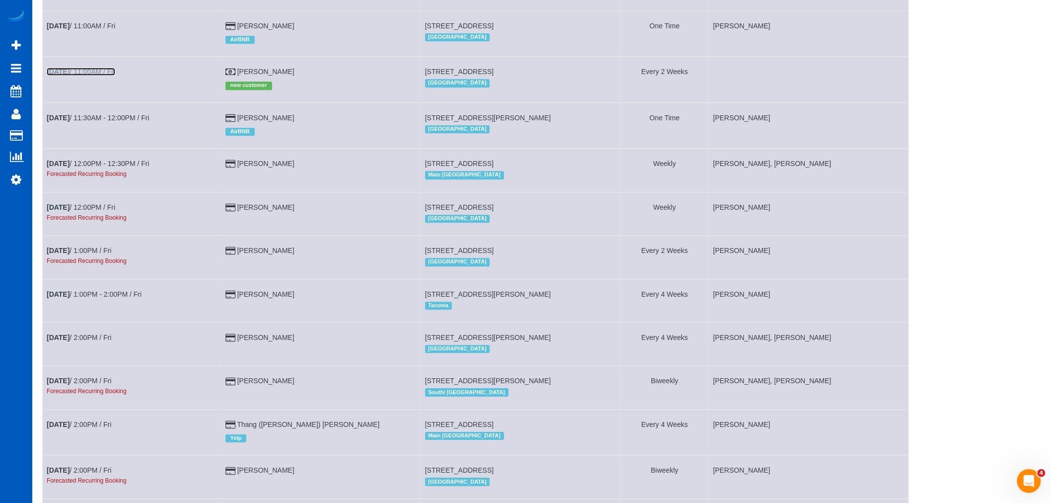
click at [100, 76] on link "Sep 19th / 11:00AM / Fri" at bounding box center [81, 72] width 69 height 8
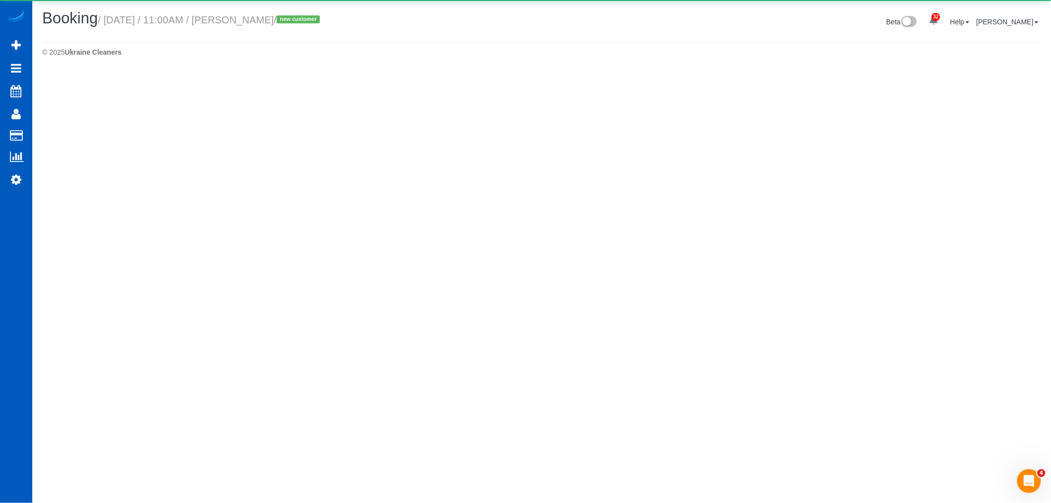
select select "OR"
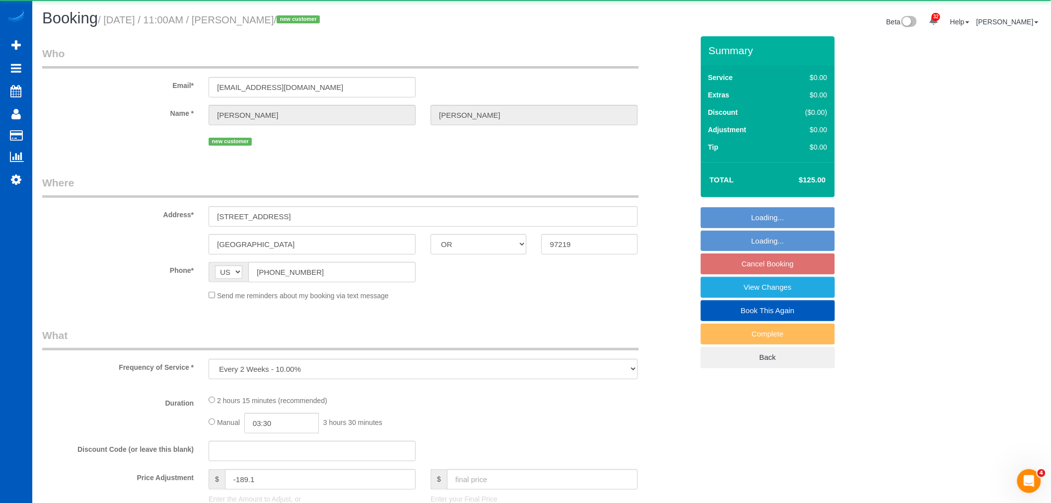
select select "object:116150"
select select "199"
select select "3001"
select select "3"
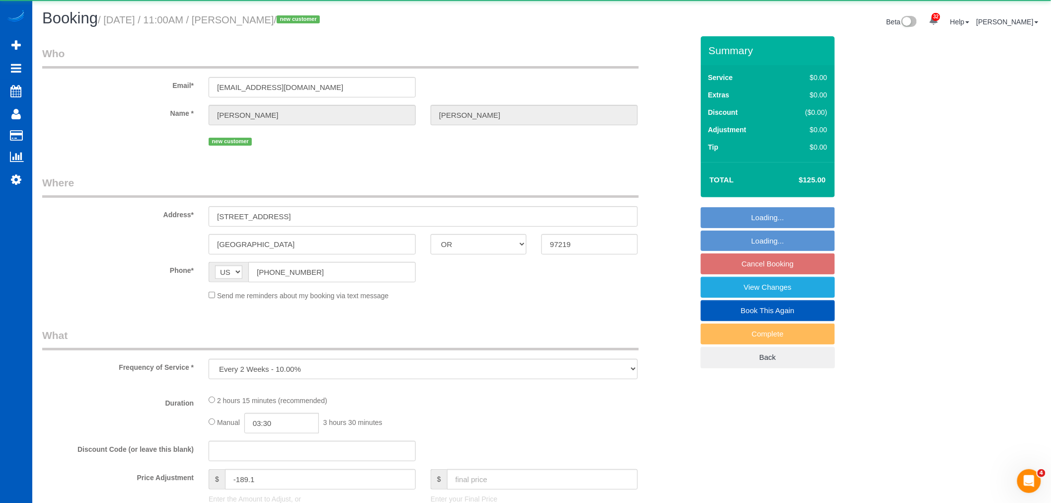
select select "spot474"
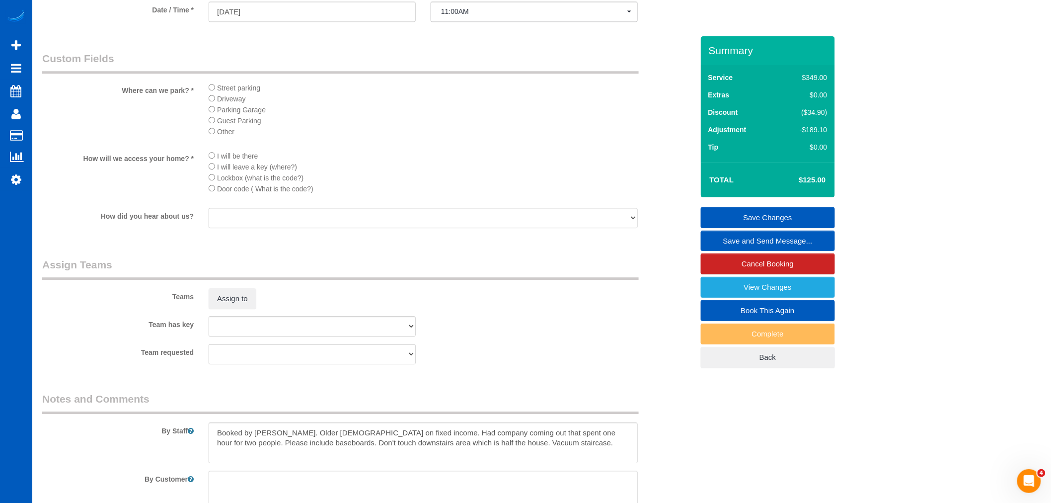
scroll to position [994, 0]
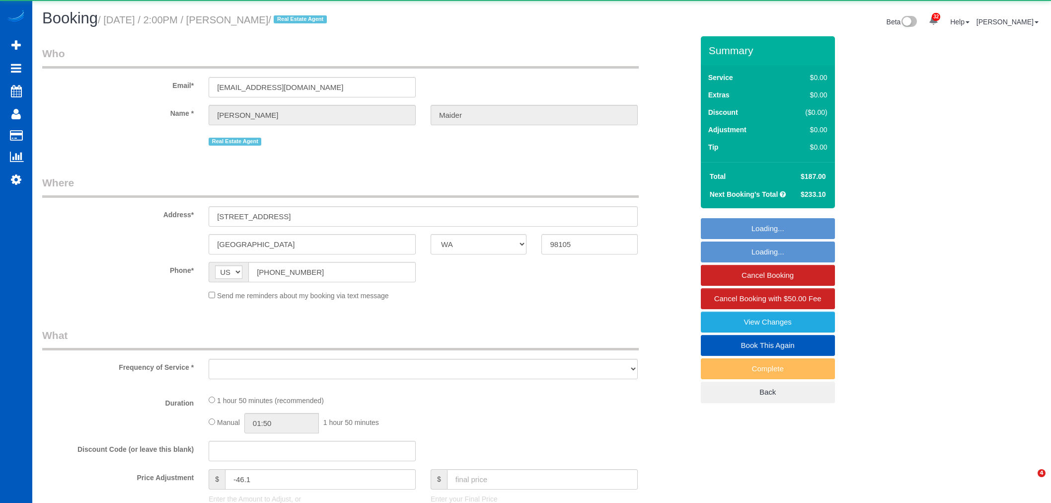
select select "WA"
select select "object:57654"
select select "string:fspay-3898e069-553c-411a-94fd-02dbfeec22ae"
select select "199"
select select "2001"
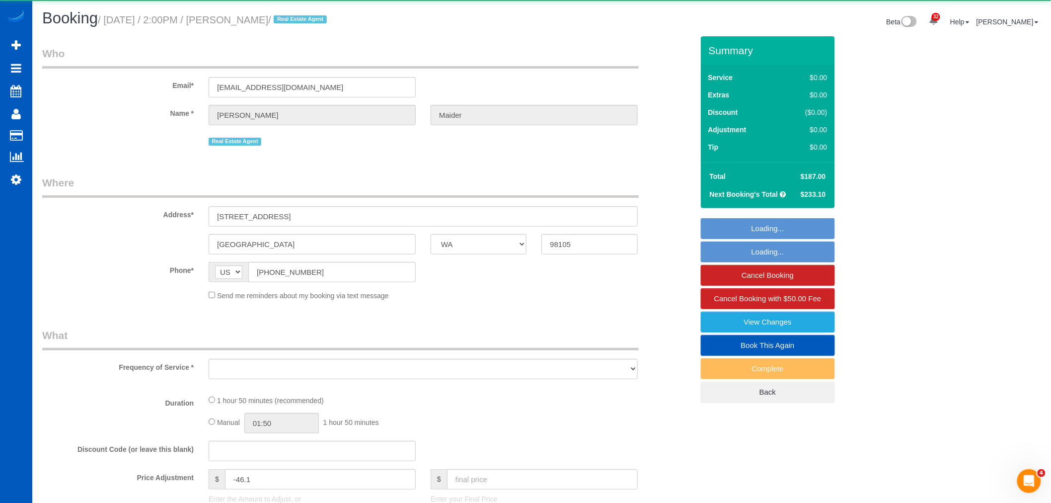
select select "3"
select select "2"
select select "spot203"
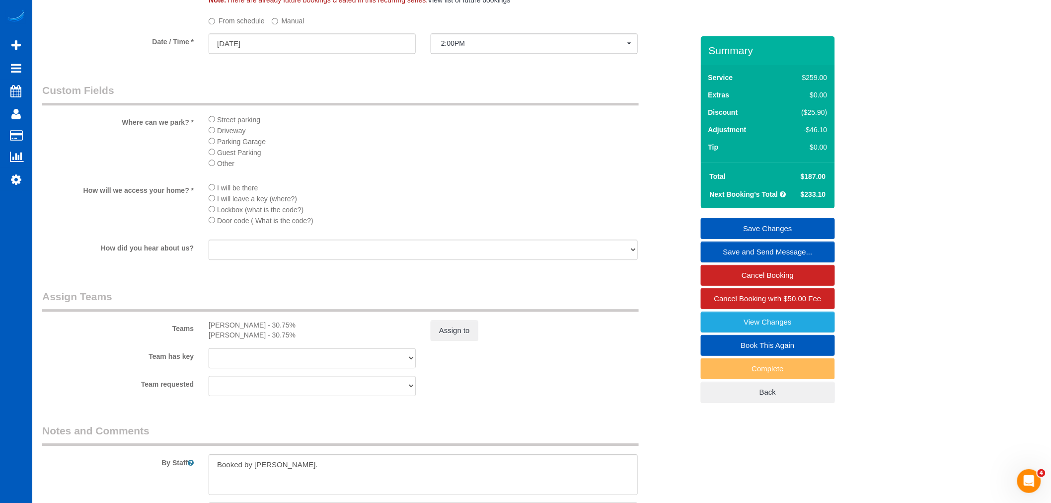
scroll to position [883, 0]
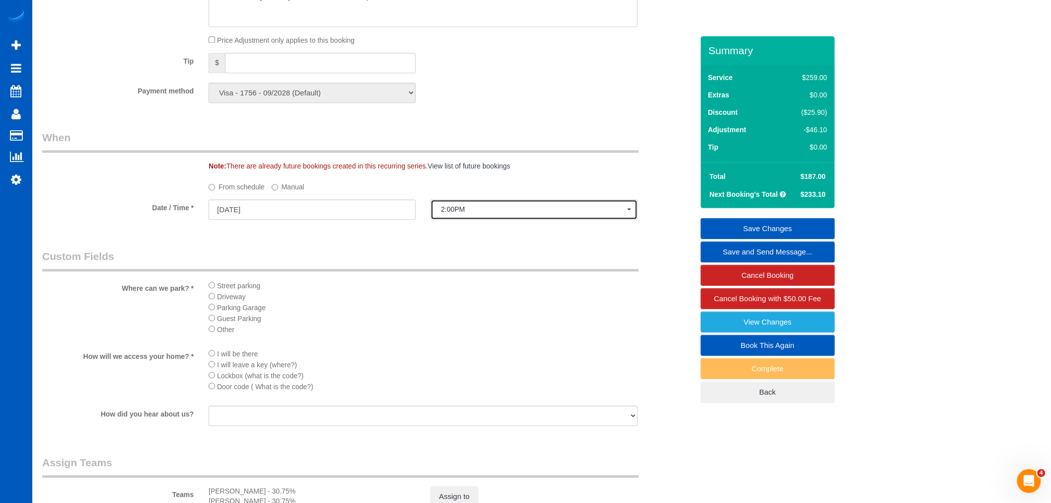
click at [490, 213] on span "2:00PM" at bounding box center [534, 209] width 186 height 8
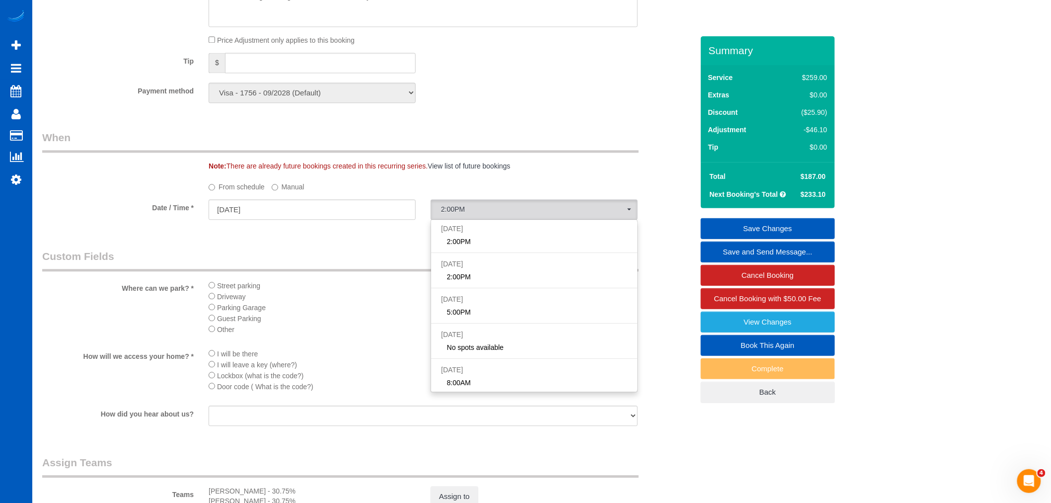
click at [287, 192] on label "Manual" at bounding box center [288, 184] width 33 height 13
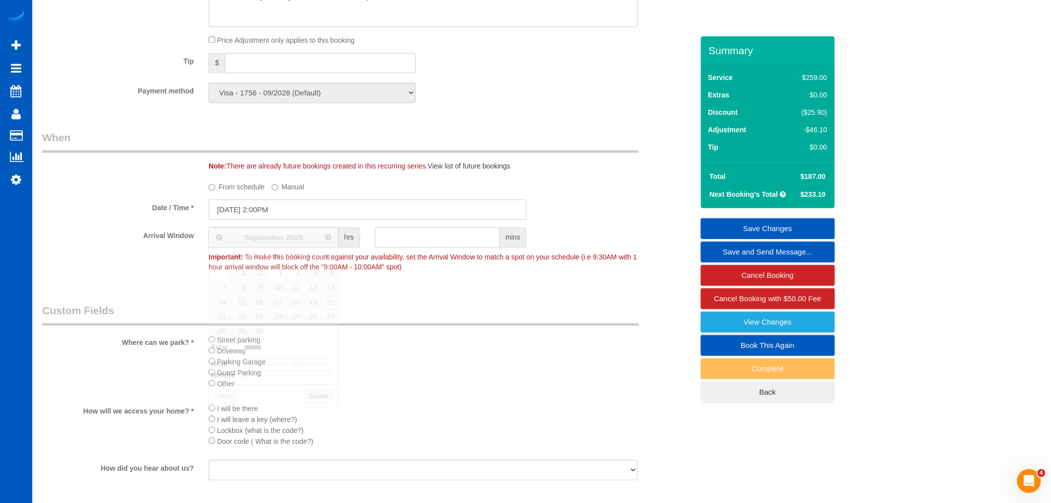
click at [272, 217] on input "[DATE] 2:00PM" at bounding box center [368, 209] width 318 height 20
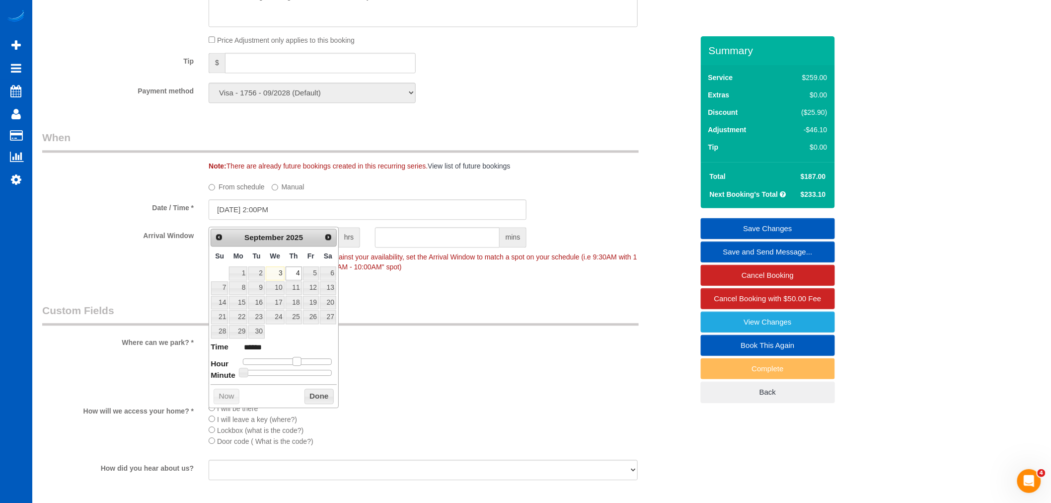
type input "[DATE] 1:00PM"
type input "******"
type input "[DATE] 12:00PM"
type input "*******"
type input "[DATE] 1:00PM"
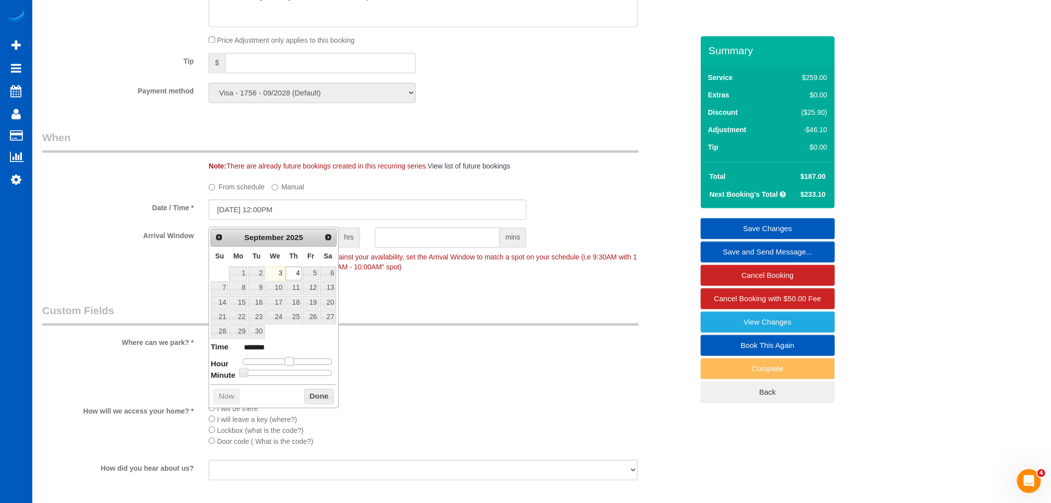
type input "******"
click at [292, 364] on span at bounding box center [293, 361] width 9 height 9
click at [320, 399] on button "Done" at bounding box center [319, 397] width 29 height 16
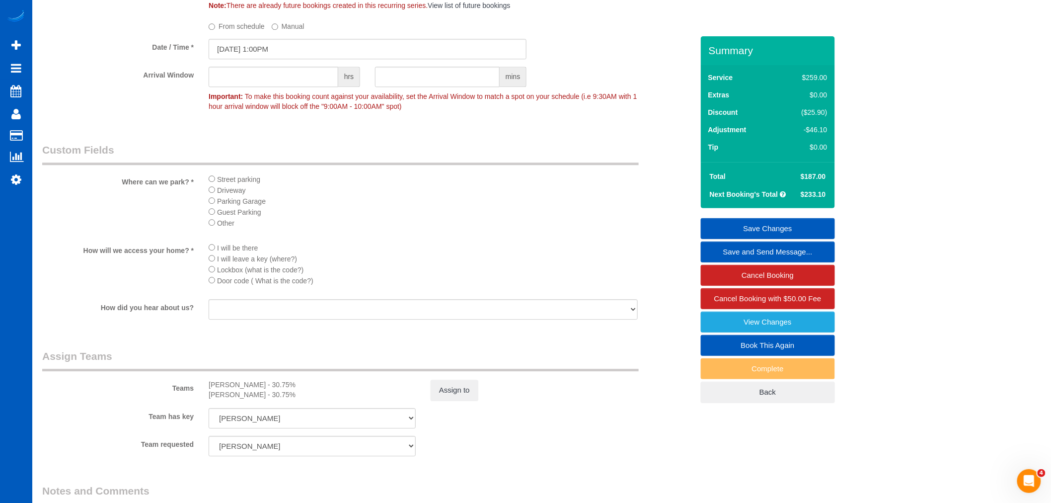
scroll to position [1159, 0]
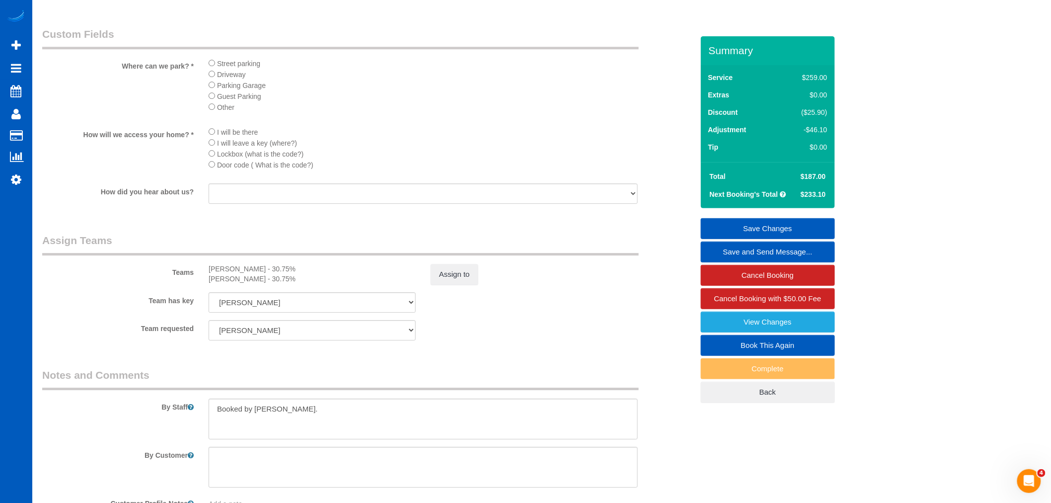
click at [363, 274] on div "[PERSON_NAME] - 30.75%" at bounding box center [312, 269] width 207 height 10
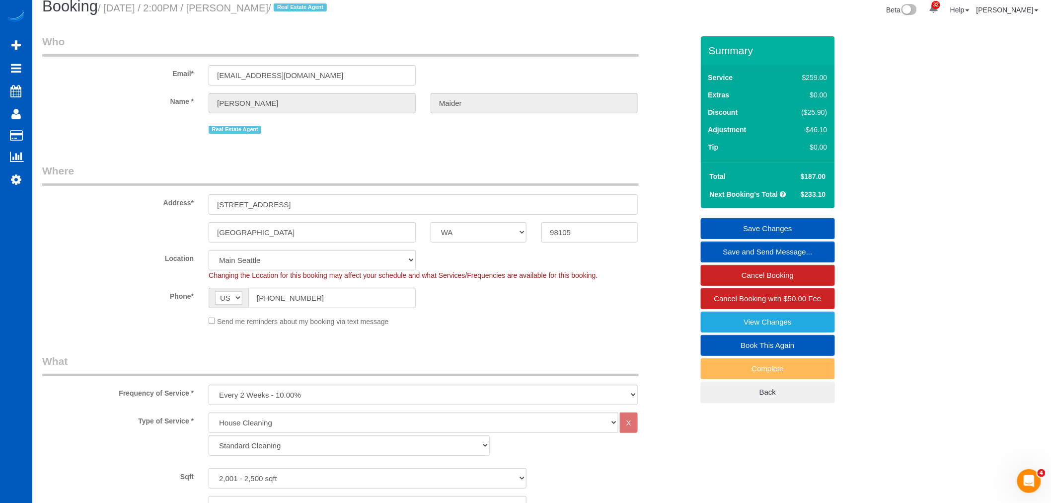
scroll to position [0, 0]
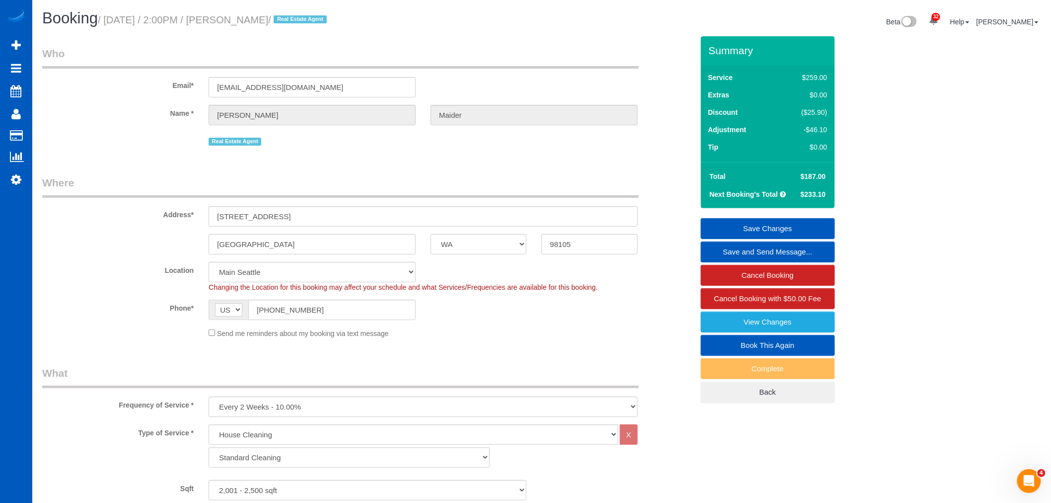
click at [791, 223] on link "Save Changes" at bounding box center [768, 228] width 134 height 21
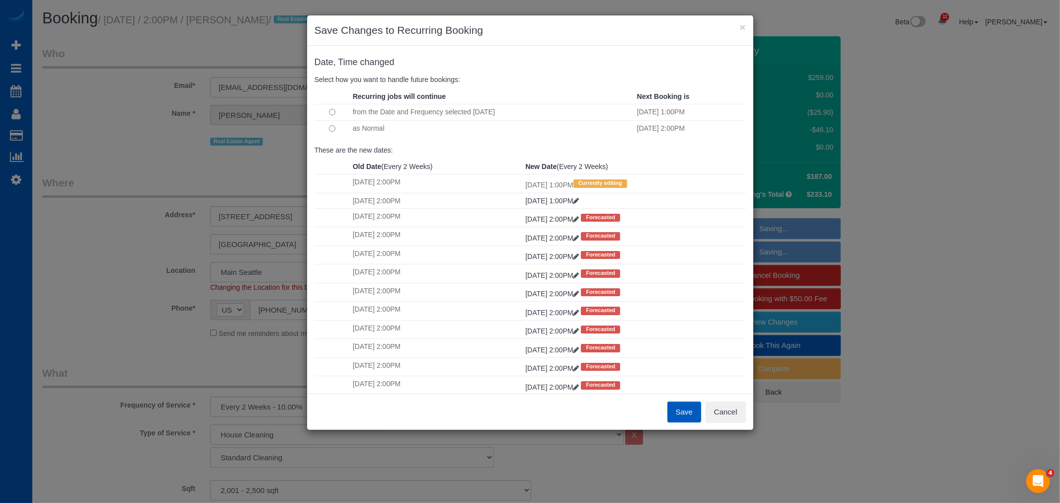
click at [685, 411] on button "Save" at bounding box center [684, 411] width 34 height 21
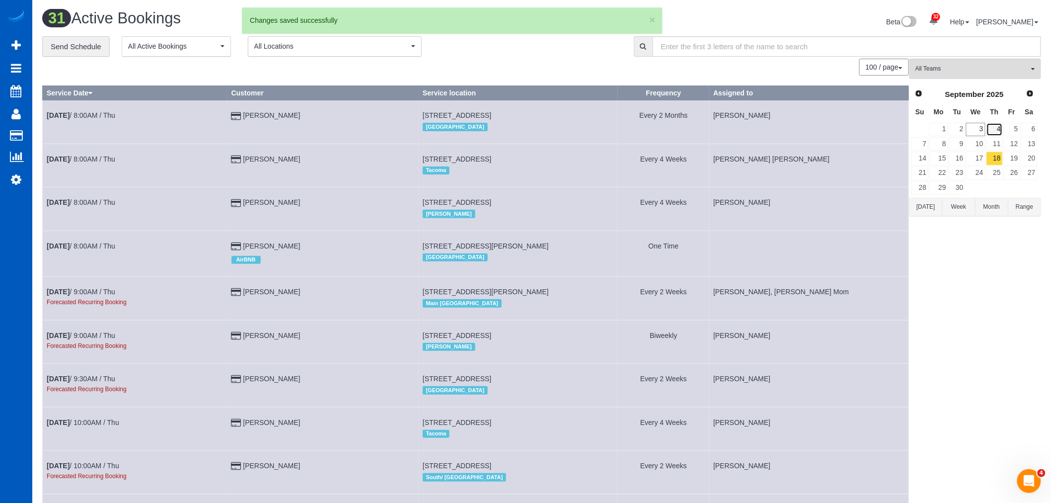
click at [1001, 131] on link "4" at bounding box center [995, 129] width 16 height 13
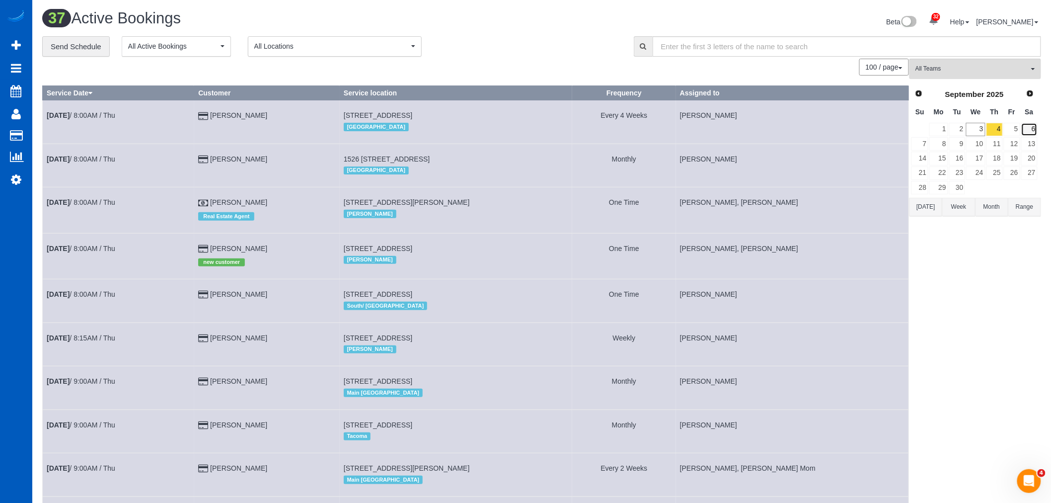
click at [1022, 126] on link "6" at bounding box center [1029, 129] width 16 height 13
click at [1015, 126] on link "5" at bounding box center [1012, 129] width 16 height 13
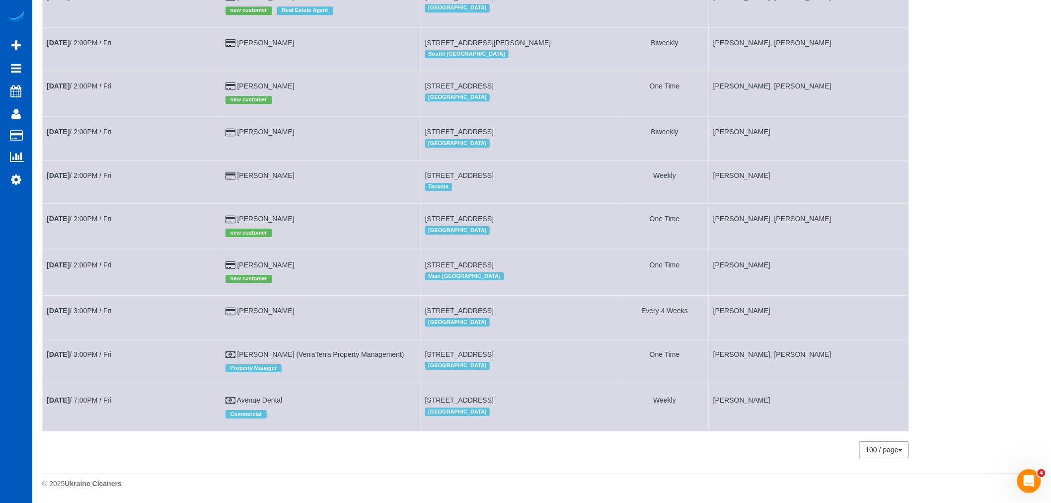
scroll to position [1301, 0]
click at [79, 215] on link "Sep 5th / 2:00PM / Fri" at bounding box center [79, 219] width 65 height 8
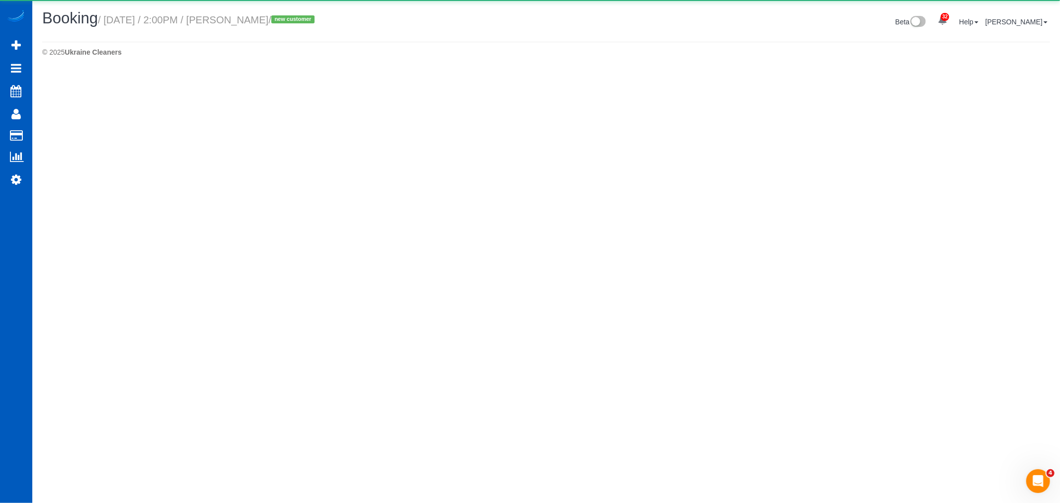
select select "WA"
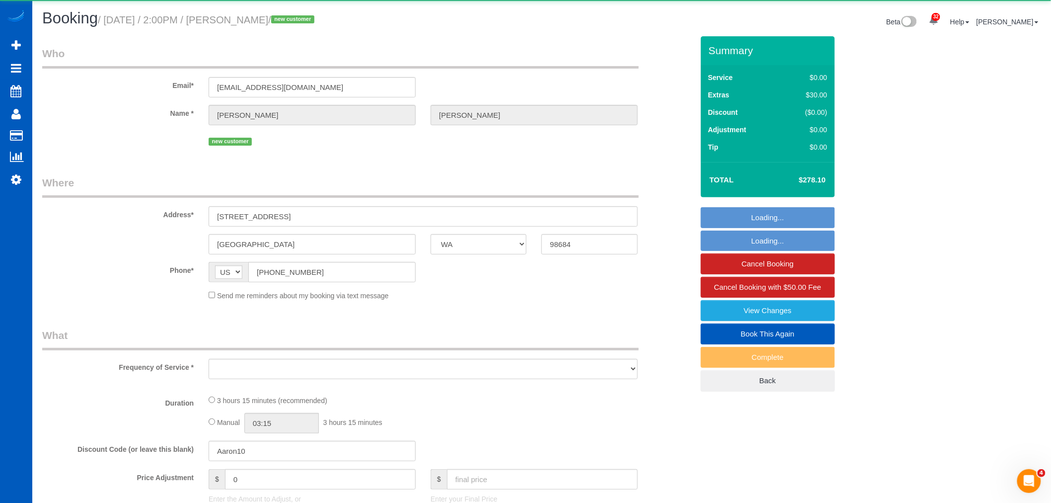
select select "object:60237"
select select "string:fspay-fc812f7c-3d97-4c87-bd14-3f90d5b4bafc"
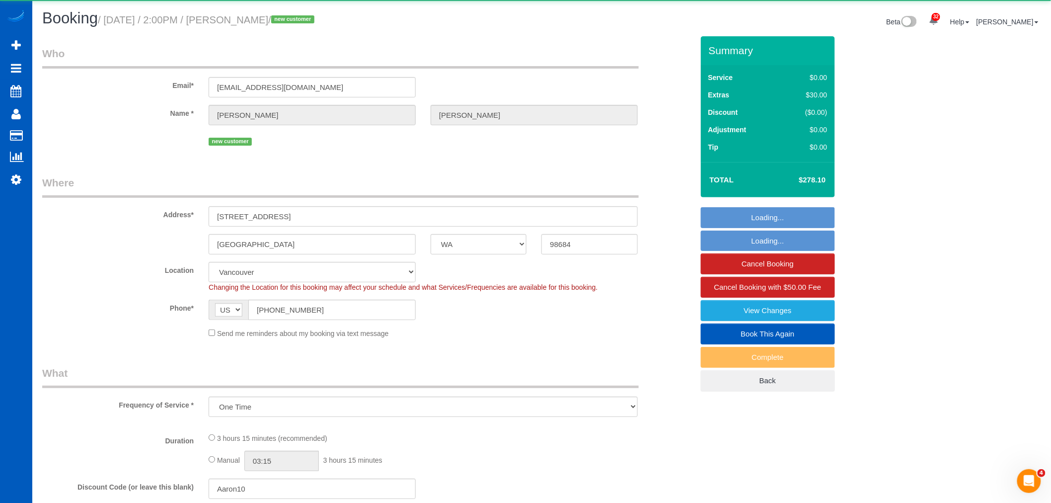
select select "object:60242"
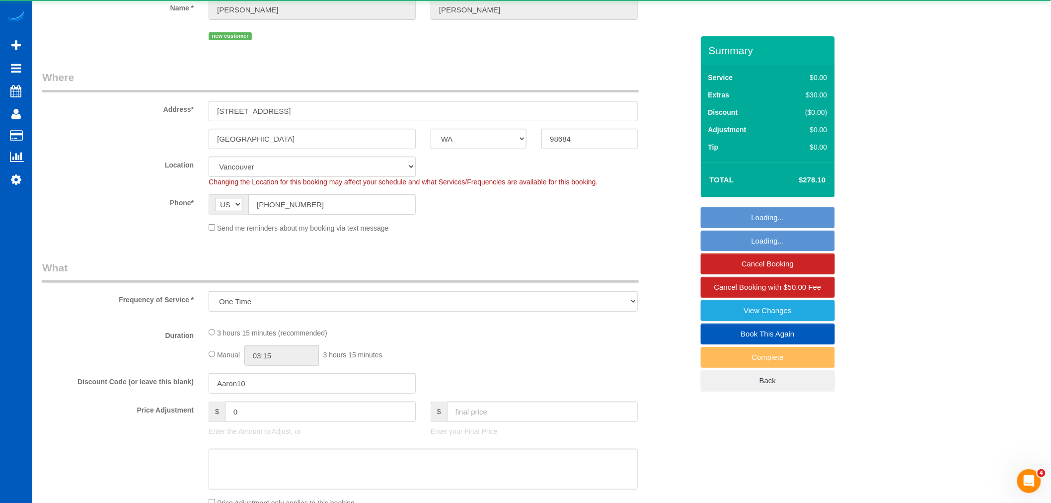
select select "199"
select select "spot213"
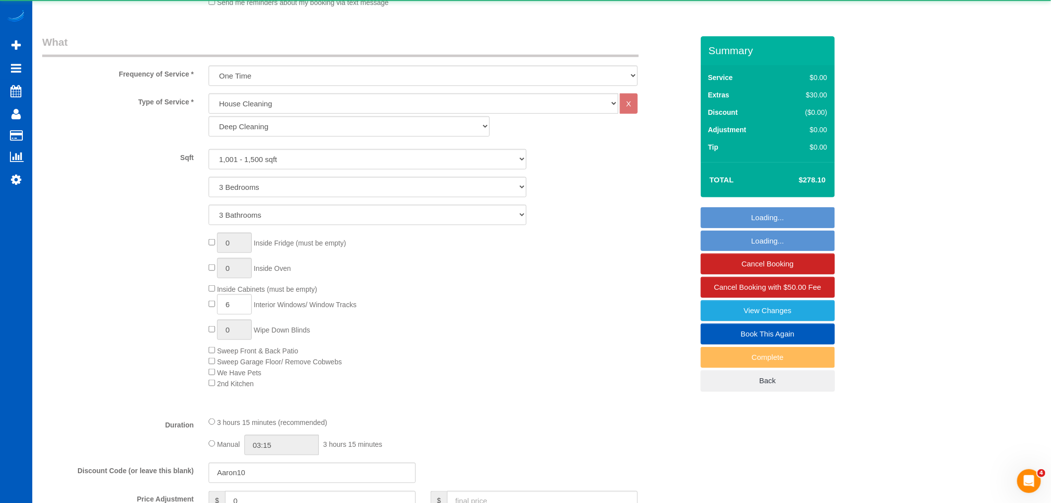
select select "1001"
select select "3"
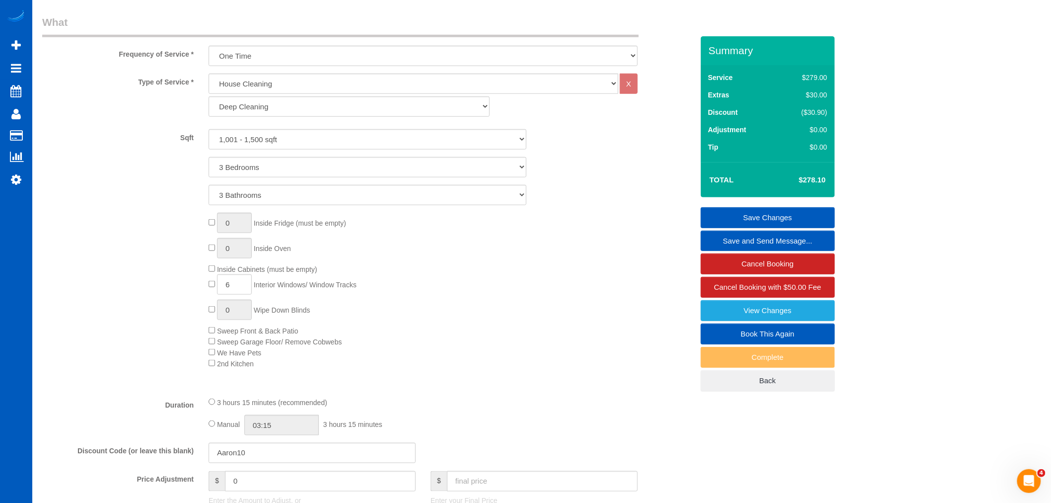
scroll to position [331, 0]
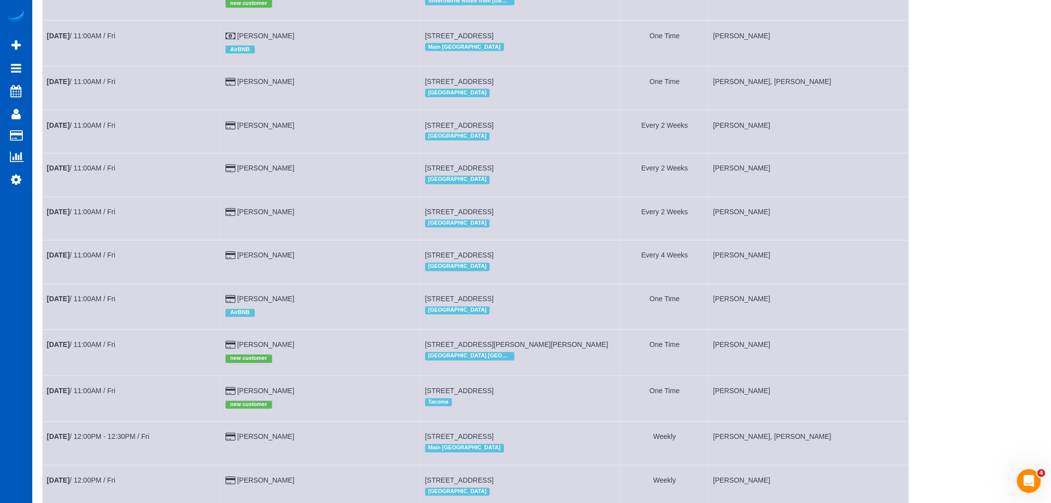
scroll to position [717, 0]
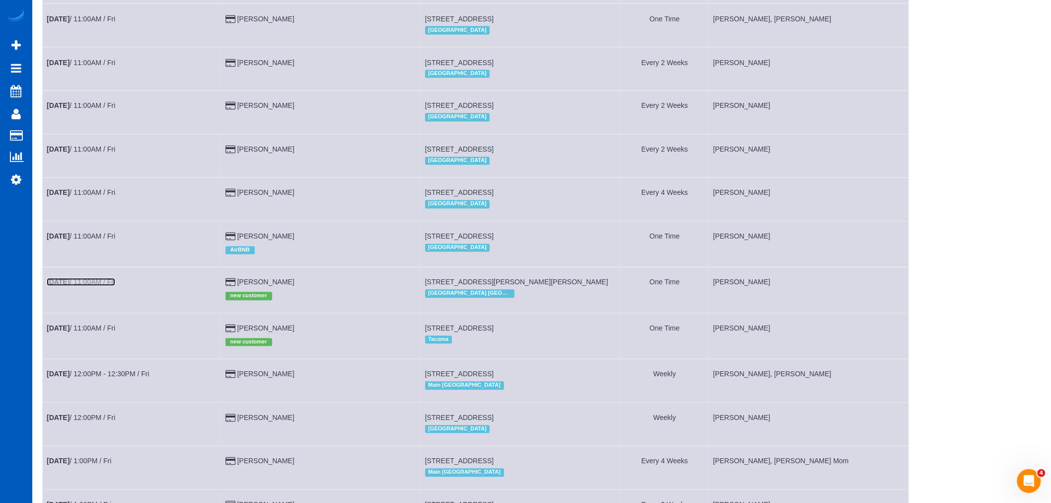
click at [70, 286] on b "Sep 5th" at bounding box center [58, 282] width 23 height 8
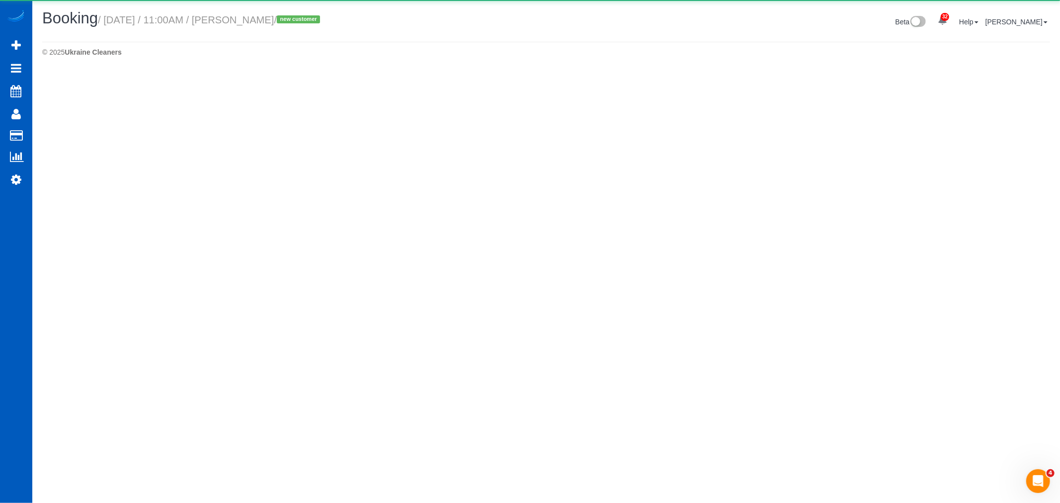
select select "GA"
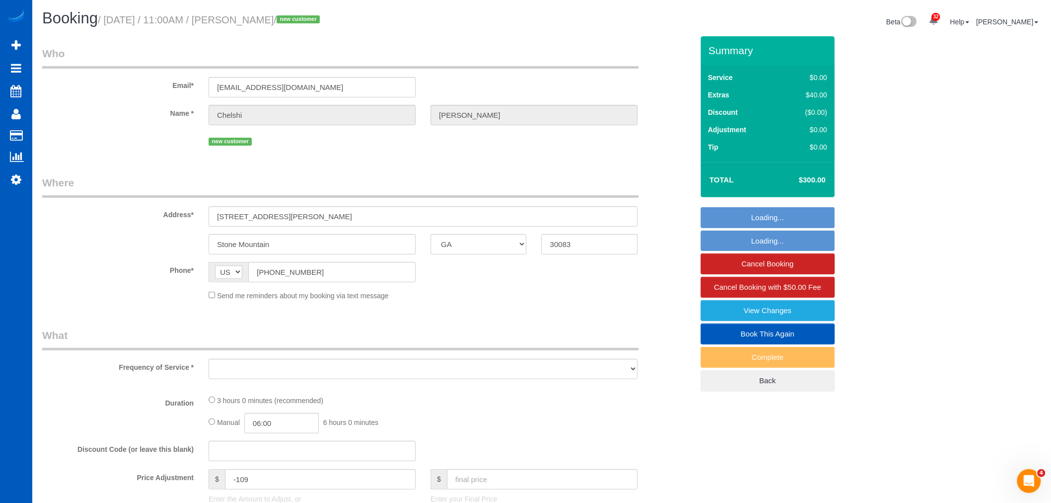
select select "object:61774"
select select "string:fspay-fd6ea917-32a4-4dd9-a5a7-76840464f6ca"
select select "199"
select select "2001"
select select "4"
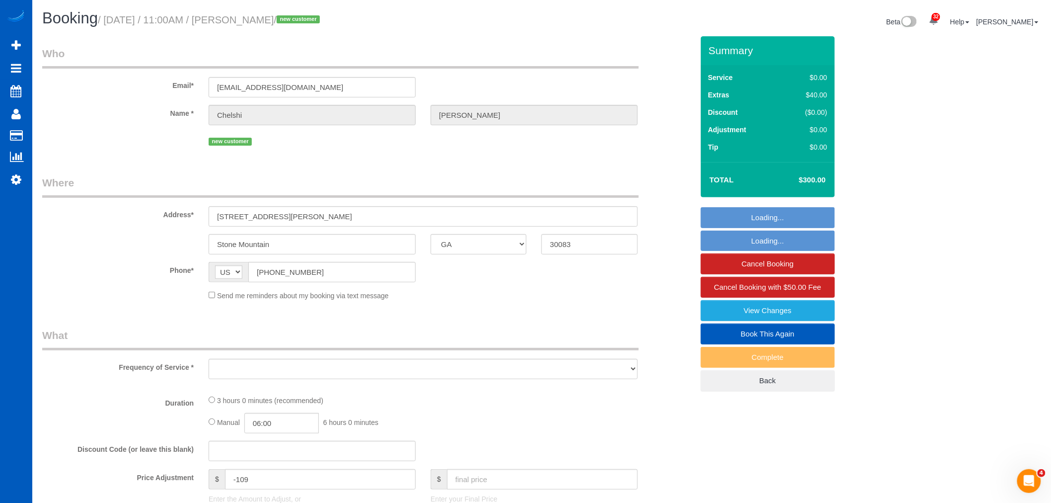
select select "3"
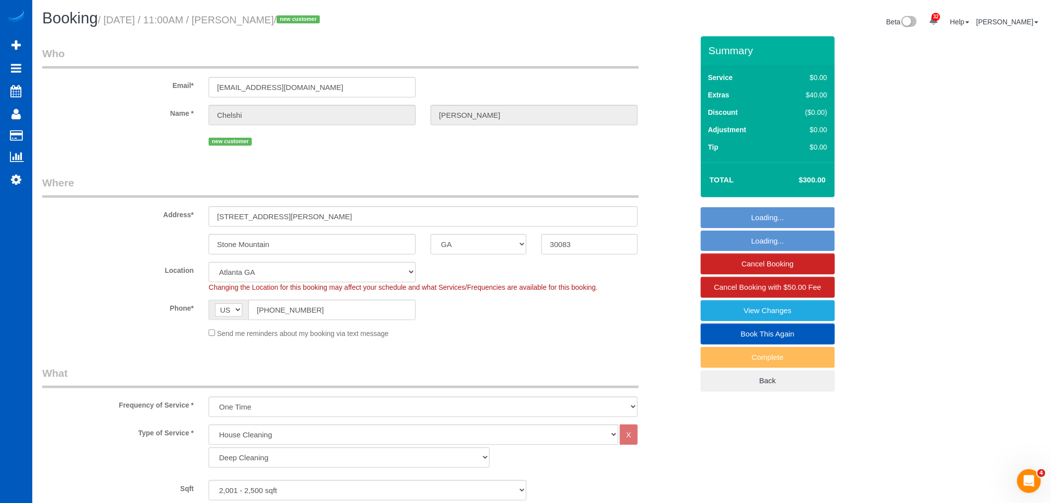
select select "object:61920"
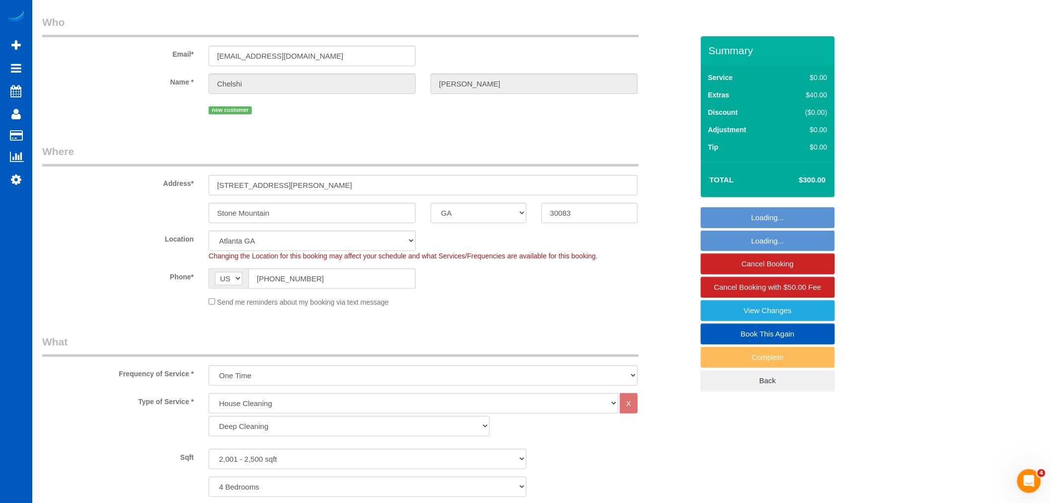
select select "spot228"
select select "2001"
select select "4"
select select "3"
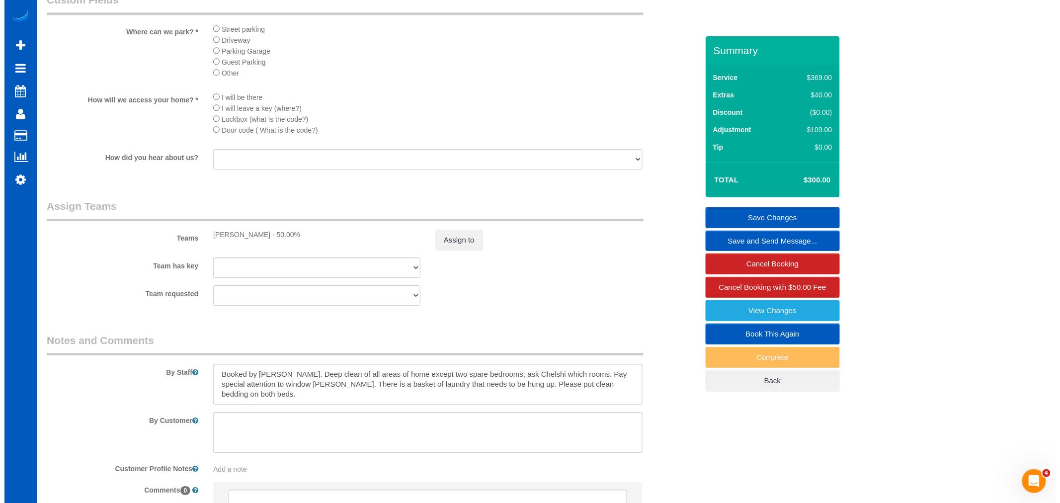
scroll to position [1233, 0]
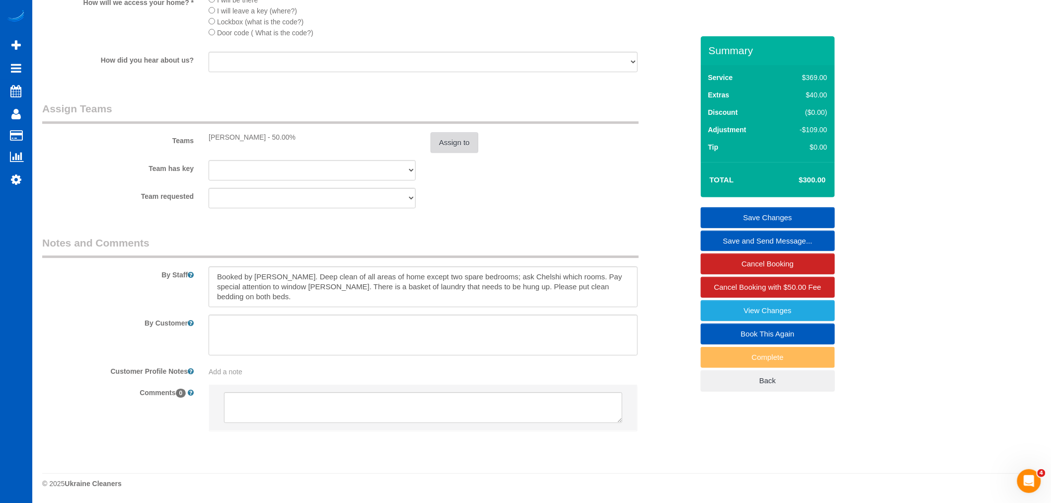
click at [456, 146] on button "Assign to" at bounding box center [455, 142] width 48 height 21
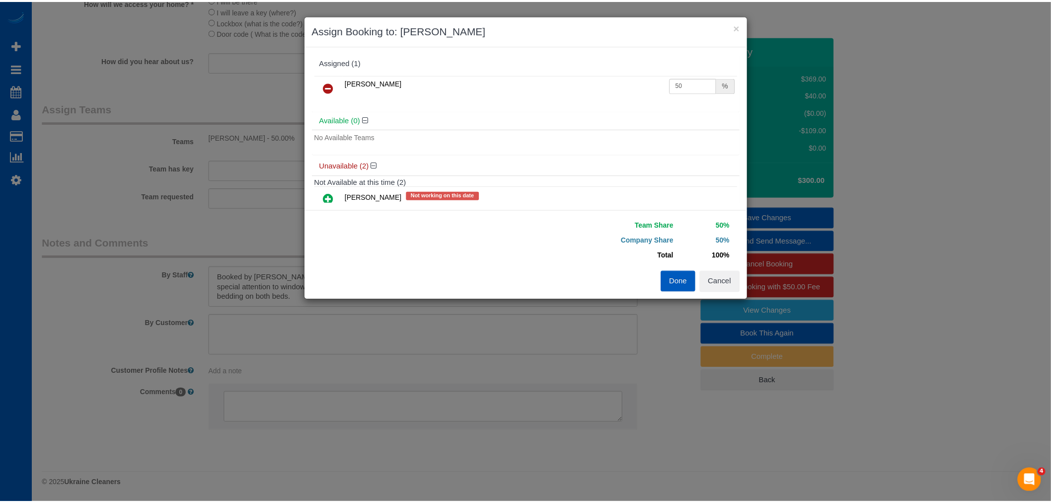
scroll to position [54, 0]
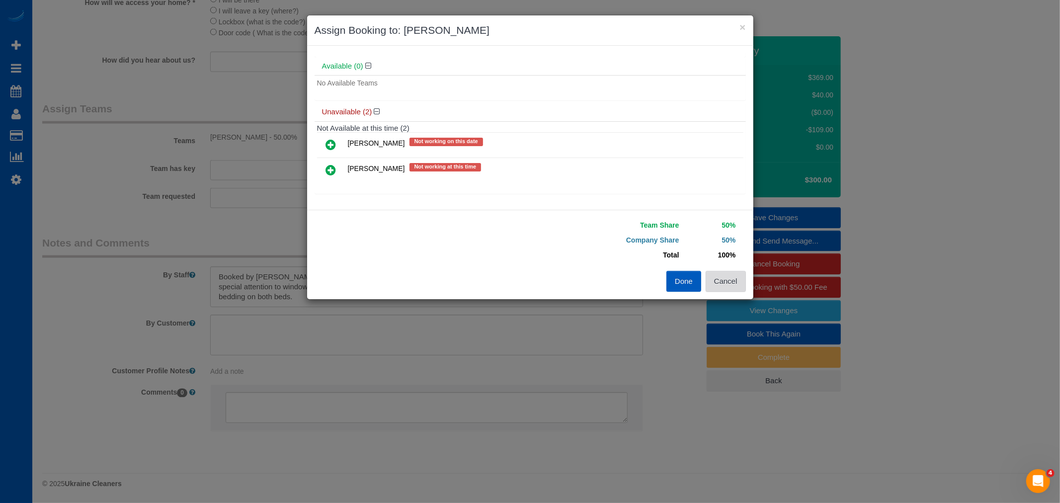
click at [734, 279] on button "Cancel" at bounding box center [725, 281] width 40 height 21
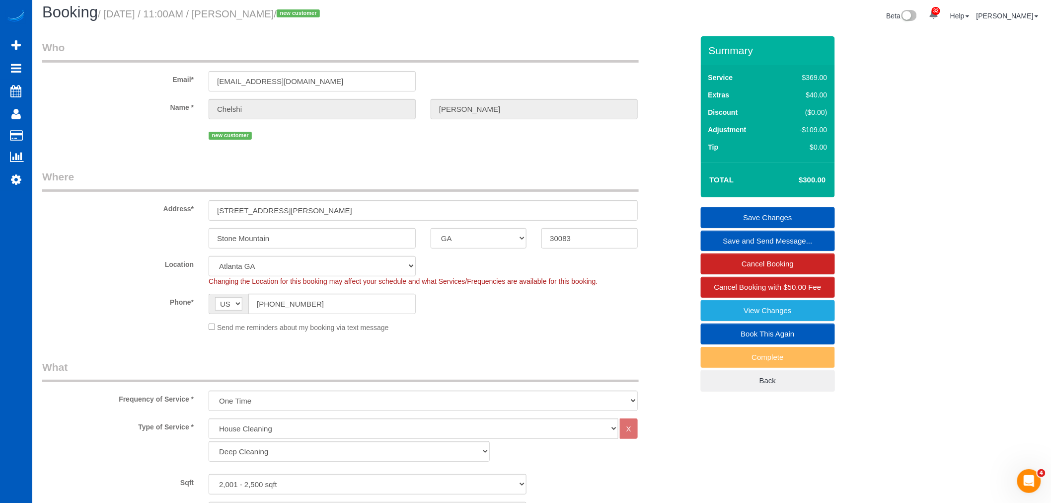
scroll to position [0, 0]
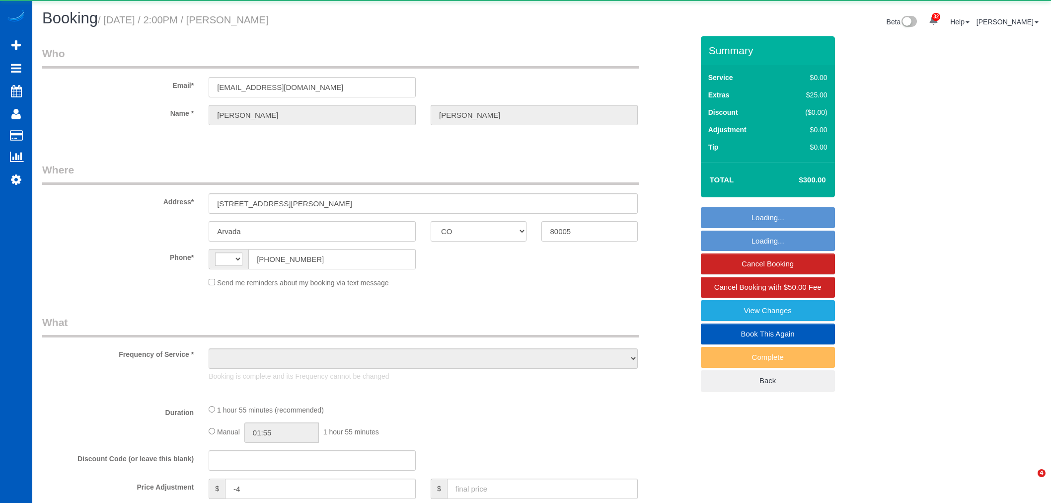
select select "CO"
select select "string:[GEOGRAPHIC_DATA]"
select select "object:802"
select select "199"
select select "1001"
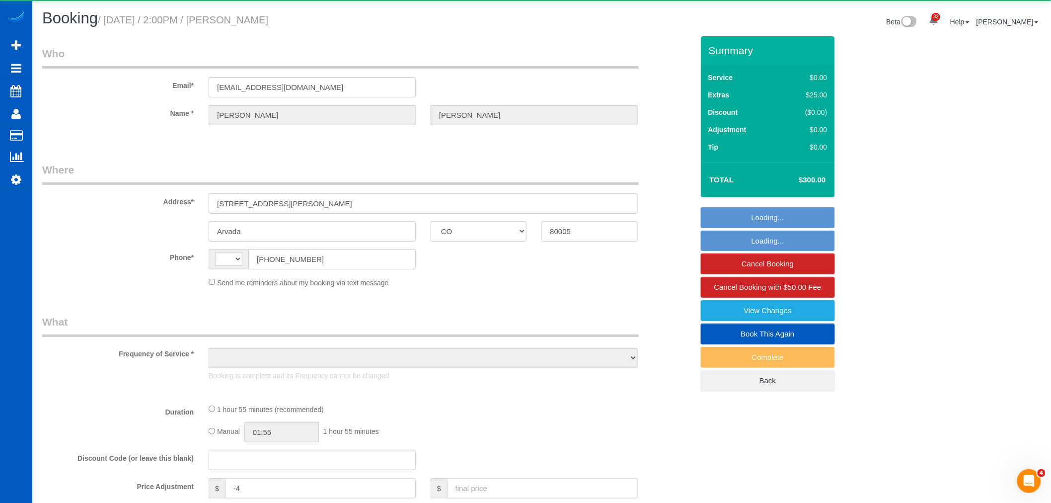
select select "2"
select select "spot1"
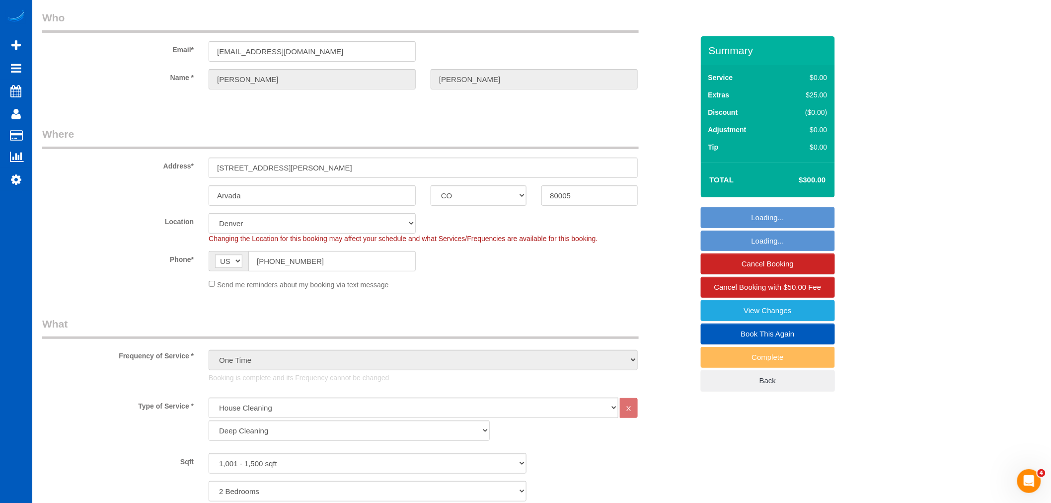
select select "1001"
select select "2"
select select "object:1172"
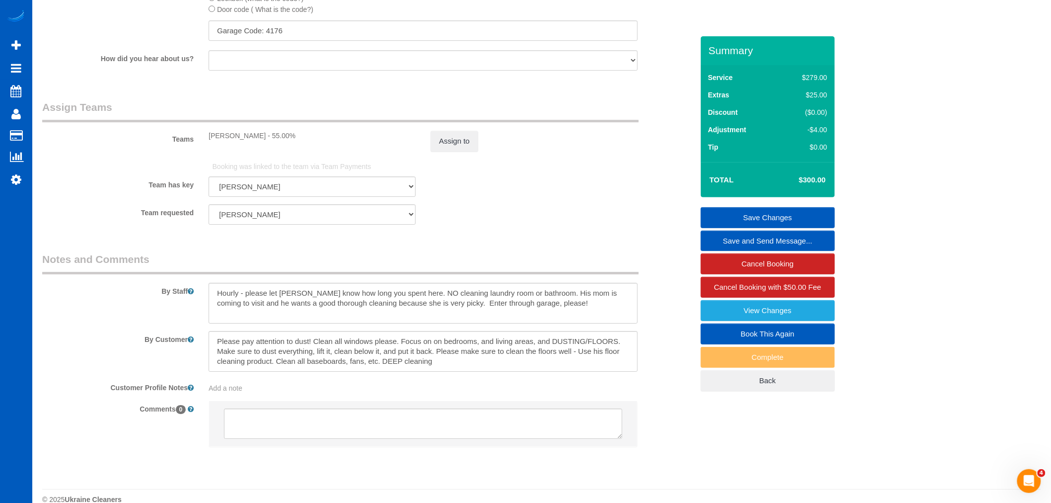
scroll to position [1299, 0]
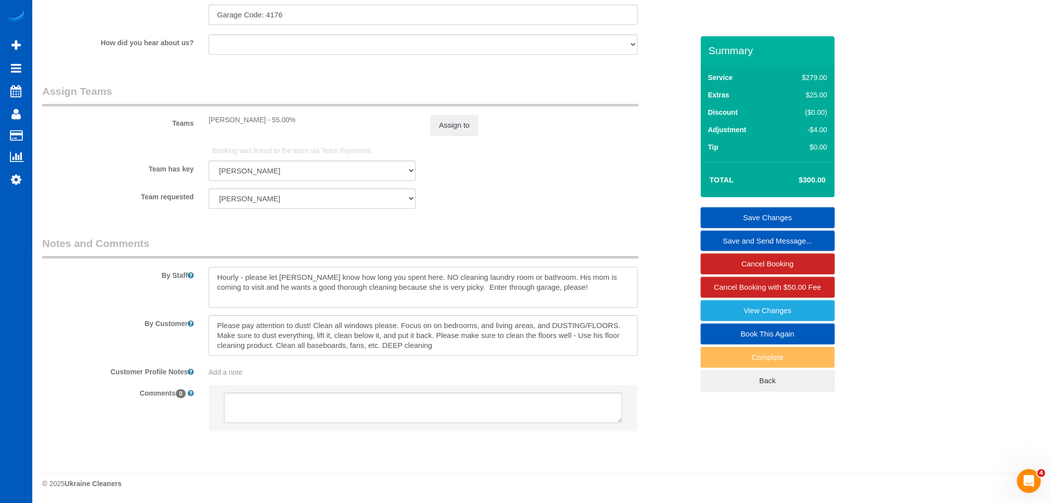
click at [232, 298] on textarea at bounding box center [423, 287] width 429 height 41
drag, startPoint x: 219, startPoint y: 296, endPoint x: 584, endPoint y: 284, distance: 365.4
click at [584, 284] on textarea at bounding box center [423, 287] width 429 height 41
click at [571, 287] on textarea at bounding box center [423, 287] width 429 height 41
drag, startPoint x: 566, startPoint y: 294, endPoint x: 555, endPoint y: 287, distance: 13.1
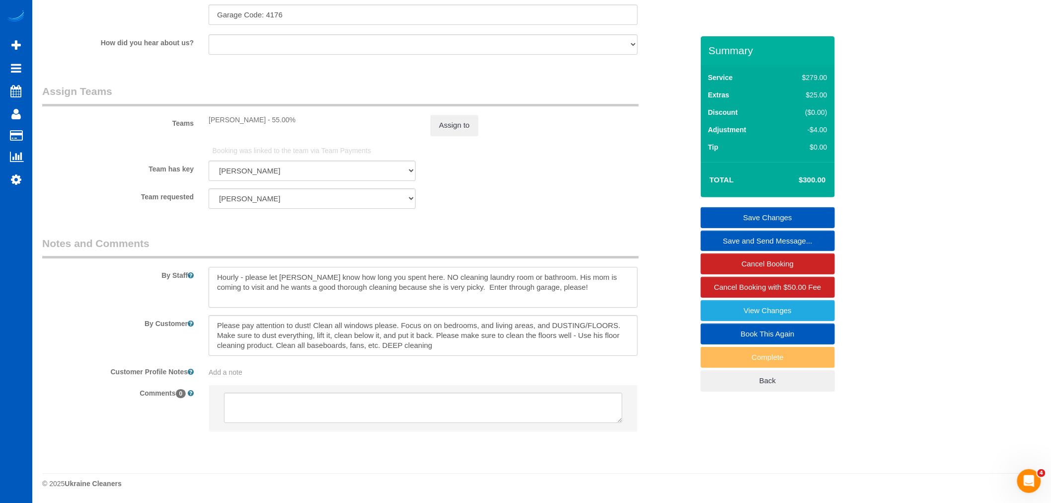
click at [566, 293] on textarea at bounding box center [423, 287] width 429 height 41
click at [578, 294] on textarea at bounding box center [423, 287] width 429 height 41
drag, startPoint x: 550, startPoint y: 291, endPoint x: 125, endPoint y: 257, distance: 427.1
click at [125, 257] on div "By Staff" at bounding box center [368, 272] width 666 height 72
click at [590, 284] on textarea at bounding box center [423, 287] width 429 height 41
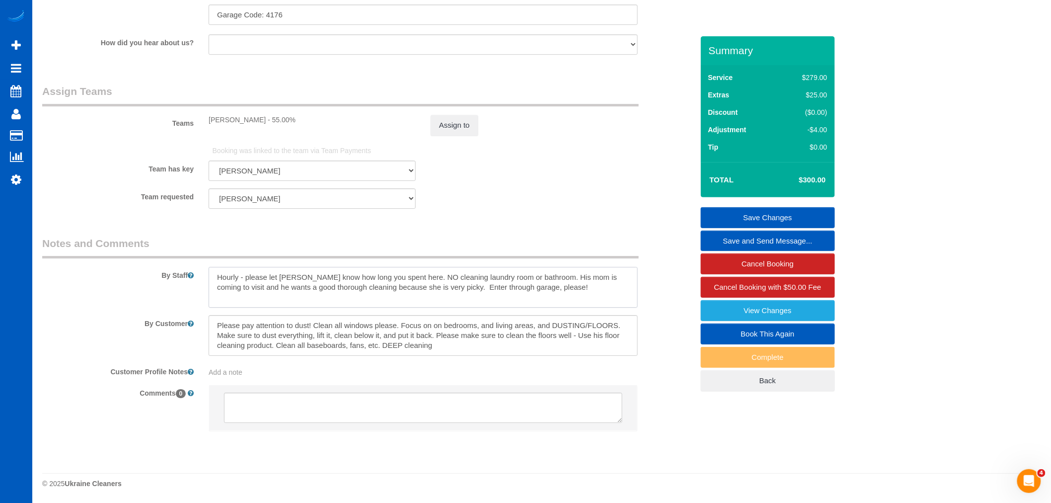
click at [619, 278] on textarea at bounding box center [423, 287] width 429 height 41
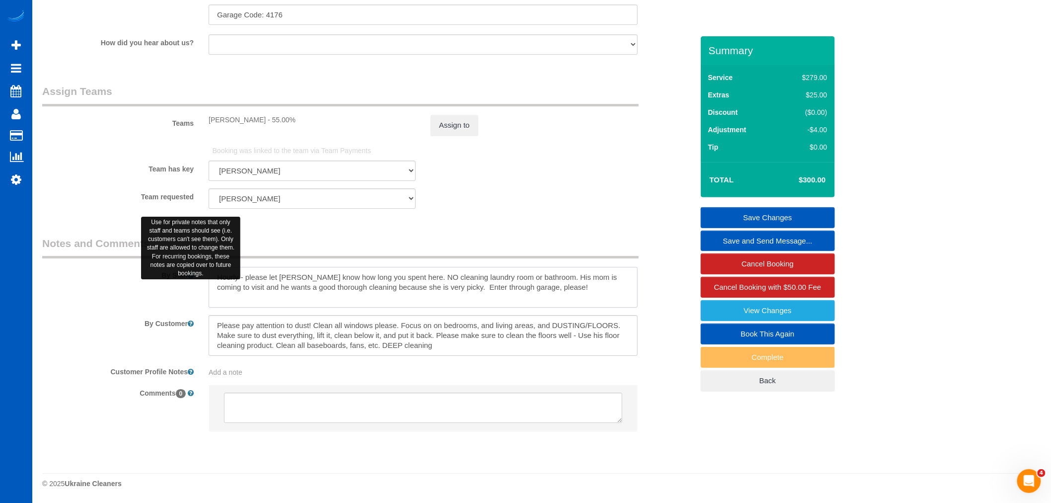
drag, startPoint x: 633, startPoint y: 276, endPoint x: 189, endPoint y: 274, distance: 444.7
click at [189, 274] on div "By Staff" at bounding box center [368, 272] width 666 height 72
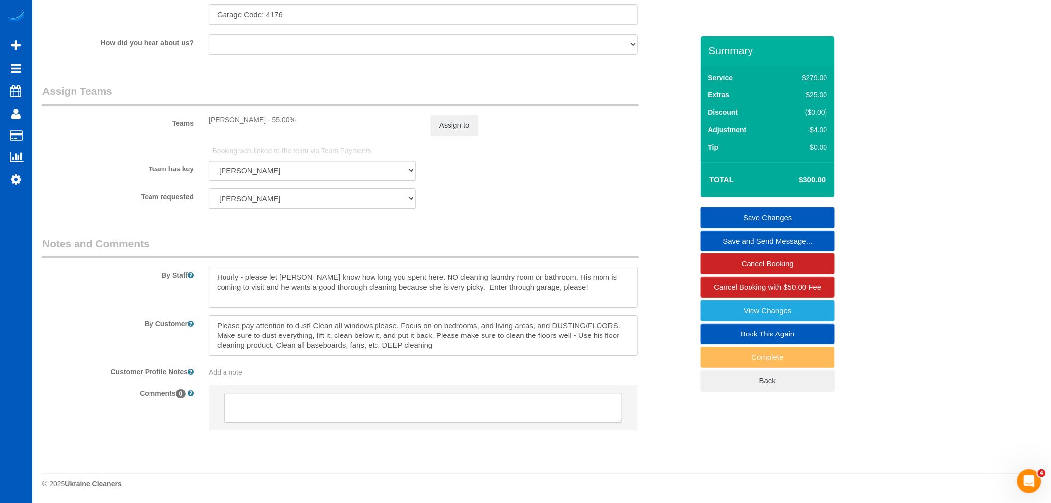
click at [374, 290] on textarea at bounding box center [423, 287] width 429 height 41
drag, startPoint x: 595, startPoint y: 294, endPoint x: 207, endPoint y: 253, distance: 389.6
click at [204, 251] on fieldset "Notes and Comments By Staff By Customer Customer Profile Notes Add a note Comme…" at bounding box center [367, 342] width 651 height 213
click at [574, 281] on textarea at bounding box center [423, 287] width 429 height 41
drag, startPoint x: 568, startPoint y: 291, endPoint x: 47, endPoint y: 222, distance: 525.8
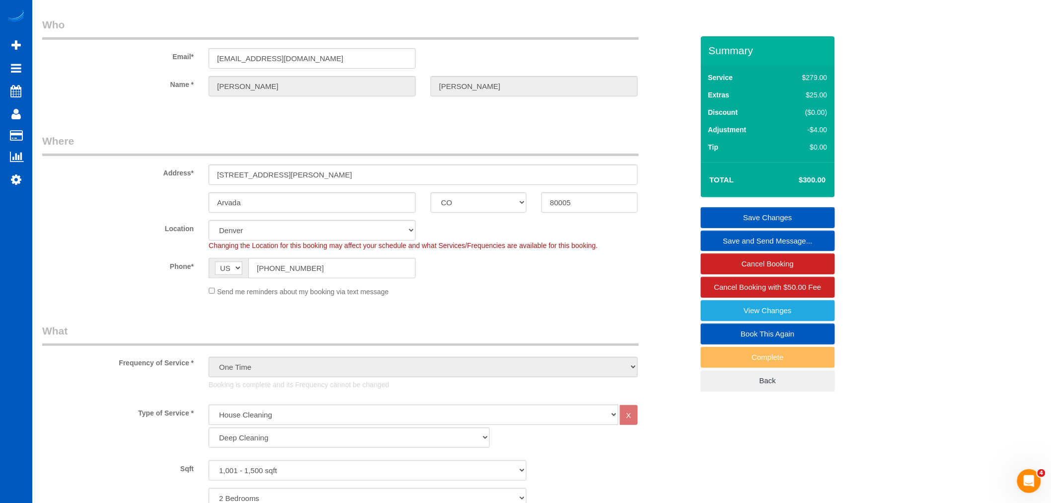
scroll to position [1076, 0]
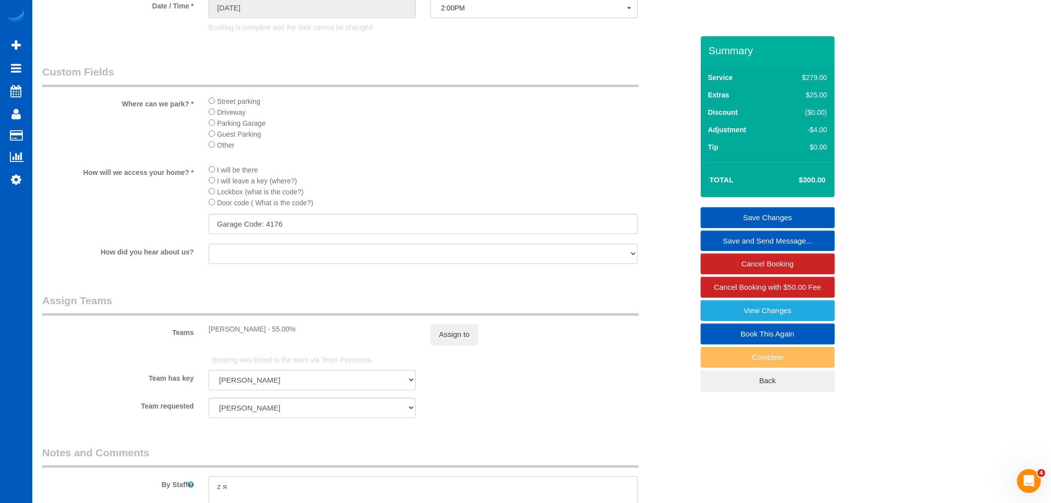
type textarea "z я"
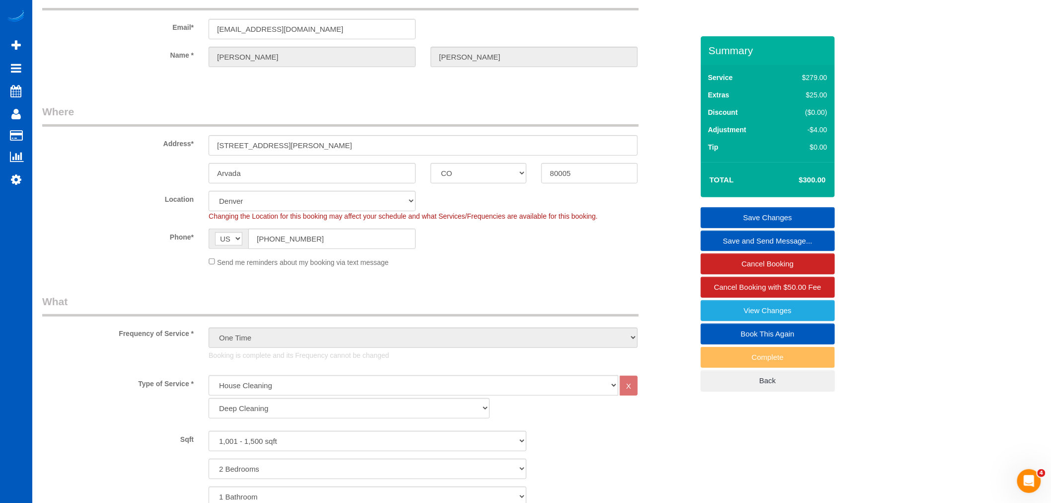
scroll to position [27, 0]
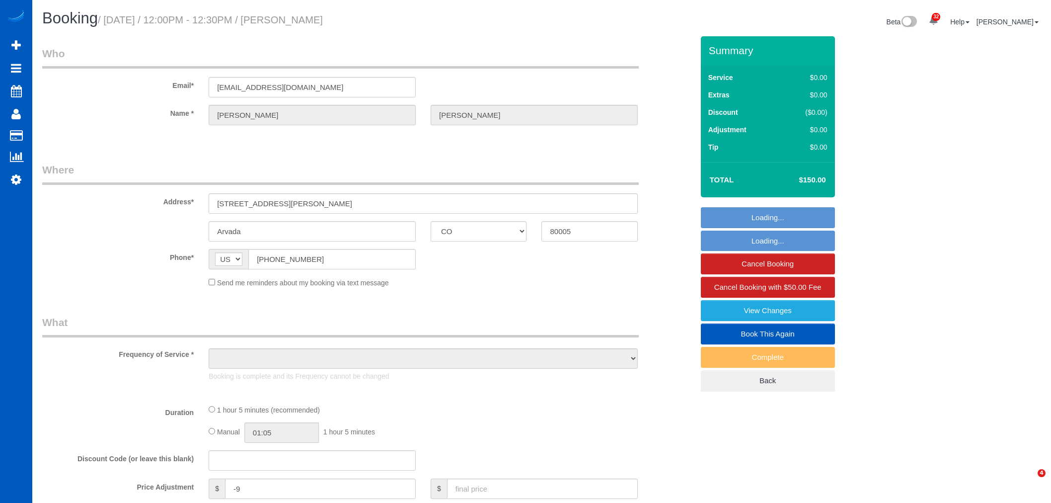
select select "CO"
select select "object:1181"
select select "199"
select select "2"
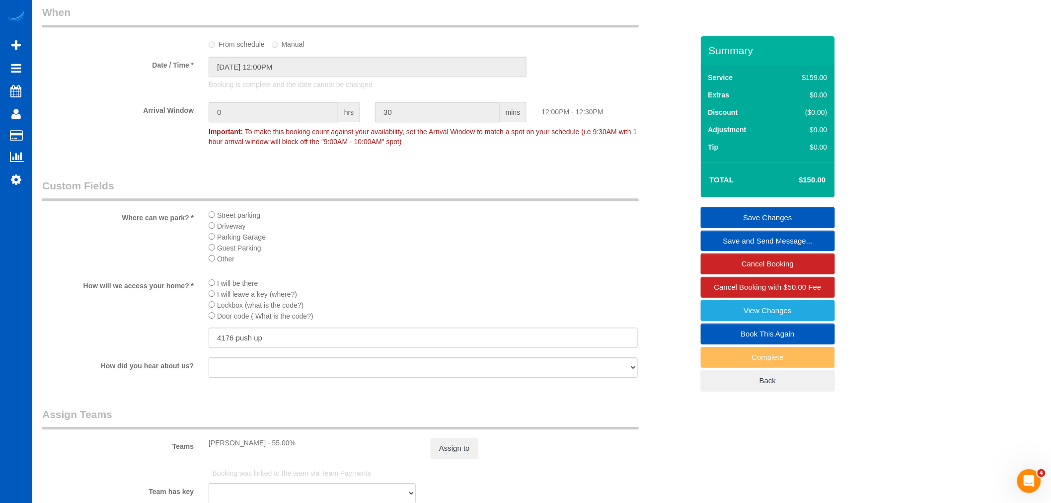
scroll to position [801, 0]
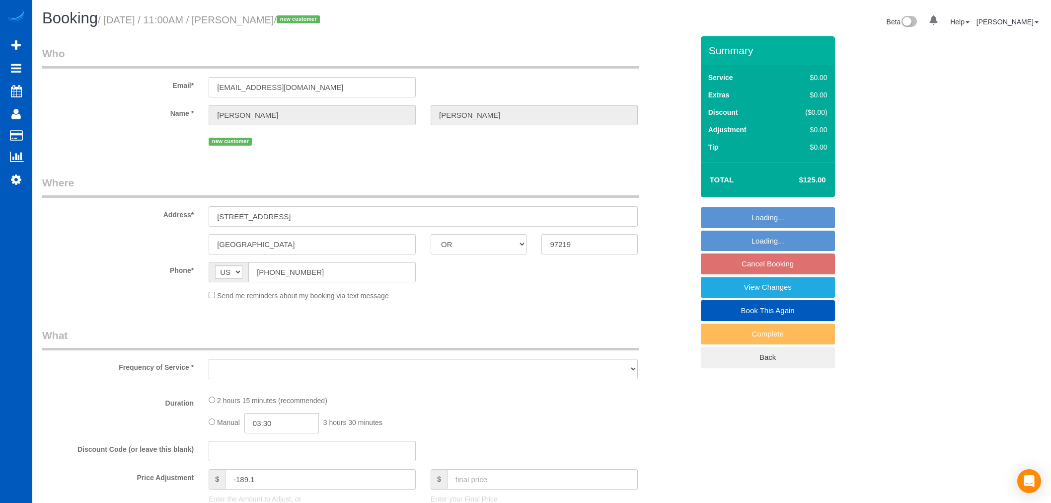
select select "OR"
select select "object:794"
select select "199"
select select "3001"
select select "3"
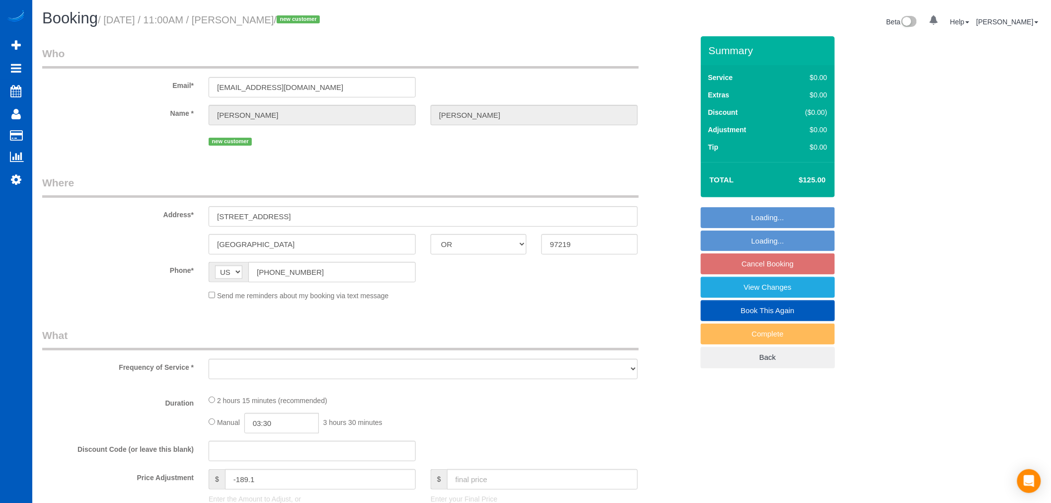
select select "3"
select select "spot2"
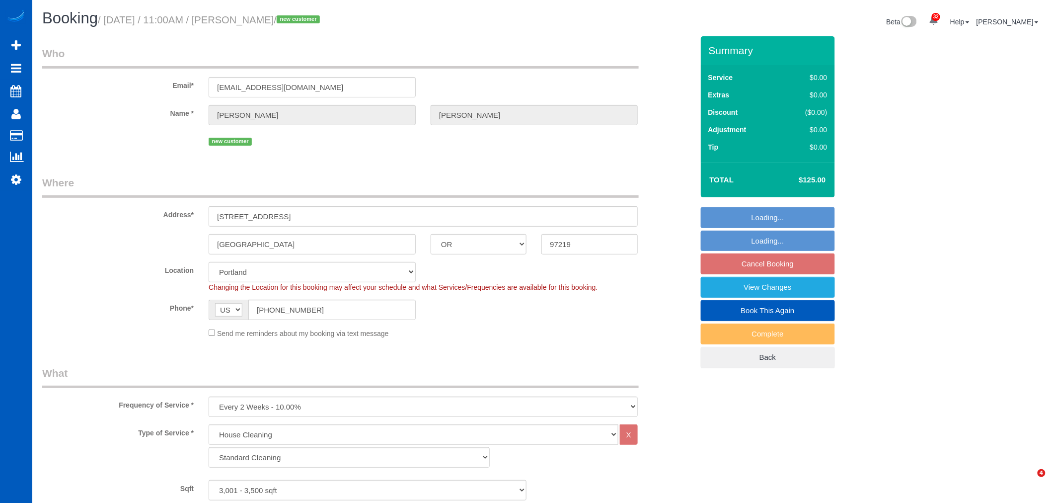
select select "object:1108"
select select "3001"
select select "3"
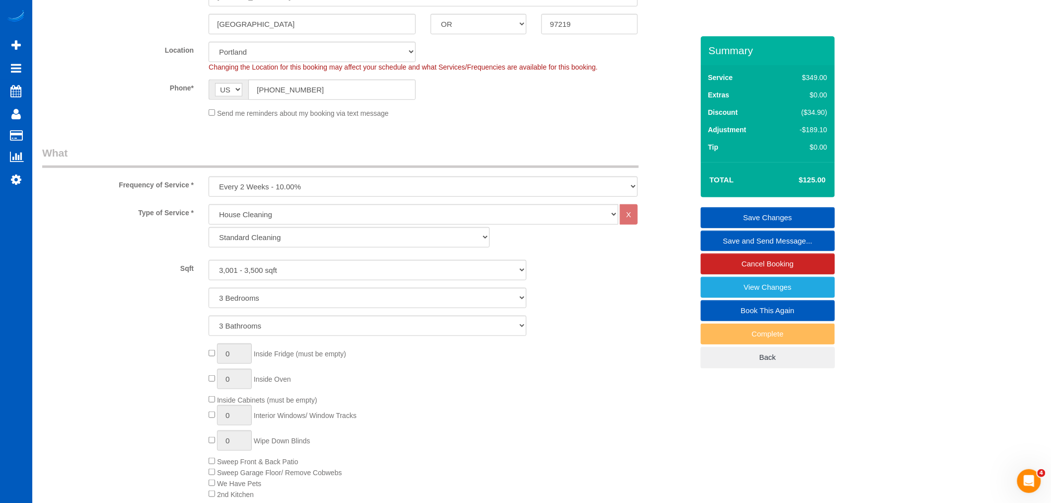
scroll to position [221, 0]
click at [728, 293] on link "View Changes" at bounding box center [768, 287] width 134 height 21
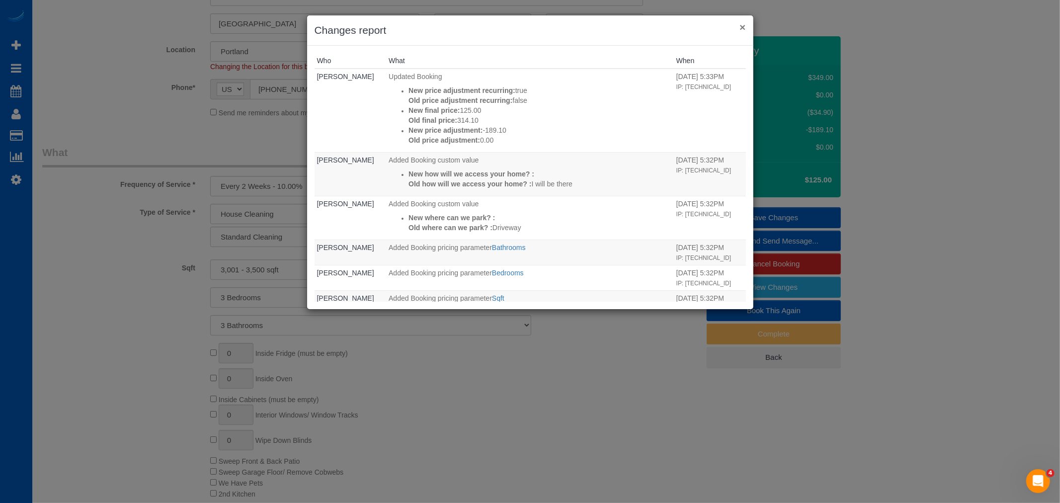
click at [741, 27] on button "×" at bounding box center [742, 27] width 6 height 10
